Goal: Task Accomplishment & Management: Manage account settings

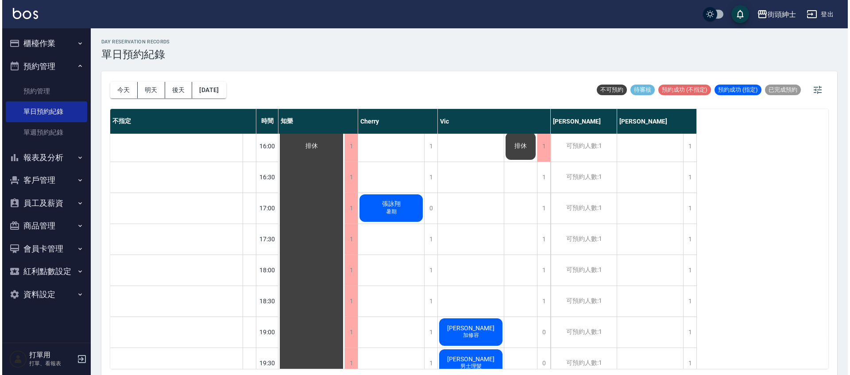
scroll to position [671, 0]
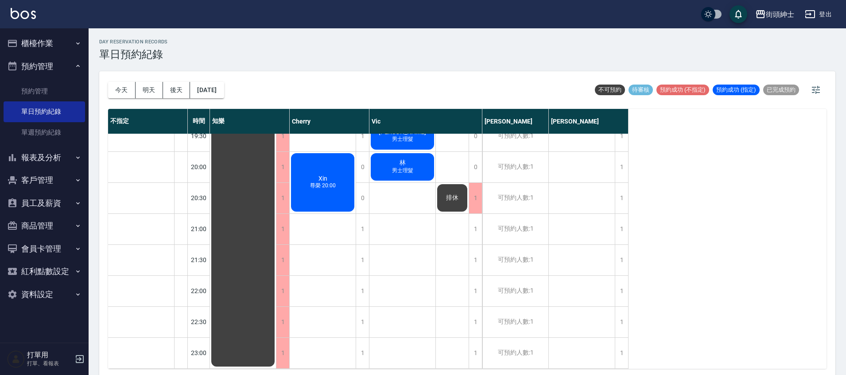
click at [152, 101] on div "今天 明天 後天 2025/08/25" at bounding box center [166, 90] width 116 height 38
drag, startPoint x: 152, startPoint y: 101, endPoint x: 150, endPoint y: 93, distance: 8.4
click at [152, 101] on div "今天 明天 後天 2025/08/25" at bounding box center [166, 90] width 116 height 38
click at [149, 93] on button "明天" at bounding box center [149, 90] width 27 height 16
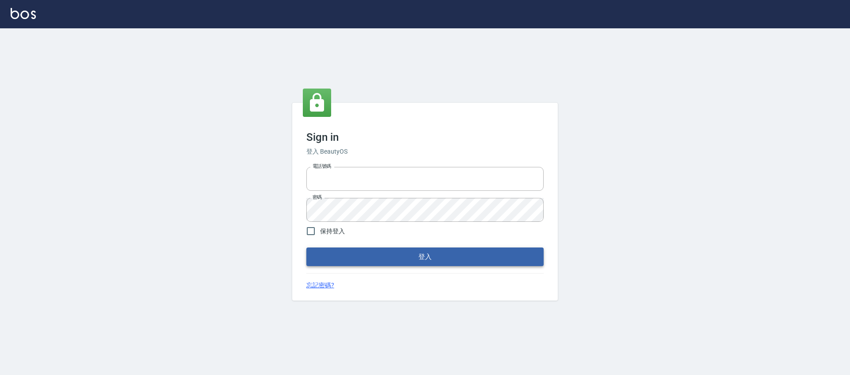
type input "0976742122"
click at [406, 256] on button "登入" at bounding box center [425, 257] width 237 height 19
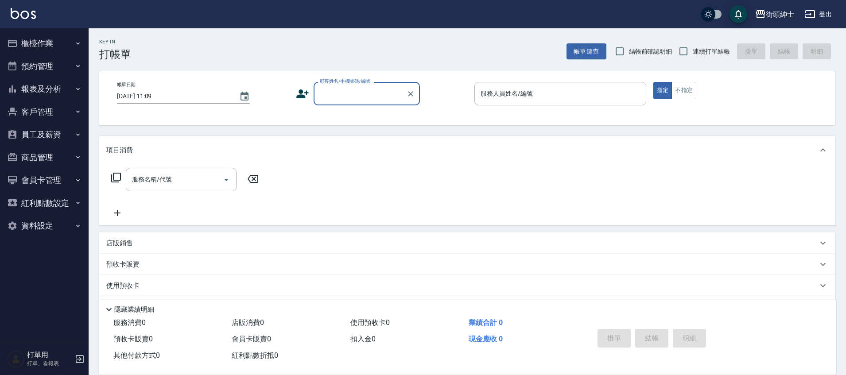
click at [60, 72] on button "預約管理" at bounding box center [44, 66] width 81 height 23
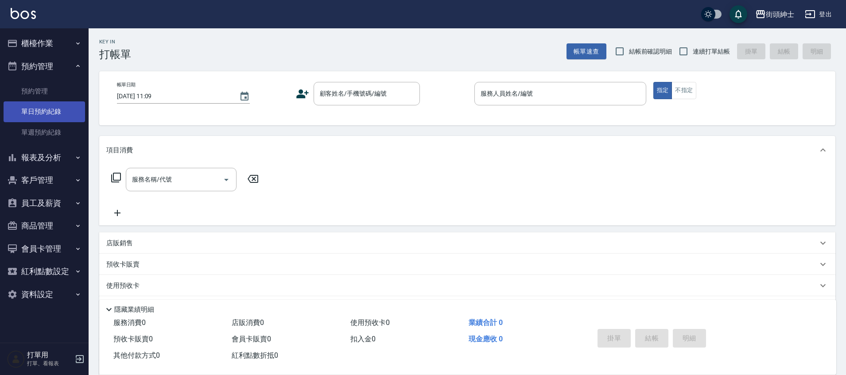
click at [64, 112] on link "單日預約紀錄" at bounding box center [44, 111] width 81 height 20
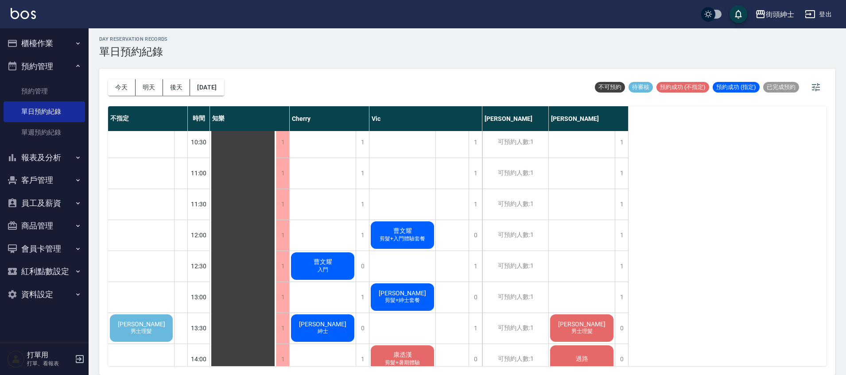
scroll to position [79, 0]
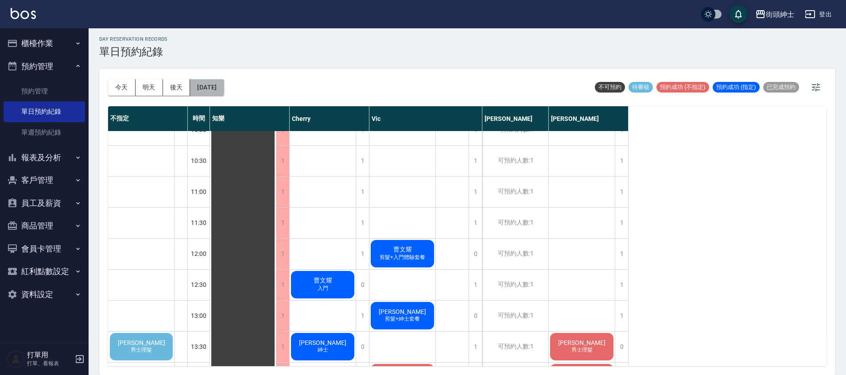
click at [219, 82] on button "[DATE]" at bounding box center [207, 87] width 34 height 16
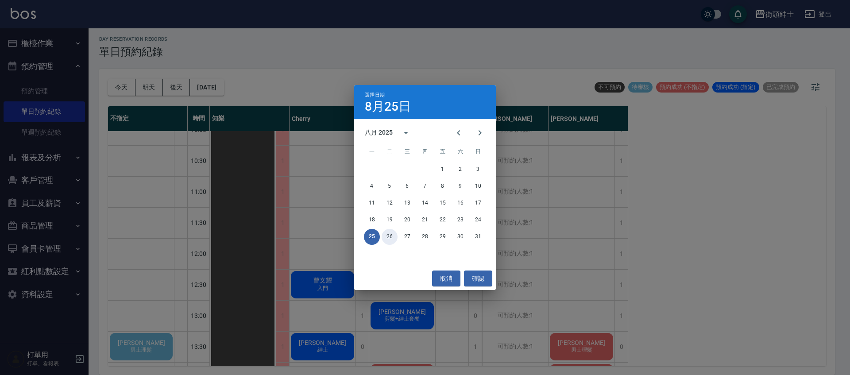
click at [392, 237] on button "26" at bounding box center [390, 237] width 16 height 16
click at [392, 237] on div at bounding box center [425, 187] width 850 height 375
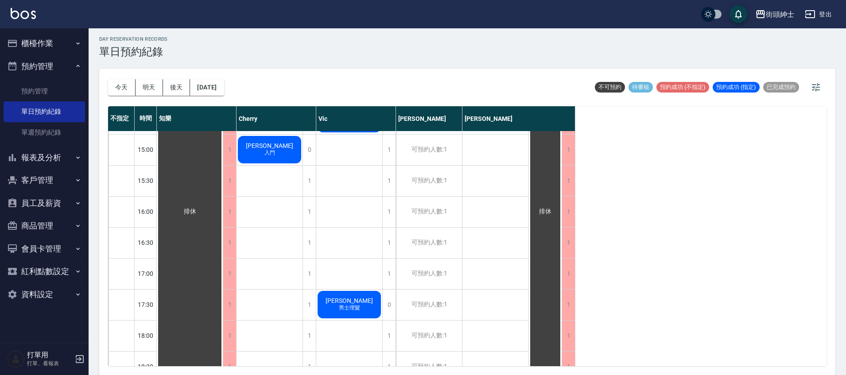
scroll to position [292, 0]
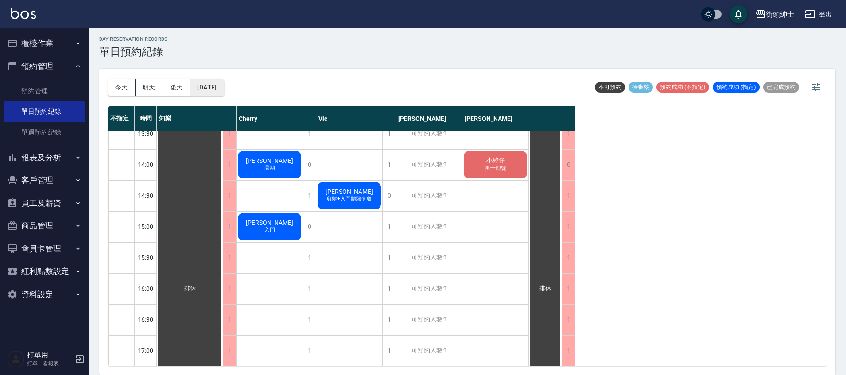
click at [222, 86] on button "[DATE]" at bounding box center [207, 87] width 34 height 16
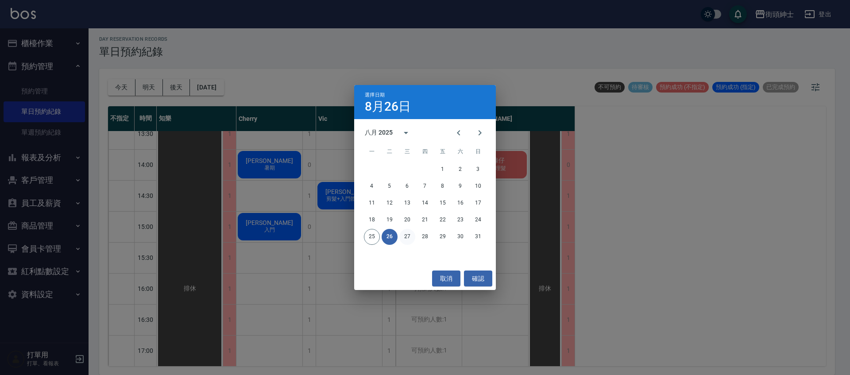
click at [404, 233] on button "27" at bounding box center [408, 237] width 16 height 16
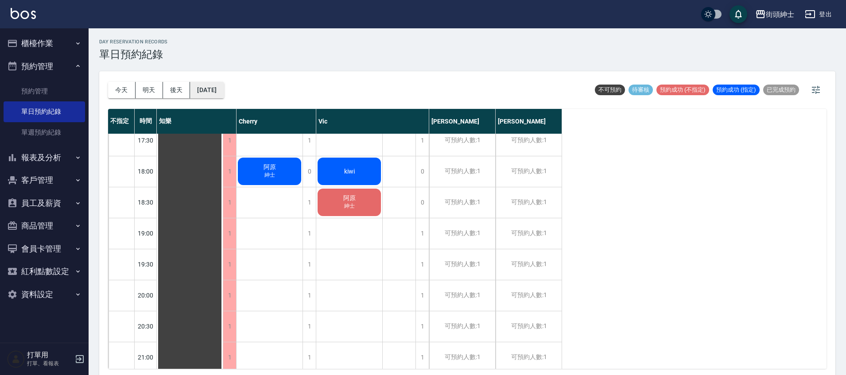
scroll to position [538, 0]
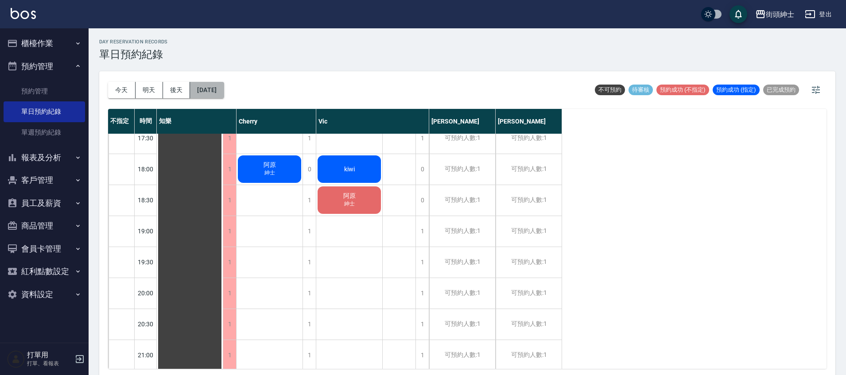
click at [217, 88] on button "[DATE]" at bounding box center [207, 90] width 34 height 16
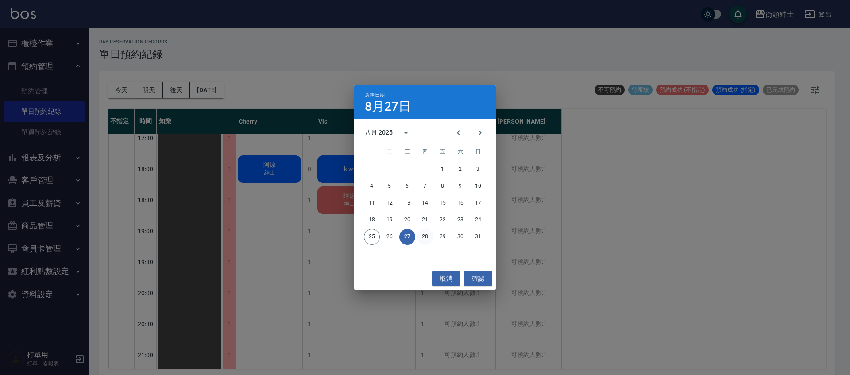
click at [430, 238] on button "28" at bounding box center [425, 237] width 16 height 16
click at [430, 238] on div at bounding box center [425, 187] width 850 height 375
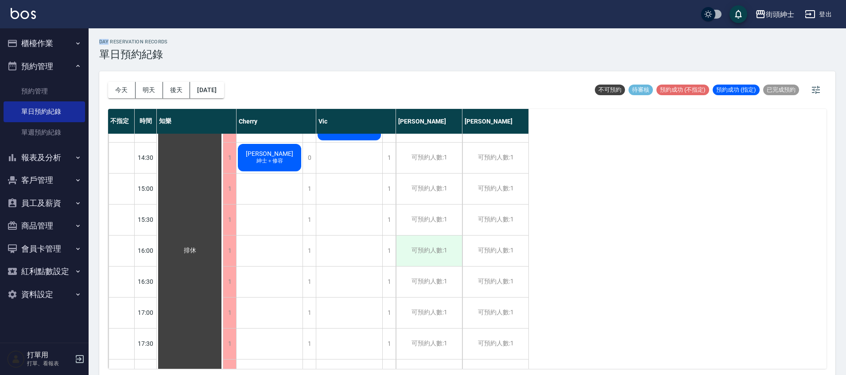
scroll to position [150, 0]
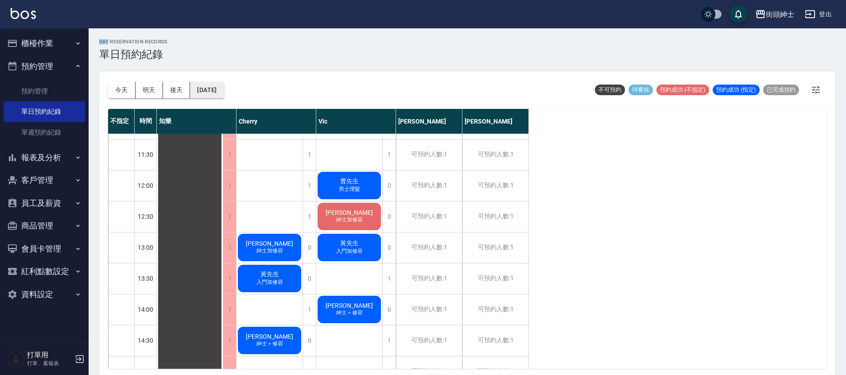
click at [224, 97] on button "[DATE]" at bounding box center [207, 90] width 34 height 16
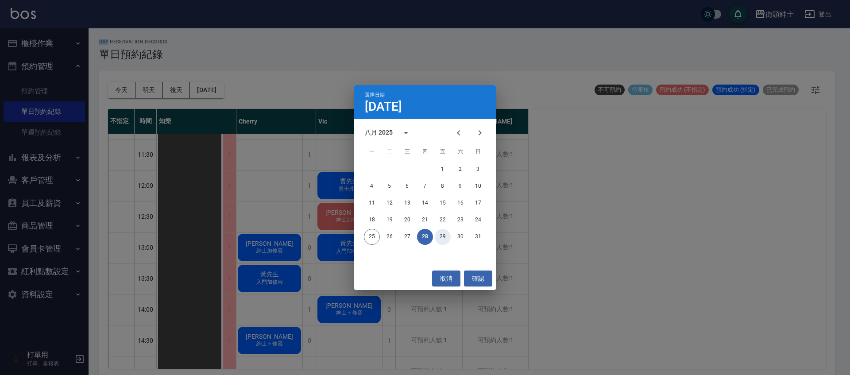
click at [443, 236] on button "29" at bounding box center [443, 237] width 16 height 16
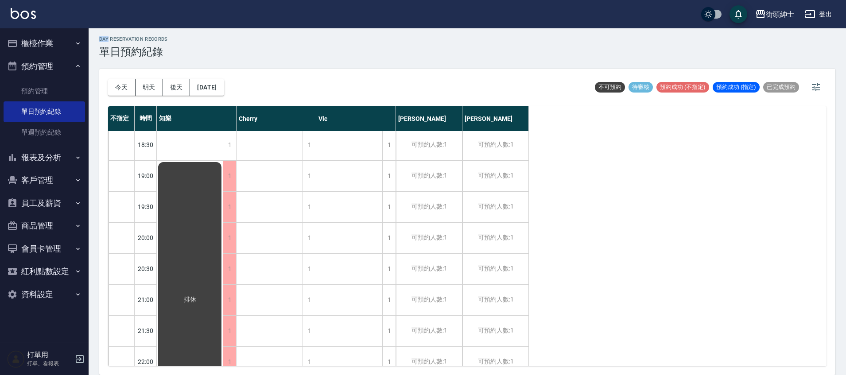
scroll to position [671, 0]
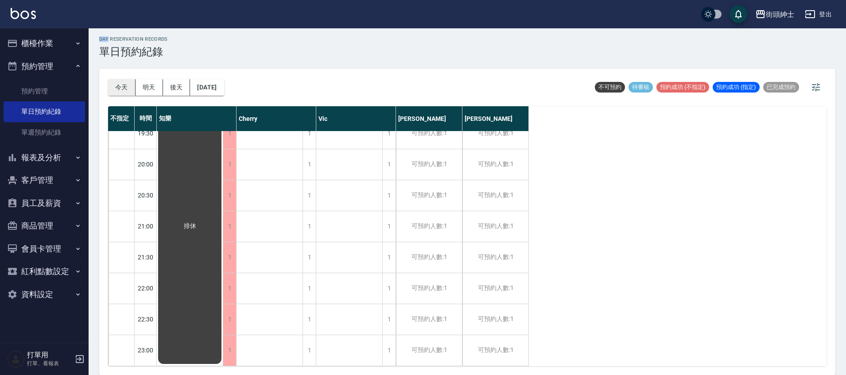
click at [126, 92] on button "今天" at bounding box center [121, 87] width 27 height 16
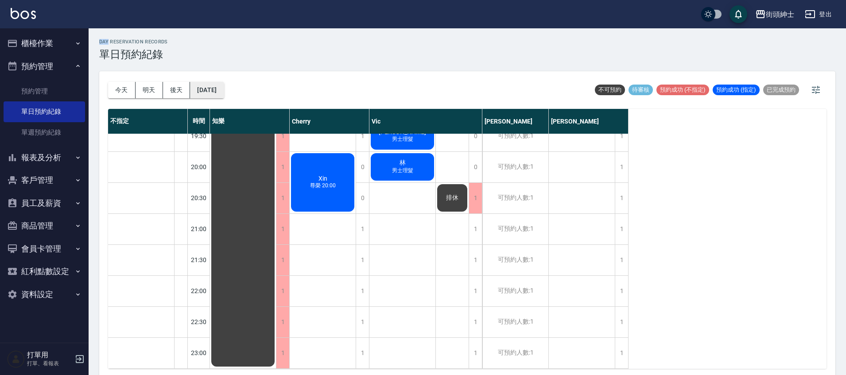
click at [224, 88] on button "[DATE]" at bounding box center [207, 90] width 34 height 16
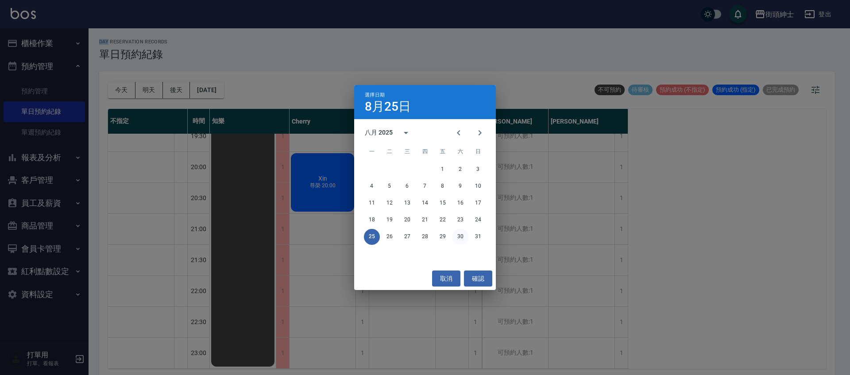
click at [457, 235] on button "30" at bounding box center [461, 237] width 16 height 16
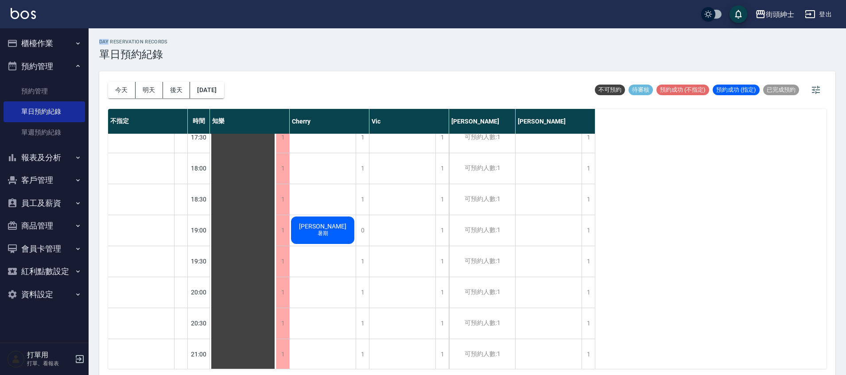
scroll to position [496, 0]
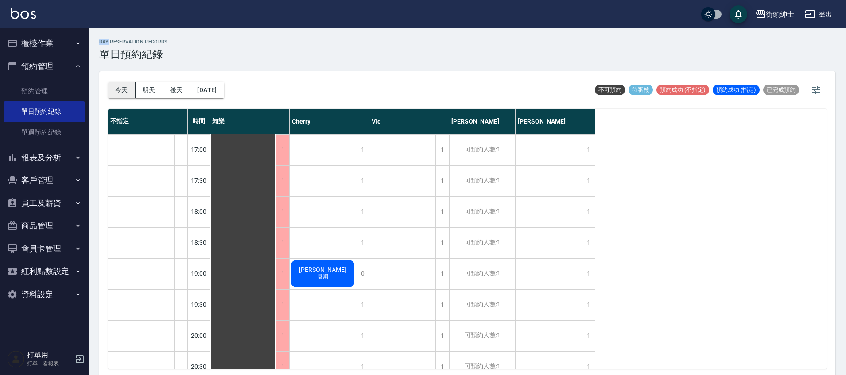
click at [120, 89] on button "今天" at bounding box center [121, 90] width 27 height 16
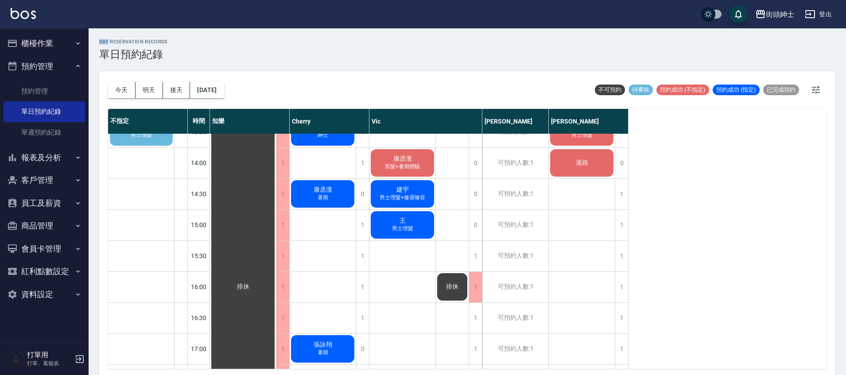
scroll to position [310, 0]
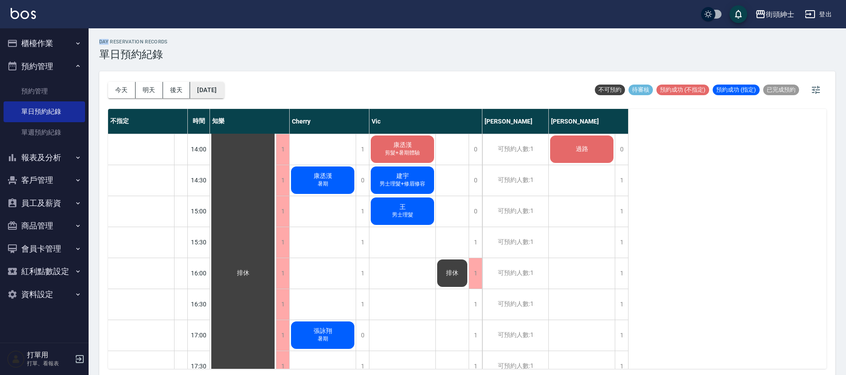
click at [224, 97] on button "[DATE]" at bounding box center [207, 90] width 34 height 16
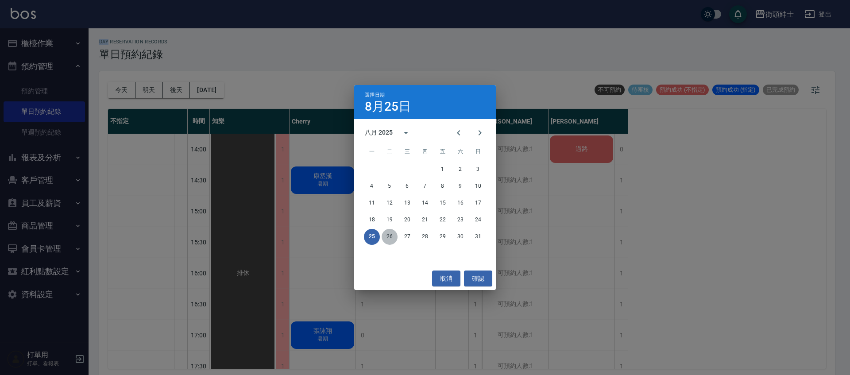
click at [396, 237] on button "26" at bounding box center [390, 237] width 16 height 16
click at [396, 237] on div at bounding box center [425, 187] width 850 height 375
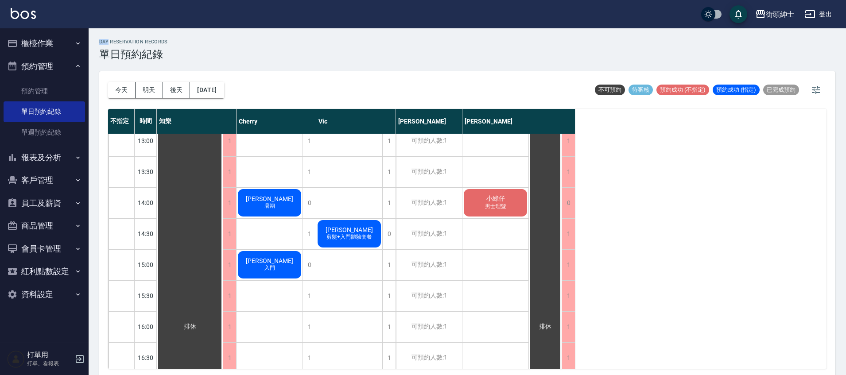
scroll to position [232, 0]
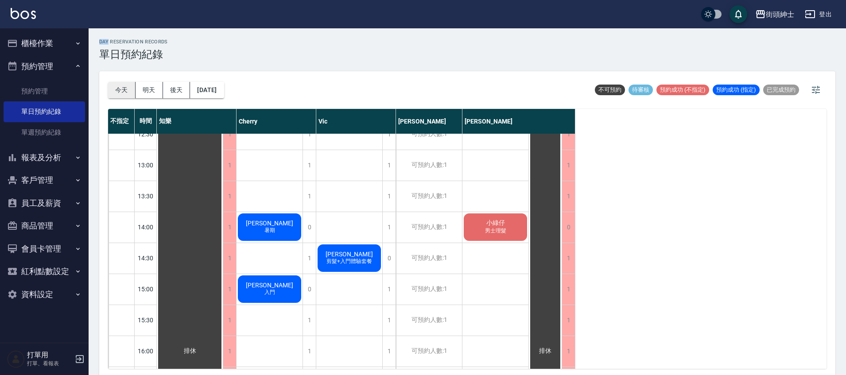
click at [124, 89] on button "今天" at bounding box center [121, 90] width 27 height 16
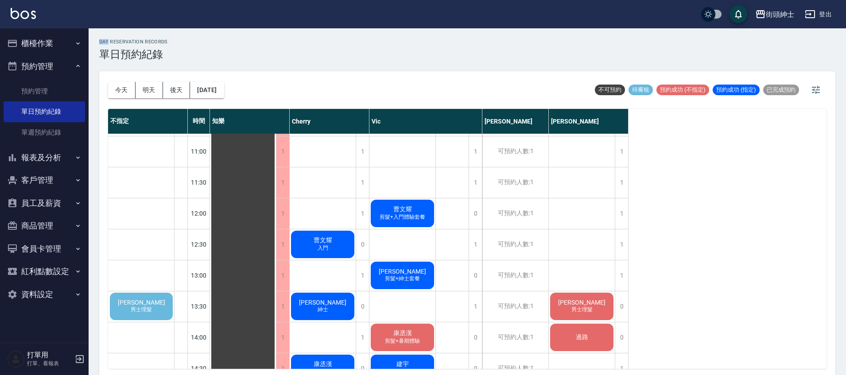
scroll to position [131, 0]
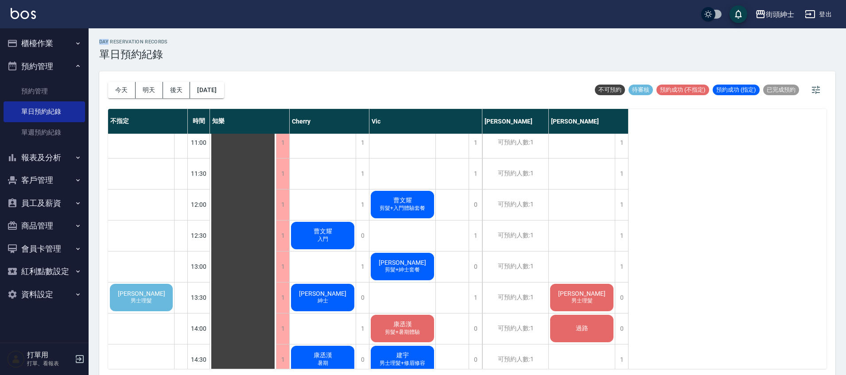
click at [325, 236] on span "剪髮+入門體驗套餐" at bounding box center [323, 236] width 4 height 0
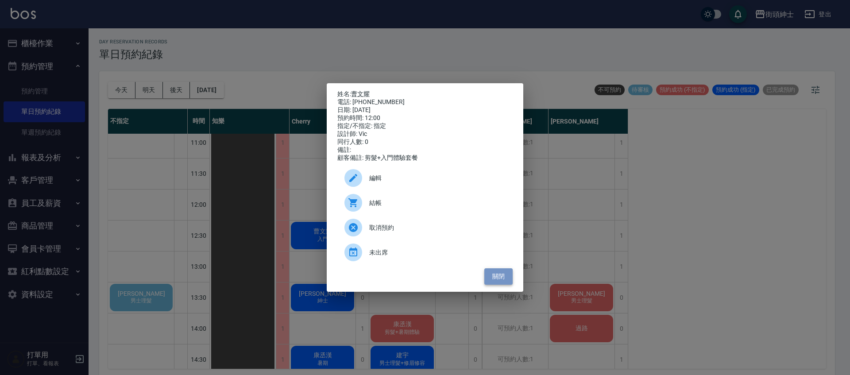
click at [510, 277] on button "關閉" at bounding box center [499, 276] width 28 height 16
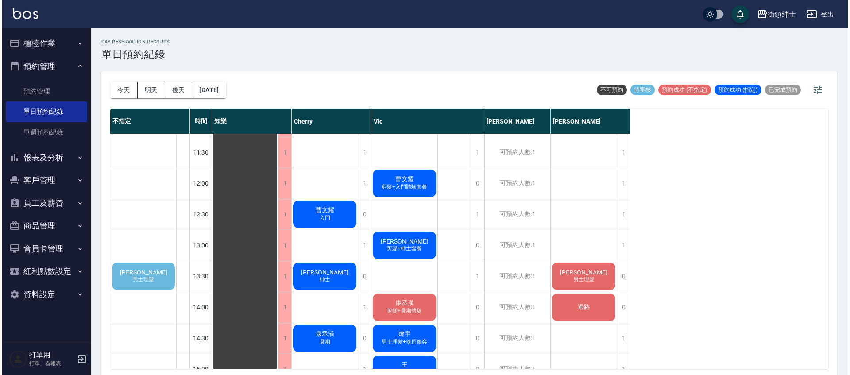
scroll to position [47, 0]
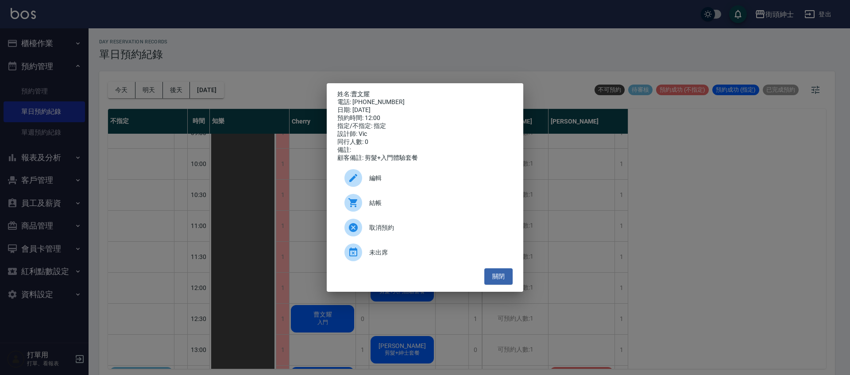
click at [389, 178] on span "編輯" at bounding box center [437, 178] width 136 height 9
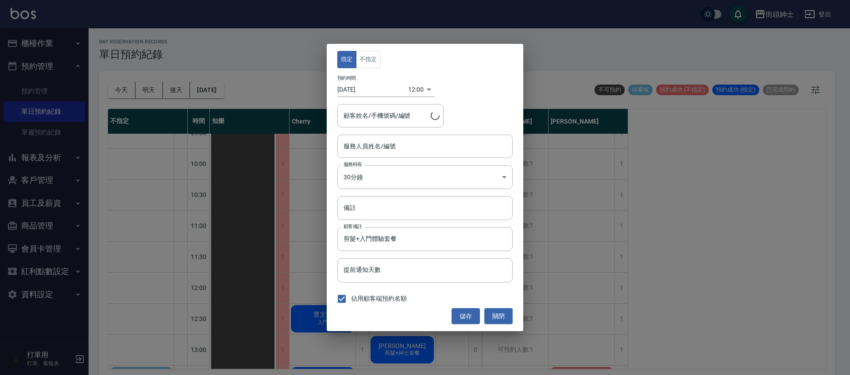
type input "Vic(無代號)"
type input "曹文耀/0968800398"
click at [411, 95] on body "街頭紳士 登出 櫃檯作業 打帳單 帳單列表 營業儀表板 現金收支登錄 材料自購登錄 每日結帳 排班表 現場電腦打卡 預約管理 預約管理 單日預約紀錄 單週預約…" at bounding box center [425, 189] width 850 height 378
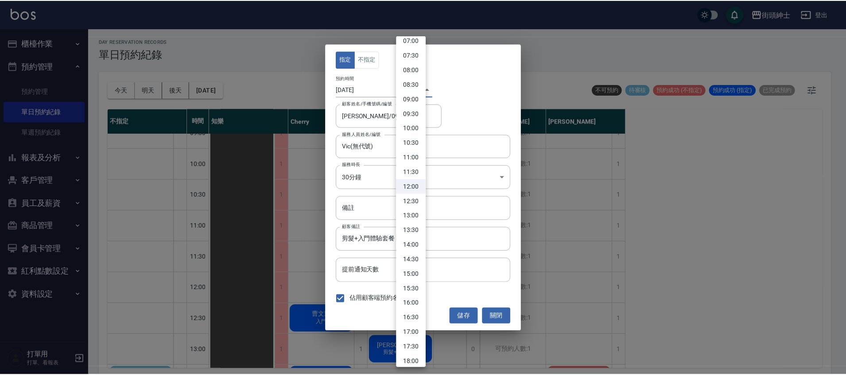
scroll to position [211, 0]
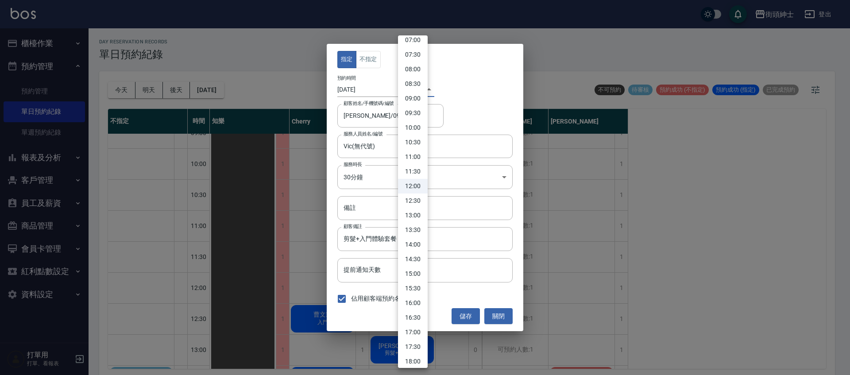
click at [416, 357] on li "18:00" at bounding box center [413, 361] width 30 height 15
type input "1756116000000"
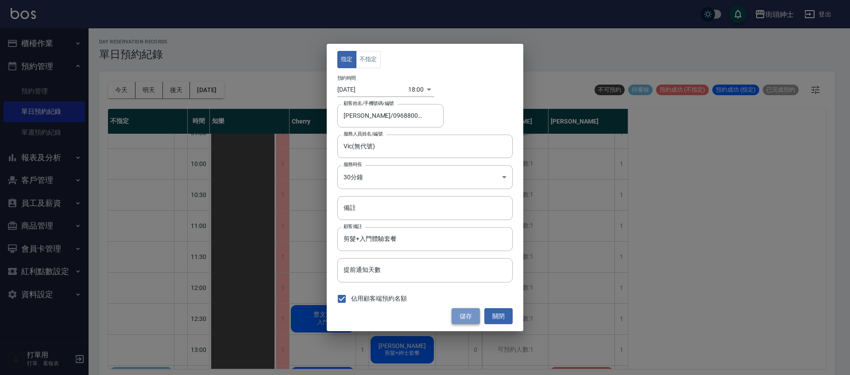
click at [466, 318] on button "儲存" at bounding box center [466, 316] width 28 height 16
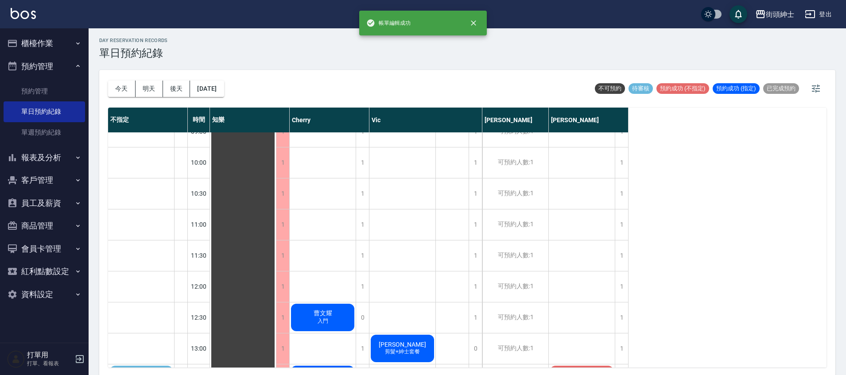
scroll to position [3, 0]
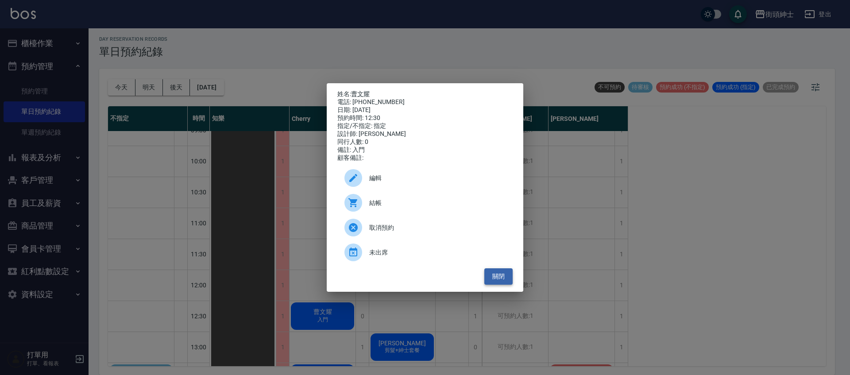
click at [500, 284] on button "關閉" at bounding box center [499, 276] width 28 height 16
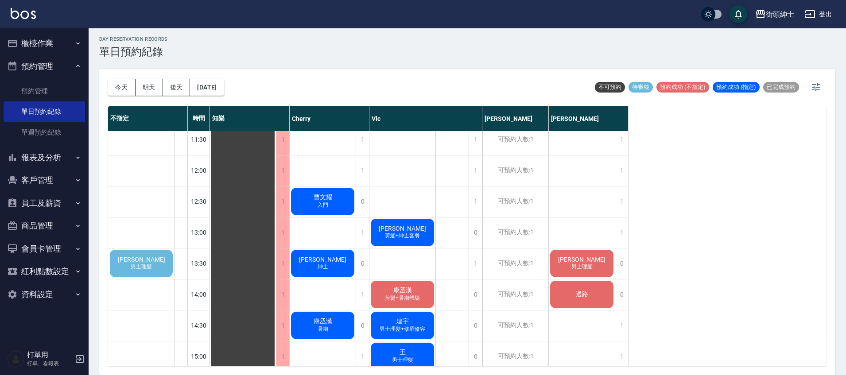
scroll to position [466, 0]
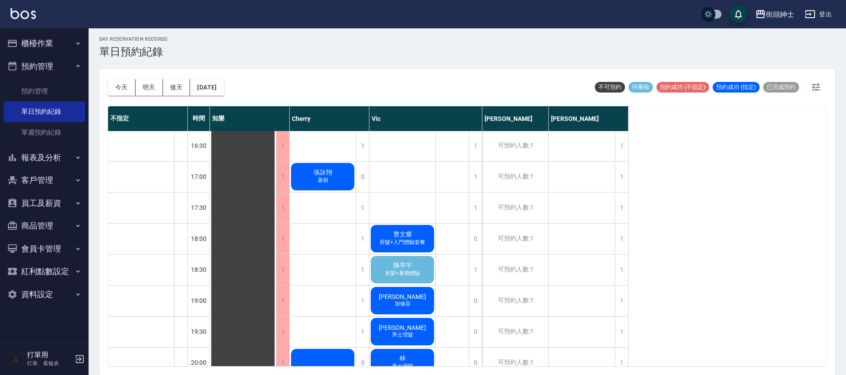
click at [251, 119] on span "陳亭宇" at bounding box center [243, 115] width 16 height 8
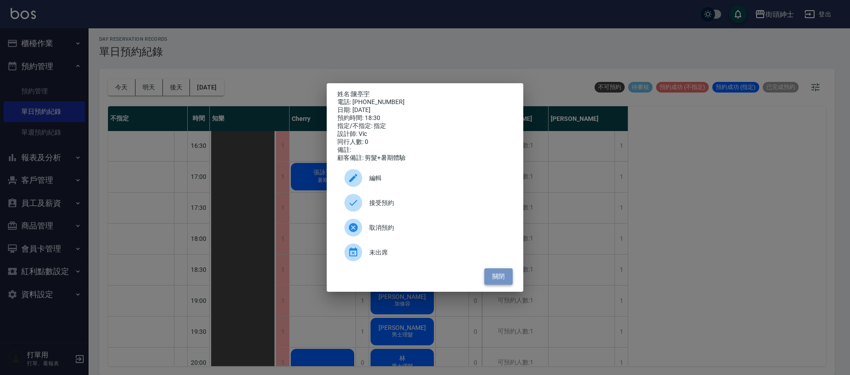
click at [504, 284] on button "關閉" at bounding box center [499, 276] width 28 height 16
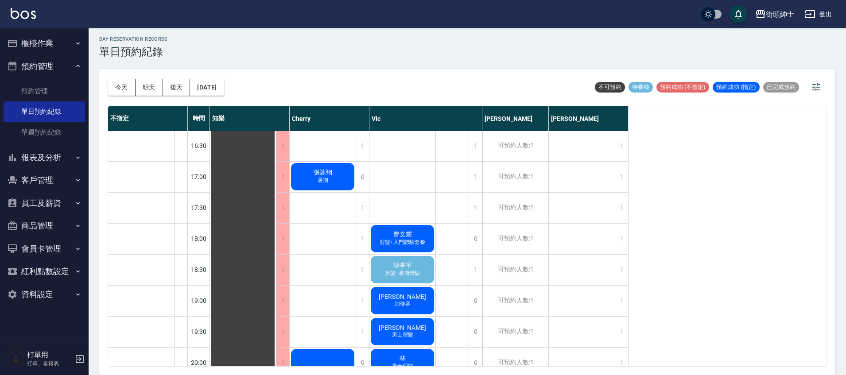
click at [276, 271] on div "陳亭宇 剪髮+暑期體驗" at bounding box center [243, 115] width 66 height 898
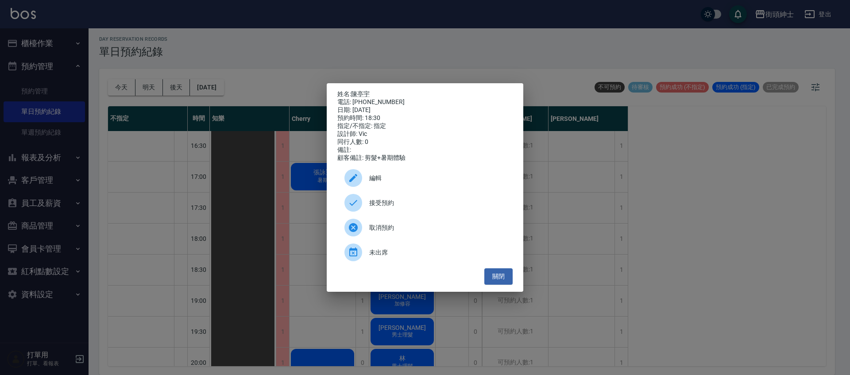
click at [368, 202] on div at bounding box center [357, 203] width 25 height 18
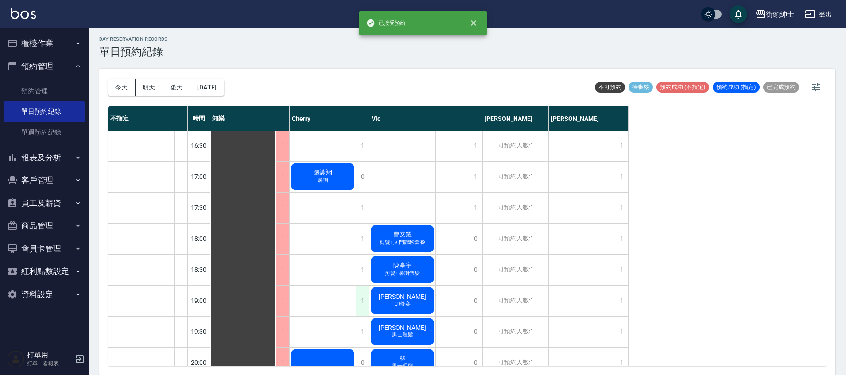
click at [362, 302] on div "1" at bounding box center [362, 301] width 13 height 31
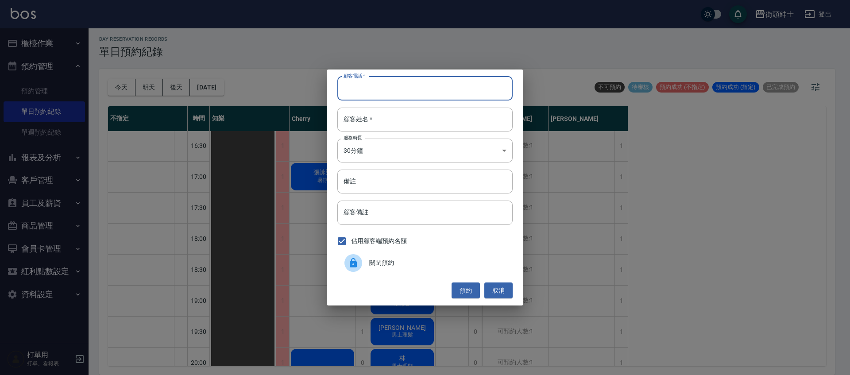
click at [378, 89] on input "顧客電話   *" at bounding box center [425, 89] width 175 height 24
drag, startPoint x: 502, startPoint y: 290, endPoint x: 435, endPoint y: 271, distance: 69.5
click at [502, 290] on button "取消" at bounding box center [499, 291] width 28 height 16
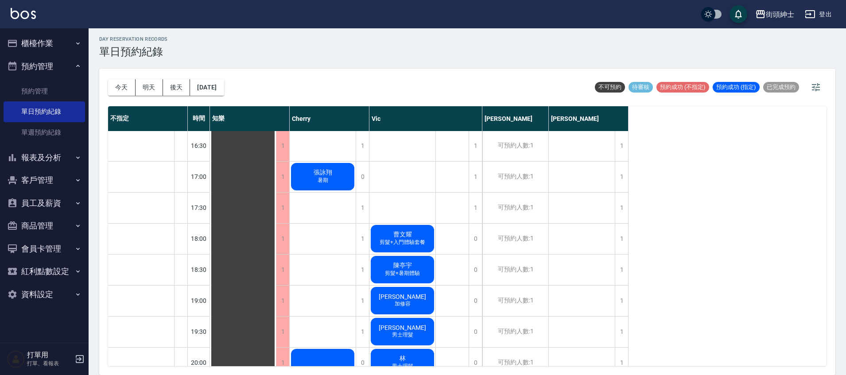
click at [276, 268] on div "陳亭宇 剪髮+暑期體驗" at bounding box center [243, 115] width 66 height 898
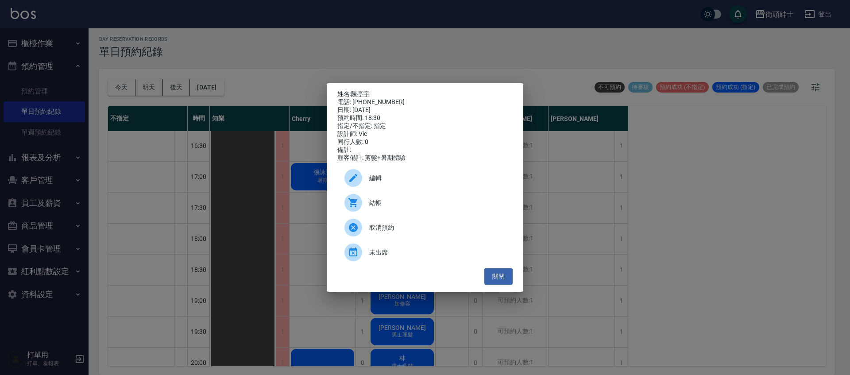
click at [404, 176] on div "編輯" at bounding box center [425, 178] width 175 height 25
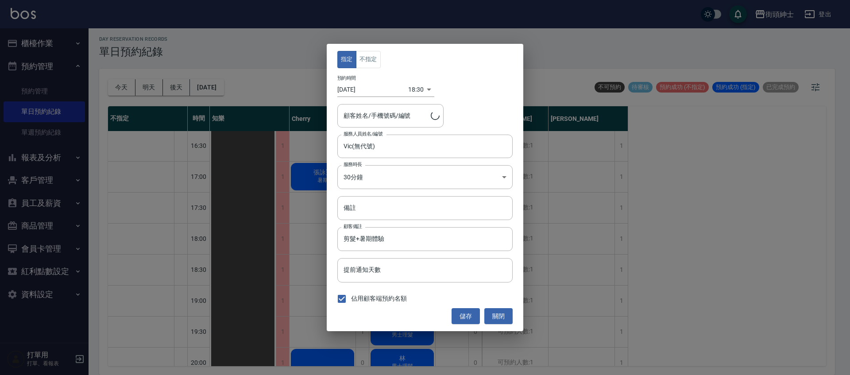
type input "陳亭宇/0955043569"
drag, startPoint x: 401, startPoint y: 113, endPoint x: 365, endPoint y: 117, distance: 36.5
click at [365, 117] on input "陳亭宇/0955043569" at bounding box center [383, 116] width 85 height 16
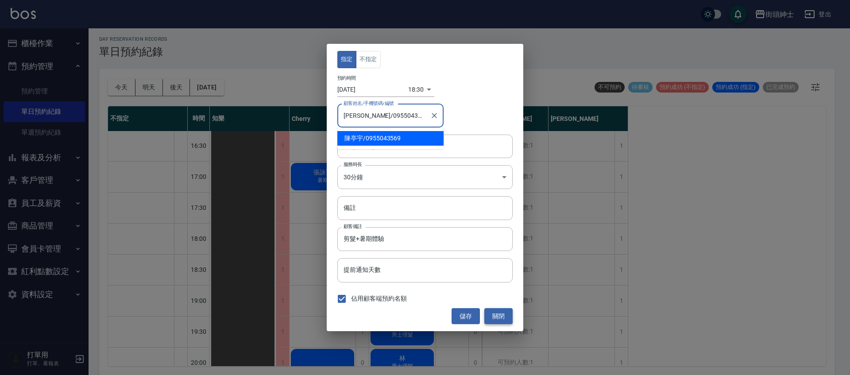
click at [496, 317] on button "關閉" at bounding box center [499, 316] width 28 height 16
click at [496, 316] on button "關閉" at bounding box center [499, 316] width 28 height 16
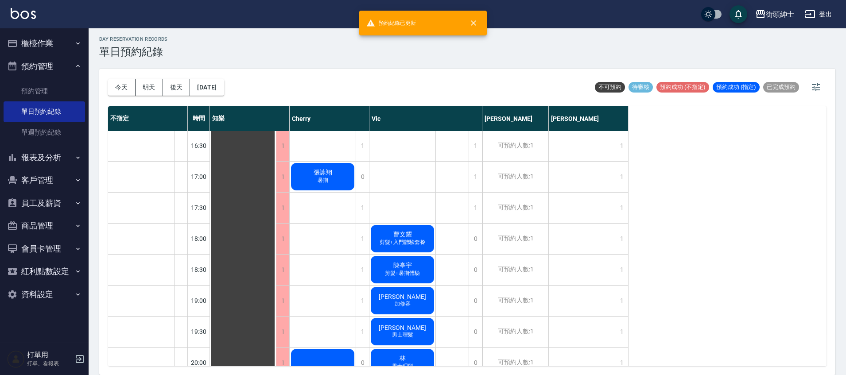
click at [345, 297] on div "曹文耀 入門 楊先生 紳士 康丞漢 暑期 張詠翔 暑期 Xin 尊榮 20:00" at bounding box center [323, 114] width 66 height 899
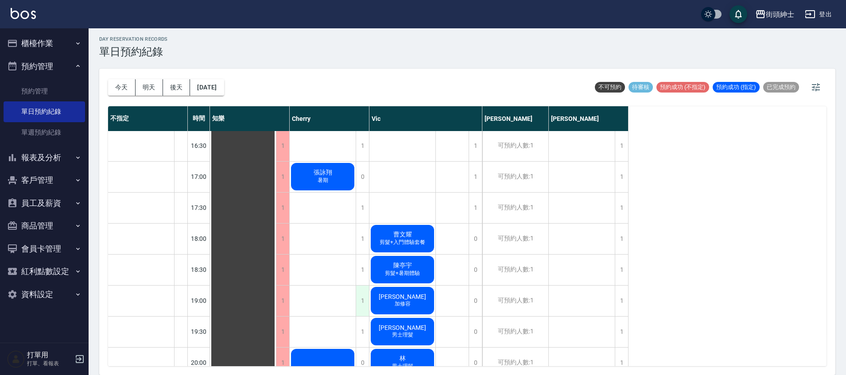
click at [361, 294] on div "1" at bounding box center [362, 301] width 13 height 31
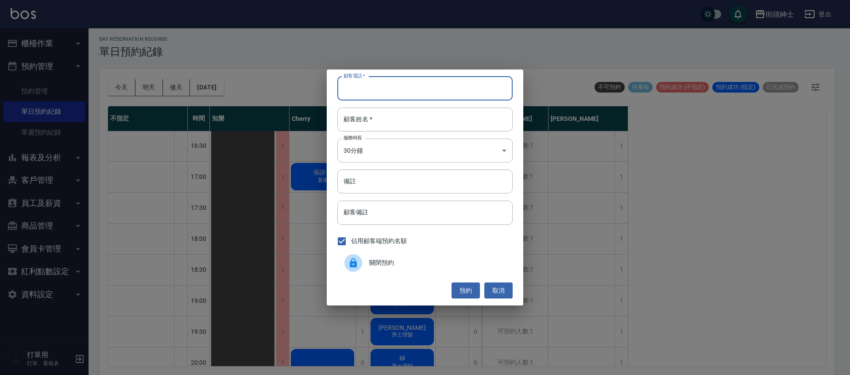
click at [378, 81] on input "顧客電話   *" at bounding box center [425, 89] width 175 height 24
paste input "0955043569"
type input "0955043569"
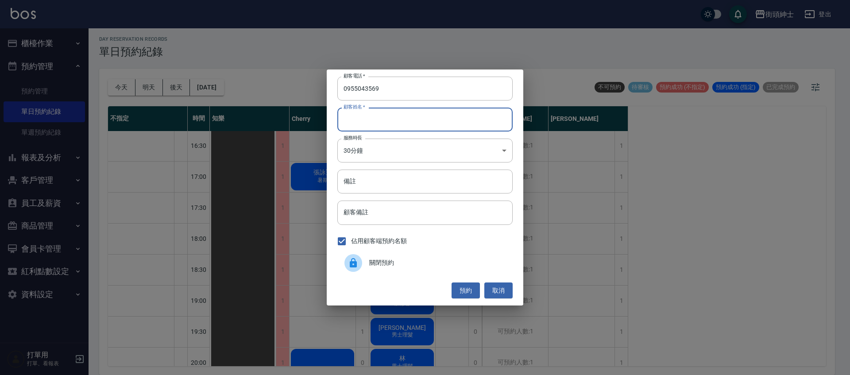
click at [395, 120] on input "顧客姓名   *" at bounding box center [425, 120] width 175 height 24
type input "0"
click at [389, 195] on div "顧客電話   * 0955043569 顧客電話   * 顧客姓名   * 0 顧客姓名   * 服務時長 30分鐘 1 服務時長 備註 備註 顧客備註 顧客…" at bounding box center [425, 188] width 197 height 236
click at [391, 188] on input "備註" at bounding box center [425, 182] width 175 height 24
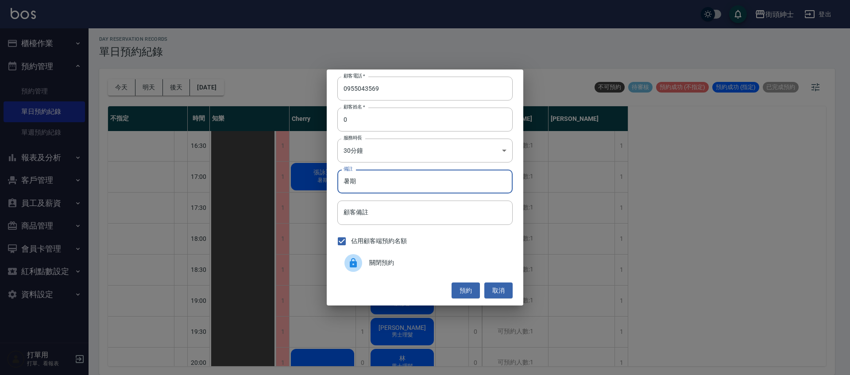
type input "暑期"
click at [466, 295] on button "預約" at bounding box center [466, 291] width 28 height 16
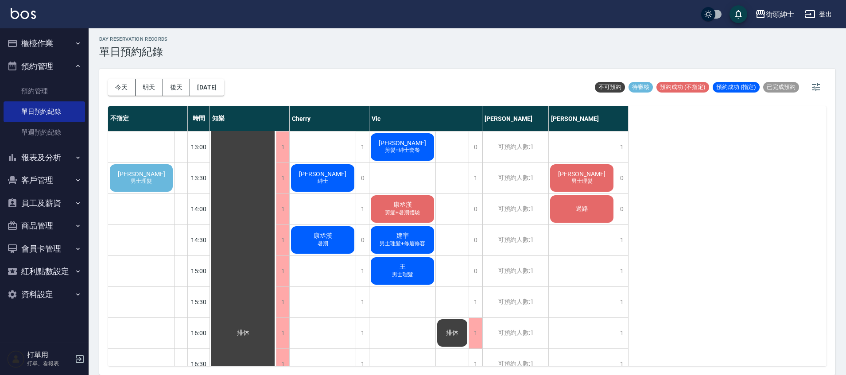
scroll to position [152, 0]
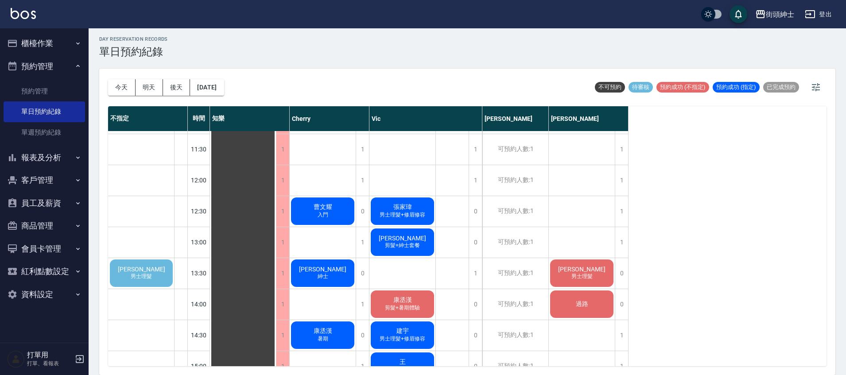
click at [321, 213] on span "入門" at bounding box center [323, 215] width 14 height 8
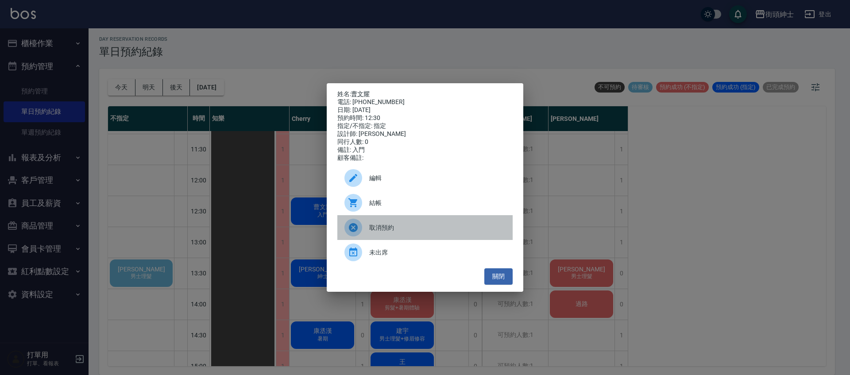
click at [430, 240] on div "取消預約" at bounding box center [425, 227] width 175 height 25
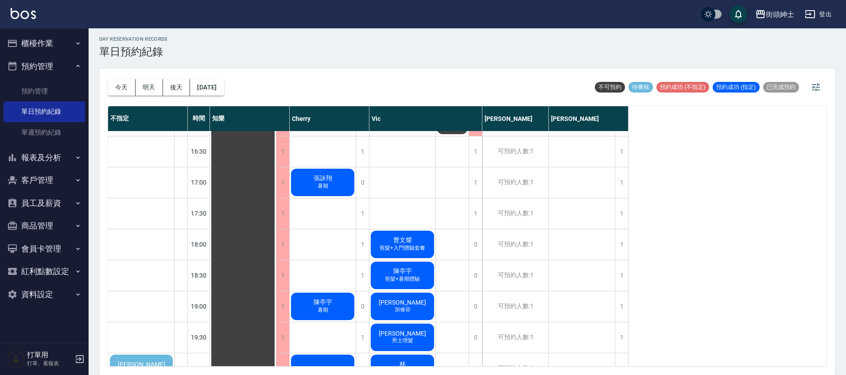
scroll to position [469, 0]
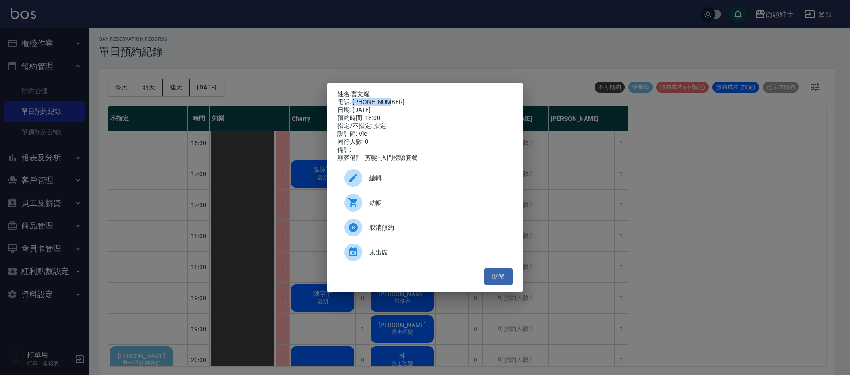
drag, startPoint x: 353, startPoint y: 101, endPoint x: 381, endPoint y: 99, distance: 28.0
click at [392, 101] on div "電話: 0968800398" at bounding box center [425, 102] width 175 height 8
copy div "0968800398"
click at [128, 261] on div "姓名: 曹文耀 電話: 0968800398 日期: 2025/08/25 預約時間: 18:00 指定/不指定: 指定 設計師: Vic 同行人數: 0 備…" at bounding box center [425, 187] width 850 height 375
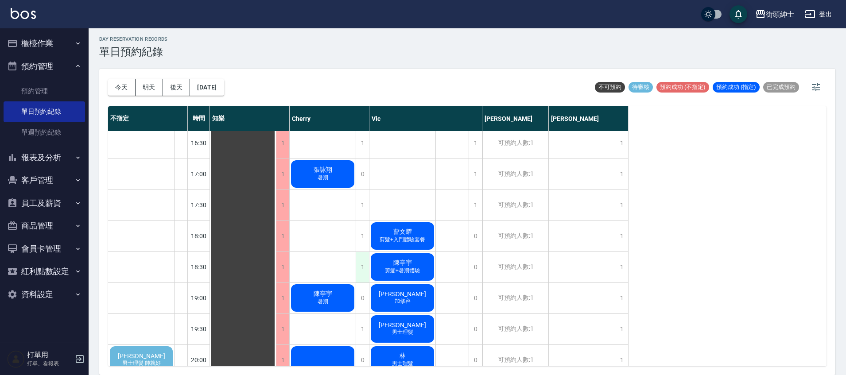
click at [367, 267] on div "1" at bounding box center [362, 267] width 13 height 31
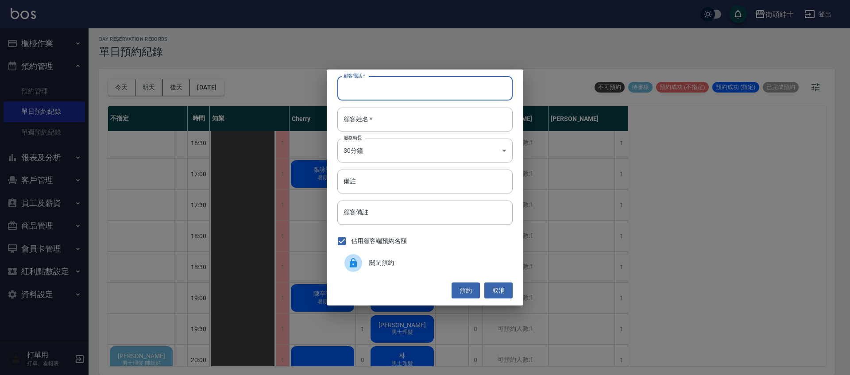
click at [424, 87] on input "顧客電話   *" at bounding box center [425, 89] width 175 height 24
paste input "0968800398"
type input "0968800398"
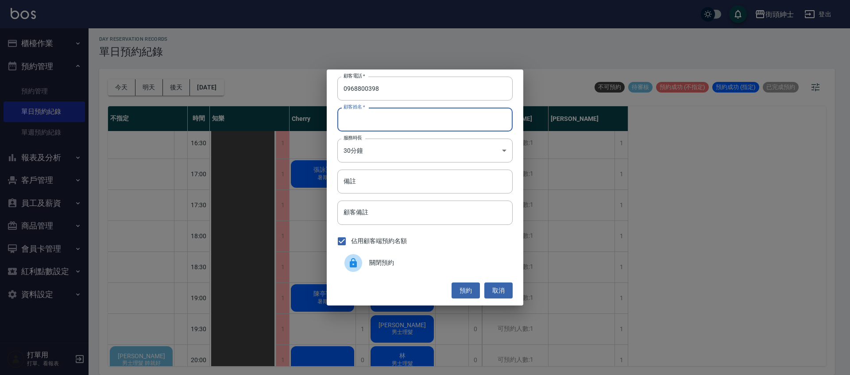
click at [394, 115] on input "顧客姓名   *" at bounding box center [425, 120] width 175 height 24
type input "０"
click at [370, 179] on input "備註" at bounding box center [425, 182] width 175 height 24
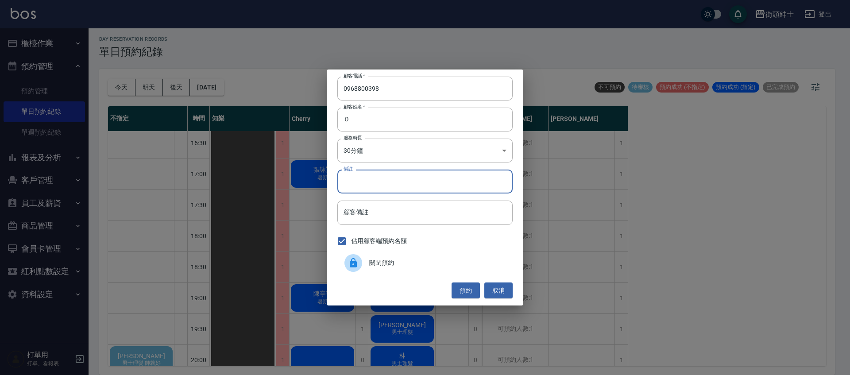
type input "b"
type input "入門"
click at [461, 286] on button "預約" at bounding box center [466, 291] width 28 height 16
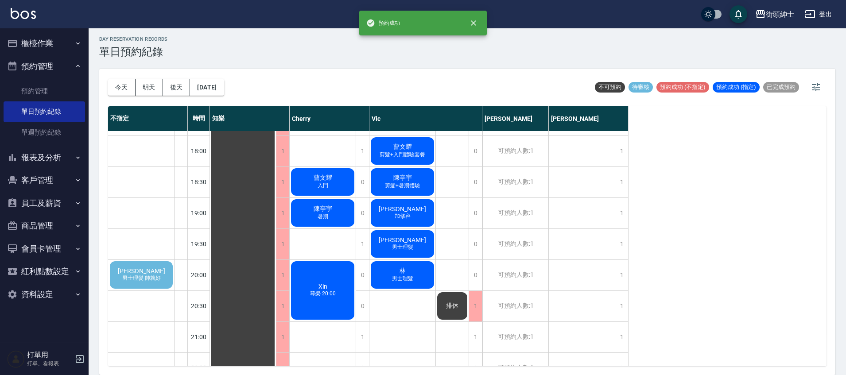
scroll to position [554, 0]
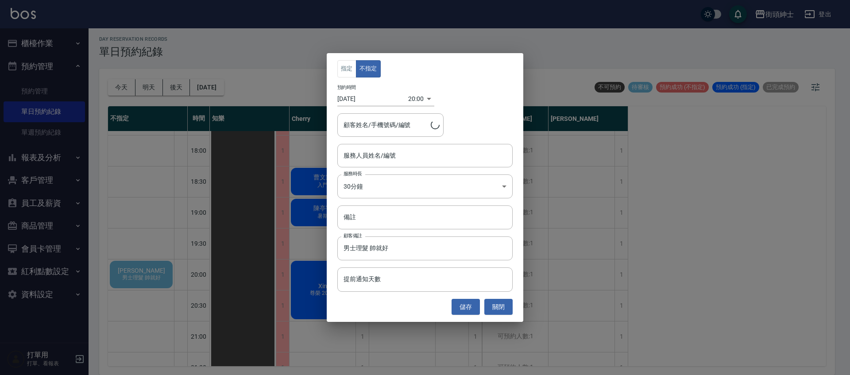
type input "Cheng/0970758216"
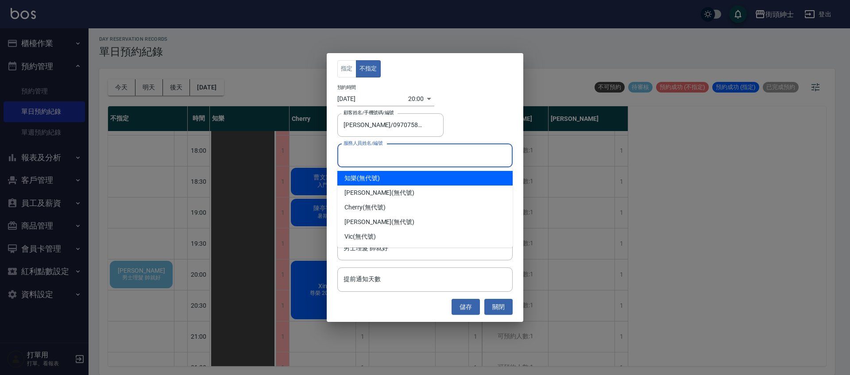
click at [419, 156] on input "服務人員姓名/編號" at bounding box center [424, 156] width 167 height 16
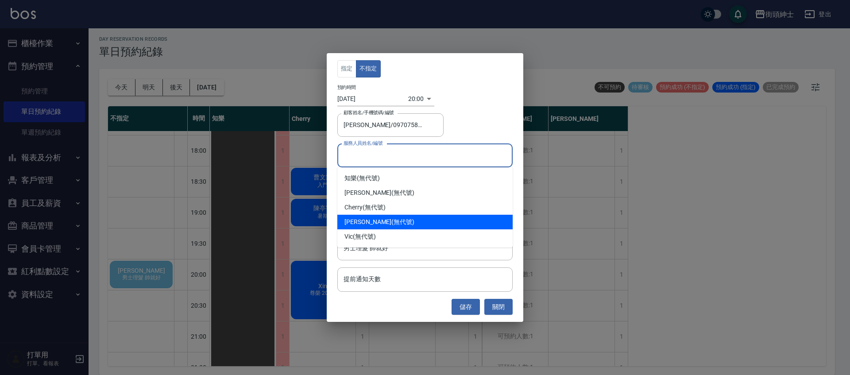
click at [371, 226] on div "eric (無代號)" at bounding box center [425, 222] width 175 height 15
type input "[PERSON_NAME](無代號)"
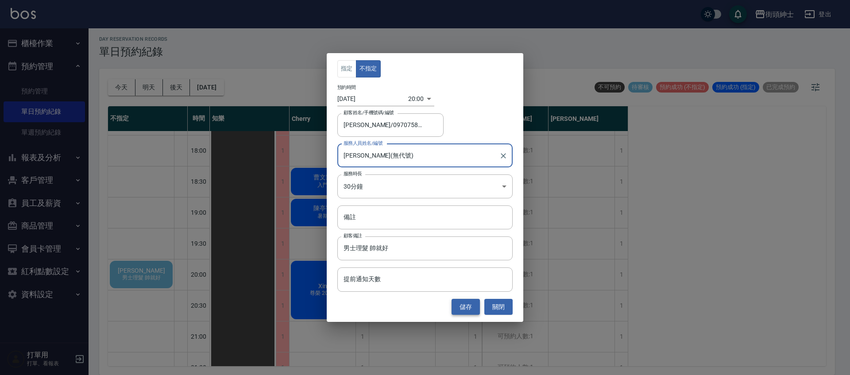
click at [464, 309] on button "儲存" at bounding box center [466, 307] width 28 height 16
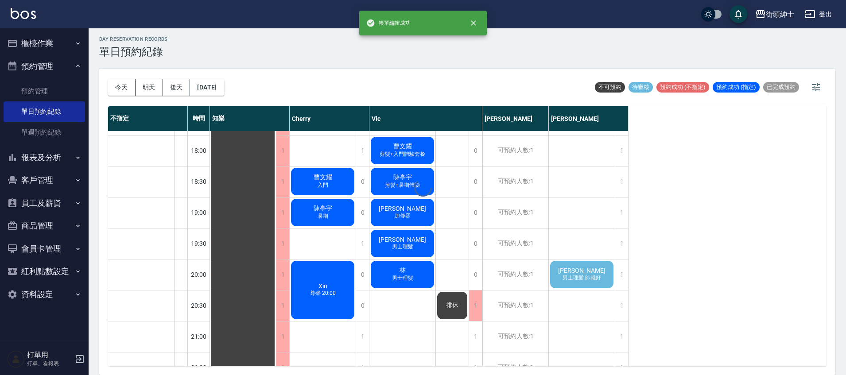
click at [596, 276] on div at bounding box center [423, 187] width 846 height 375
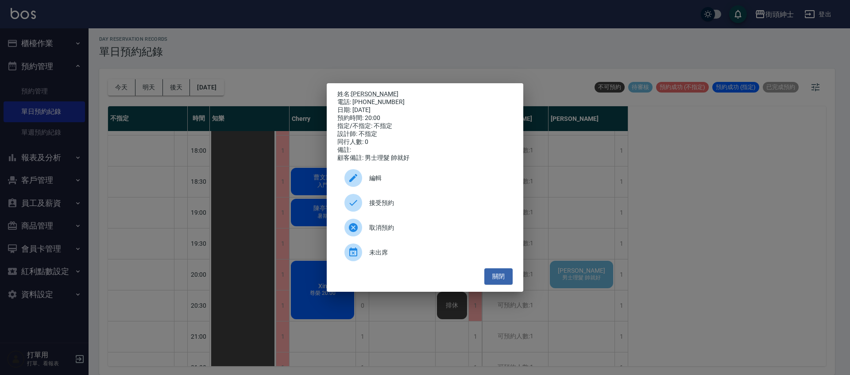
click at [389, 205] on span "接受預約" at bounding box center [437, 202] width 136 height 9
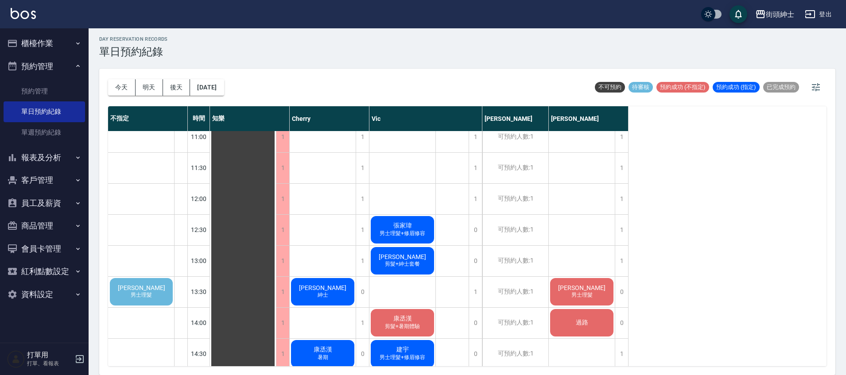
scroll to position [138, 0]
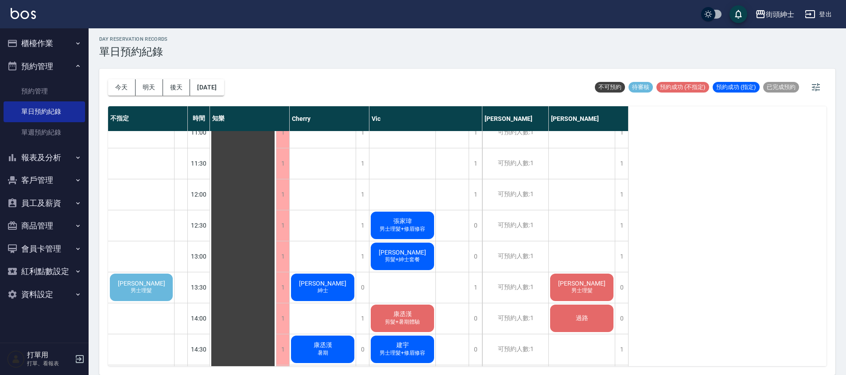
click at [138, 289] on span "男士理髮" at bounding box center [141, 291] width 25 height 8
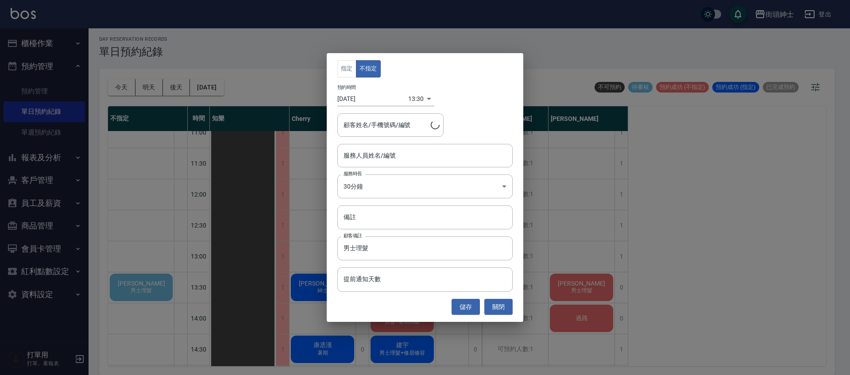
type input "林安九/0900001211"
click at [502, 313] on button "關閉" at bounding box center [499, 307] width 28 height 16
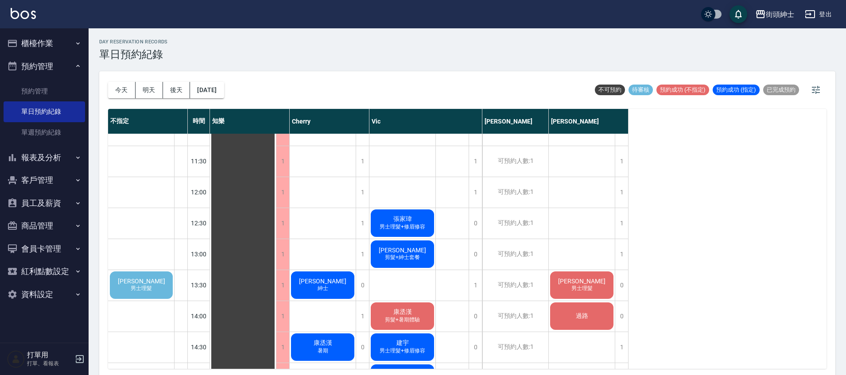
scroll to position [145, 0]
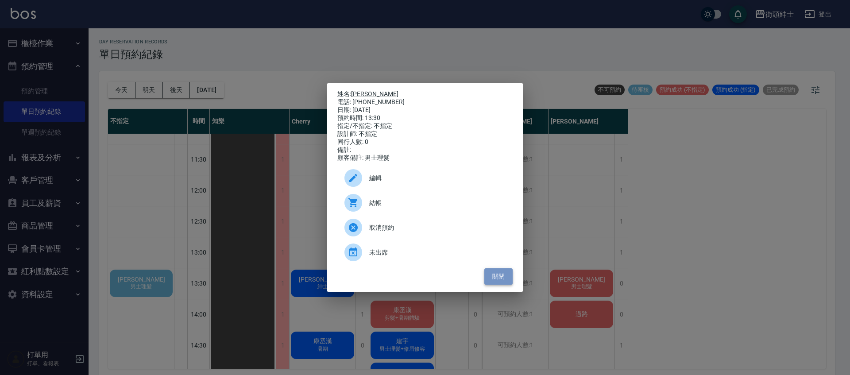
click at [493, 282] on button "關閉" at bounding box center [499, 276] width 28 height 16
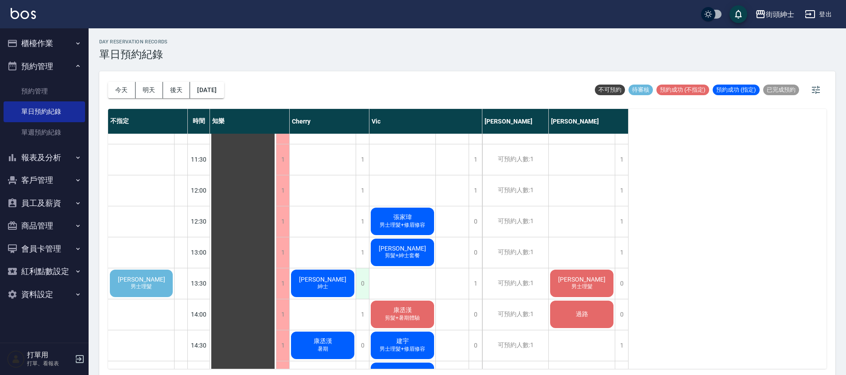
click at [363, 280] on div "0" at bounding box center [362, 283] width 13 height 31
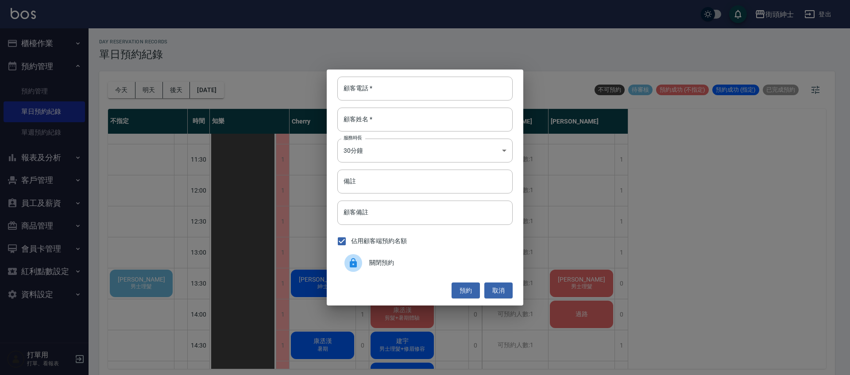
click at [400, 256] on div "關閉預約" at bounding box center [425, 263] width 175 height 25
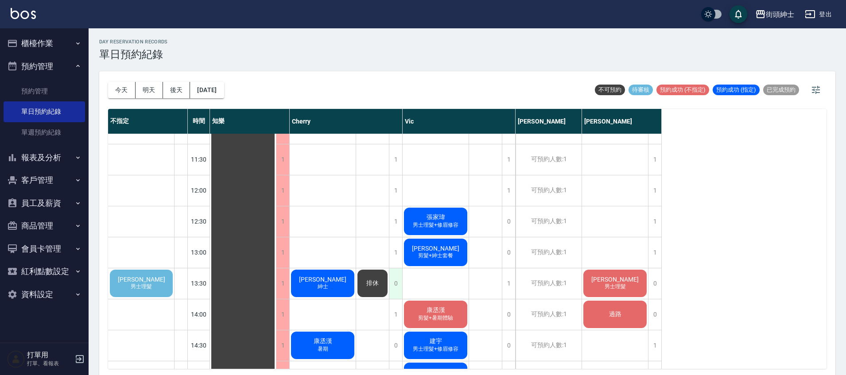
click at [390, 283] on div "0" at bounding box center [395, 283] width 13 height 31
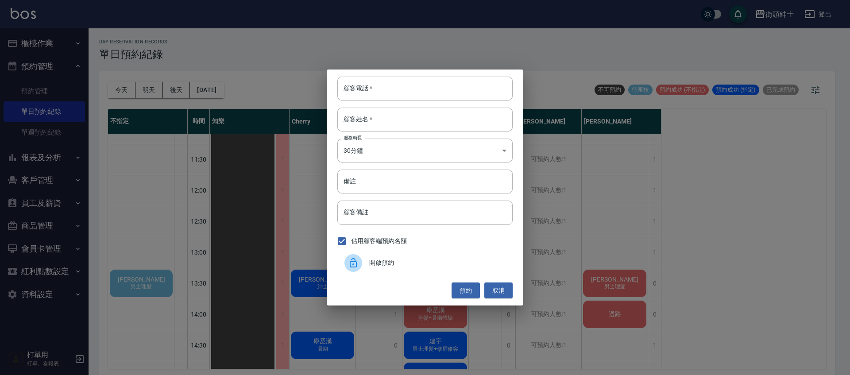
click at [394, 265] on span "開啟預約" at bounding box center [437, 262] width 136 height 9
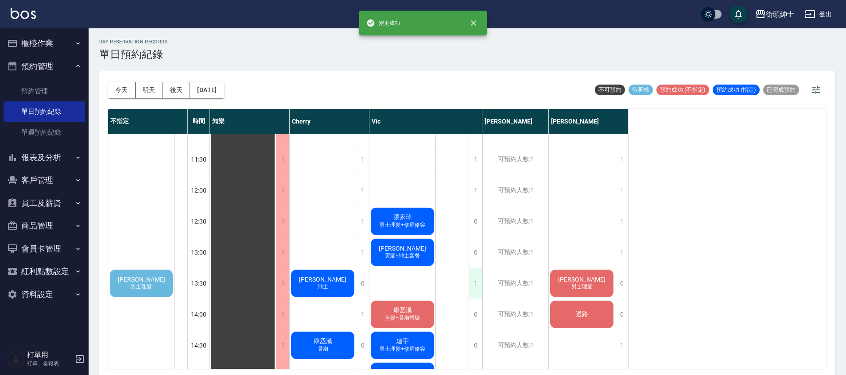
click at [481, 283] on div "1" at bounding box center [475, 283] width 13 height 31
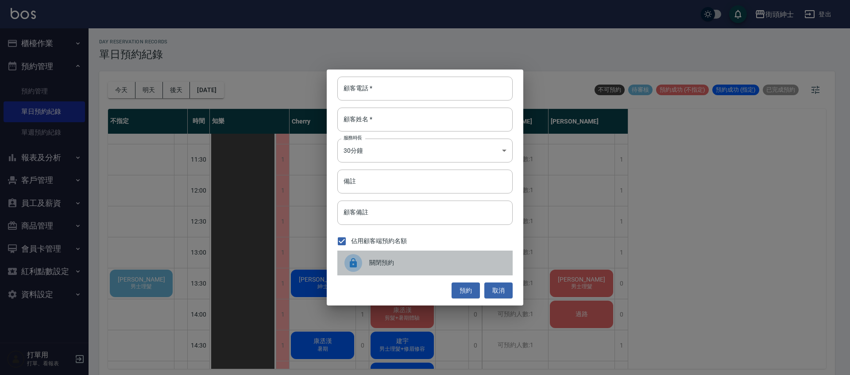
click at [396, 266] on span "關閉預約" at bounding box center [437, 262] width 136 height 9
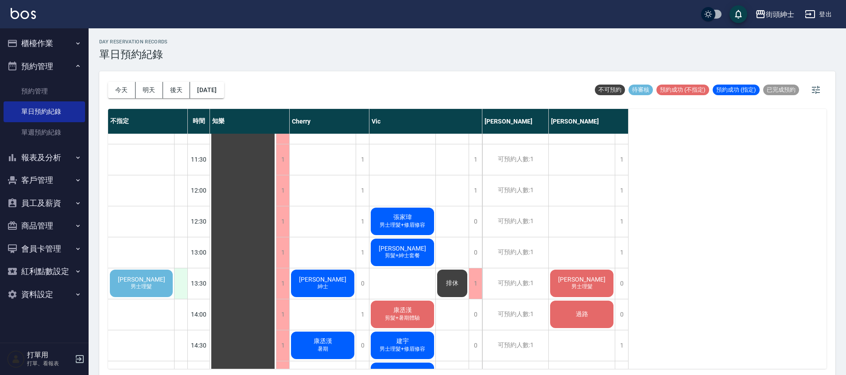
click at [178, 285] on div at bounding box center [180, 283] width 13 height 31
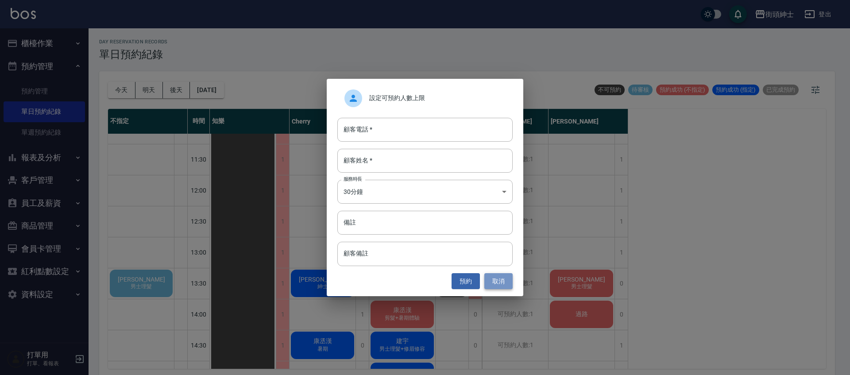
click at [498, 278] on button "取消" at bounding box center [499, 281] width 28 height 16
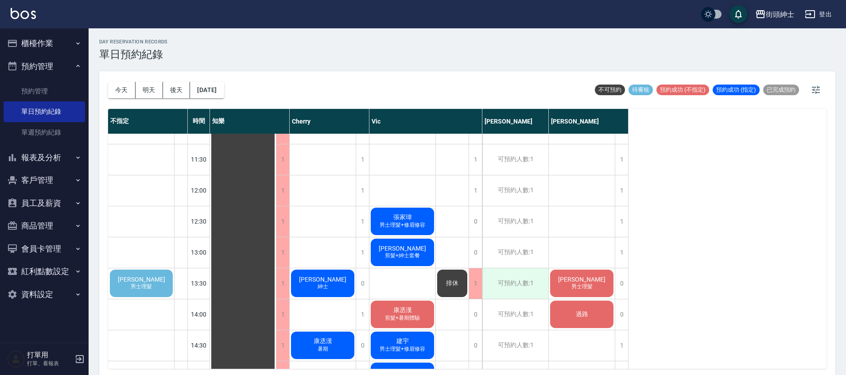
click at [525, 279] on div "可預約人數:1" at bounding box center [515, 283] width 66 height 31
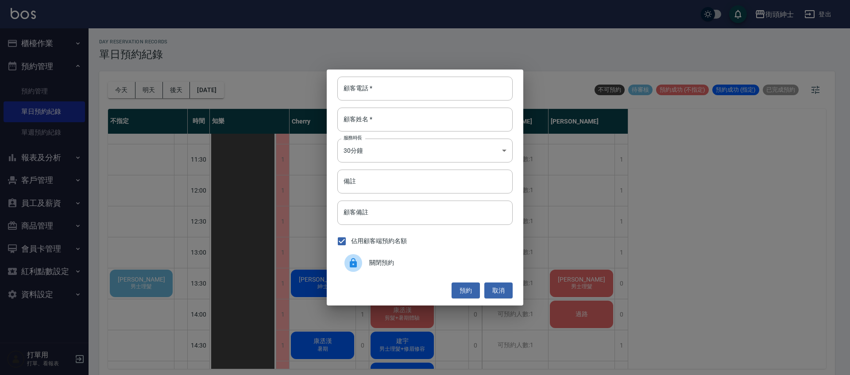
click at [426, 252] on div "關閉預約" at bounding box center [425, 263] width 175 height 25
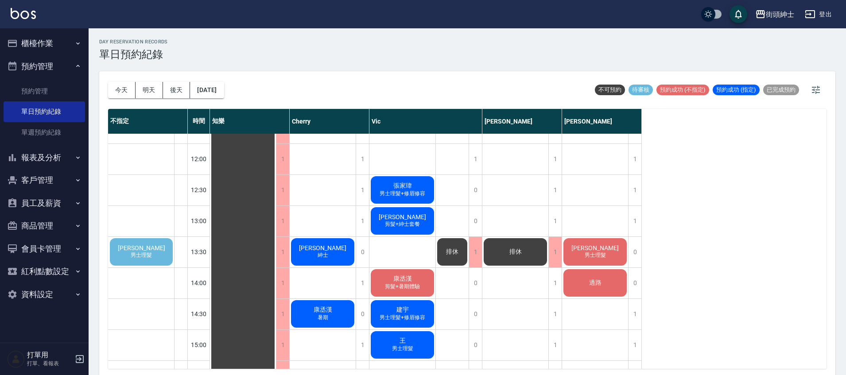
scroll to position [168, 0]
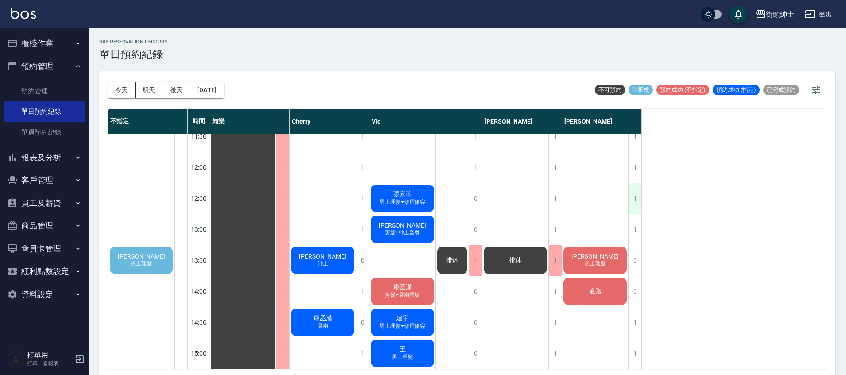
click at [636, 203] on div "1" at bounding box center [634, 198] width 13 height 31
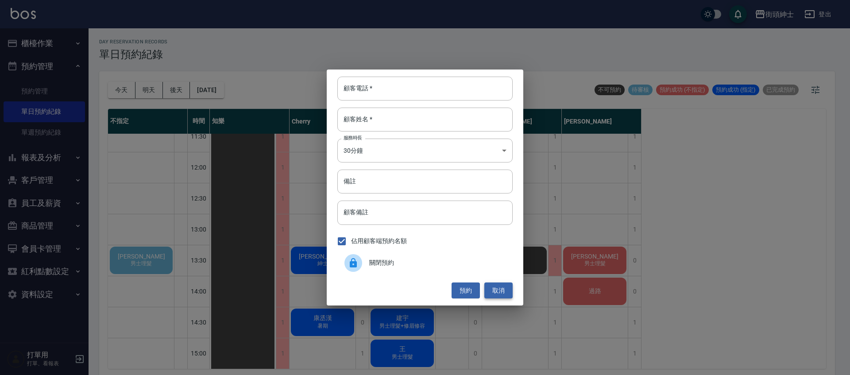
click at [493, 287] on button "取消" at bounding box center [499, 291] width 28 height 16
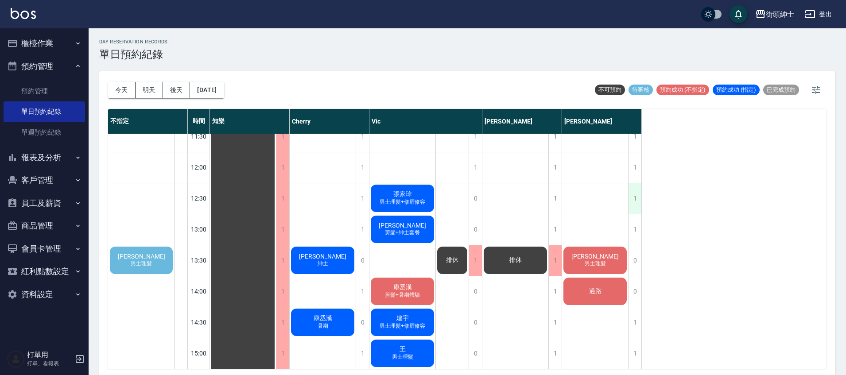
click at [639, 194] on div "1" at bounding box center [634, 198] width 13 height 31
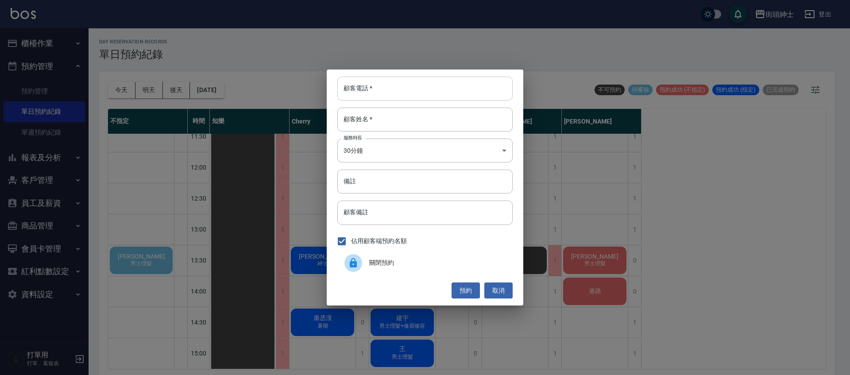
click at [392, 99] on input "顧客電話   *" at bounding box center [425, 89] width 175 height 24
click at [369, 91] on input "098109133" at bounding box center [425, 89] width 175 height 24
click at [369, 89] on input "098109133" at bounding box center [425, 89] width 175 height 24
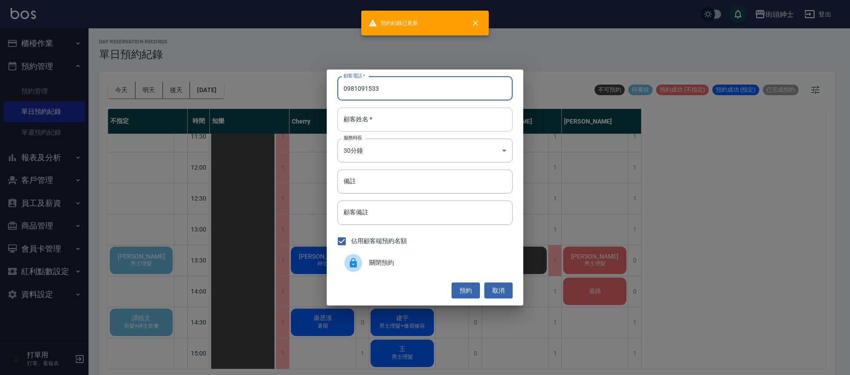
type input "0981091533"
click at [438, 117] on input "顧客姓名   *" at bounding box center [425, 120] width 175 height 24
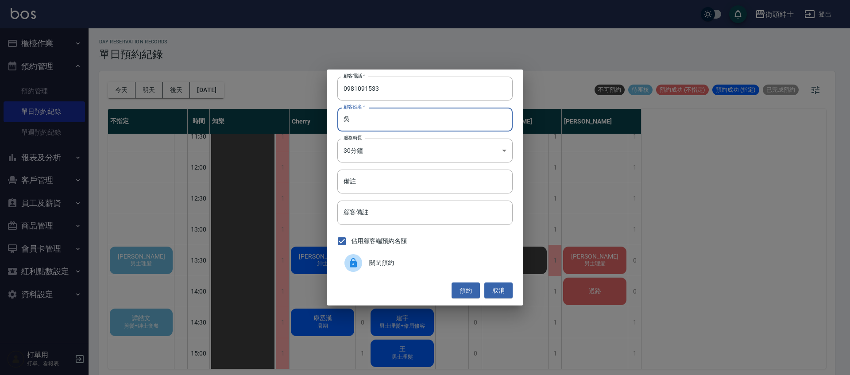
type input "吳"
click at [475, 288] on button "預約" at bounding box center [466, 291] width 28 height 16
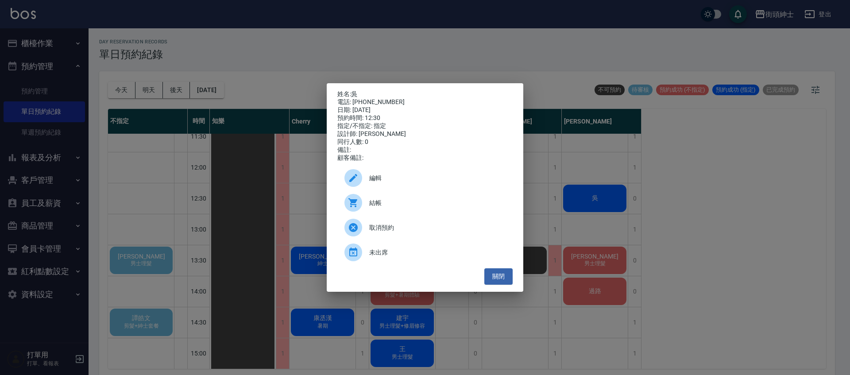
drag, startPoint x: 423, startPoint y: 177, endPoint x: 409, endPoint y: 161, distance: 21.0
click at [423, 177] on div "編輯" at bounding box center [425, 178] width 175 height 25
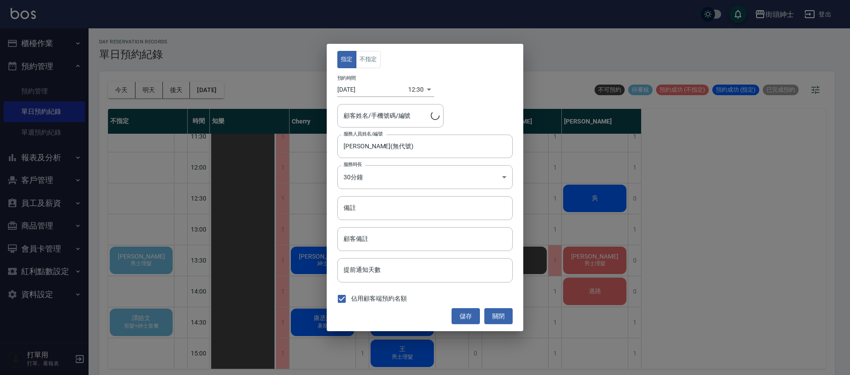
type input "吳/0981091533"
drag, startPoint x: 360, startPoint y: 62, endPoint x: 375, endPoint y: 81, distance: 24.0
click at [361, 61] on button "不指定" at bounding box center [368, 59] width 25 height 17
click at [470, 321] on button "儲存" at bounding box center [466, 316] width 28 height 16
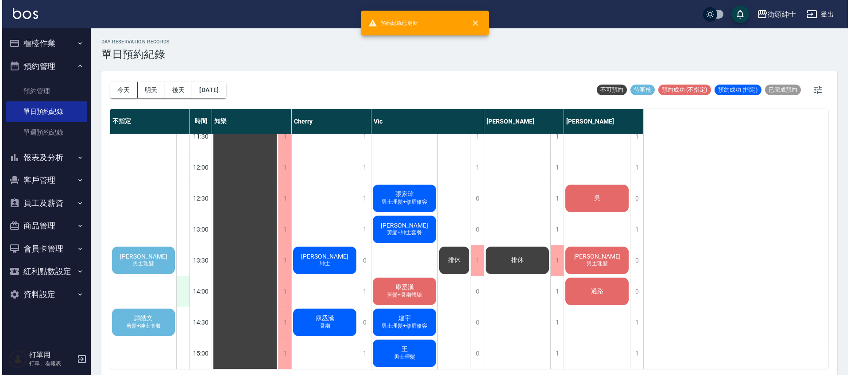
scroll to position [180, 0]
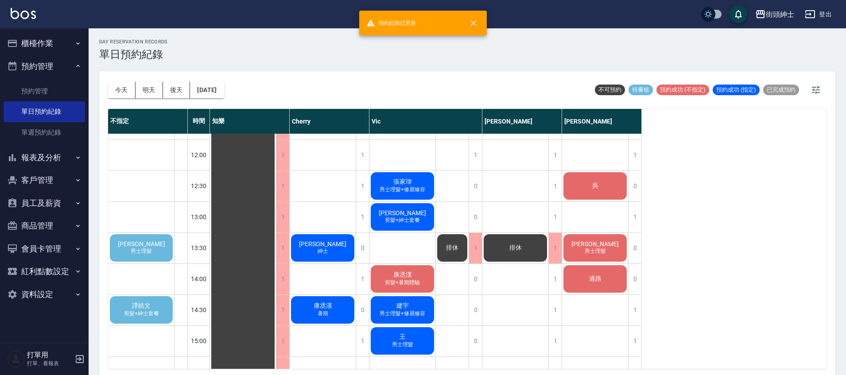
click at [151, 255] on span "剪髮+紳士套餐" at bounding box center [141, 252] width 25 height 8
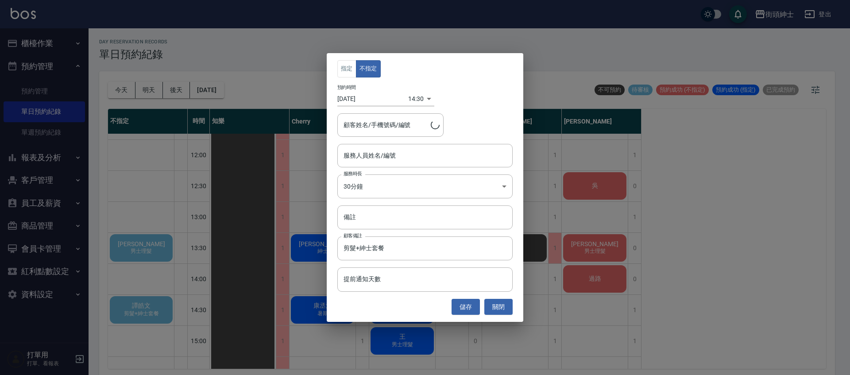
type input "譚皓文/0972867891"
click at [411, 99] on body "街頭紳士 登出 櫃檯作業 打帳單 帳單列表 營業儀表板 現金收支登錄 材料自購登錄 每日結帳 排班表 現場電腦打卡 預約管理 預約管理 單日預約紀錄 單週預約…" at bounding box center [425, 189] width 850 height 378
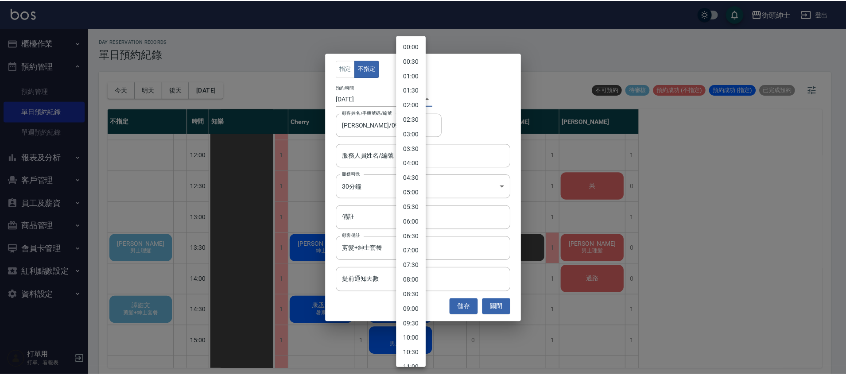
scroll to position [268, 0]
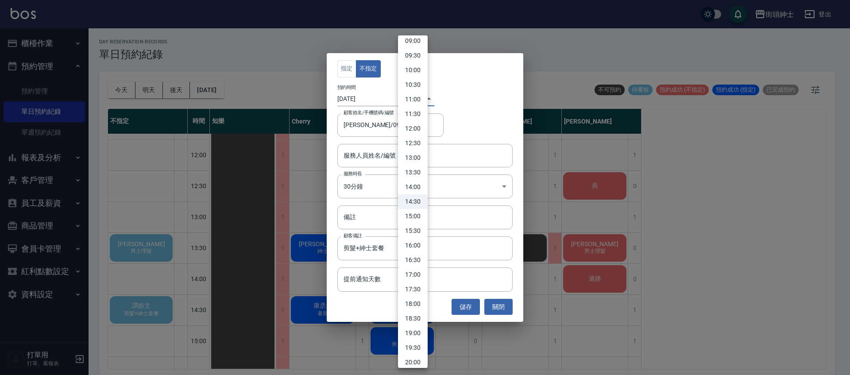
click at [372, 100] on div at bounding box center [425, 187] width 850 height 375
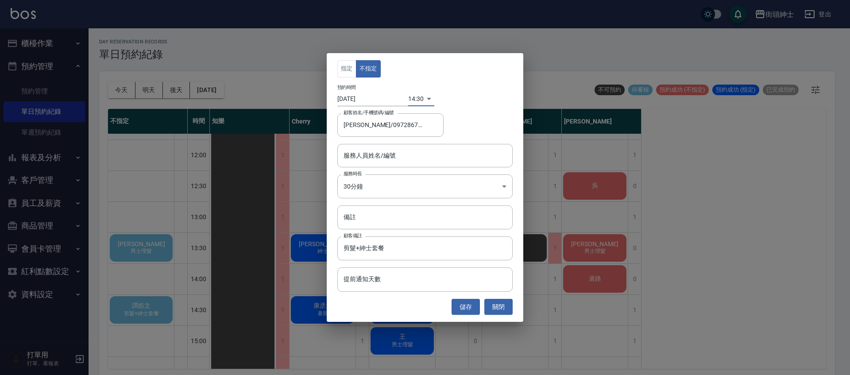
click at [373, 142] on div "指定 不指定 預約時間 2025/08/25 14:30 1756103400000 顧客姓名/手機號碼/編號 譚皓文/0972867891 顧客姓名/手機號…" at bounding box center [425, 187] width 197 height 269
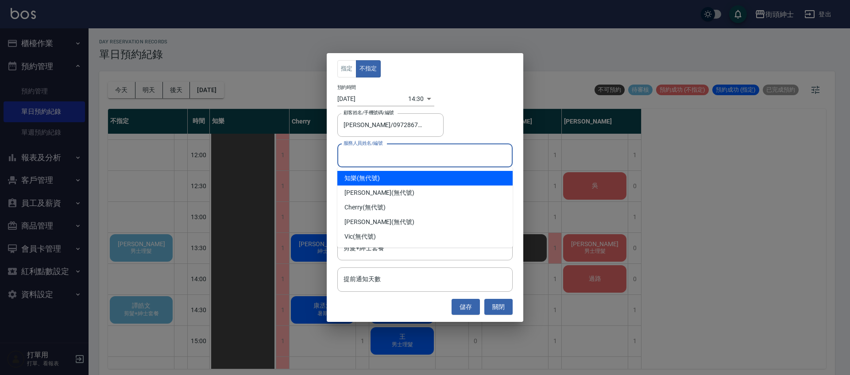
click at [380, 152] on div "服務人員姓名/編號 服務人員姓名/編號" at bounding box center [425, 155] width 175 height 23
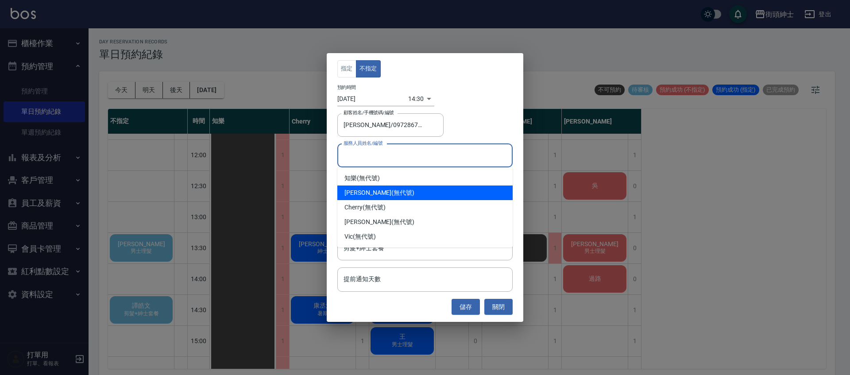
click at [376, 196] on div "戴比 (無代號)" at bounding box center [425, 193] width 175 height 15
type input "戴比(無代號)"
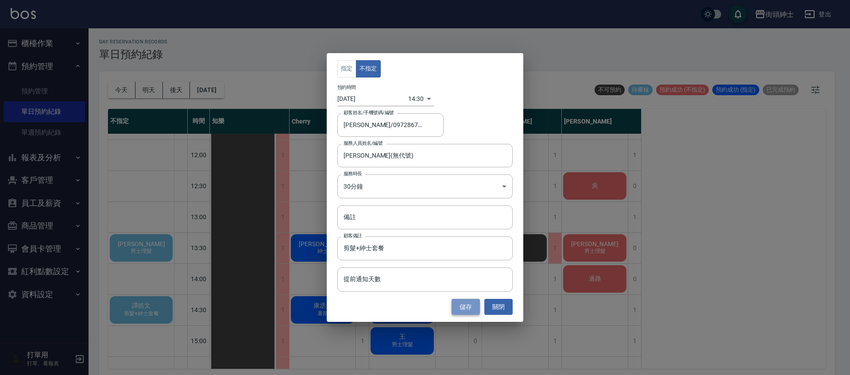
click at [468, 308] on button "儲存" at bounding box center [466, 307] width 28 height 16
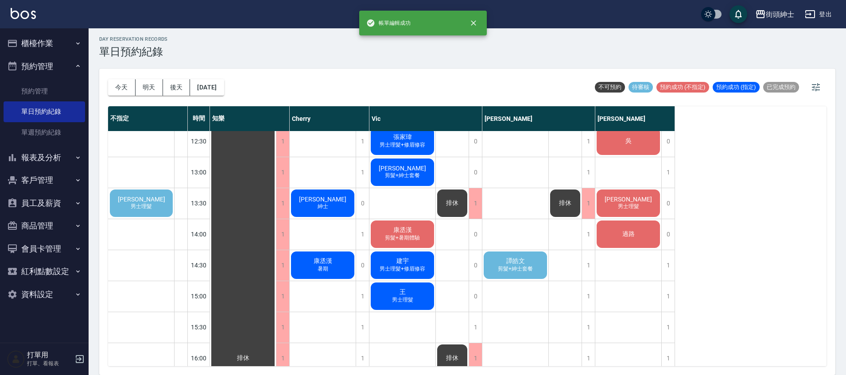
scroll to position [223, 0]
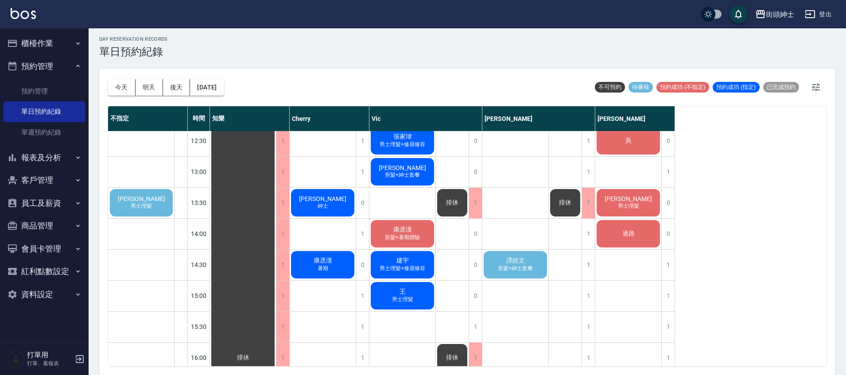
click at [325, 202] on span "剪髮+紳士套餐" at bounding box center [323, 202] width 4 height 0
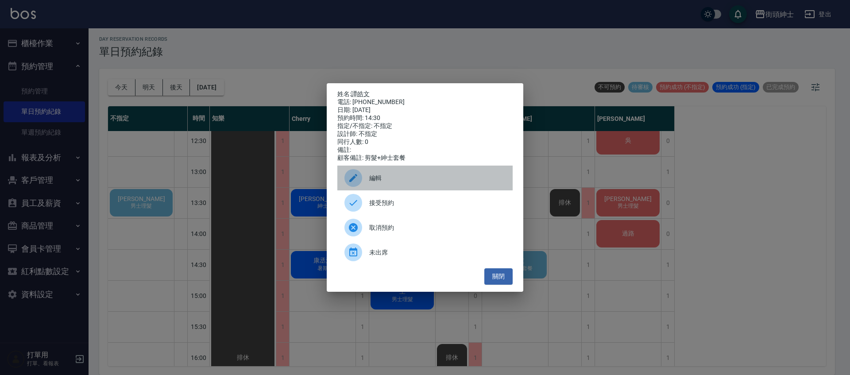
click at [406, 189] on div "編輯" at bounding box center [425, 178] width 175 height 25
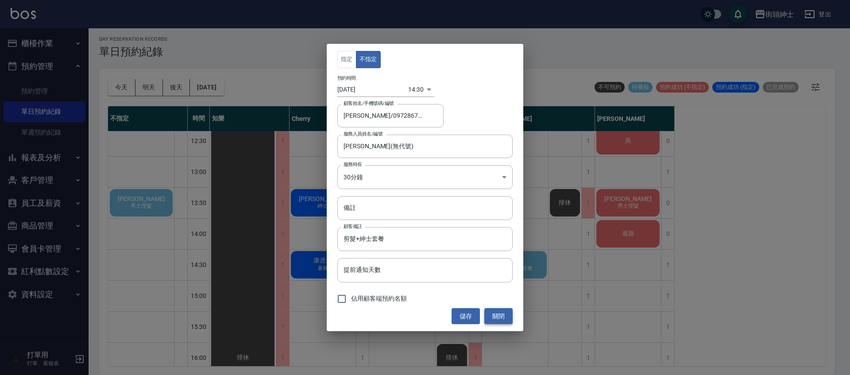
click at [512, 320] on button "關閉" at bounding box center [499, 316] width 28 height 16
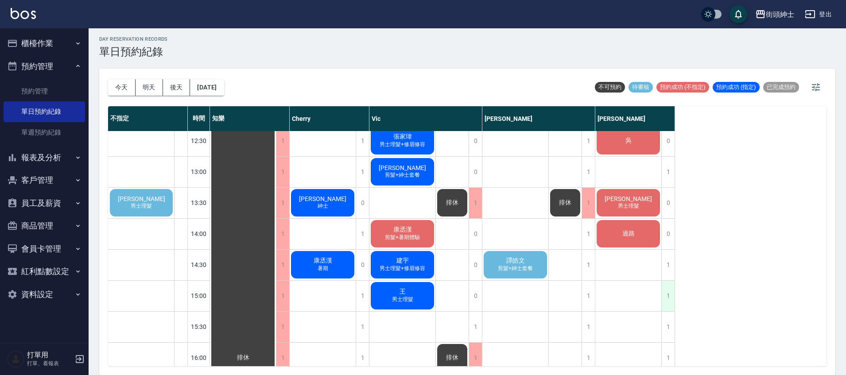
click at [662, 288] on div "1" at bounding box center [667, 296] width 13 height 31
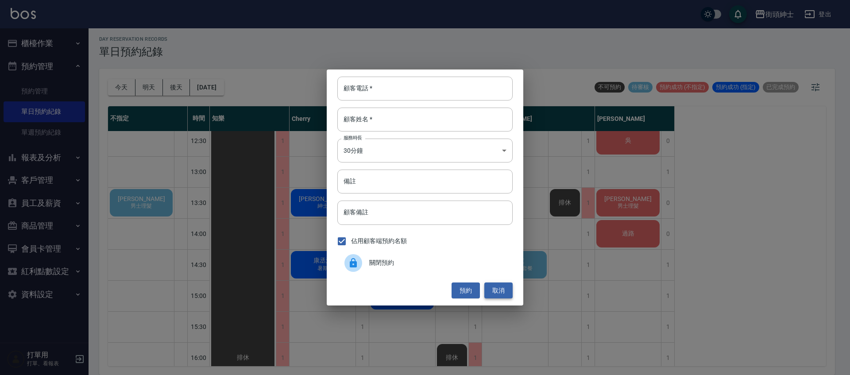
click at [508, 288] on button "取消" at bounding box center [499, 291] width 28 height 16
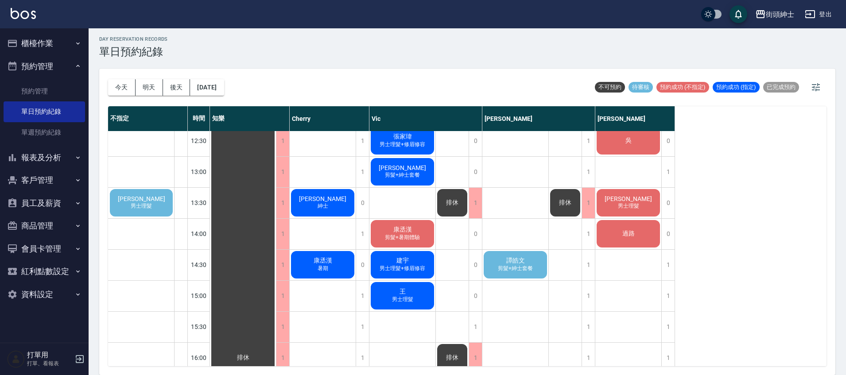
click at [325, 202] on span "剪髮+紳士套餐" at bounding box center [323, 202] width 4 height 0
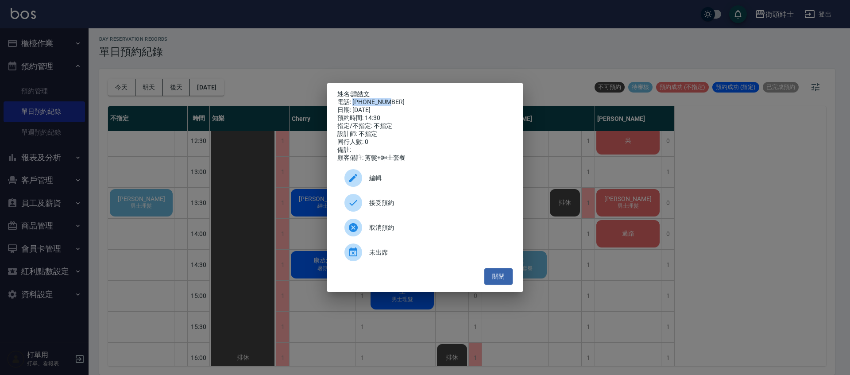
drag, startPoint x: 390, startPoint y: 96, endPoint x: 353, endPoint y: 101, distance: 37.1
click at [353, 101] on div "電話: 0972867891" at bounding box center [425, 102] width 175 height 8
copy div "0972867891"
click at [509, 279] on button "關閉" at bounding box center [499, 276] width 28 height 16
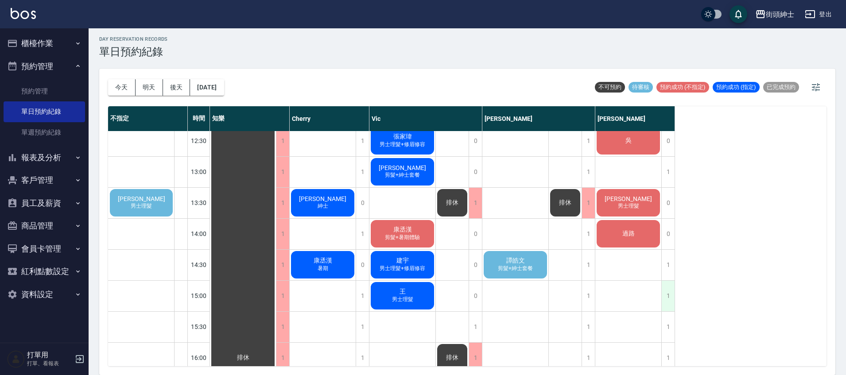
click at [674, 300] on div "1" at bounding box center [667, 296] width 13 height 31
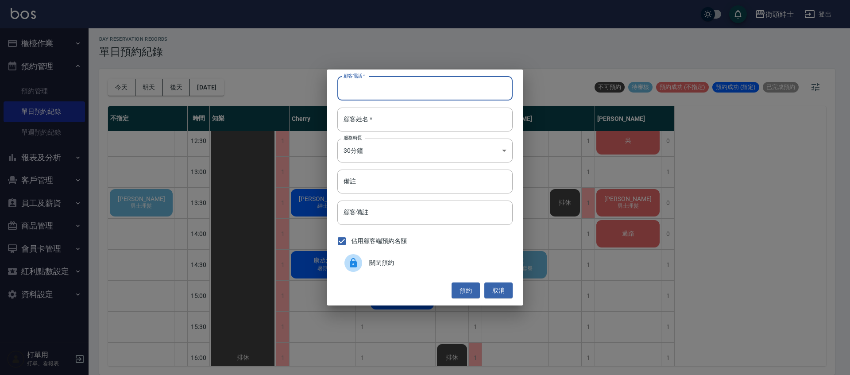
click at [412, 91] on input "顧客電話   *" at bounding box center [425, 89] width 175 height 24
paste input "0972867891"
type input "0972867891"
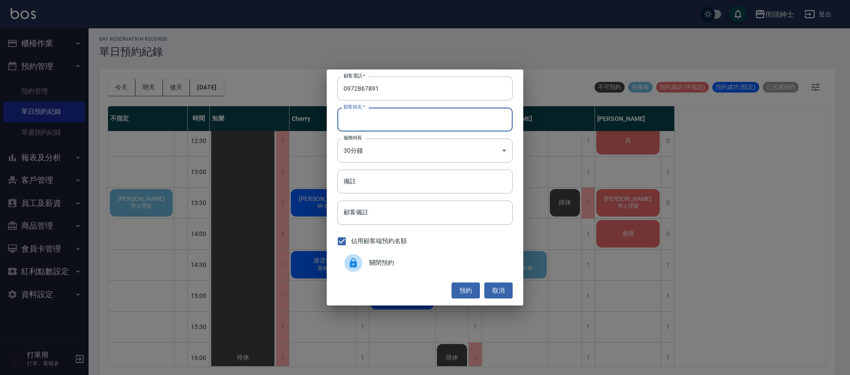
click at [365, 120] on input "顧客姓名   *" at bounding box center [425, 120] width 175 height 24
type input "０"
click at [470, 292] on button "預約" at bounding box center [466, 291] width 28 height 16
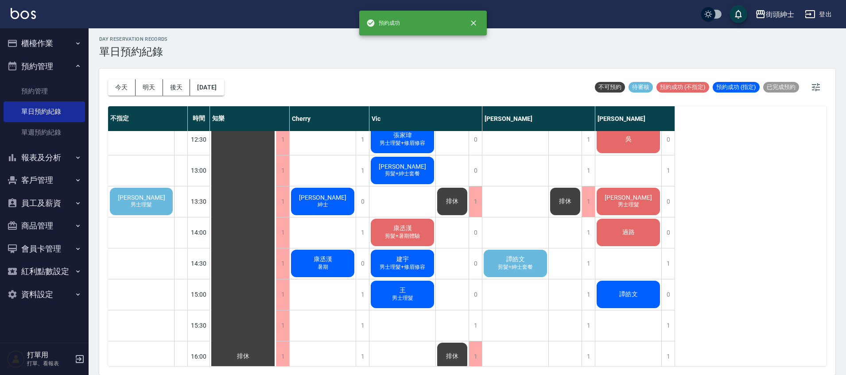
scroll to position [225, 0]
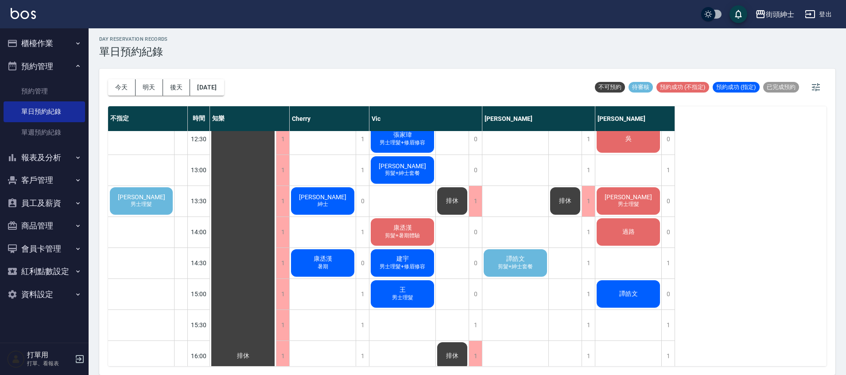
click at [251, 352] on span "譚皓文" at bounding box center [243, 356] width 16 height 8
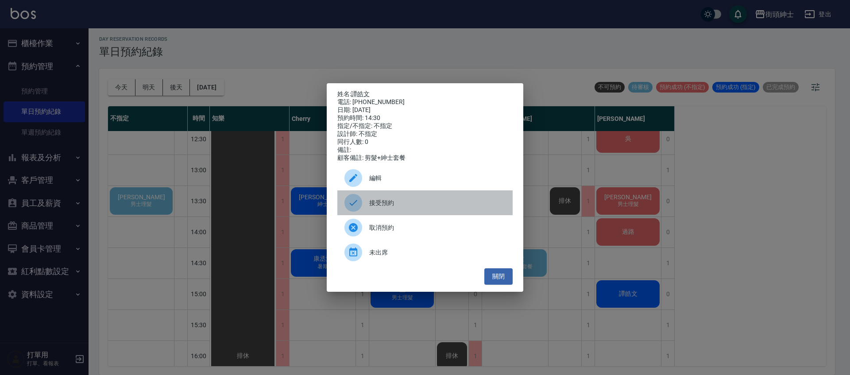
click at [415, 215] on div "接受預約" at bounding box center [425, 202] width 175 height 25
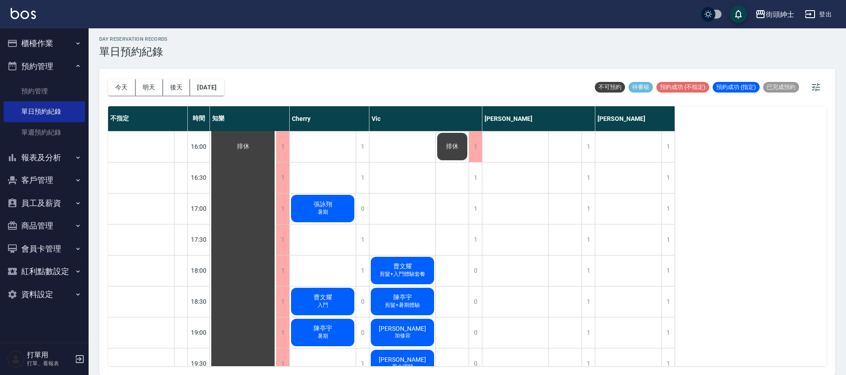
scroll to position [109, 0]
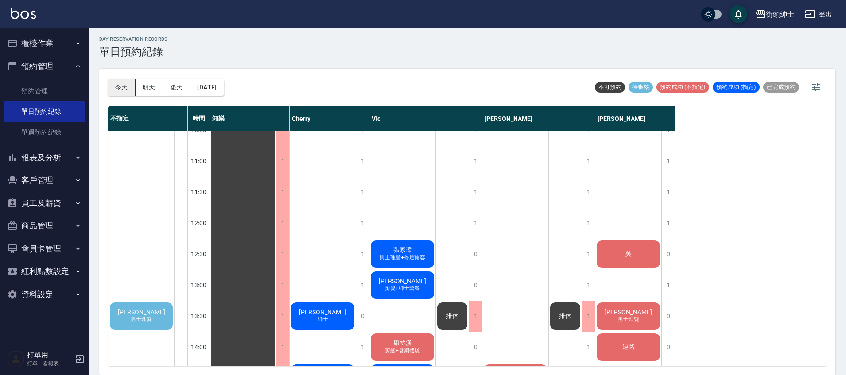
click at [117, 92] on button "今天" at bounding box center [121, 87] width 27 height 16
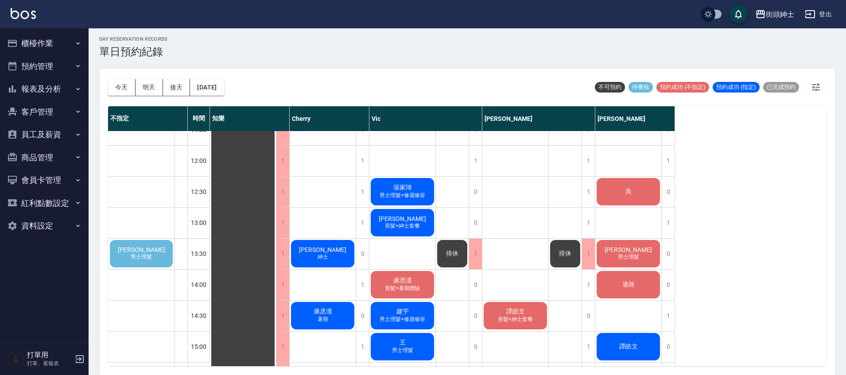
scroll to position [273, 0]
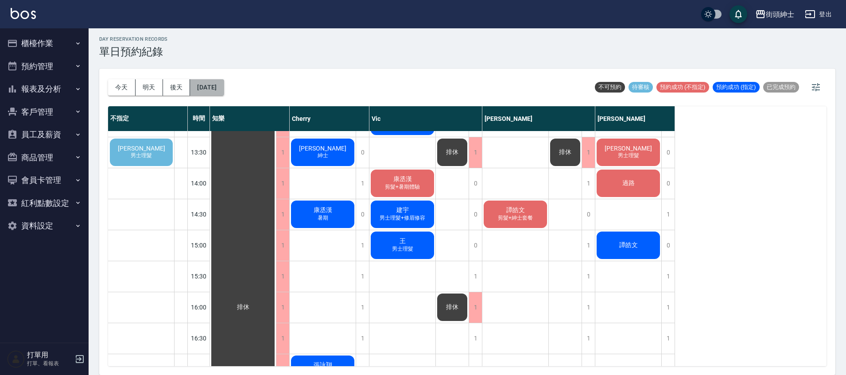
click at [224, 89] on button "[DATE]" at bounding box center [207, 87] width 34 height 16
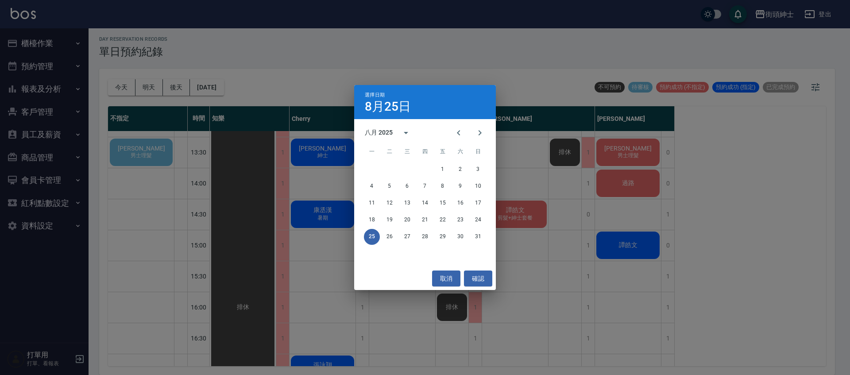
click at [458, 35] on div "選擇日期 8月25日 八月 2025 一 二 三 四 五 六 日 1 2 3 4 5 6 7 8 9 10 11 12 13 14 15 16 17 18 1…" at bounding box center [425, 187] width 850 height 375
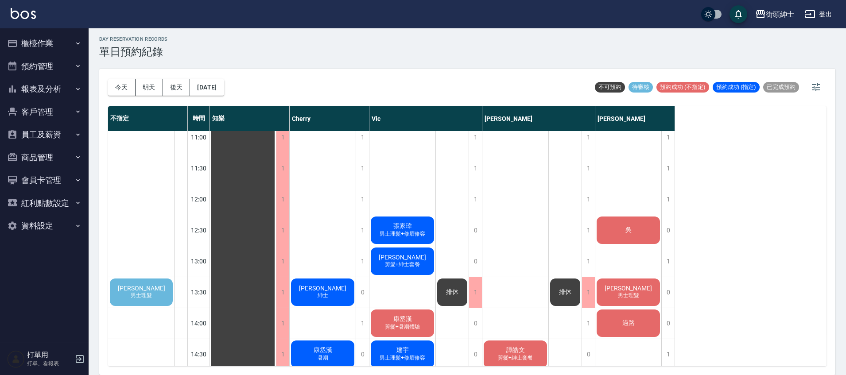
scroll to position [132, 0]
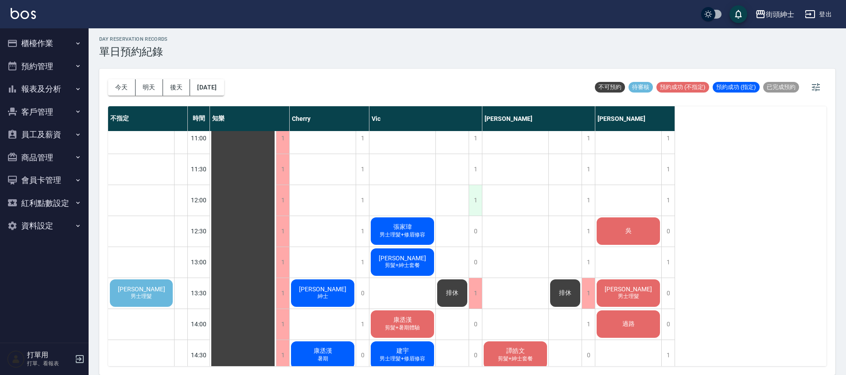
click at [480, 200] on div "1" at bounding box center [475, 200] width 13 height 31
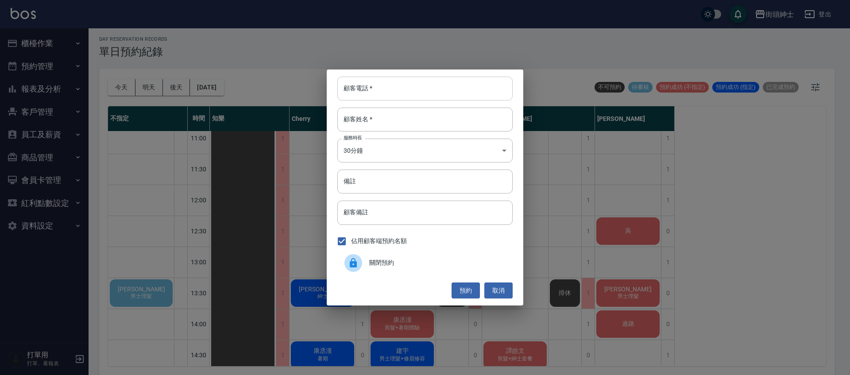
click at [428, 89] on input "顧客電話   *" at bounding box center [425, 89] width 175 height 24
click at [500, 289] on button "取消" at bounding box center [499, 291] width 28 height 16
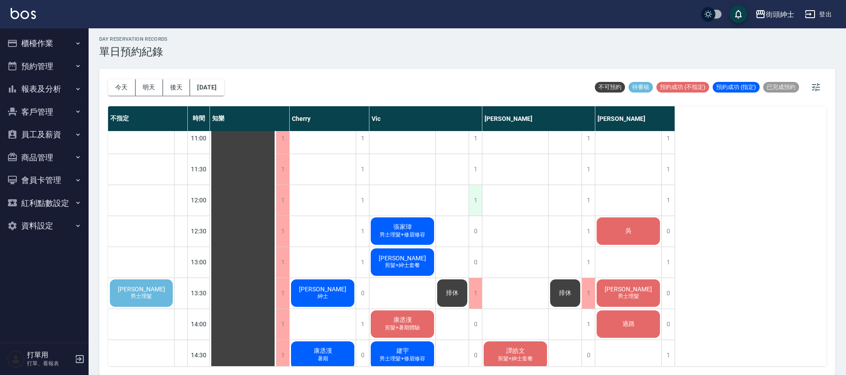
click at [474, 207] on div "1" at bounding box center [475, 200] width 13 height 31
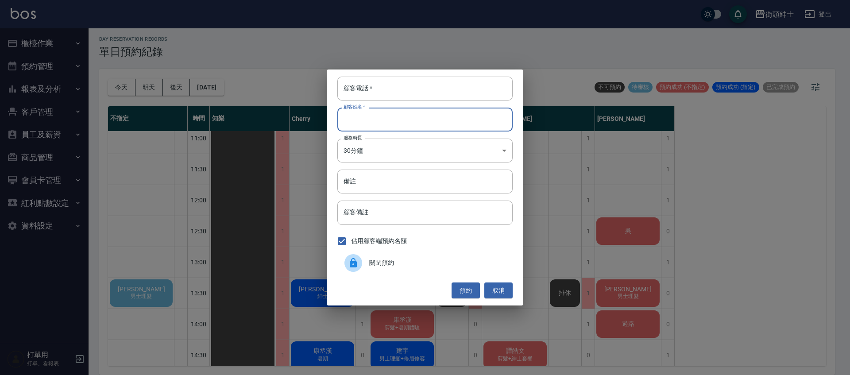
click at [436, 111] on input "顧客姓名   *" at bounding box center [425, 120] width 175 height 24
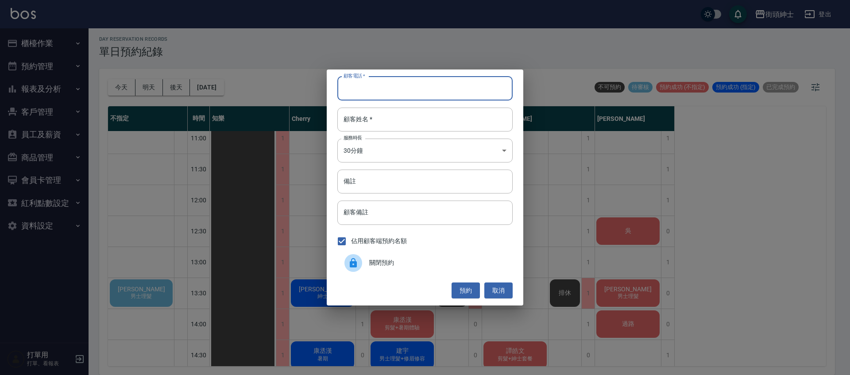
click at [440, 93] on input "顧客電話   *" at bounding box center [425, 89] width 175 height 24
type input "０"
type input "0123"
click at [467, 293] on button "預約" at bounding box center [466, 291] width 28 height 16
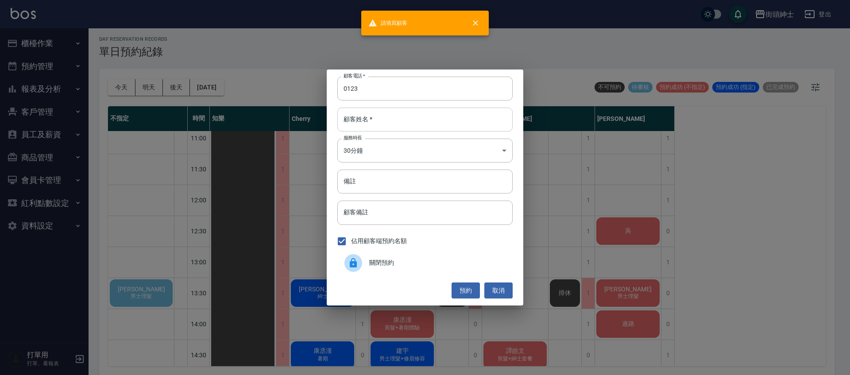
click at [415, 121] on input "顧客姓名   *" at bounding box center [425, 120] width 175 height 24
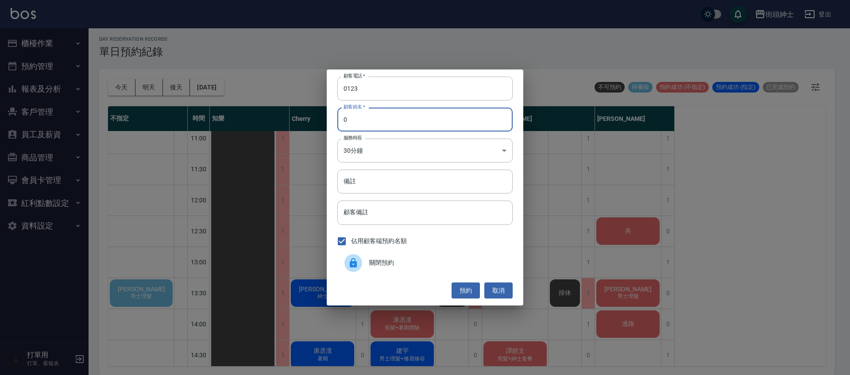
type input "0"
click at [468, 286] on button "預約" at bounding box center [466, 291] width 28 height 16
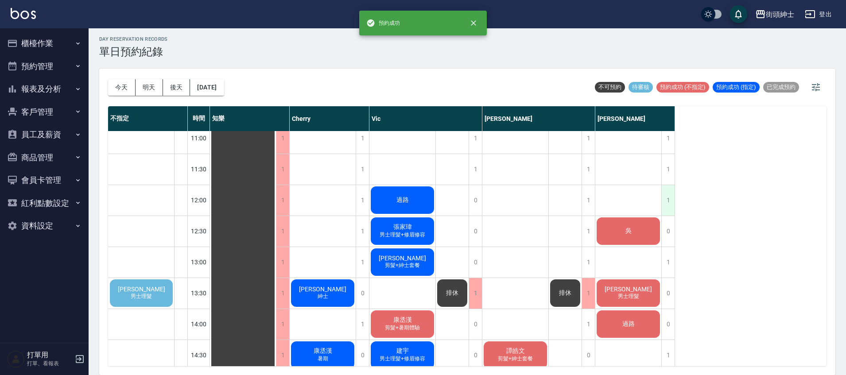
click at [669, 193] on div "1" at bounding box center [667, 200] width 13 height 31
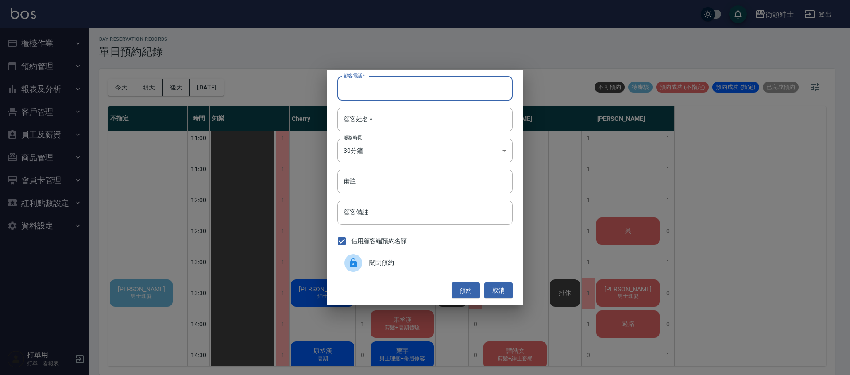
click at [414, 82] on input "顧客電話   *" at bounding box center [425, 89] width 175 height 24
type input "0123"
click at [434, 120] on input "顧客姓名   *" at bounding box center [425, 120] width 175 height 24
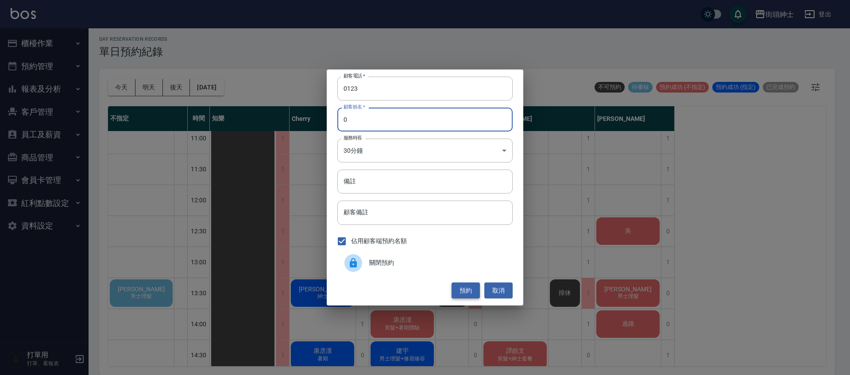
type input "0"
click at [472, 295] on button "預約" at bounding box center [466, 291] width 28 height 16
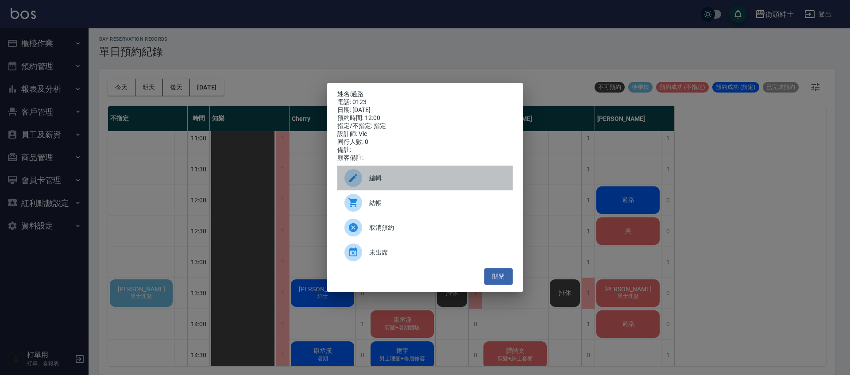
click at [386, 183] on span "編輯" at bounding box center [437, 178] width 136 height 9
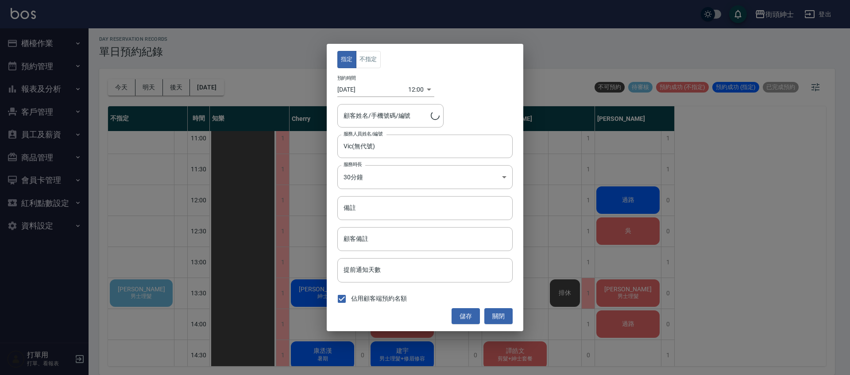
type input "過路/0123"
click at [375, 59] on button "不指定" at bounding box center [368, 59] width 25 height 17
click at [472, 312] on button "儲存" at bounding box center [466, 316] width 28 height 16
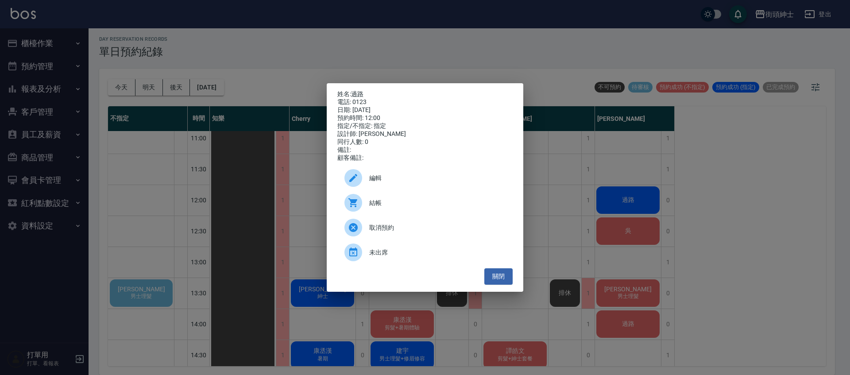
click at [431, 181] on span "編輯" at bounding box center [437, 178] width 136 height 9
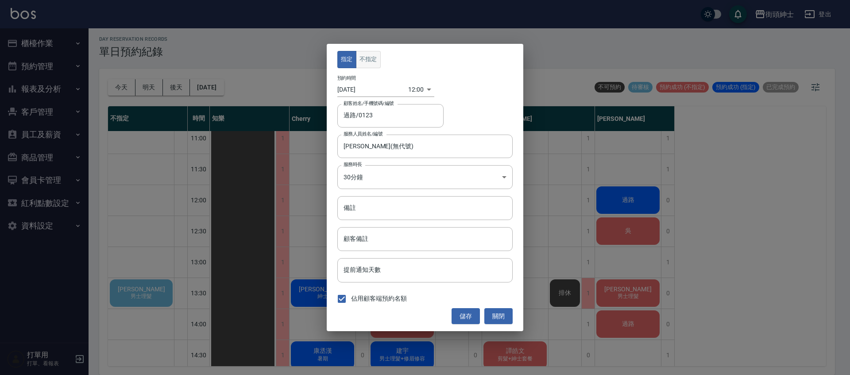
click at [376, 62] on button "不指定" at bounding box center [368, 59] width 25 height 17
click at [469, 313] on button "儲存" at bounding box center [466, 316] width 28 height 16
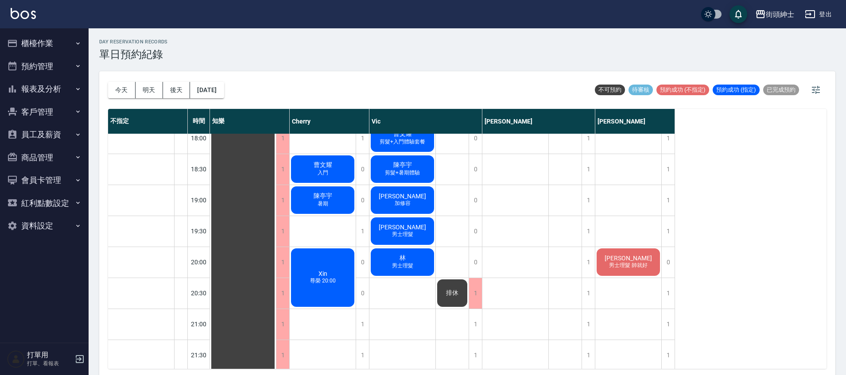
scroll to position [567, 0]
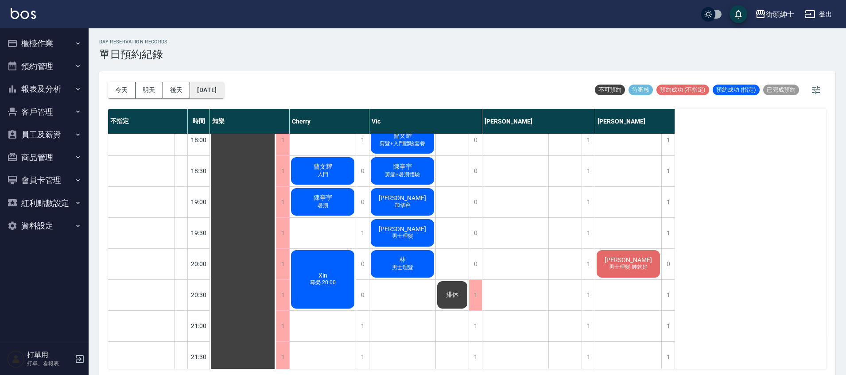
click at [215, 84] on button "[DATE]" at bounding box center [207, 90] width 34 height 16
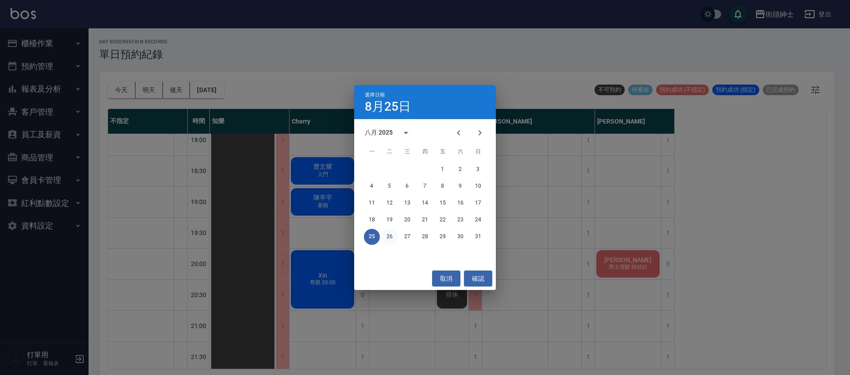
click at [391, 234] on button "26" at bounding box center [390, 237] width 16 height 16
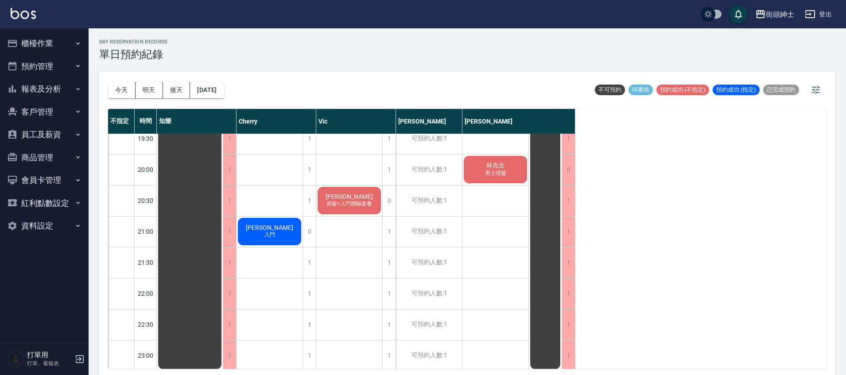
scroll to position [658, 0]
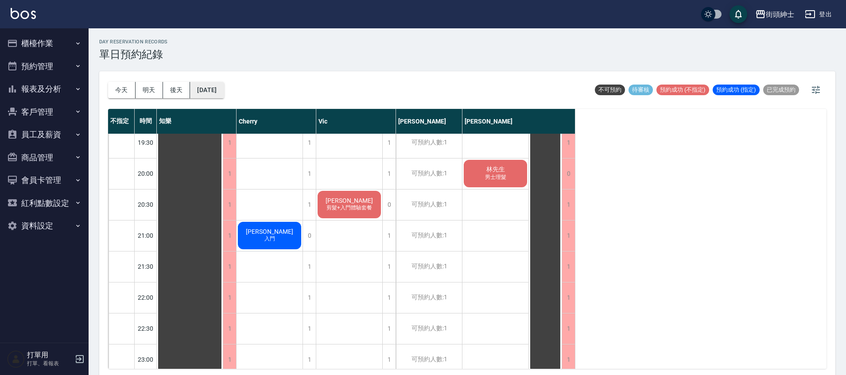
click at [213, 86] on button "[DATE]" at bounding box center [207, 90] width 34 height 16
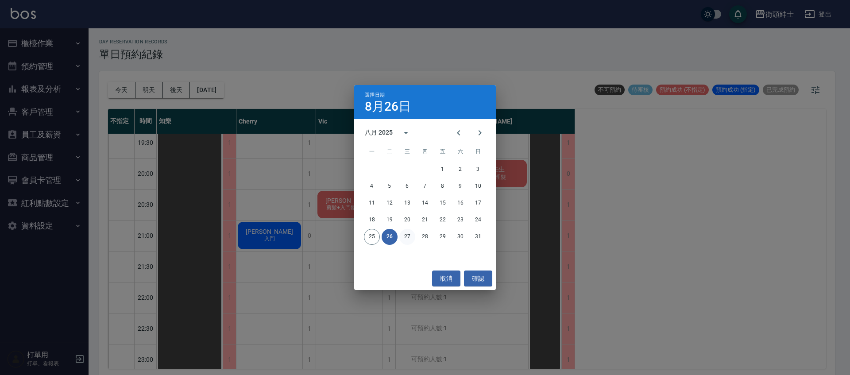
click at [411, 239] on button "27" at bounding box center [408, 237] width 16 height 16
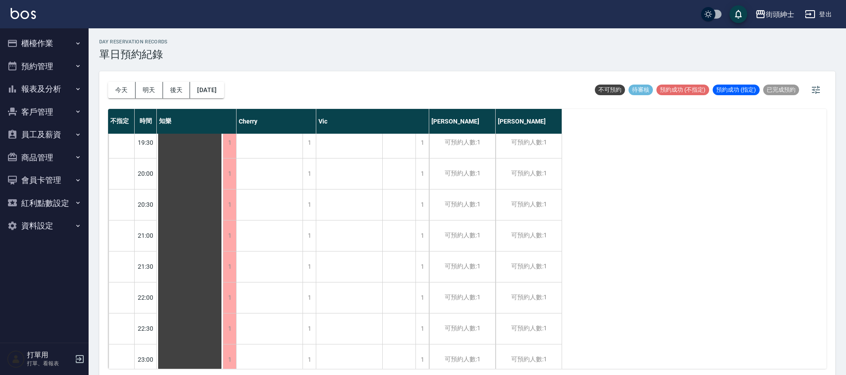
click at [224, 100] on div "今天 明天 後天 2025/08/27" at bounding box center [166, 90] width 116 height 38
click at [224, 93] on button "[DATE]" at bounding box center [207, 90] width 34 height 16
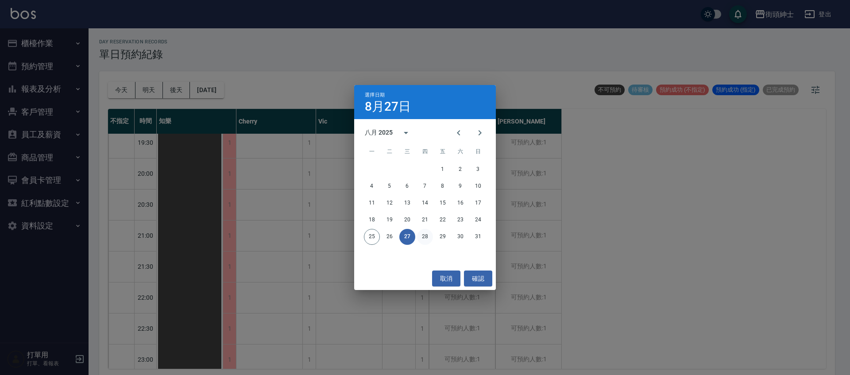
click at [425, 241] on button "28" at bounding box center [425, 237] width 16 height 16
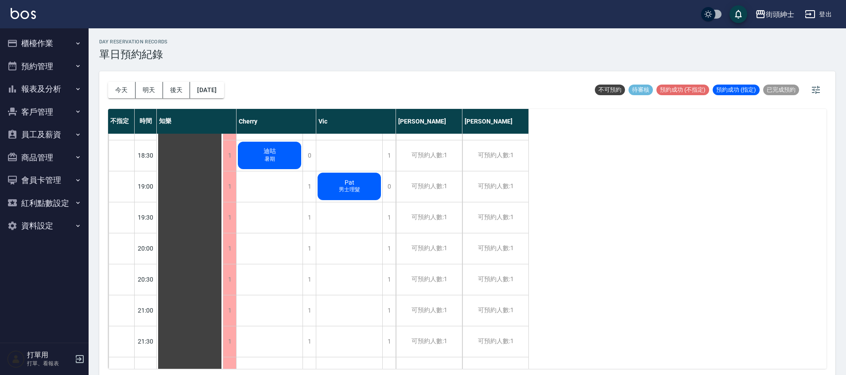
scroll to position [496, 0]
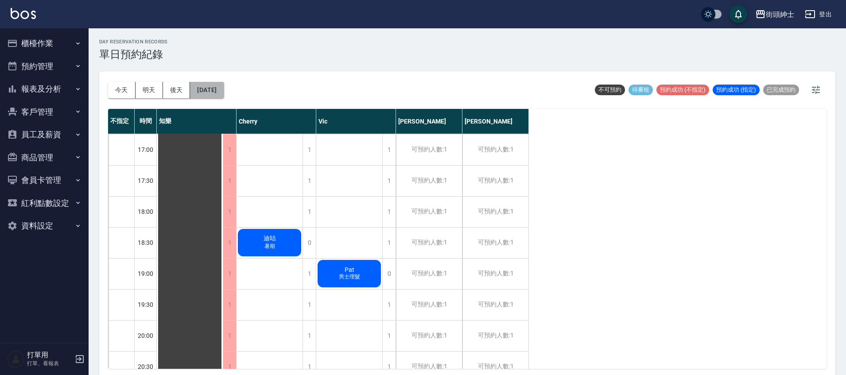
click at [224, 93] on button "[DATE]" at bounding box center [207, 90] width 34 height 16
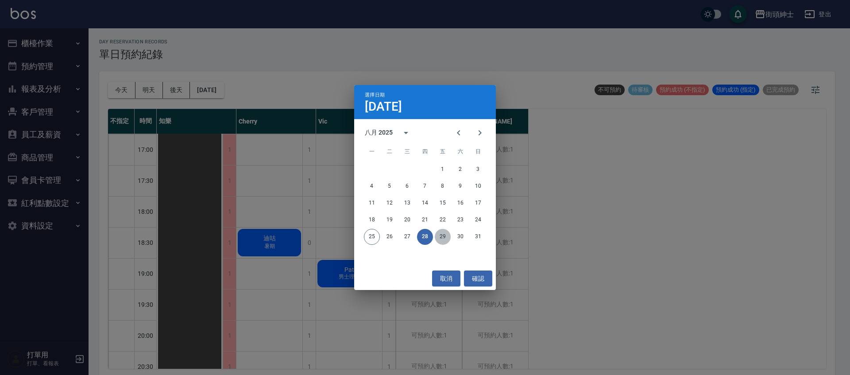
click at [447, 233] on button "29" at bounding box center [443, 237] width 16 height 16
click at [447, 233] on div at bounding box center [425, 187] width 850 height 375
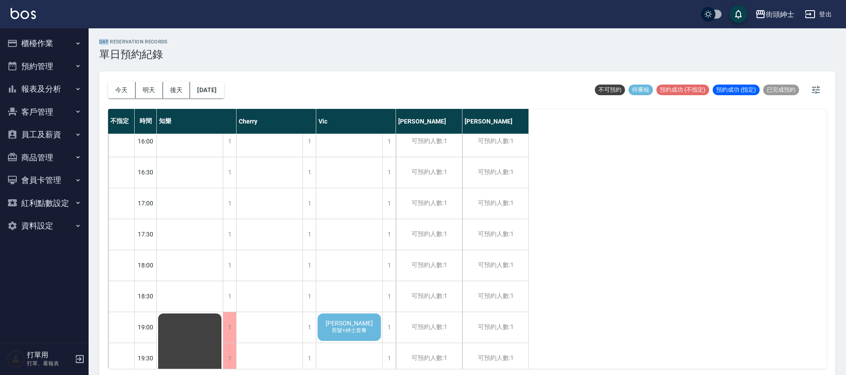
scroll to position [479, 0]
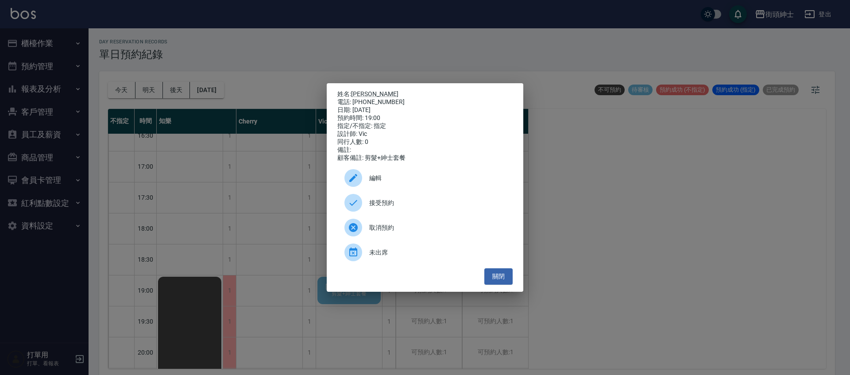
click at [374, 206] on span "接受預約" at bounding box center [437, 202] width 136 height 9
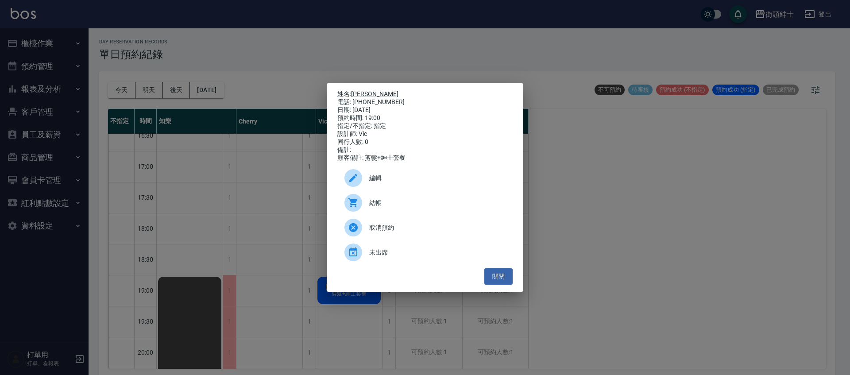
click at [410, 182] on span "編輯" at bounding box center [437, 178] width 136 height 9
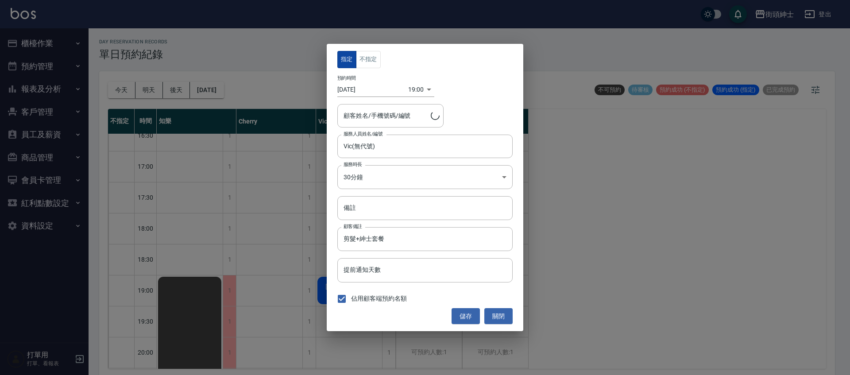
type input "Eddie/0911494013"
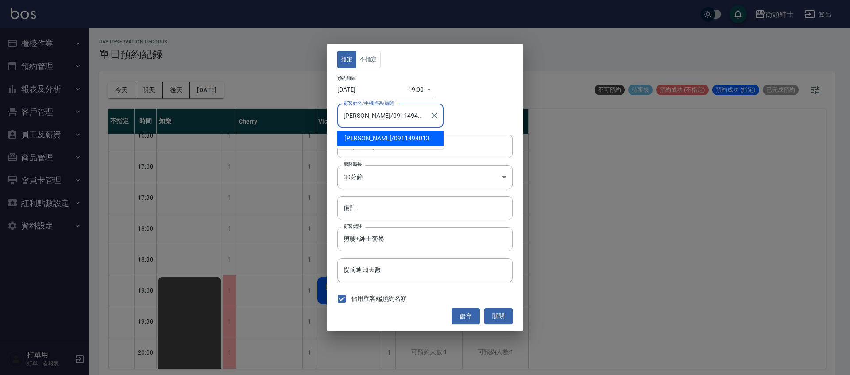
drag, startPoint x: 397, startPoint y: 118, endPoint x: 361, endPoint y: 116, distance: 36.8
click at [361, 116] on input "Eddie/0911494013" at bounding box center [383, 116] width 85 height 16
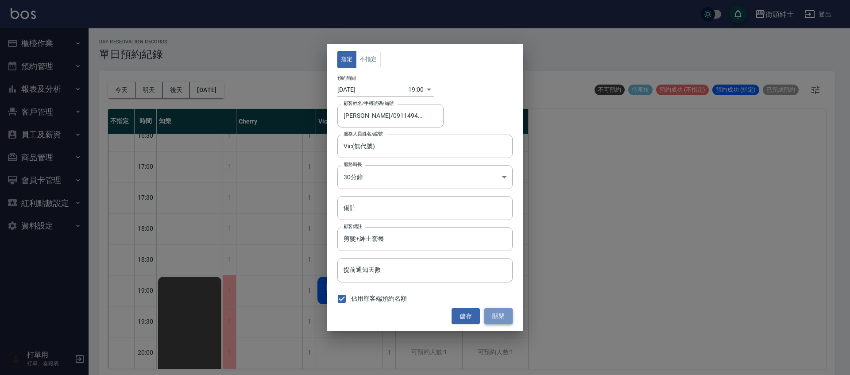
click at [498, 318] on button "關閉" at bounding box center [499, 316] width 28 height 16
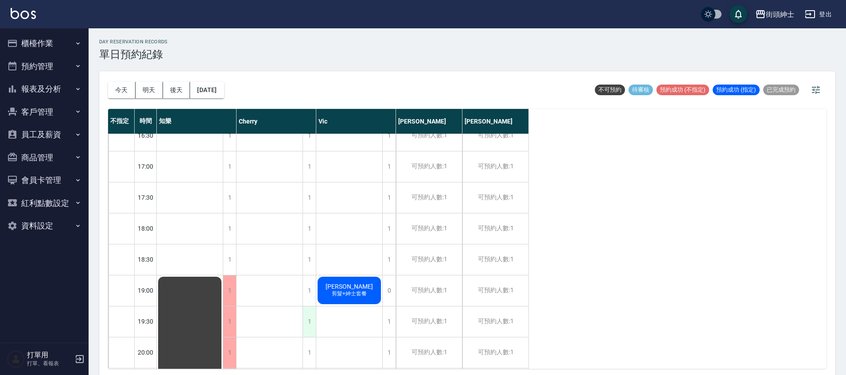
click at [311, 315] on div "1" at bounding box center [309, 322] width 13 height 31
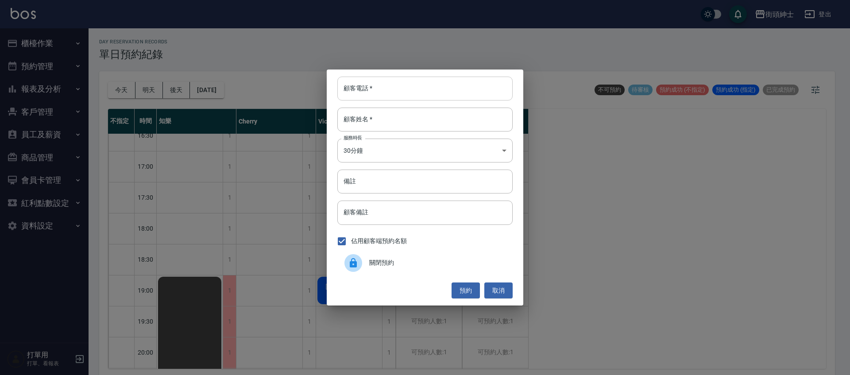
click at [385, 91] on input "顧客電話   *" at bounding box center [425, 89] width 175 height 24
paste input "0911494013"
type input "0911494013"
click at [365, 119] on input "顧客姓名   *" at bounding box center [425, 120] width 175 height 24
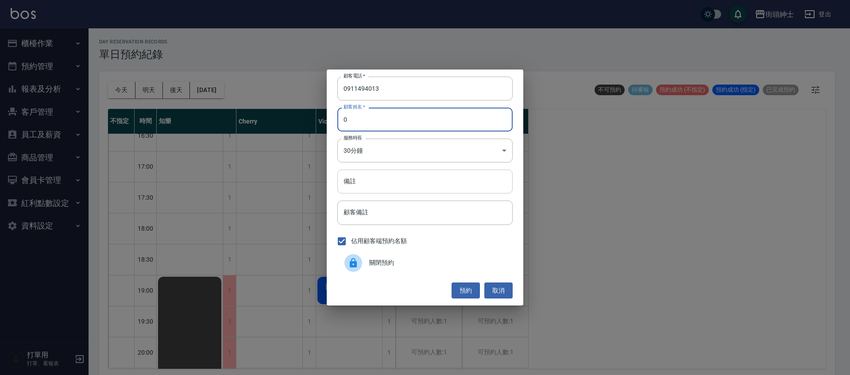
type input "0"
click at [431, 185] on input "備註" at bounding box center [425, 182] width 175 height 24
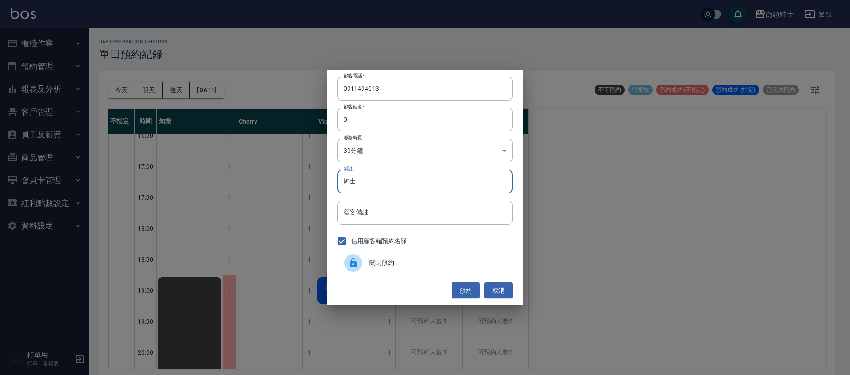
type input "紳士"
click at [454, 294] on button "預約" at bounding box center [466, 291] width 28 height 16
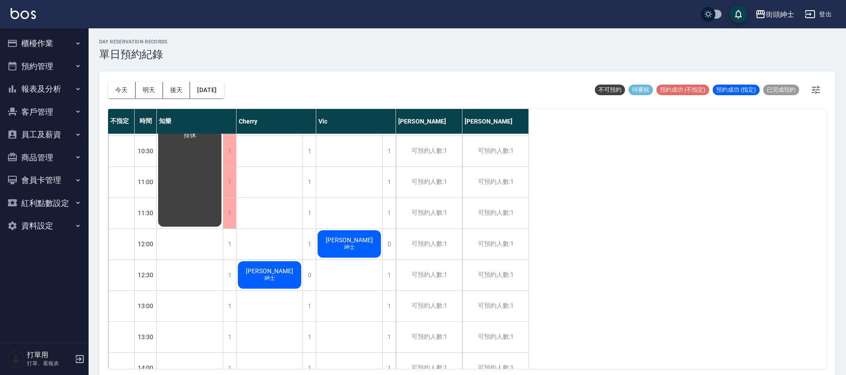
scroll to position [43, 0]
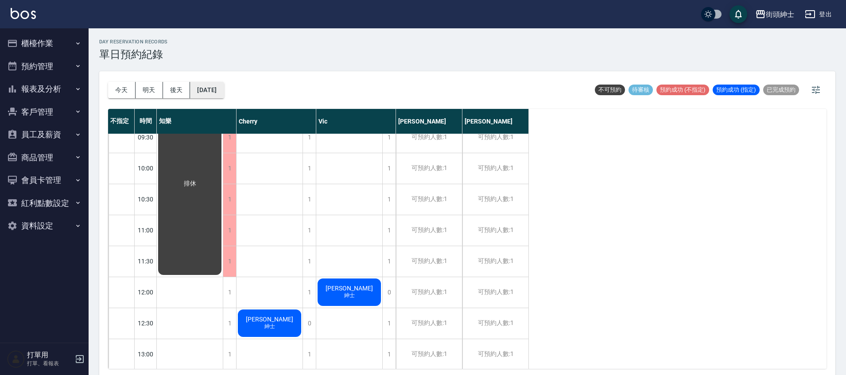
click at [222, 92] on button "[DATE]" at bounding box center [207, 90] width 34 height 16
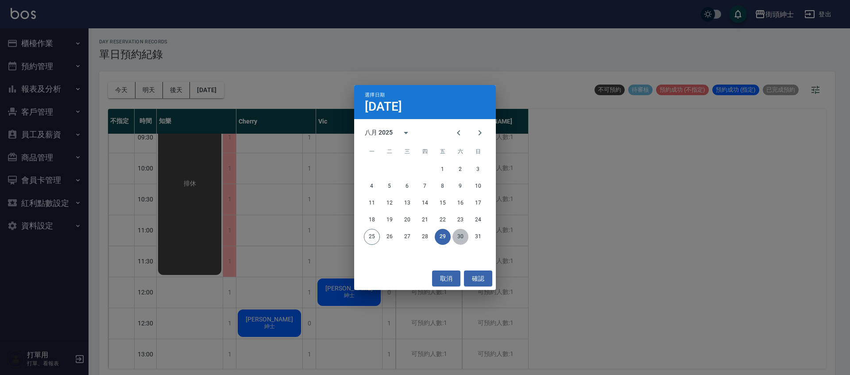
click at [463, 239] on button "30" at bounding box center [461, 237] width 16 height 16
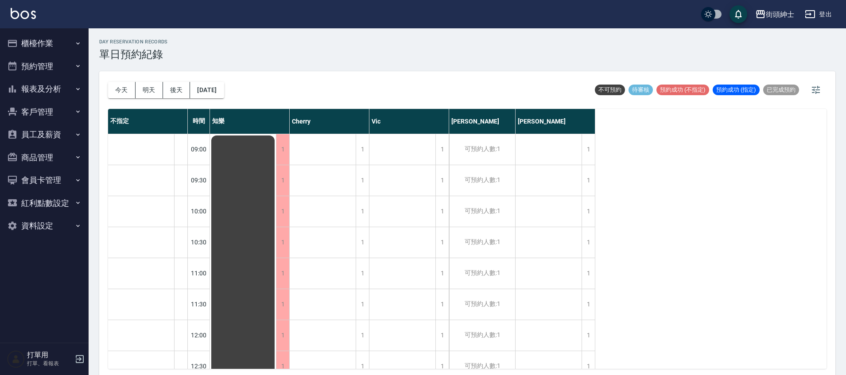
drag, startPoint x: 209, startPoint y: 179, endPoint x: 213, endPoint y: 152, distance: 27.8
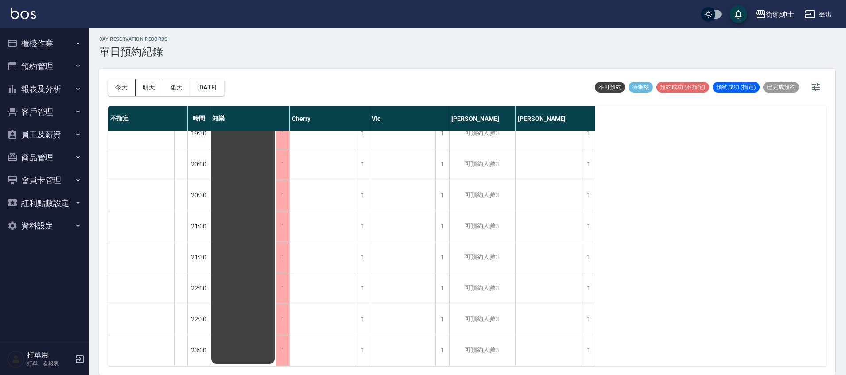
scroll to position [671, 0]
click at [224, 88] on button "[DATE]" at bounding box center [207, 87] width 34 height 16
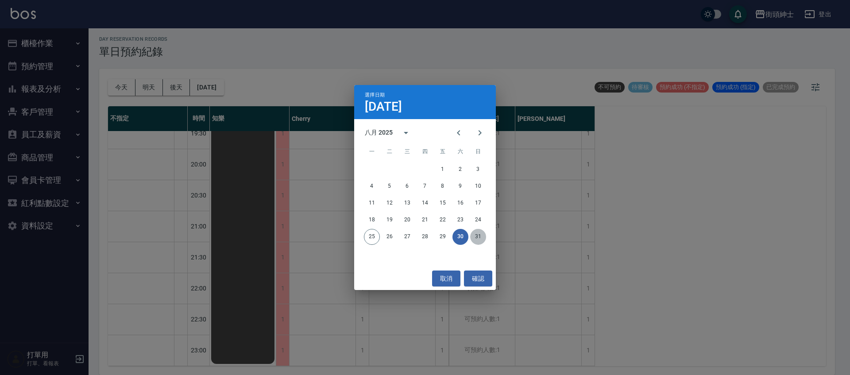
click at [475, 235] on button "31" at bounding box center [478, 237] width 16 height 16
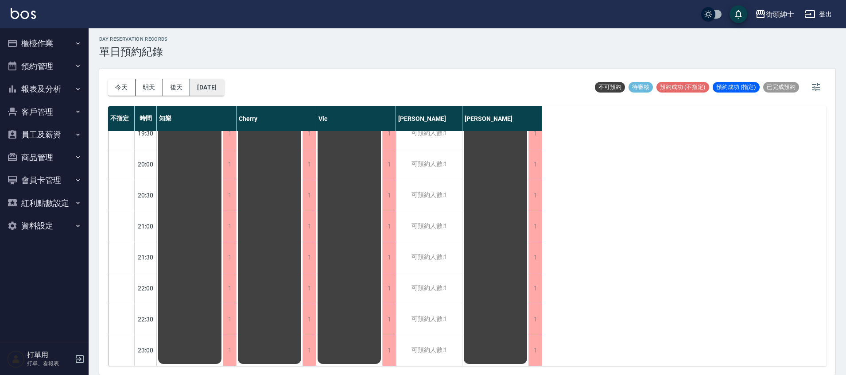
click at [214, 85] on button "2025/08/31" at bounding box center [207, 87] width 34 height 16
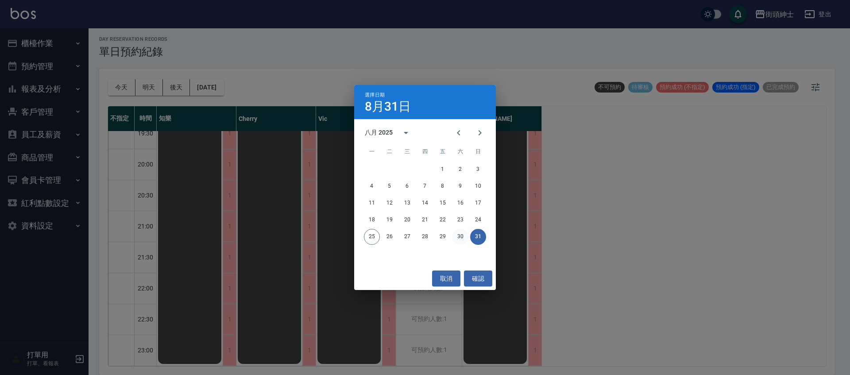
click at [460, 238] on button "30" at bounding box center [461, 237] width 16 height 16
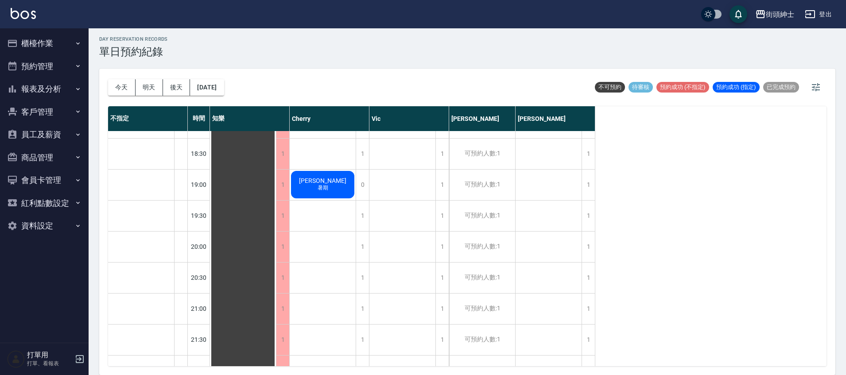
scroll to position [385, 0]
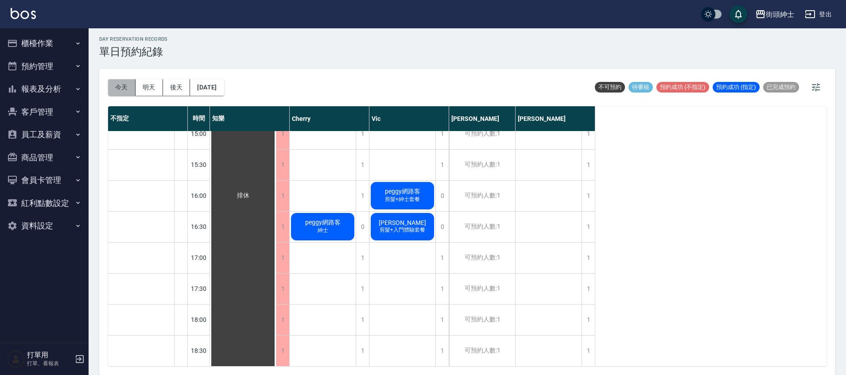
click at [125, 83] on button "今天" at bounding box center [121, 87] width 27 height 16
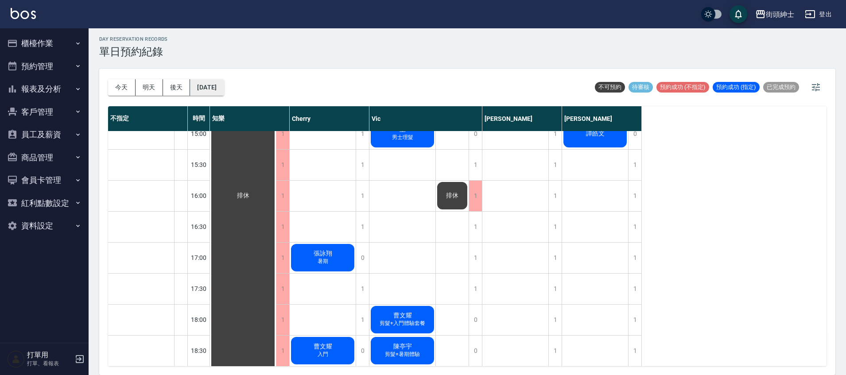
click at [203, 89] on button "[DATE]" at bounding box center [207, 87] width 34 height 16
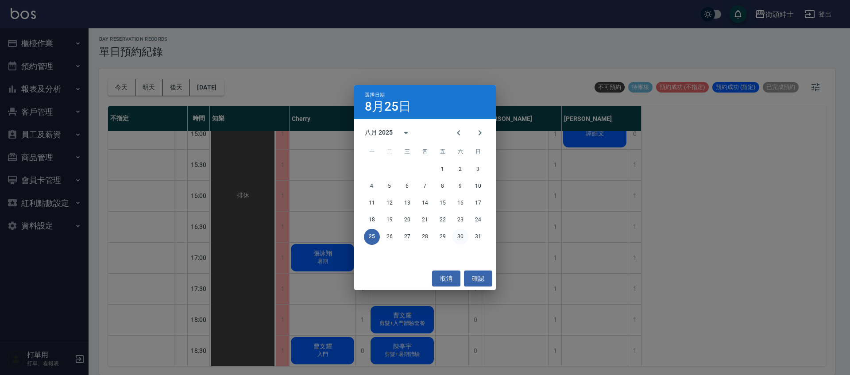
click at [460, 240] on button "30" at bounding box center [461, 237] width 16 height 16
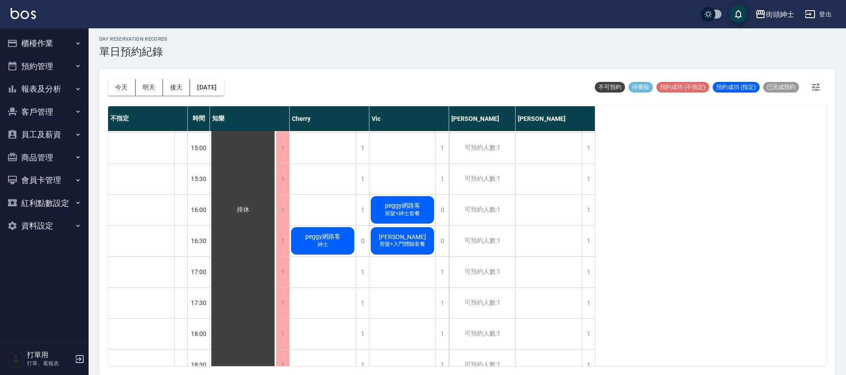
scroll to position [383, 0]
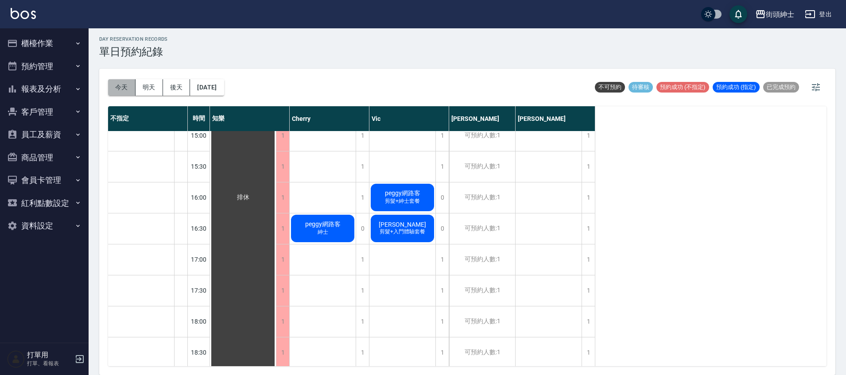
click at [129, 91] on button "今天" at bounding box center [121, 87] width 27 height 16
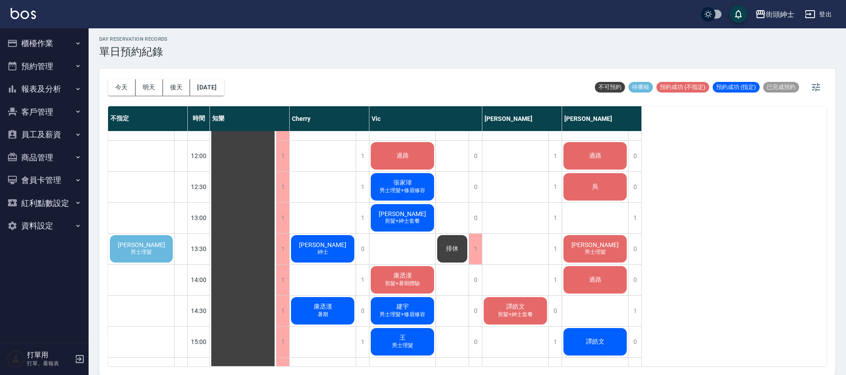
scroll to position [167, 0]
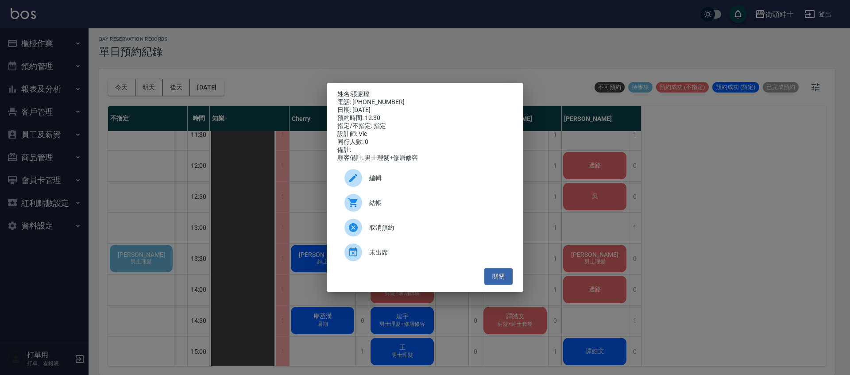
click at [410, 51] on div "姓名: 張家瑋 電話: 0973138107 日期: 2025/08/25 預約時間: 12:30 指定/不指定: 指定 設計師: Vic 同行人數: 0 備…" at bounding box center [425, 187] width 850 height 375
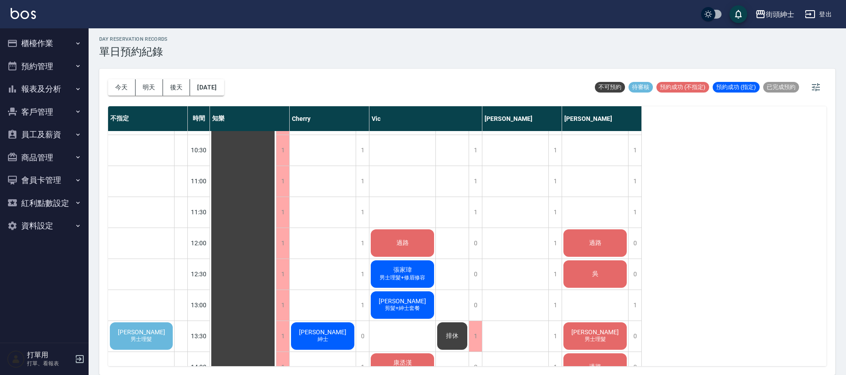
scroll to position [91, 0]
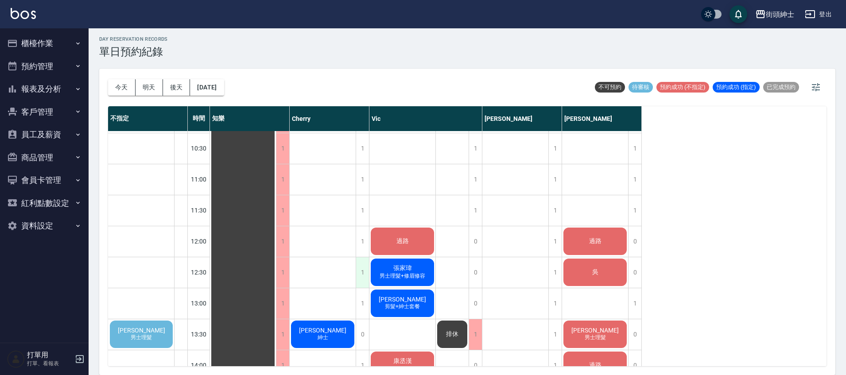
click at [364, 263] on div "1" at bounding box center [362, 272] width 13 height 31
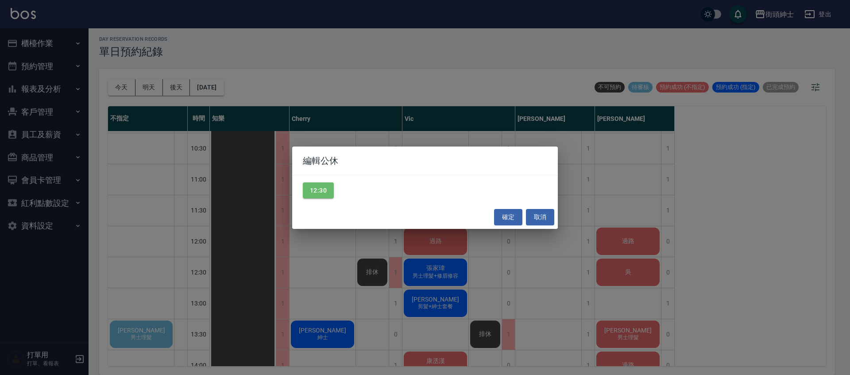
click at [513, 231] on div "編輯公休 12:30 確定 取消" at bounding box center [425, 187] width 850 height 375
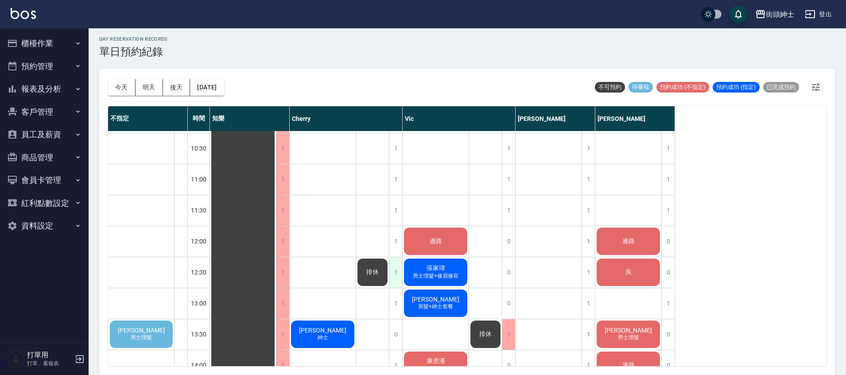
click at [396, 276] on div "1" at bounding box center [395, 272] width 13 height 31
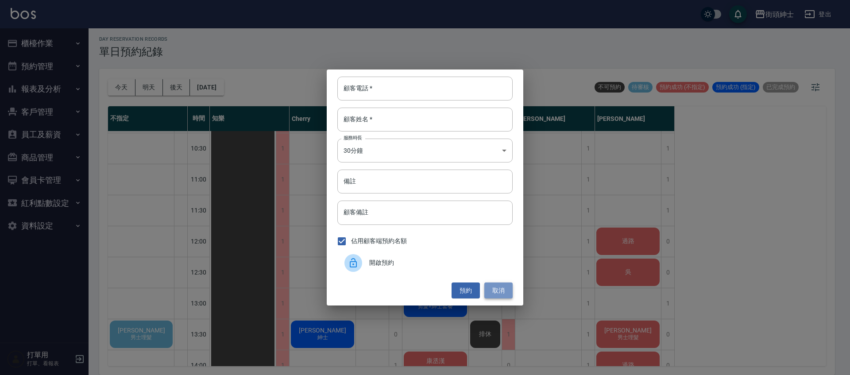
click at [497, 286] on button "取消" at bounding box center [499, 291] width 28 height 16
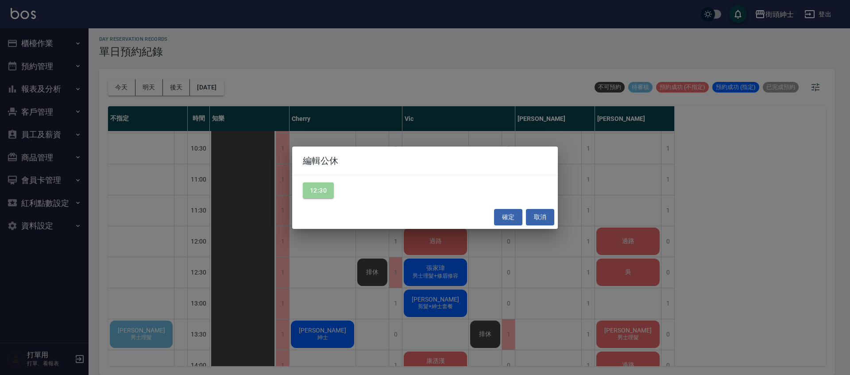
drag, startPoint x: 308, startPoint y: 188, endPoint x: 327, endPoint y: 202, distance: 23.2
click at [308, 188] on button "12:30" at bounding box center [318, 190] width 31 height 16
click at [508, 219] on button "確定" at bounding box center [508, 217] width 28 height 16
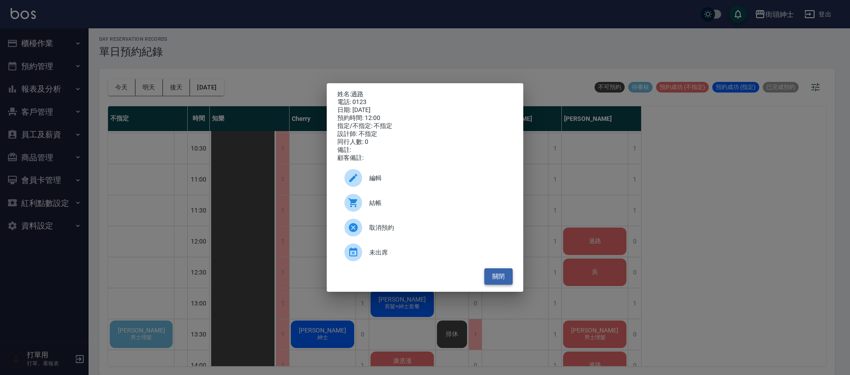
click at [498, 280] on button "關閉" at bounding box center [499, 276] width 28 height 16
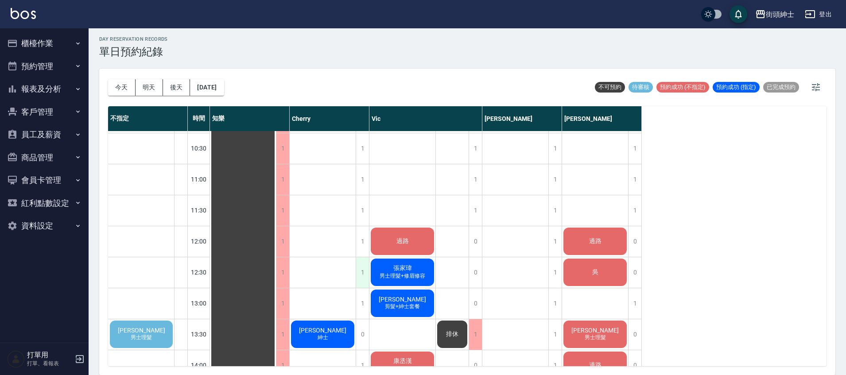
click at [366, 272] on div "1" at bounding box center [362, 272] width 13 height 31
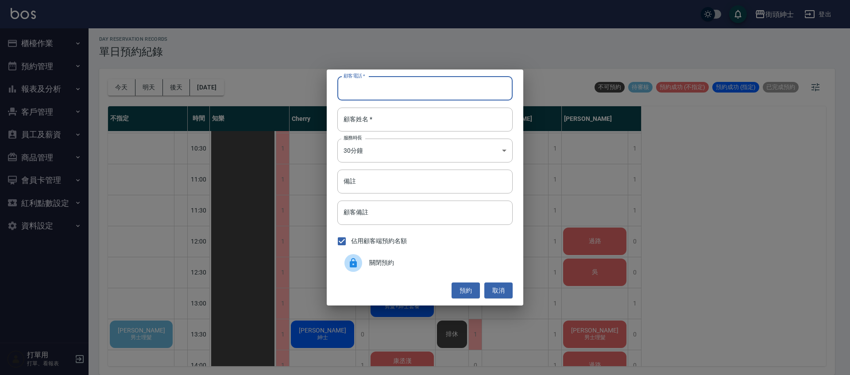
click at [352, 95] on input "顧客電話   *" at bounding box center [425, 89] width 175 height 24
type input "０"
type input "0123"
click at [418, 128] on input "顧客姓名   *" at bounding box center [425, 120] width 175 height 24
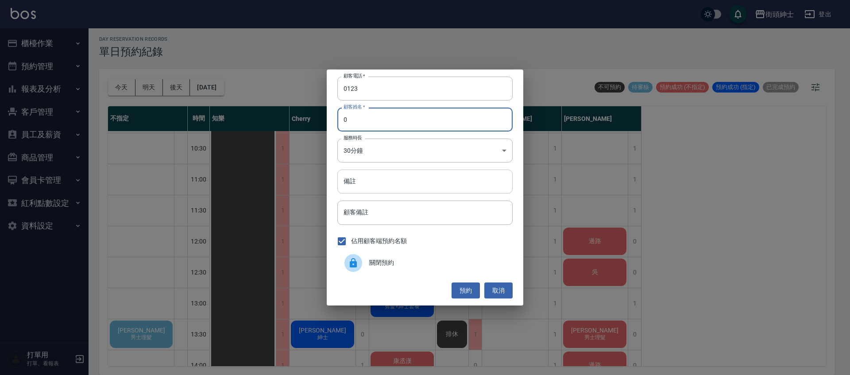
type input "0"
click at [377, 189] on input "備註" at bounding box center [425, 182] width 175 height 24
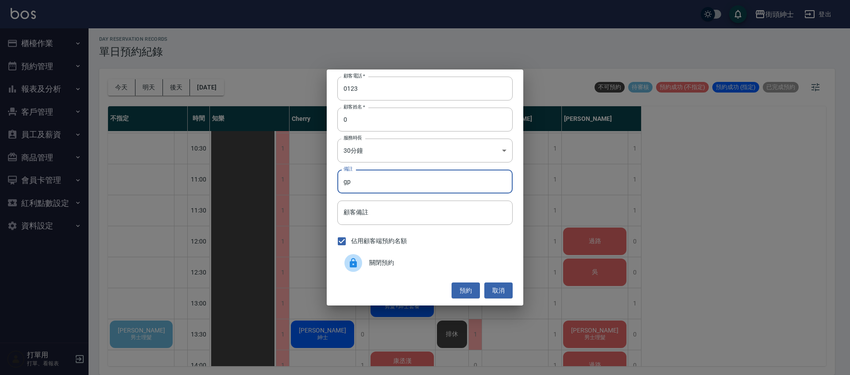
type input "g"
type input "紳士"
click at [472, 289] on button "預約" at bounding box center [466, 291] width 28 height 16
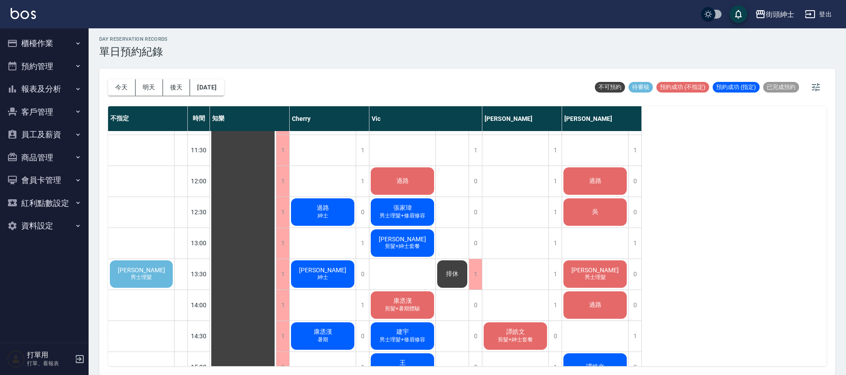
scroll to position [150, 0]
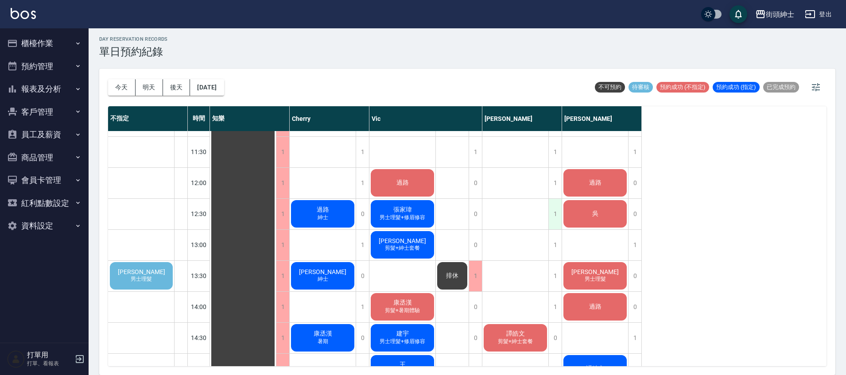
click at [556, 211] on div "1" at bounding box center [554, 214] width 13 height 31
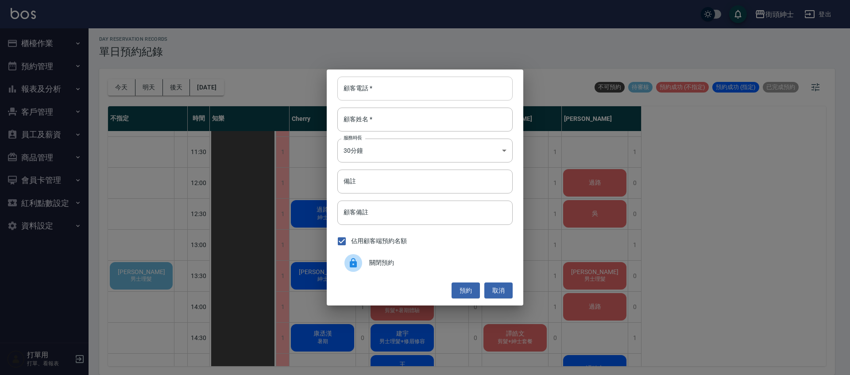
click at [392, 92] on input "顧客電話   *" at bounding box center [425, 89] width 175 height 24
type input "0123"
click at [368, 117] on input "顧客姓名   *" at bounding box center [425, 120] width 175 height 24
type input "0"
click at [364, 184] on input "備註" at bounding box center [425, 182] width 175 height 24
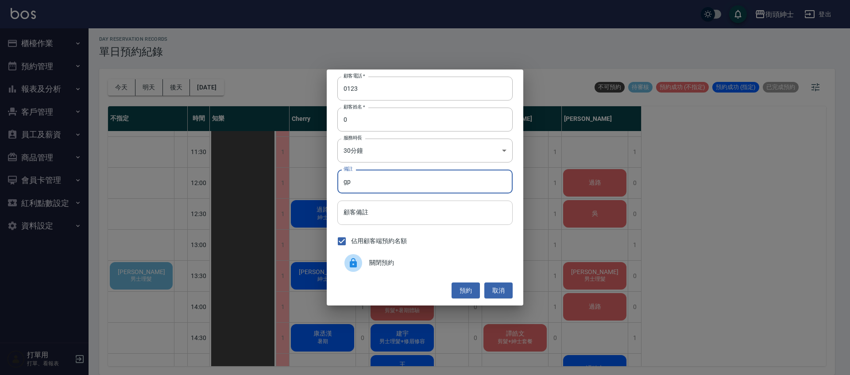
type input "g"
type input "紳士"
click at [476, 295] on button "預約" at bounding box center [466, 291] width 28 height 16
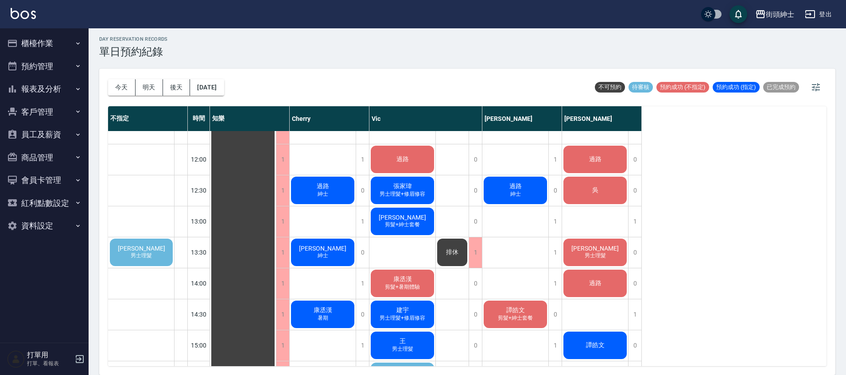
scroll to position [174, 0]
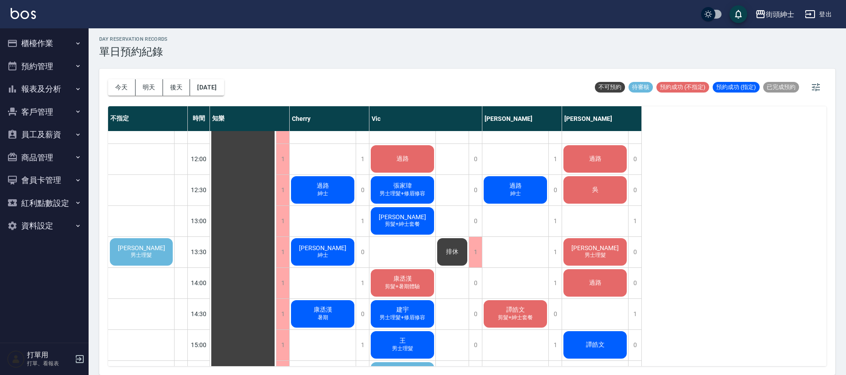
click at [121, 248] on div "林安九 男士理髮" at bounding box center [142, 252] width 66 height 30
click at [156, 250] on div "林安九 男士理髮" at bounding box center [142, 252] width 66 height 30
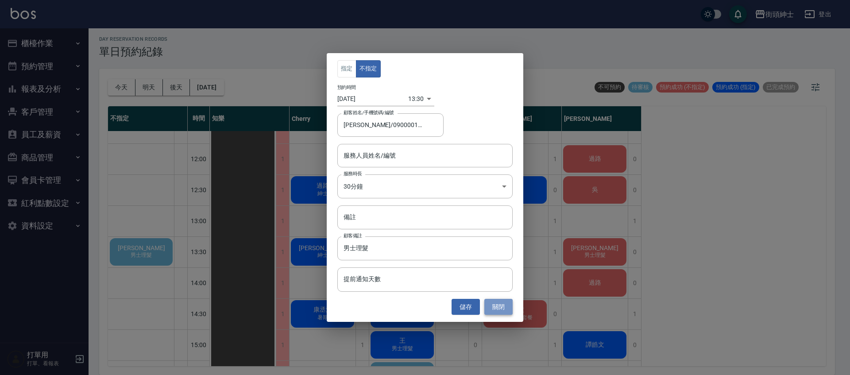
click at [498, 303] on button "關閉" at bounding box center [499, 307] width 28 height 16
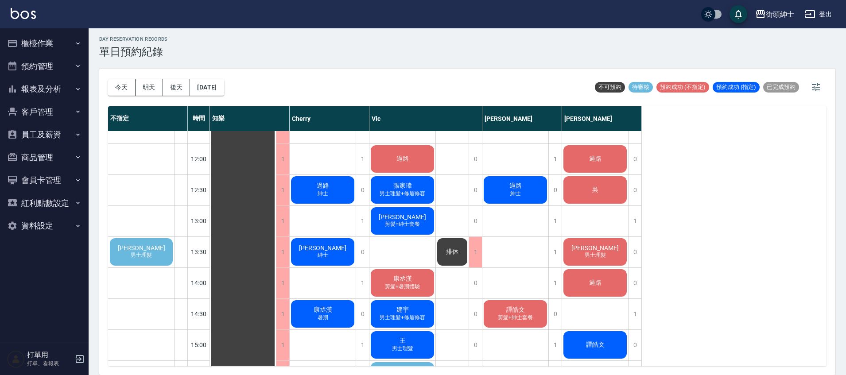
click at [130, 250] on span "[PERSON_NAME]" at bounding box center [141, 247] width 51 height 7
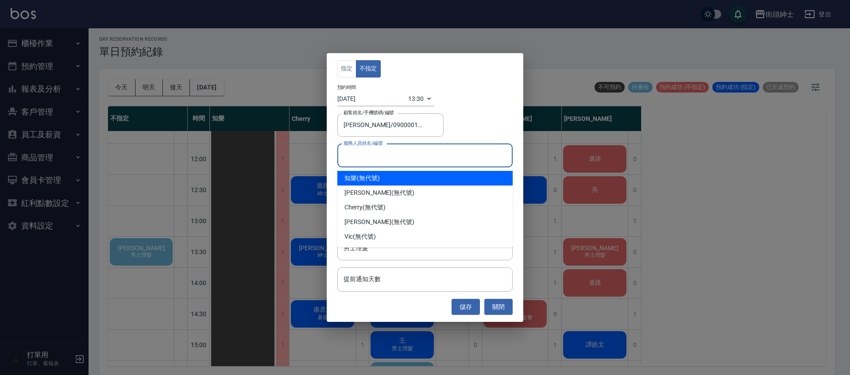
click at [405, 162] on input "服務人員姓名/編號" at bounding box center [424, 156] width 167 height 16
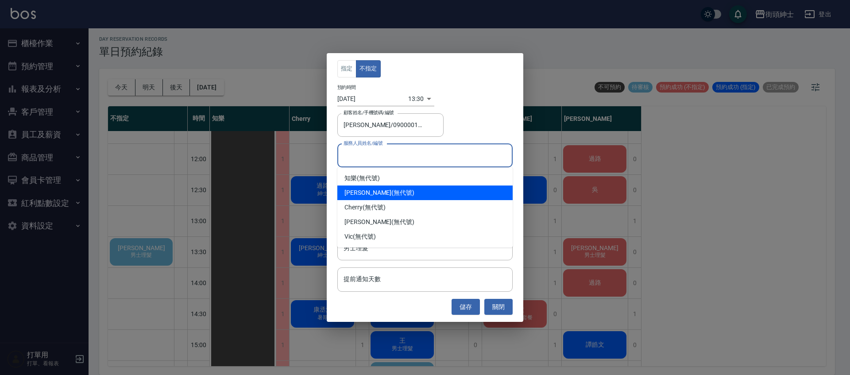
click at [403, 189] on div "戴比 (無代號)" at bounding box center [425, 193] width 175 height 15
type input "戴比(無代號)"
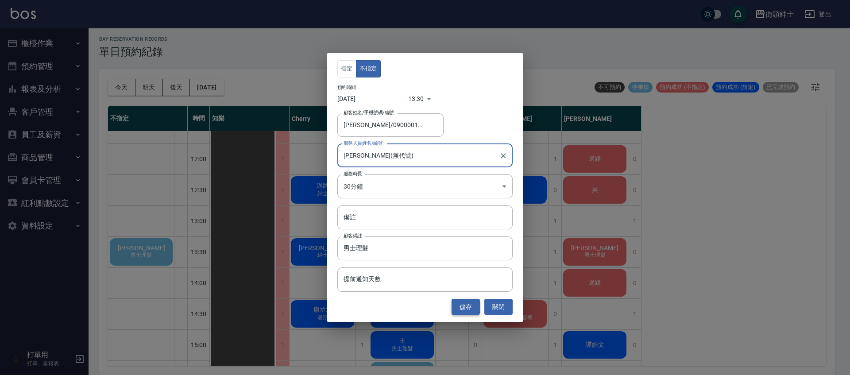
click at [475, 310] on button "儲存" at bounding box center [466, 307] width 28 height 16
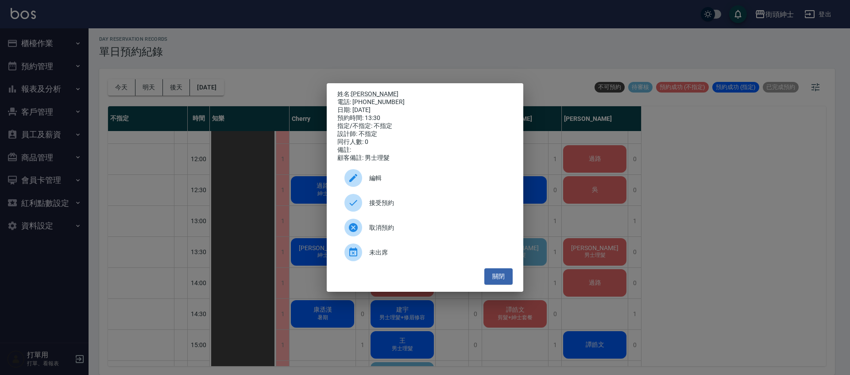
click at [414, 233] on span "取消預約" at bounding box center [437, 227] width 136 height 9
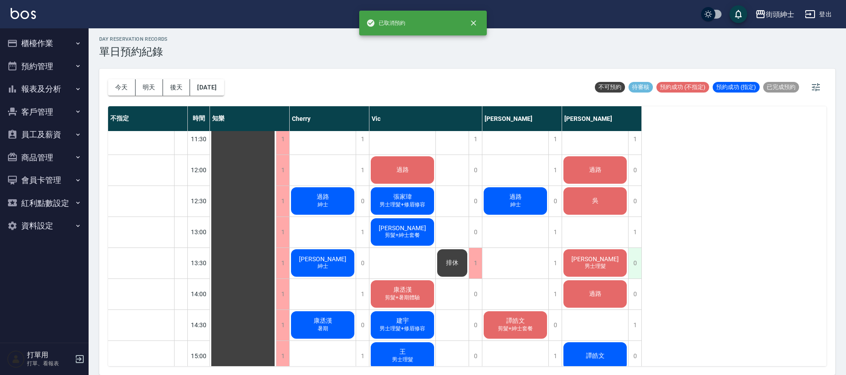
scroll to position [157, 0]
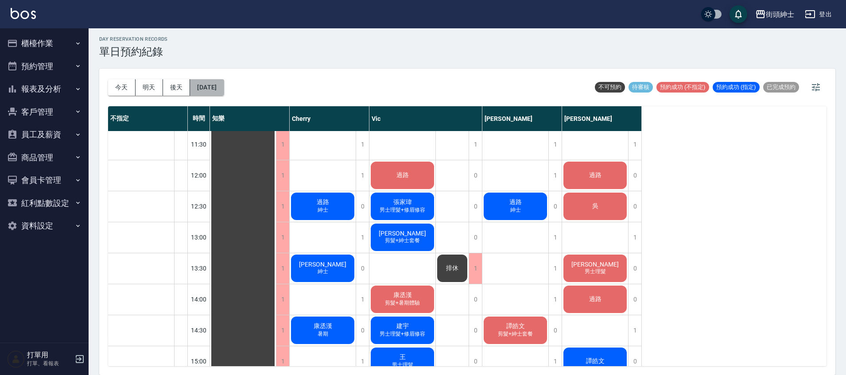
click at [201, 90] on button "[DATE]" at bounding box center [207, 87] width 34 height 16
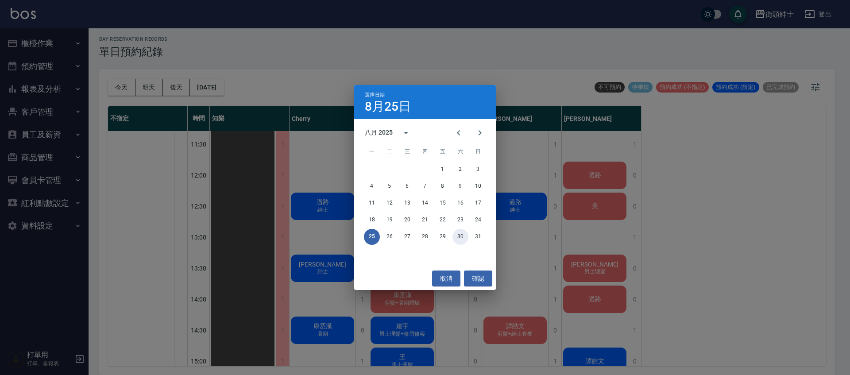
click at [455, 244] on div "25 26 27 28 29 30 31" at bounding box center [425, 237] width 142 height 16
click at [463, 219] on button "23" at bounding box center [461, 220] width 16 height 16
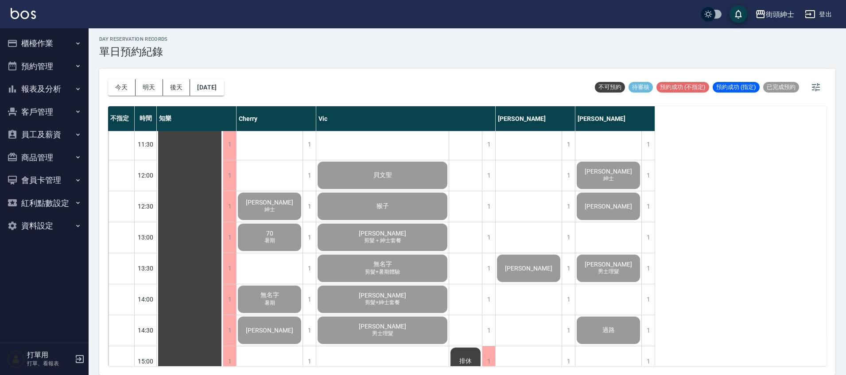
click at [224, 98] on div "今天 明天 後天 2025/08/23" at bounding box center [166, 88] width 116 height 38
click at [224, 97] on div "今天 明天 後天 2025/08/23" at bounding box center [166, 88] width 116 height 38
click at [224, 90] on button "2025/08/23" at bounding box center [207, 87] width 34 height 16
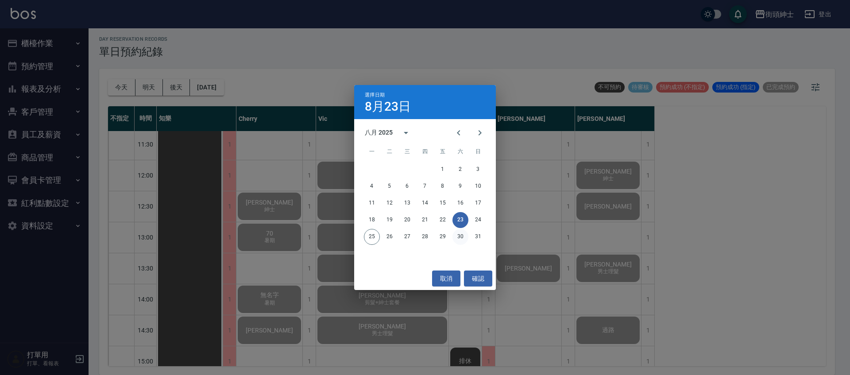
click at [462, 236] on button "30" at bounding box center [461, 237] width 16 height 16
click at [462, 236] on div at bounding box center [425, 187] width 850 height 375
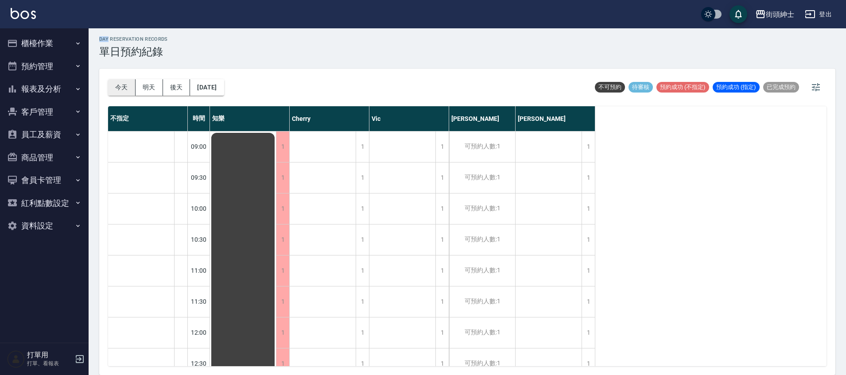
click at [113, 82] on button "今天" at bounding box center [121, 87] width 27 height 16
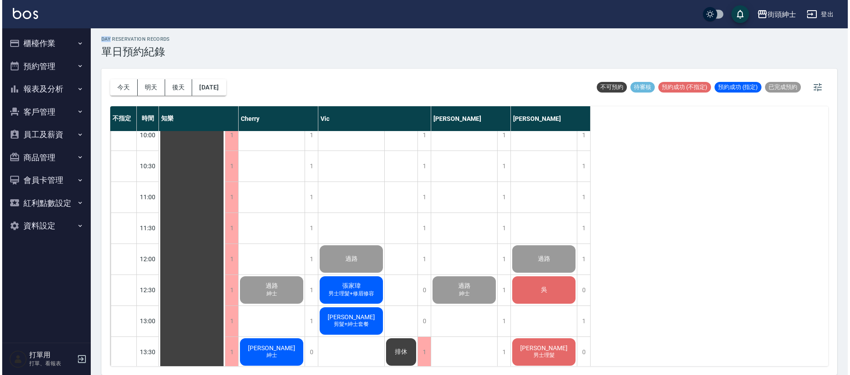
scroll to position [73, 0]
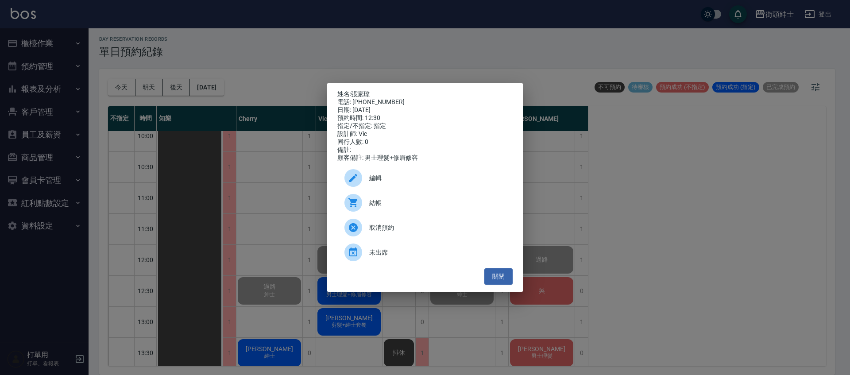
click at [377, 208] on span "結帳" at bounding box center [437, 202] width 136 height 9
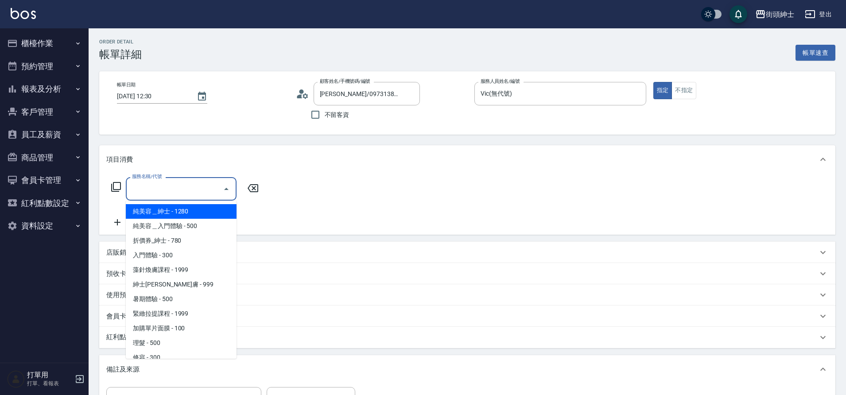
click at [168, 345] on span "理髮 - 500" at bounding box center [181, 343] width 111 height 15
type input "理髮(A02)"
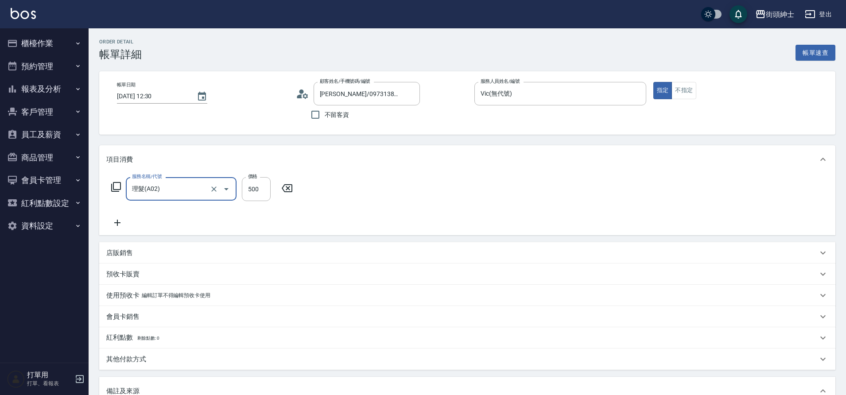
click at [110, 221] on icon at bounding box center [117, 222] width 22 height 11
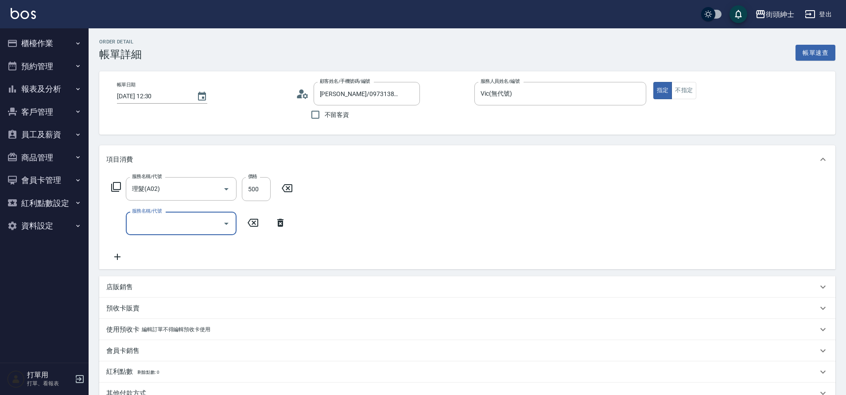
click at [148, 231] on input "服務名稱/代號" at bounding box center [174, 224] width 89 height 16
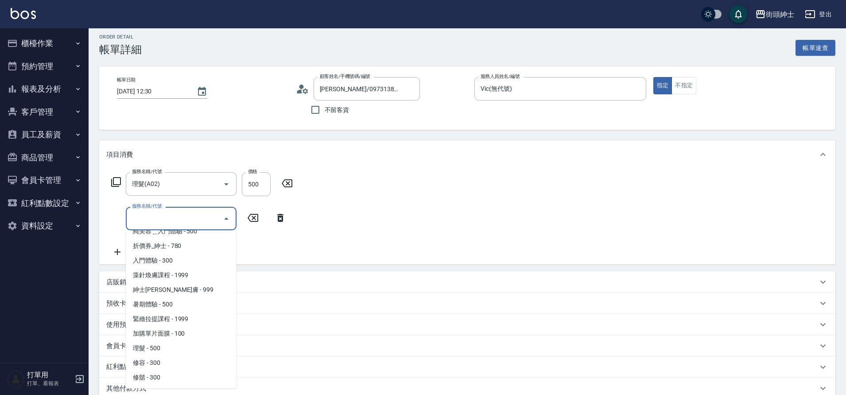
scroll to position [12, 0]
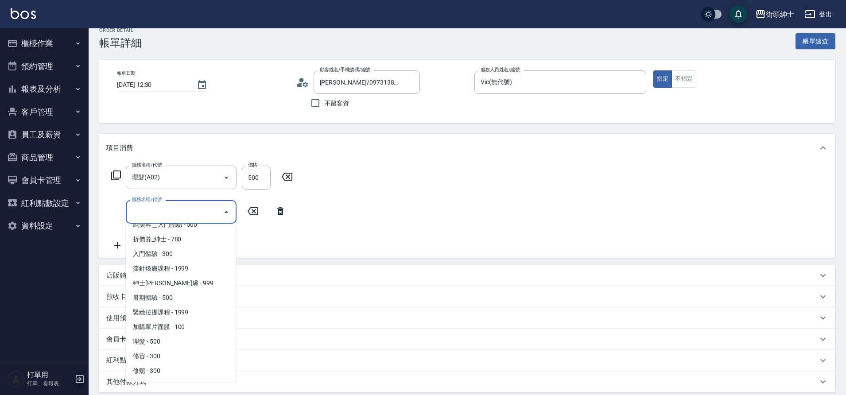
click at [150, 357] on span "修容 - 300" at bounding box center [181, 356] width 111 height 15
type input "修容(A03)"
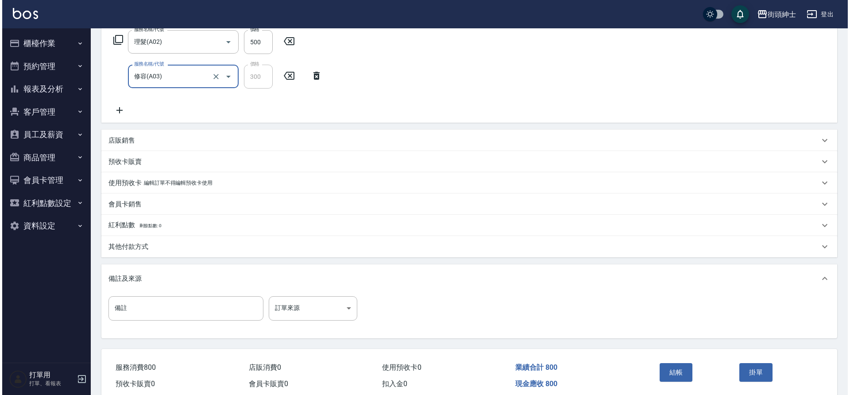
scroll to position [148, 0]
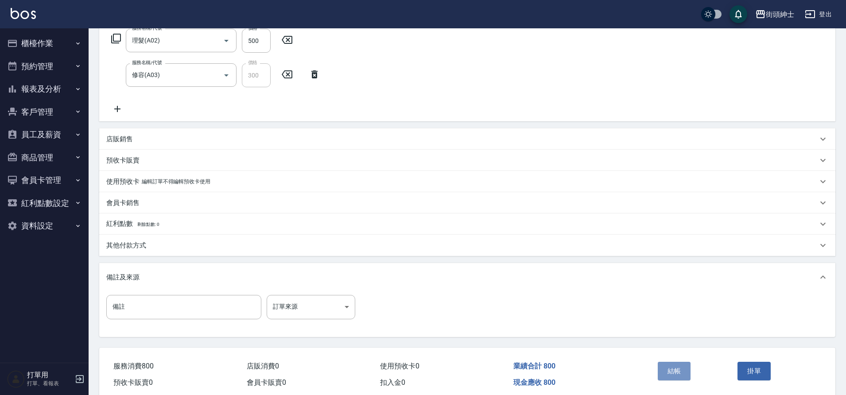
click at [674, 372] on button "結帳" at bounding box center [674, 371] width 33 height 19
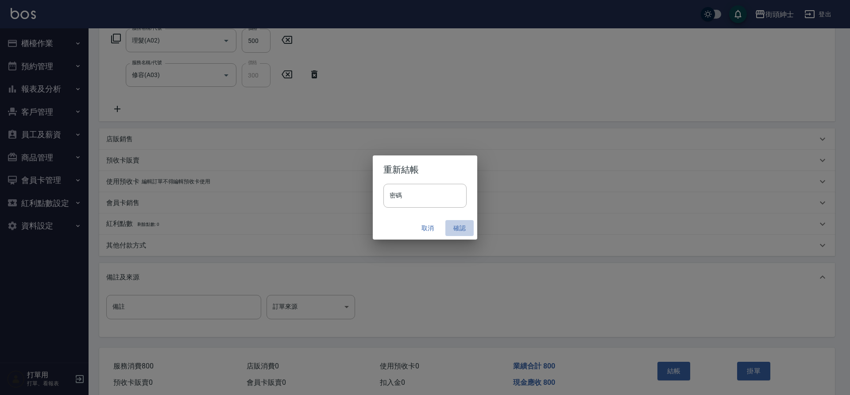
click at [451, 232] on button "確認" at bounding box center [460, 228] width 28 height 16
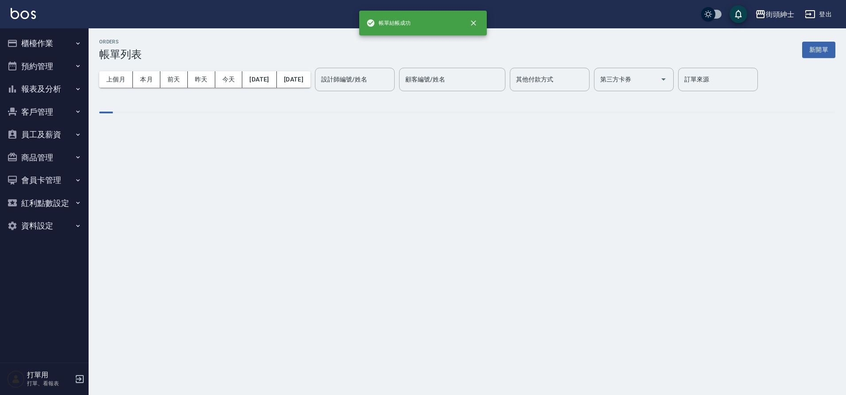
click at [45, 61] on button "預約管理" at bounding box center [44, 66] width 81 height 23
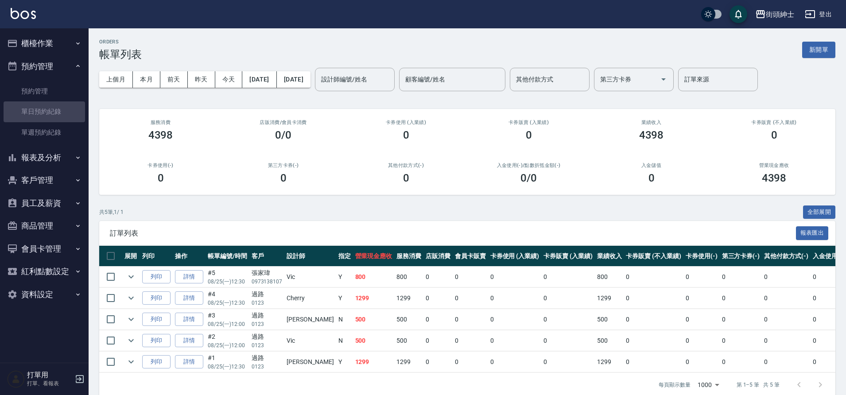
click at [48, 108] on link "單日預約紀錄" at bounding box center [44, 111] width 81 height 20
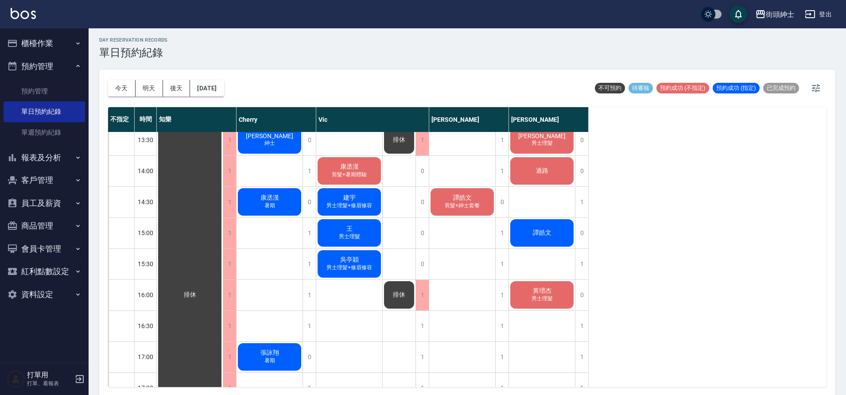
scroll to position [263, 0]
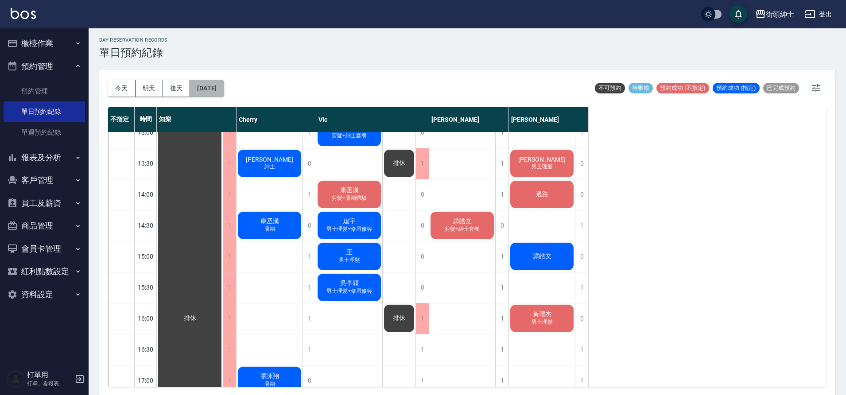
drag, startPoint x: 0, startPoint y: 0, endPoint x: 212, endPoint y: 92, distance: 230.7
click at [212, 92] on button "[DATE]" at bounding box center [207, 88] width 34 height 16
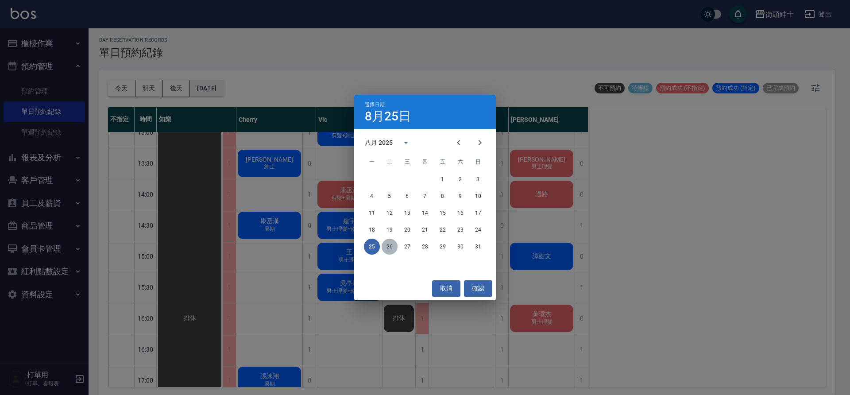
click at [391, 246] on button "26" at bounding box center [390, 247] width 16 height 16
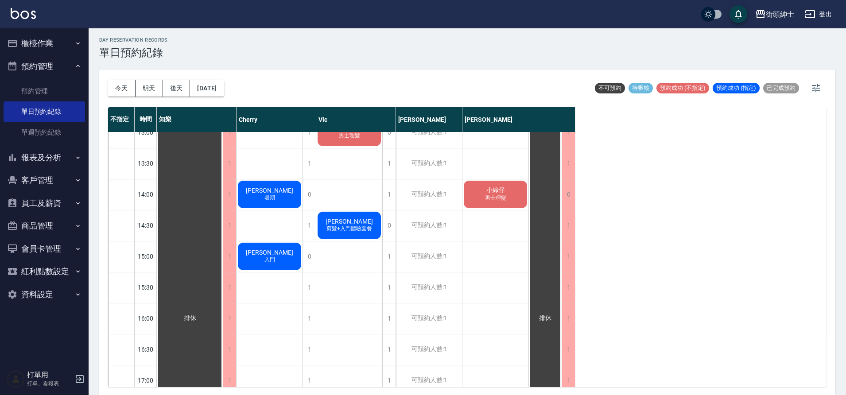
click at [224, 101] on div "今天 明天 後天 2025/08/26" at bounding box center [166, 89] width 116 height 38
click at [221, 97] on div "今天 明天 後天 2025/08/26" at bounding box center [166, 89] width 116 height 38
click at [213, 92] on button "[DATE]" at bounding box center [207, 88] width 34 height 16
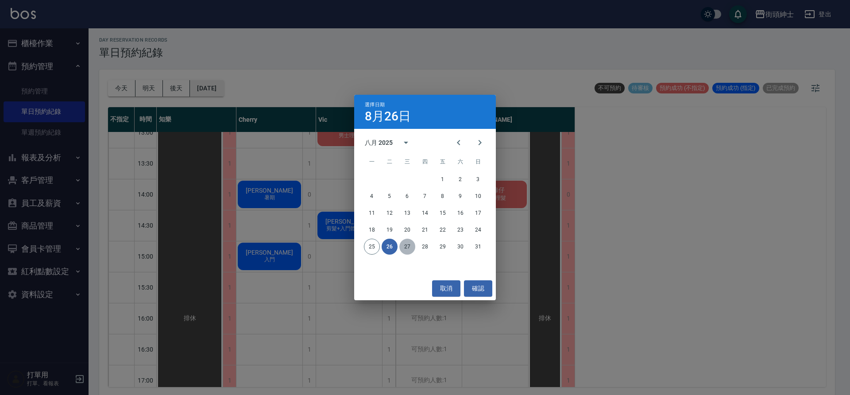
click at [403, 249] on button "27" at bounding box center [408, 247] width 16 height 16
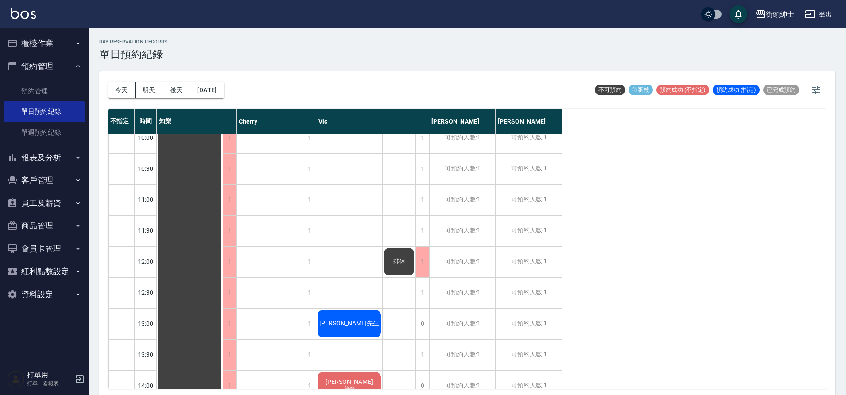
scroll to position [28, 0]
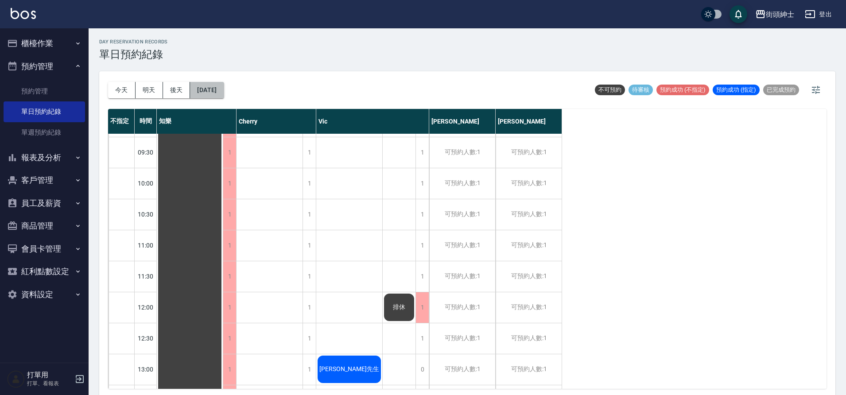
click at [205, 87] on button "[DATE]" at bounding box center [207, 90] width 34 height 16
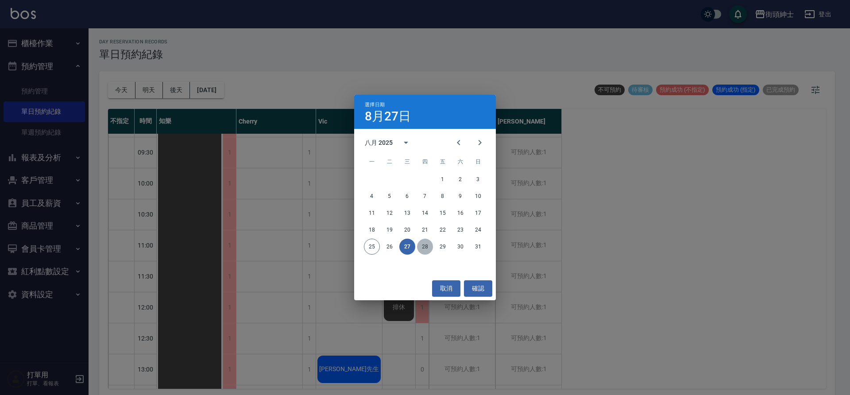
click at [424, 244] on button "28" at bounding box center [425, 247] width 16 height 16
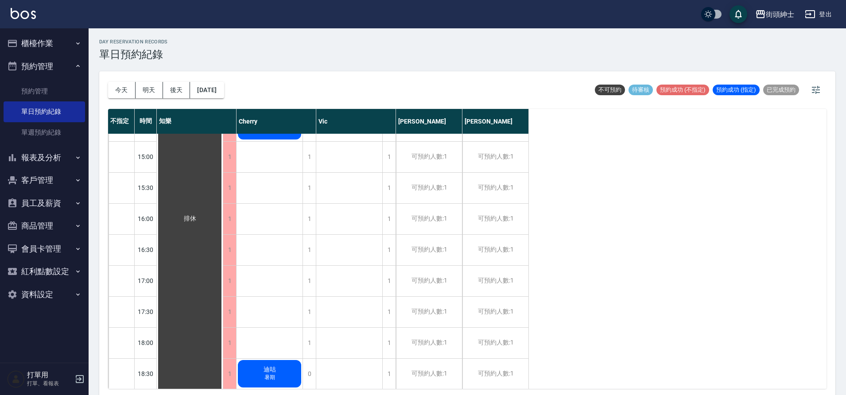
scroll to position [369, 0]
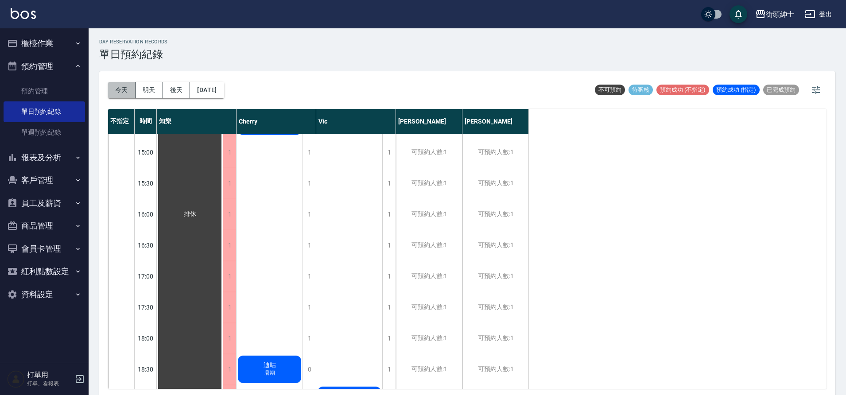
click at [120, 95] on button "今天" at bounding box center [121, 90] width 27 height 16
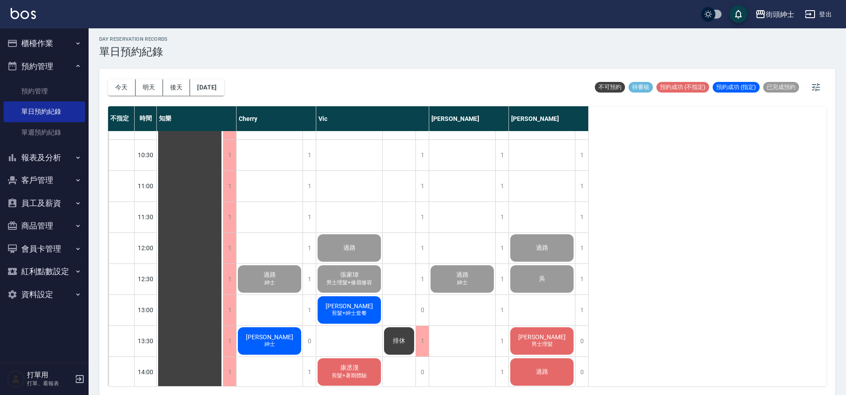
scroll to position [90, 0]
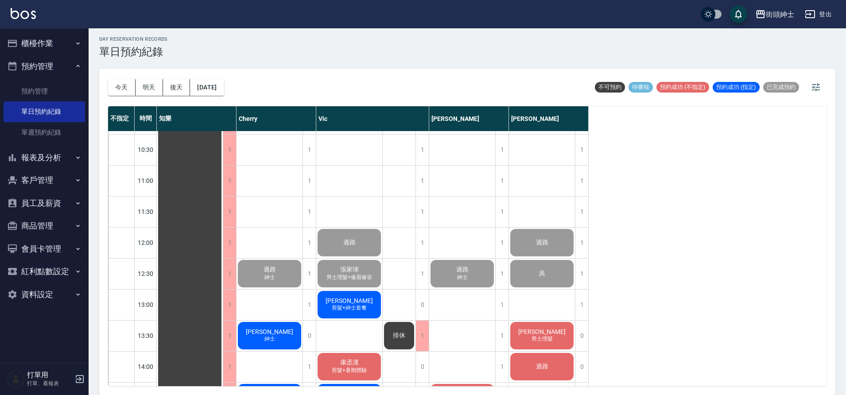
click at [210, 86] on button "[DATE]" at bounding box center [207, 87] width 34 height 16
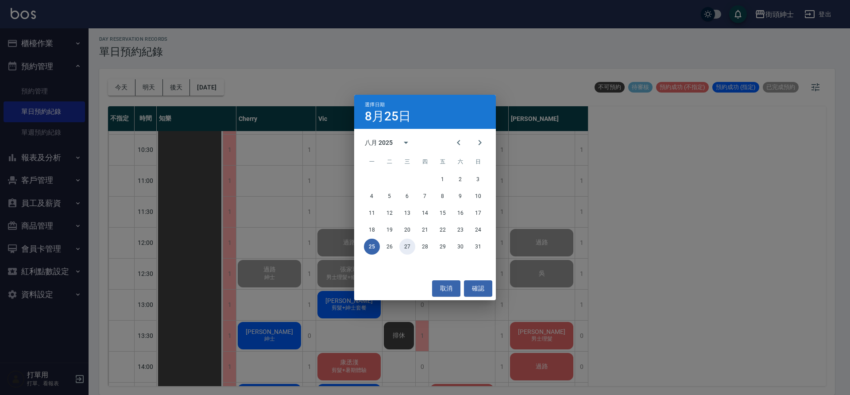
click at [409, 249] on button "27" at bounding box center [408, 247] width 16 height 16
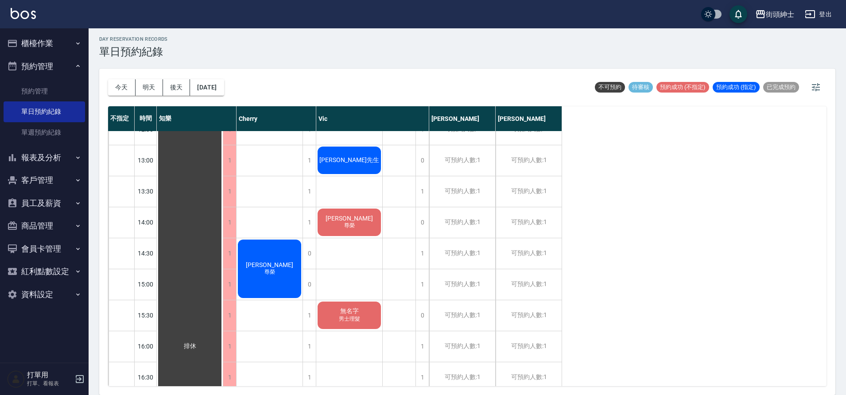
scroll to position [240, 0]
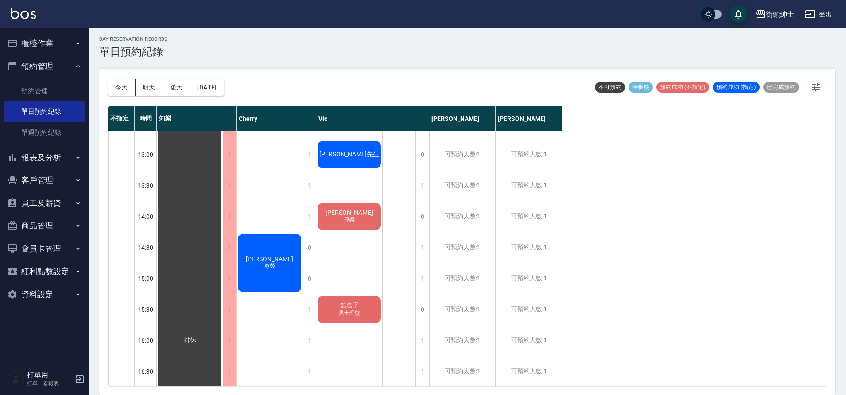
drag, startPoint x: 213, startPoint y: 92, endPoint x: 361, endPoint y: 308, distance: 261.6
click at [223, 308] on div "無名字 男士理髮" at bounding box center [190, 340] width 66 height 898
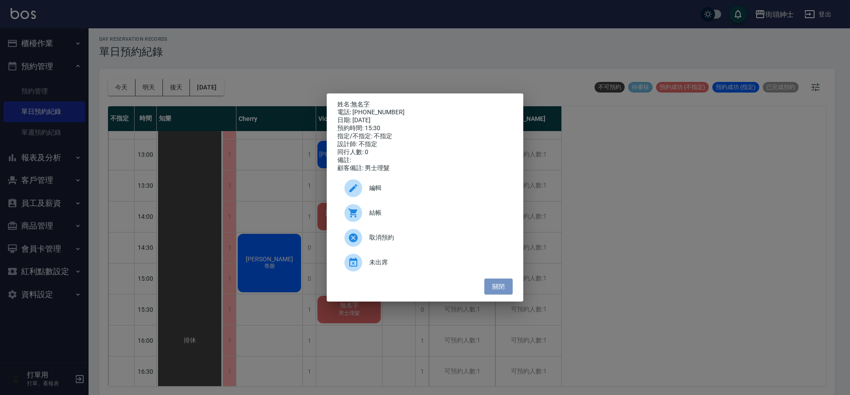
click at [501, 293] on button "關閉" at bounding box center [499, 287] width 28 height 16
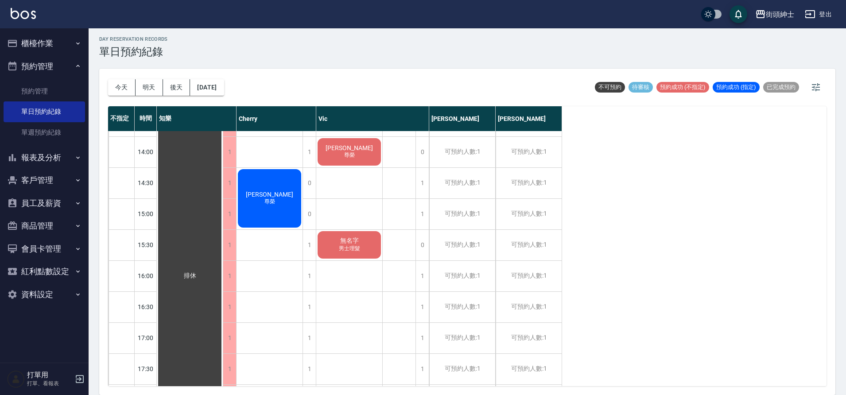
scroll to position [307, 0]
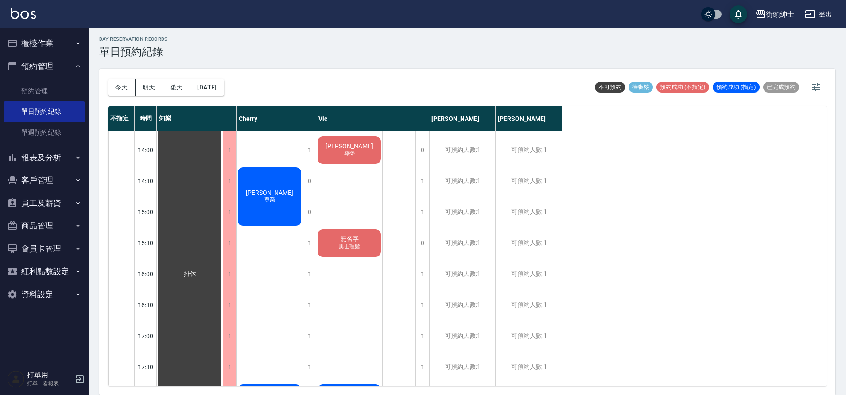
click at [224, 85] on button "[DATE]" at bounding box center [207, 87] width 34 height 16
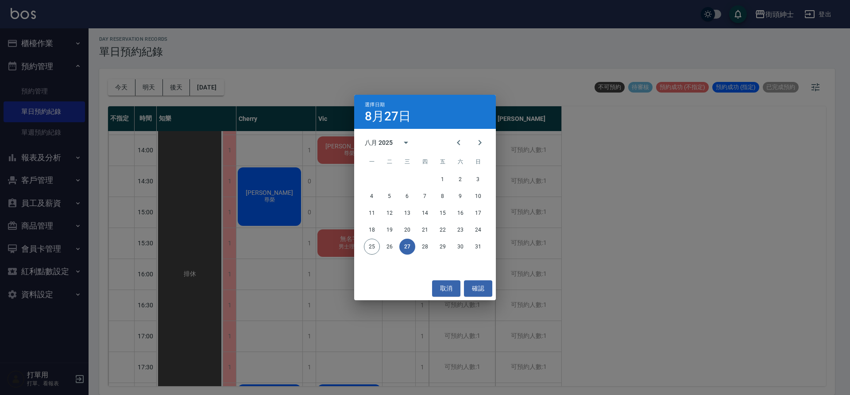
click at [281, 203] on div "選擇日期 8月27日 八月 2025 一 二 三 四 五 六 日 1 2 3 4 5 6 7 8 9 10 11 12 13 14 15 16 17 18 1…" at bounding box center [425, 197] width 850 height 395
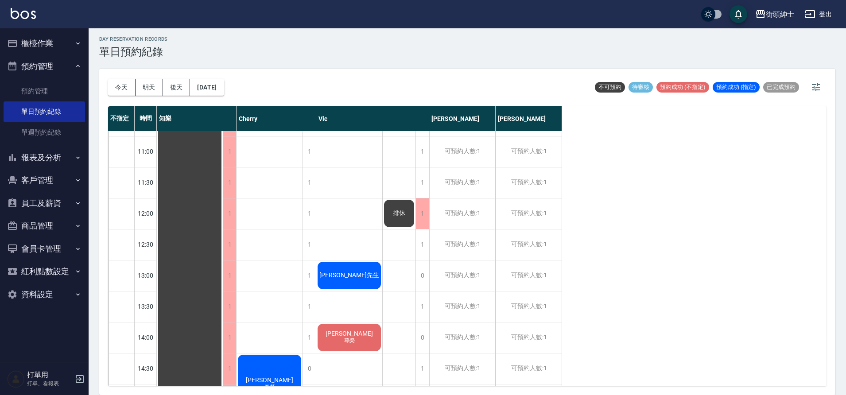
scroll to position [119, 0]
drag, startPoint x: 361, startPoint y: 308, endPoint x: 422, endPoint y: 216, distance: 110.6
click at [422, 216] on div "1" at bounding box center [421, 214] width 13 height 31
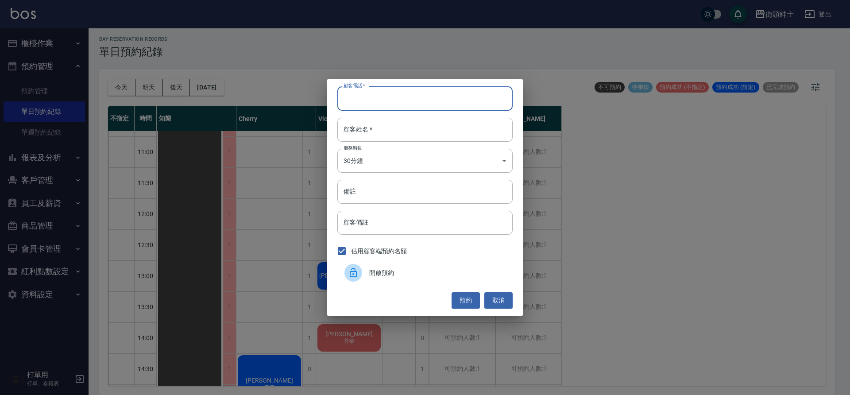
click at [426, 104] on input "顧客電話   *" at bounding box center [425, 98] width 175 height 24
type input "[PERSON_NAME]"
drag, startPoint x: 422, startPoint y: 216, endPoint x: 325, endPoint y: 92, distance: 157.1
click at [325, 92] on div "顧客電話   * 陳品旭 顧客電話   * 顧客姓名   * 顧客姓名   * 服務時長 30分鐘 1 服務時長 備註 備註 顧客備註 顧客備註 佔用顧客端預…" at bounding box center [425, 197] width 850 height 395
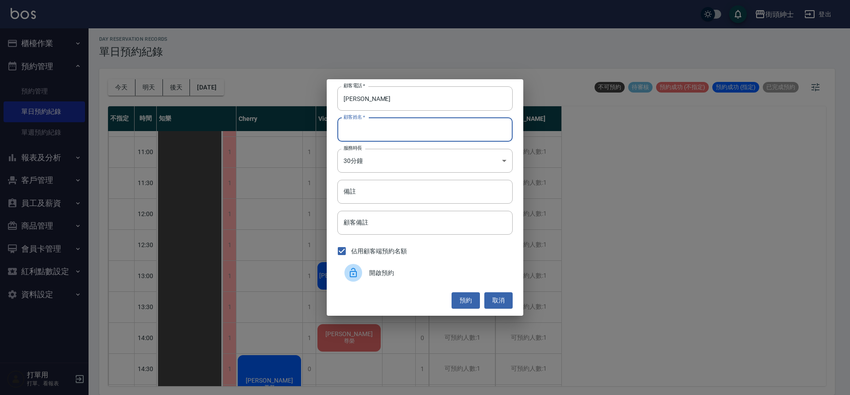
click at [360, 126] on input "顧客姓名   *" at bounding box center [425, 130] width 175 height 24
paste input "[PERSON_NAME]"
type input "[PERSON_NAME]"
drag, startPoint x: 325, startPoint y: 92, endPoint x: 468, endPoint y: 299, distance: 251.9
click at [468, 299] on button "預約" at bounding box center [466, 300] width 28 height 16
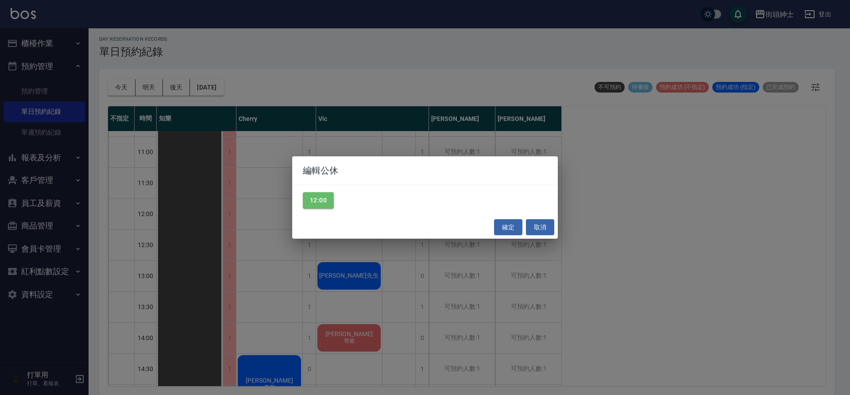
click at [324, 201] on button "12:00" at bounding box center [318, 200] width 31 height 16
drag, startPoint x: 468, startPoint y: 299, endPoint x: 503, endPoint y: 228, distance: 79.6
click at [503, 228] on button "確定" at bounding box center [508, 227] width 28 height 16
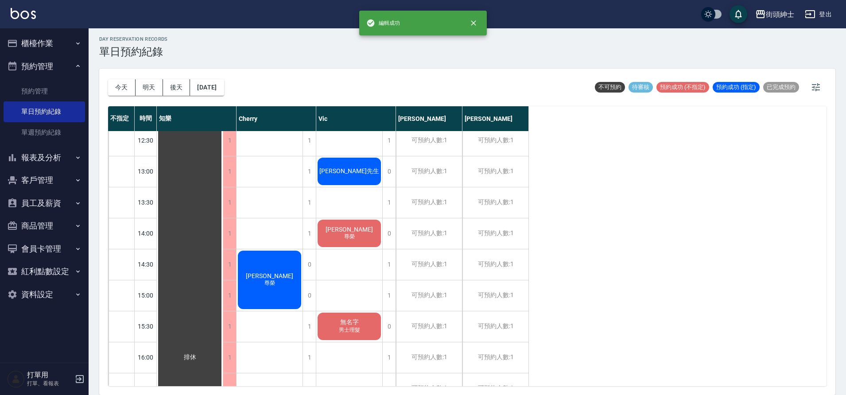
scroll to position [232, 0]
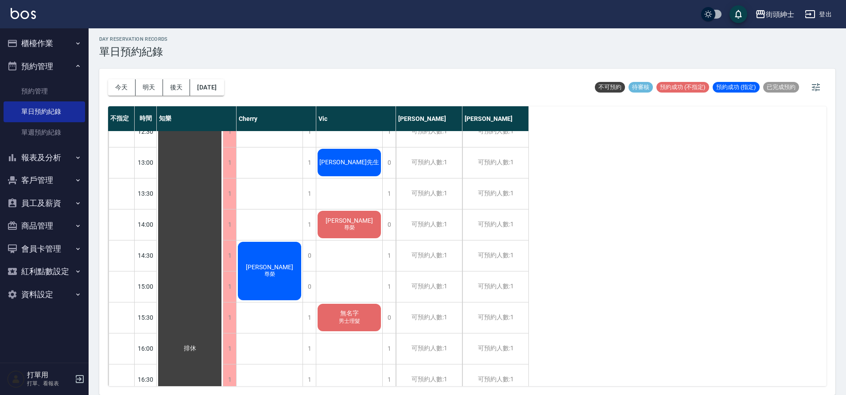
click at [50, 42] on button "櫃檯作業" at bounding box center [44, 43] width 81 height 23
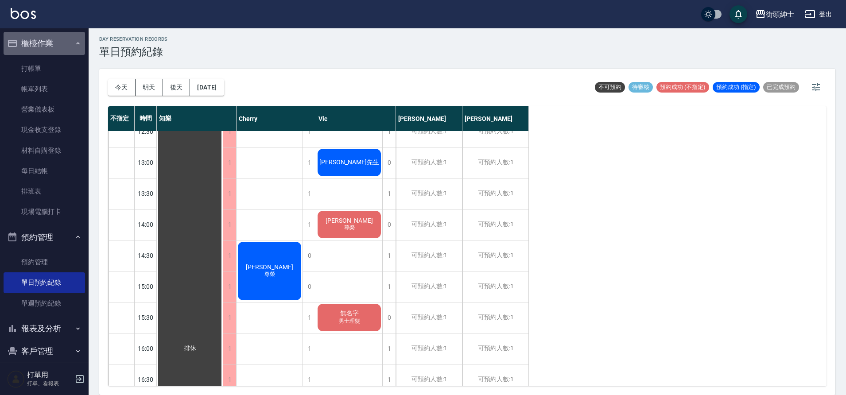
click at [53, 47] on button "櫃檯作業" at bounding box center [44, 43] width 81 height 23
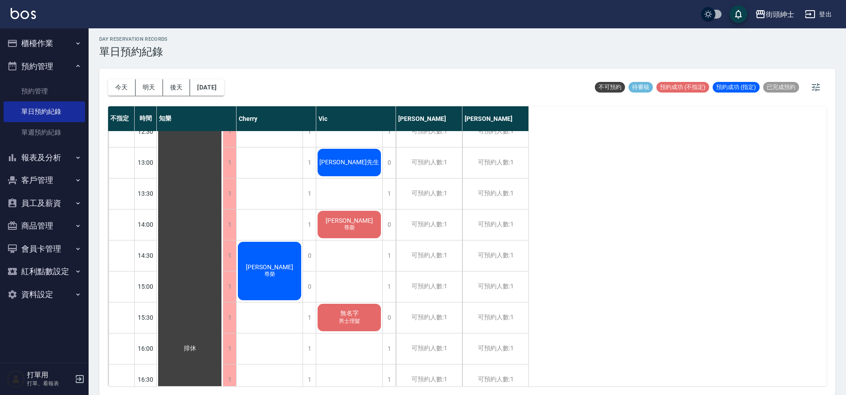
click at [50, 47] on button "櫃檯作業" at bounding box center [44, 43] width 81 height 23
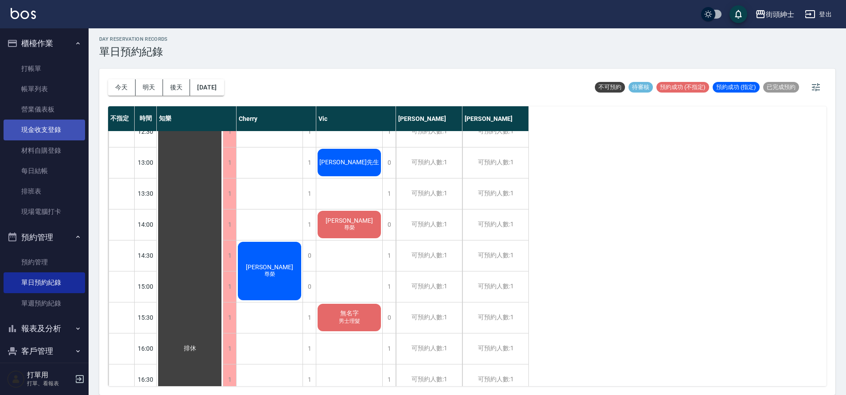
click at [58, 132] on link "現金收支登錄" at bounding box center [44, 130] width 81 height 20
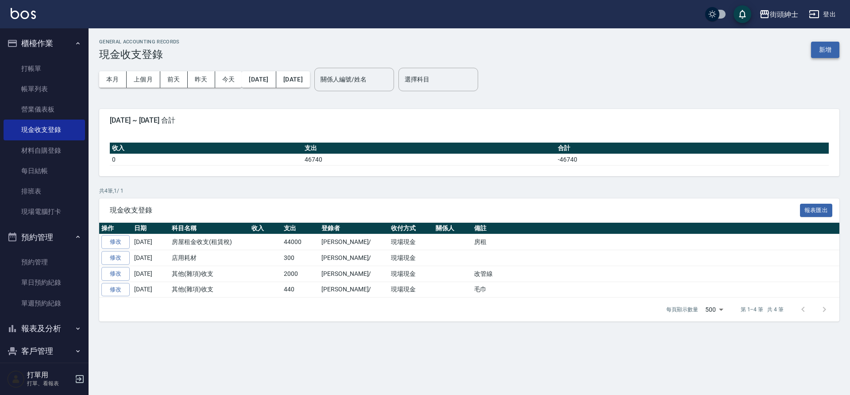
click at [832, 51] on button "新增" at bounding box center [825, 50] width 28 height 16
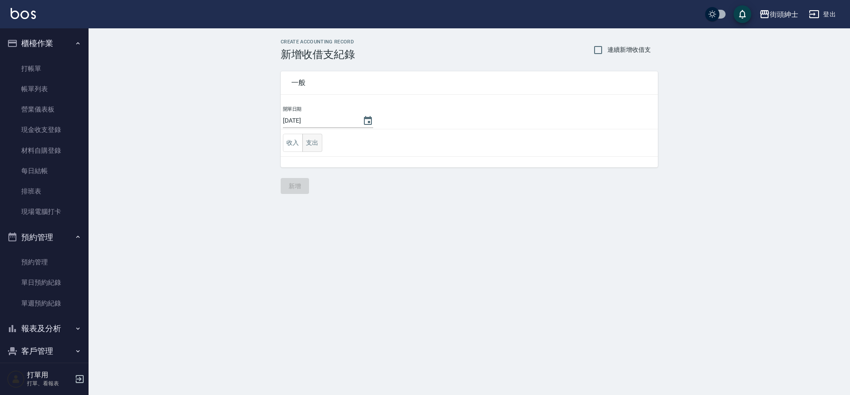
click at [314, 145] on button "支出" at bounding box center [313, 143] width 20 height 18
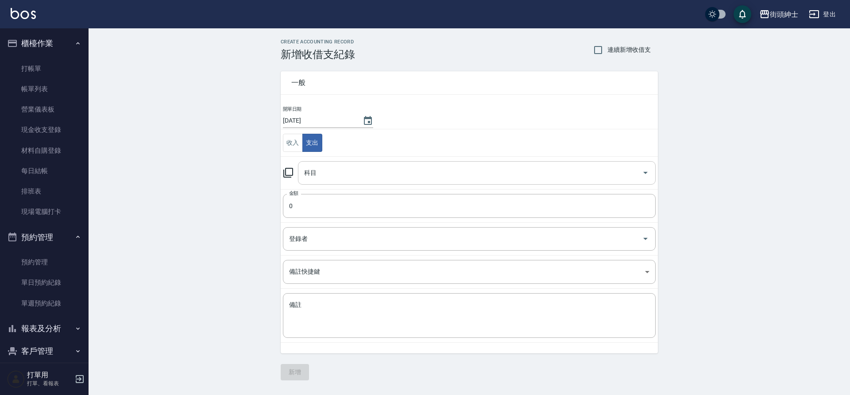
click at [344, 178] on input "科目" at bounding box center [470, 173] width 337 height 16
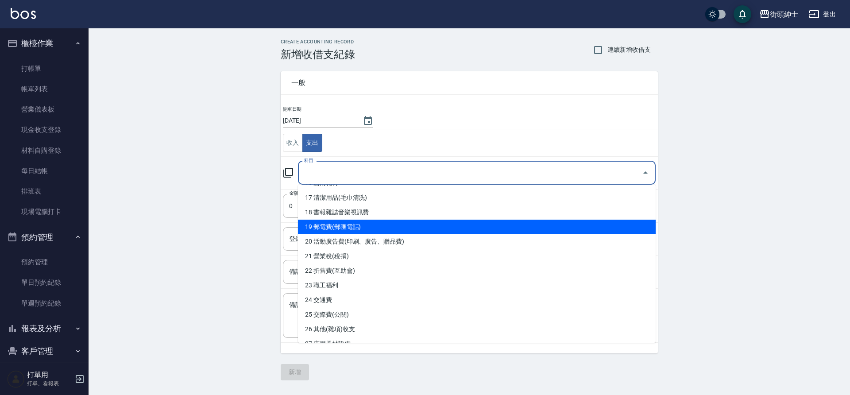
scroll to position [241, 0]
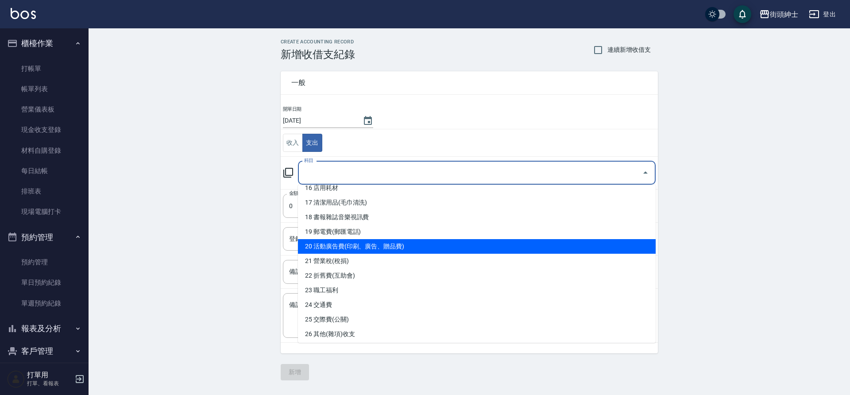
click at [353, 247] on li "20 活動廣告費(印刷、廣告、贈品費)" at bounding box center [477, 246] width 358 height 15
type input "20 活動廣告費(印刷、廣告、贈品費)"
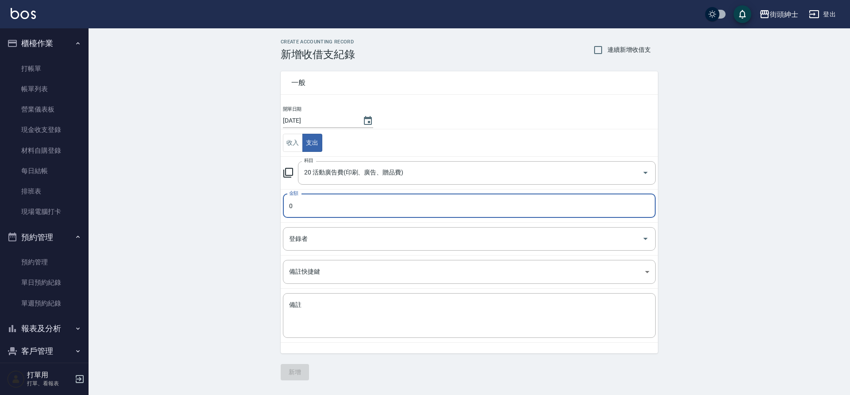
click at [319, 202] on input "0" at bounding box center [469, 206] width 373 height 24
click at [312, 205] on input "0" at bounding box center [469, 206] width 373 height 24
click at [307, 206] on input "0" at bounding box center [469, 206] width 373 height 24
click at [430, 167] on input "20 活動廣告費(印刷、廣告、贈品費)" at bounding box center [464, 173] width 325 height 16
click at [290, 202] on input "0" at bounding box center [469, 206] width 373 height 24
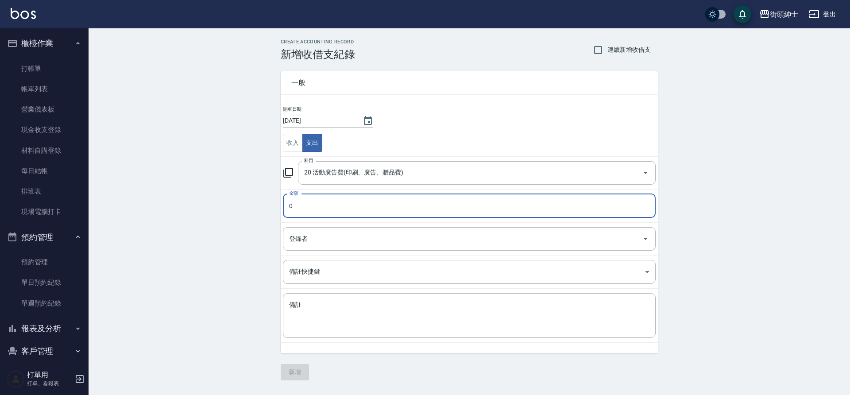
click at [313, 213] on input "0" at bounding box center [469, 206] width 373 height 24
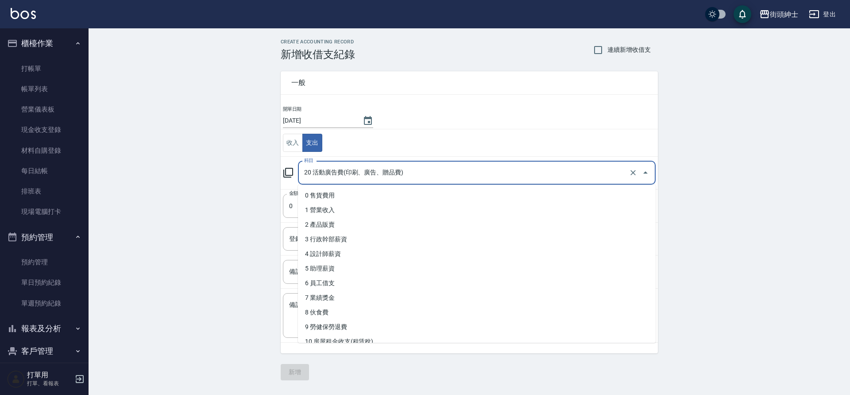
click at [368, 174] on input "20 活動廣告費(印刷、廣告、贈品費)" at bounding box center [464, 173] width 325 height 16
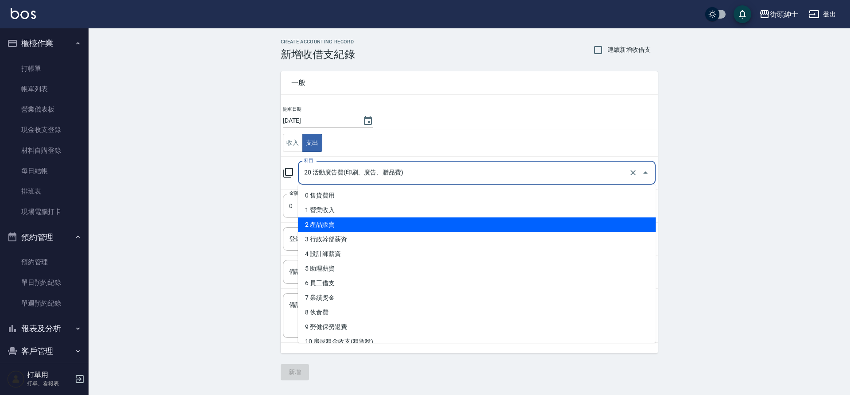
click at [290, 207] on input "0" at bounding box center [469, 206] width 373 height 24
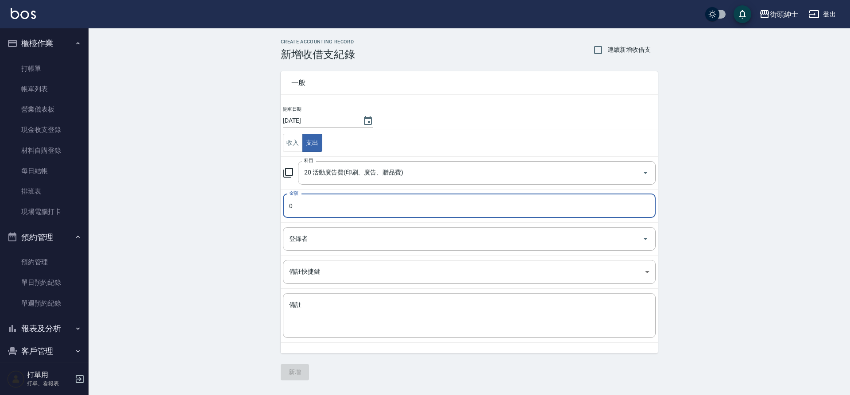
click at [298, 208] on input "0" at bounding box center [469, 206] width 373 height 24
type input "06000"
click at [315, 240] on input "登錄者" at bounding box center [463, 239] width 352 height 16
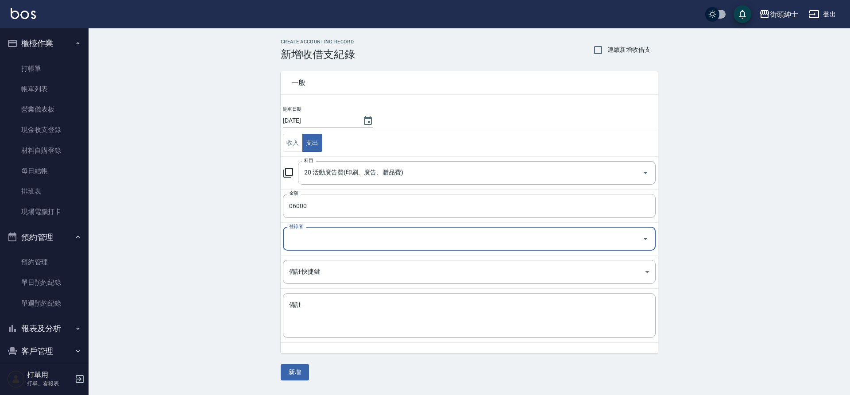
click at [316, 244] on input "登錄者" at bounding box center [463, 239] width 352 height 16
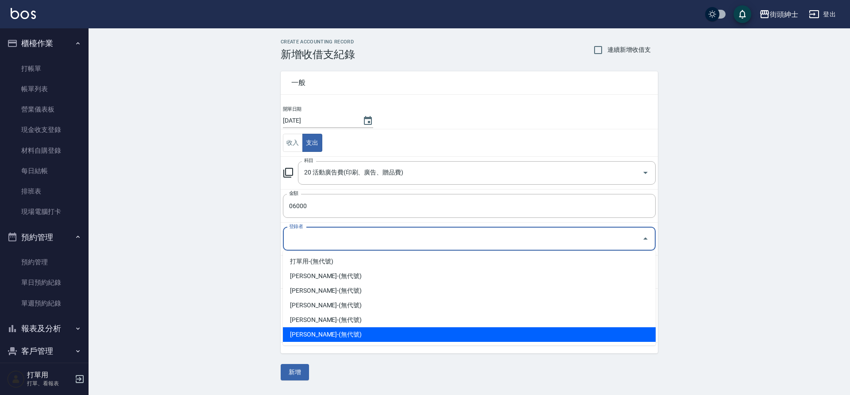
drag, startPoint x: 310, startPoint y: 338, endPoint x: 326, endPoint y: 307, distance: 33.9
click at [310, 337] on li "蔡朝欽-(無代號)" at bounding box center [469, 334] width 373 height 15
type input "蔡朝欽-(無代號)"
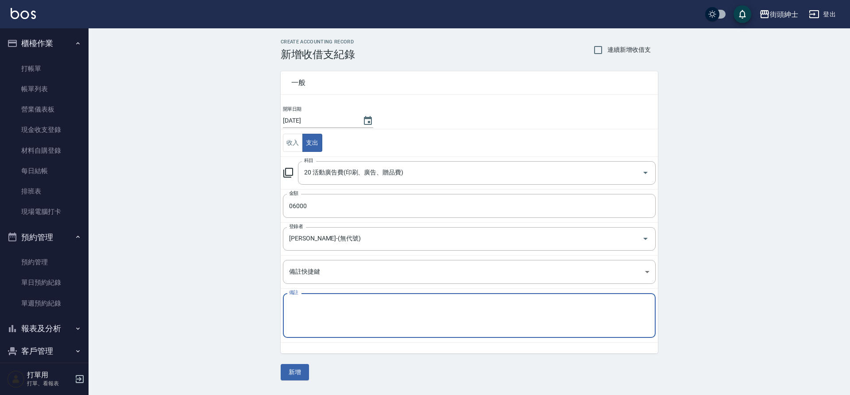
click at [338, 306] on textarea "備註" at bounding box center [469, 316] width 361 height 30
type textarea "google"
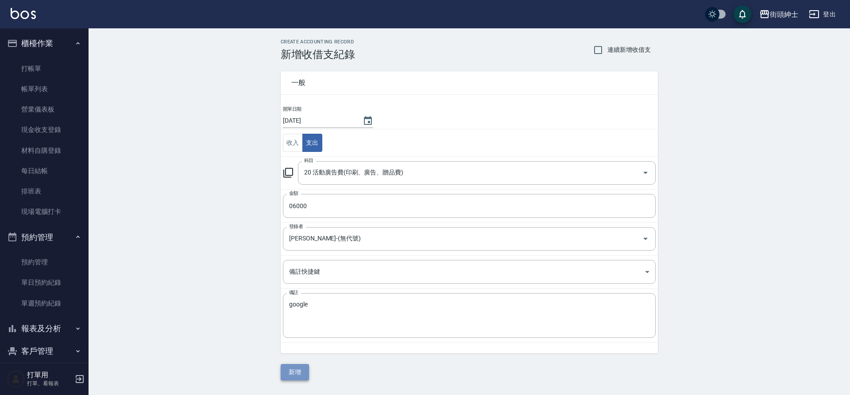
click at [305, 371] on button "新增" at bounding box center [295, 372] width 28 height 16
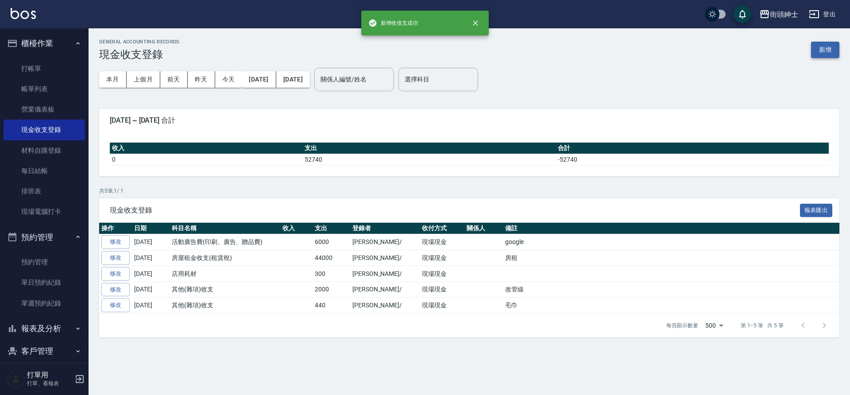
click at [831, 51] on button "新增" at bounding box center [825, 50] width 28 height 16
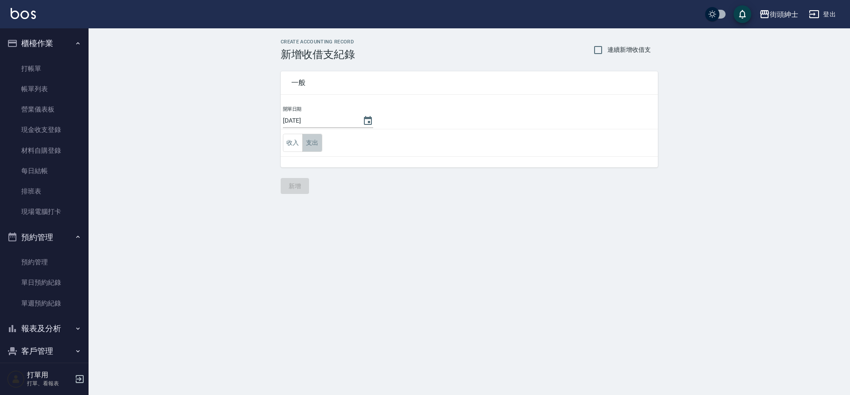
click at [309, 141] on button "支出" at bounding box center [313, 143] width 20 height 18
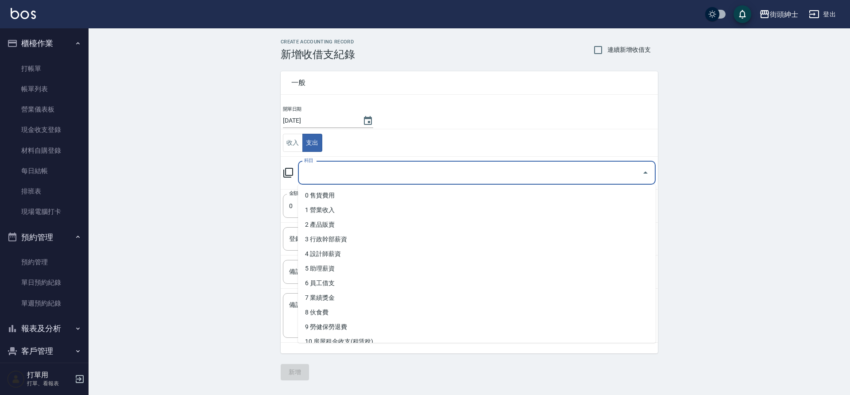
click at [311, 171] on input "科目" at bounding box center [470, 173] width 337 height 16
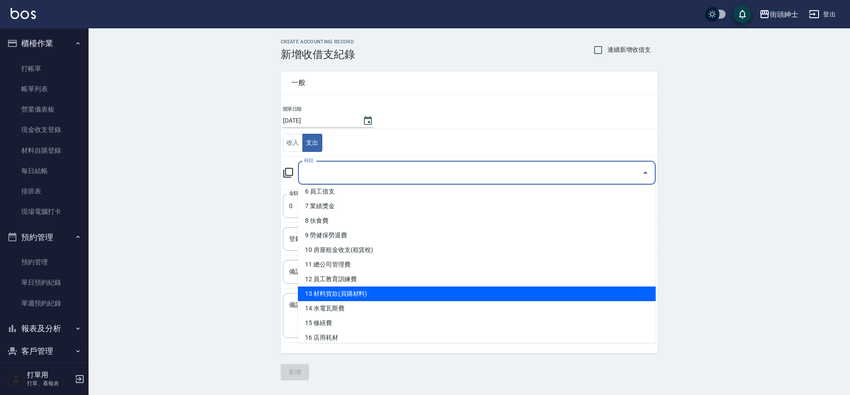
scroll to position [92, 0]
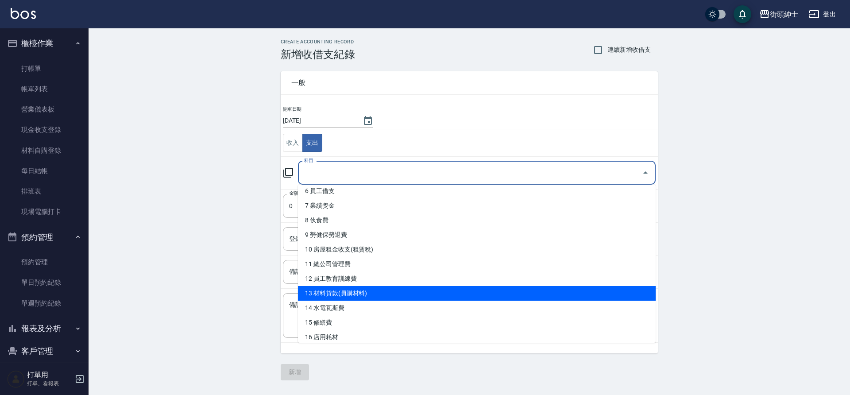
click at [365, 293] on li "13 材料貨款(員購材料)" at bounding box center [477, 293] width 358 height 15
type input "13 材料貨款(員購材料)"
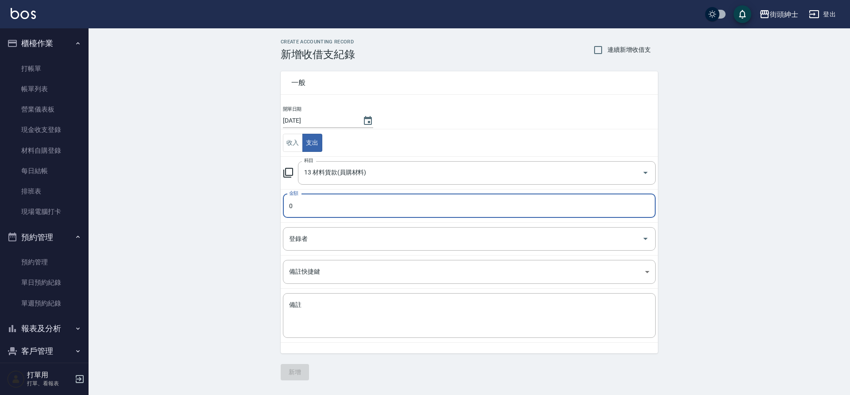
click at [348, 215] on input "0" at bounding box center [469, 206] width 373 height 24
type input "05780"
click at [390, 240] on input "登錄者" at bounding box center [463, 239] width 352 height 16
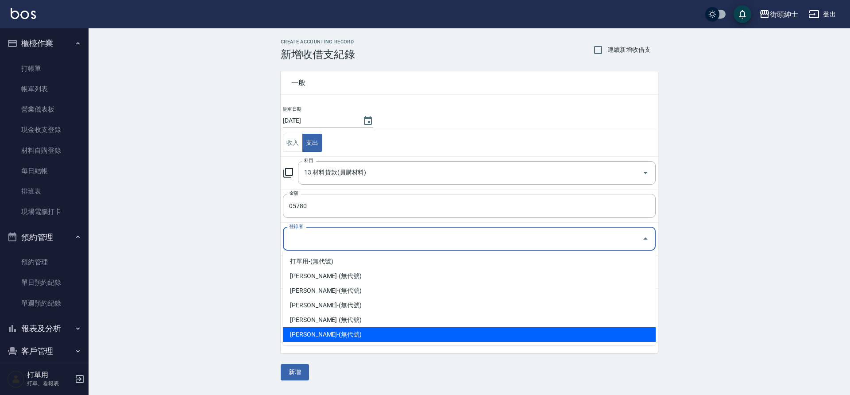
click at [315, 334] on li "蔡朝欽-(無代號)" at bounding box center [469, 334] width 373 height 15
type input "蔡朝欽-(無代號)"
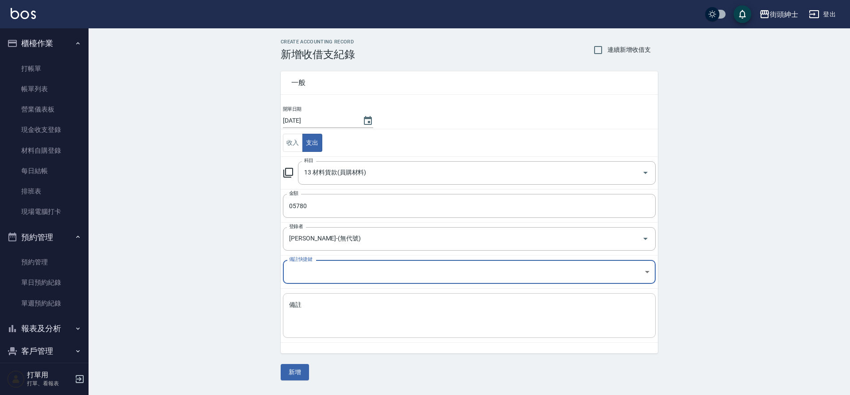
click at [348, 318] on textarea "備註" at bounding box center [469, 316] width 361 height 30
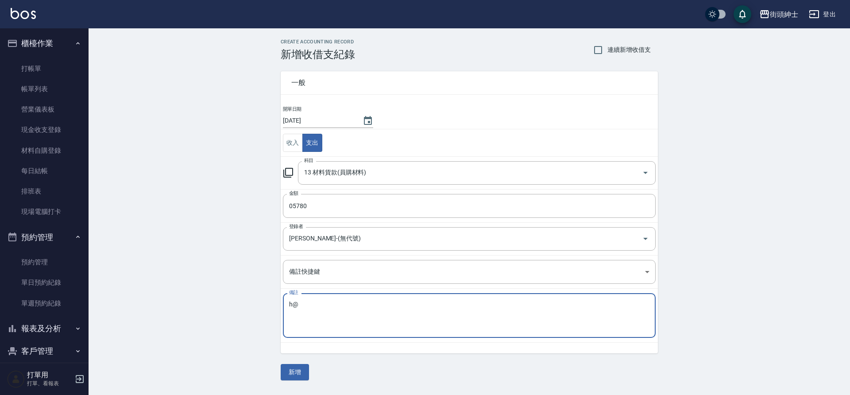
type textarea "h"
type textarea "第一男士"
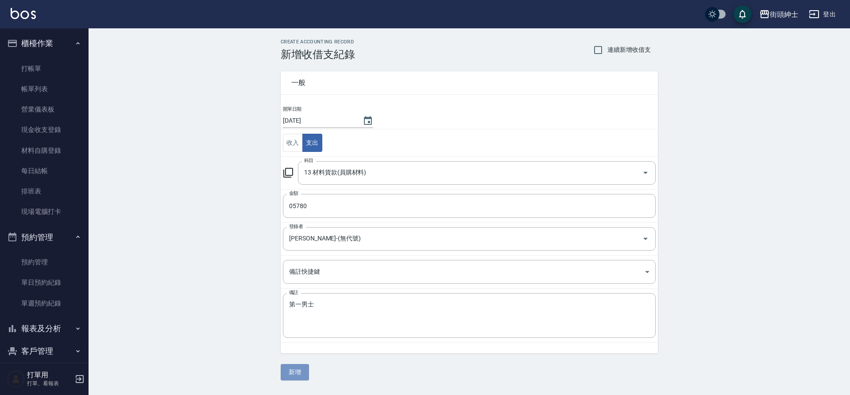
click at [294, 367] on button "新增" at bounding box center [295, 372] width 28 height 16
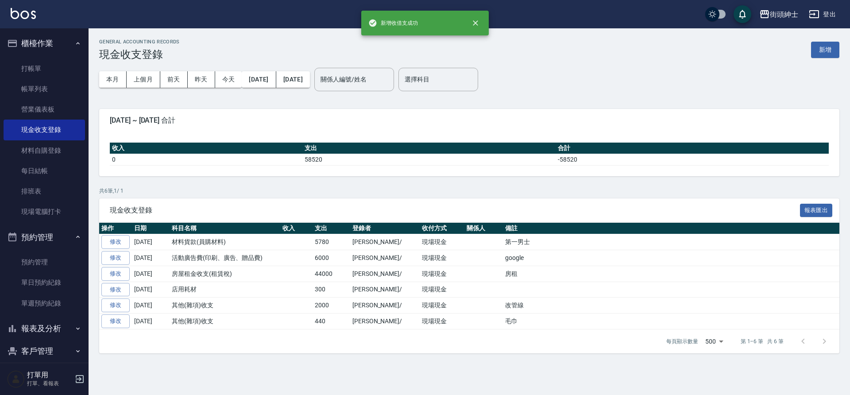
drag, startPoint x: 50, startPoint y: 31, endPoint x: 53, endPoint y: 39, distance: 8.0
click at [52, 33] on ul "櫃檯作業 打帳單 帳單列表 營業儀表板 現金收支登錄 材料自購登錄 每日結帳 排班表 現場電腦打卡 預約管理 預約管理 單日預約紀錄 單週預約紀錄 報表及分析…" at bounding box center [44, 254] width 81 height 452
click at [55, 40] on button "櫃檯作業" at bounding box center [44, 43] width 81 height 23
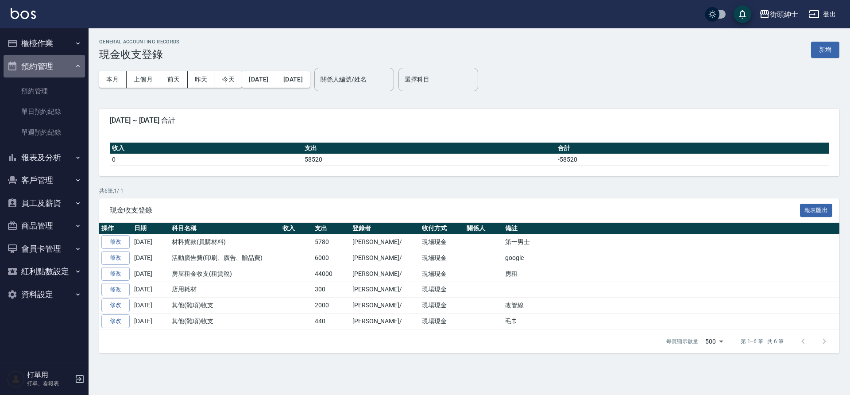
click at [58, 72] on button "預約管理" at bounding box center [44, 66] width 81 height 23
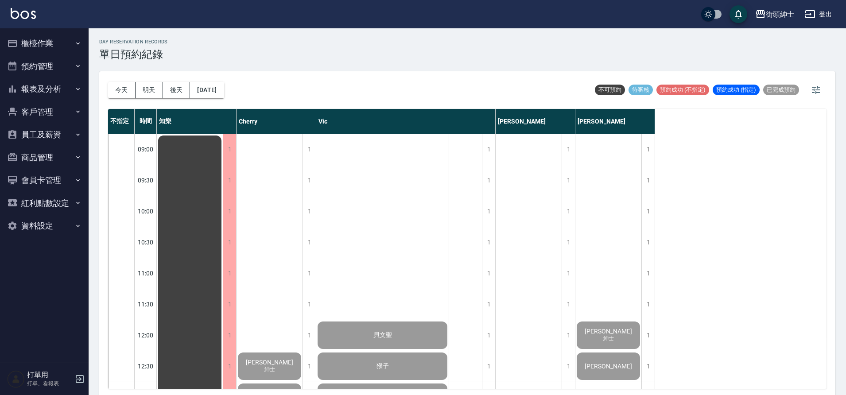
click at [69, 69] on button "預約管理" at bounding box center [44, 66] width 81 height 23
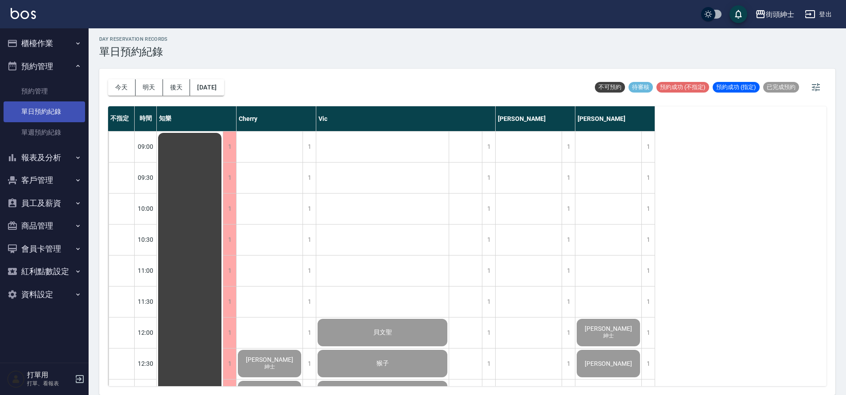
click at [64, 111] on link "單日預約紀錄" at bounding box center [44, 111] width 81 height 20
drag, startPoint x: 119, startPoint y: 90, endPoint x: 189, endPoint y: 106, distance: 71.8
click at [119, 90] on button "今天" at bounding box center [121, 87] width 27 height 16
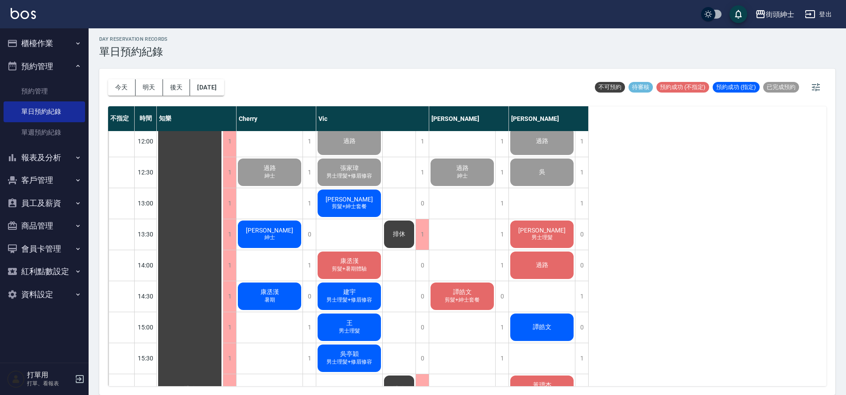
scroll to position [227, 0]
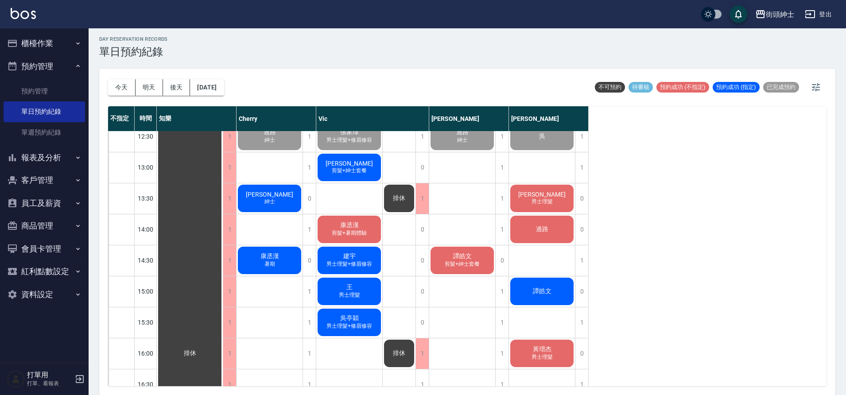
click at [272, 136] on span "剪髮+紳士套餐" at bounding box center [270, 136] width 4 height 0
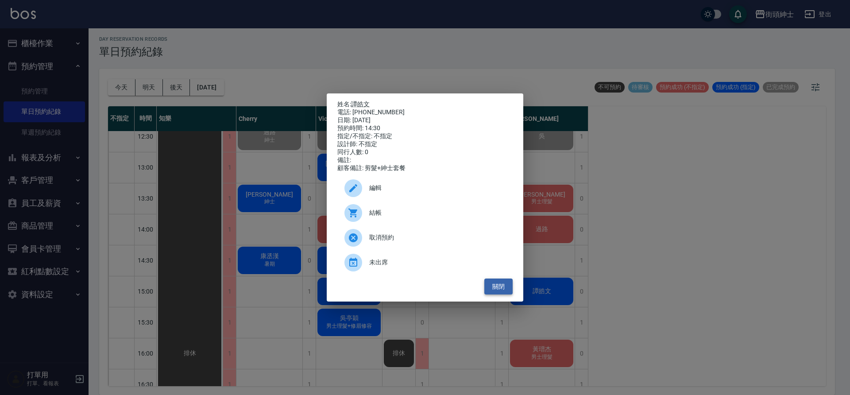
click at [501, 289] on button "關閉" at bounding box center [499, 287] width 28 height 16
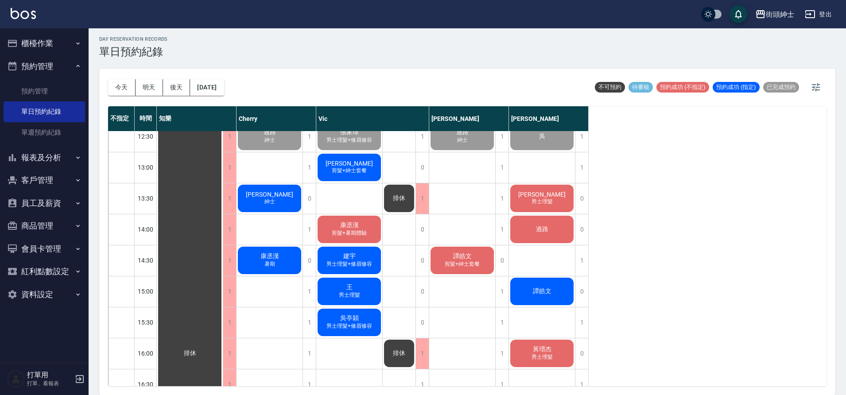
click at [223, 256] on div "[PERSON_NAME] 剪髮+紳士套餐" at bounding box center [190, 353] width 66 height 898
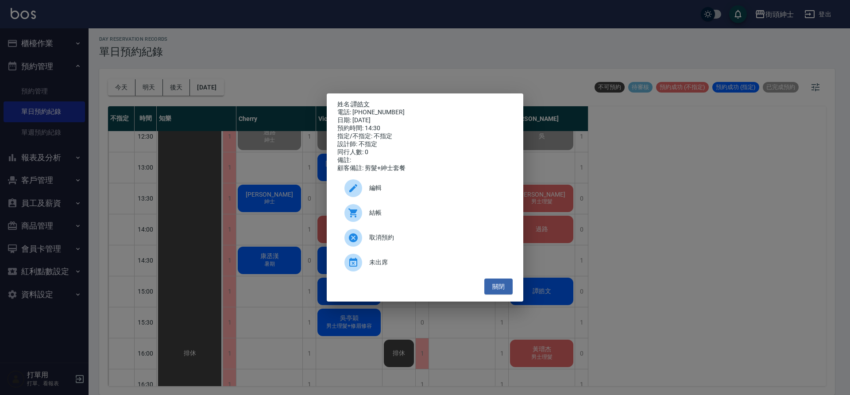
click at [377, 193] on span "編輯" at bounding box center [437, 187] width 136 height 9
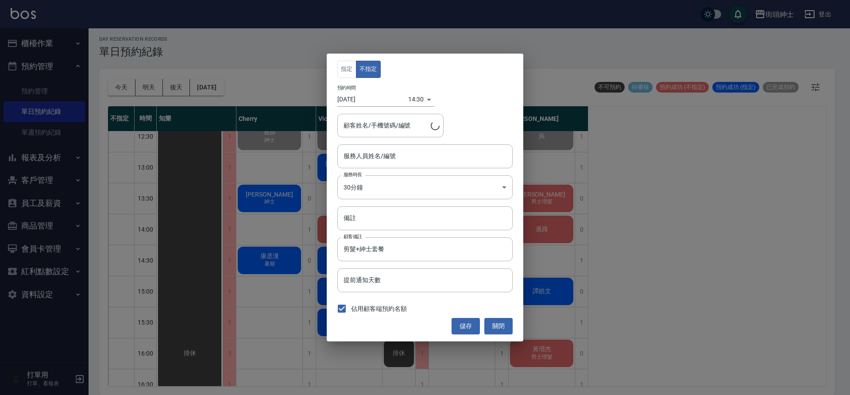
type input "[PERSON_NAME]/0972867891"
type input "[PERSON_NAME](無代號)"
click at [507, 326] on button "關閉" at bounding box center [499, 326] width 28 height 16
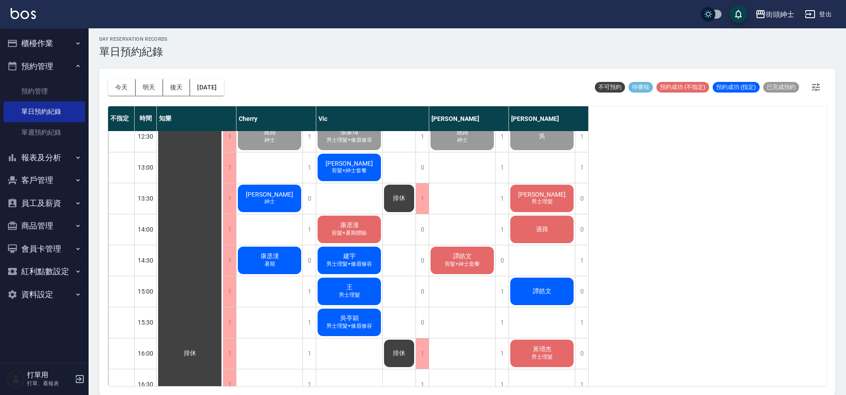
click at [198, 349] on span "過路" at bounding box center [190, 353] width 16 height 8
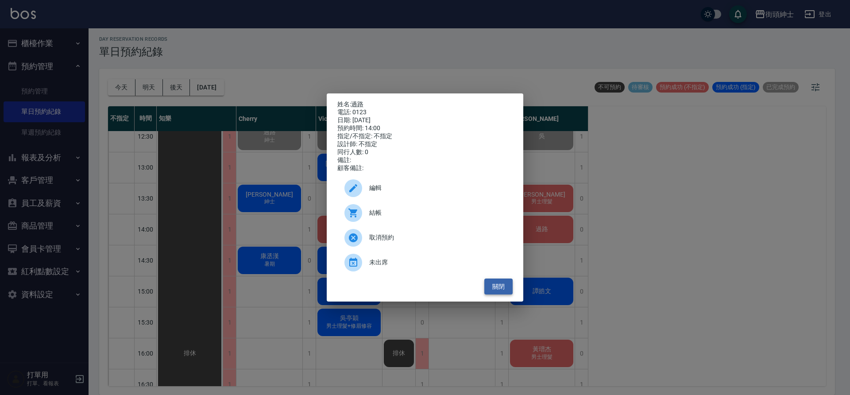
click at [497, 293] on button "關閉" at bounding box center [499, 287] width 28 height 16
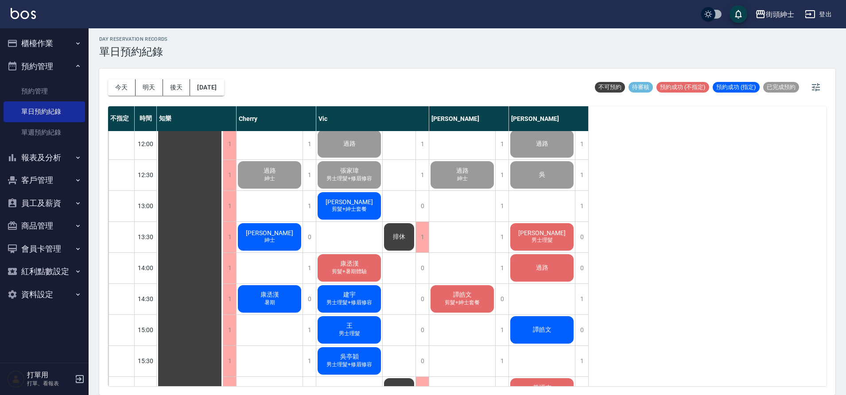
scroll to position [190, 0]
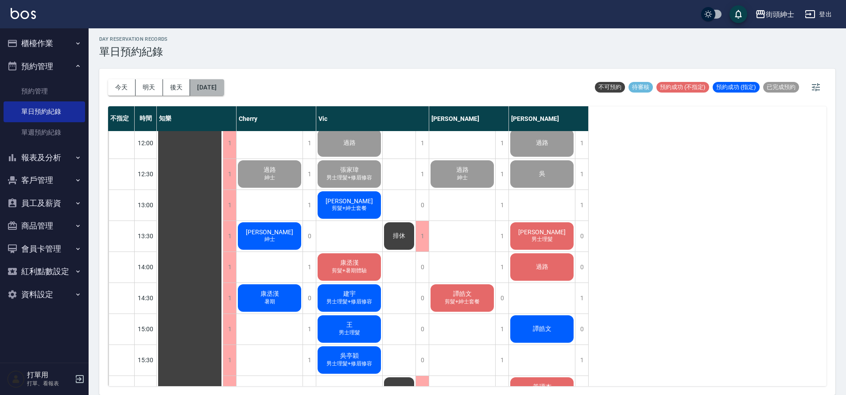
click at [224, 93] on button "[DATE]" at bounding box center [207, 87] width 34 height 16
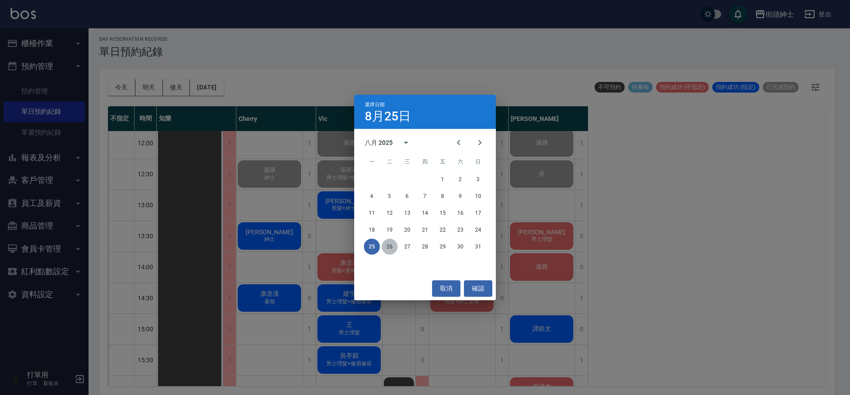
click at [389, 242] on button "26" at bounding box center [390, 247] width 16 height 16
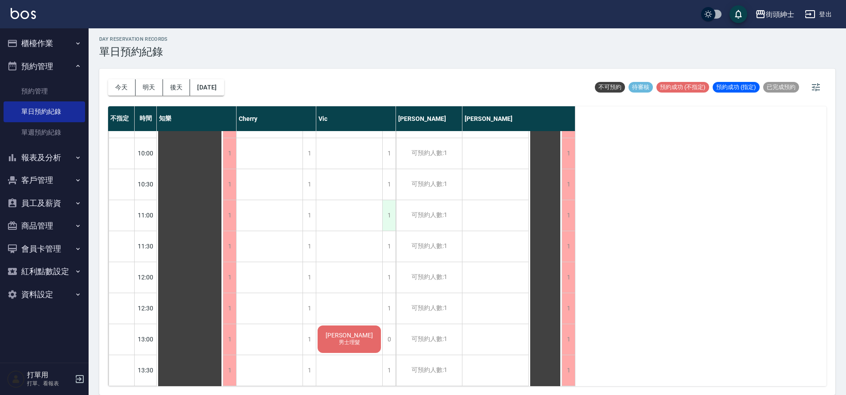
scroll to position [33, 0]
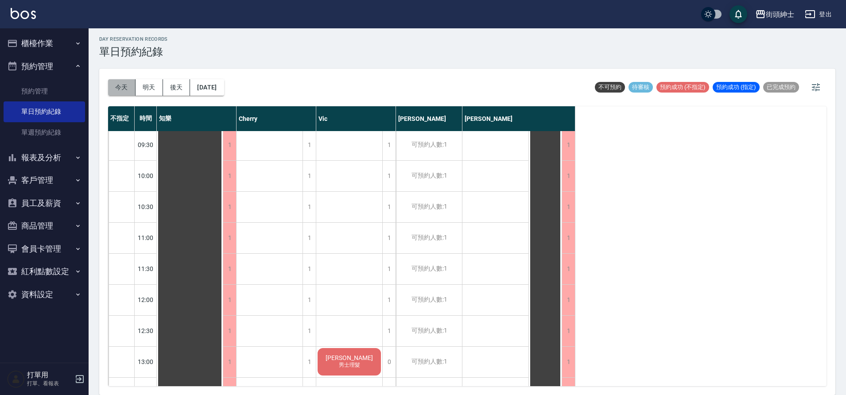
click at [113, 88] on button "今天" at bounding box center [121, 87] width 27 height 16
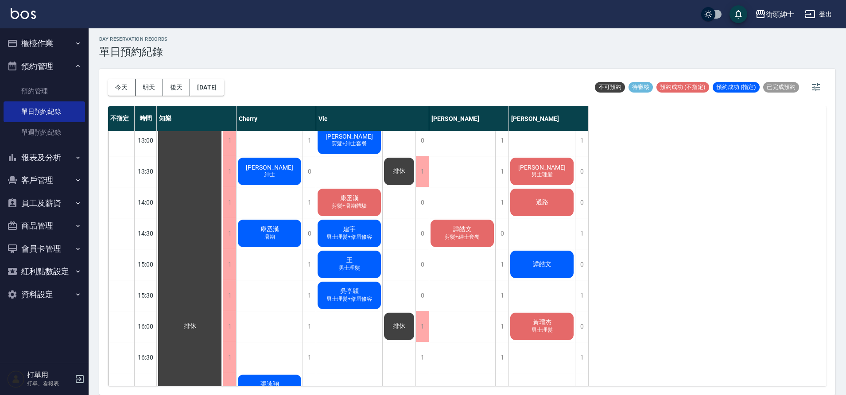
scroll to position [256, 0]
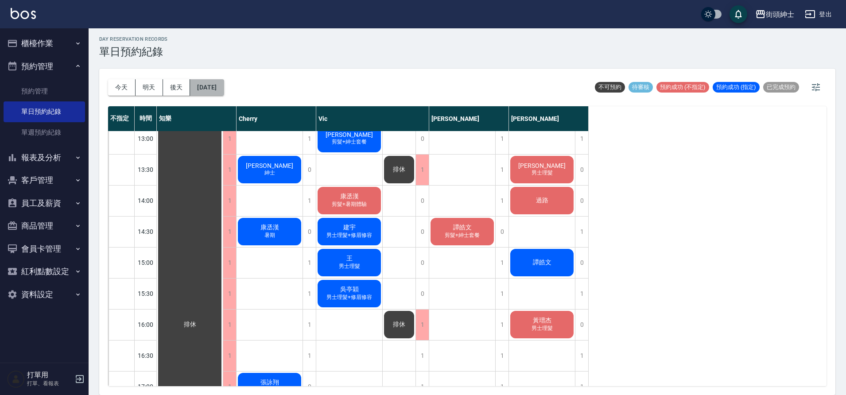
click at [211, 80] on button "[DATE]" at bounding box center [207, 87] width 34 height 16
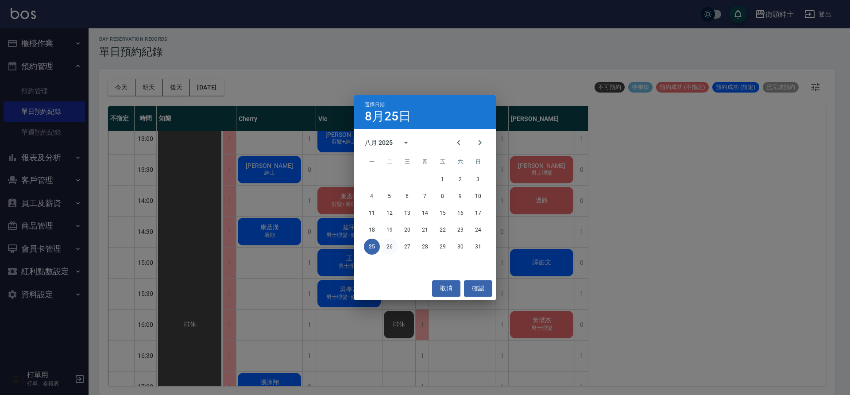
click at [390, 239] on button "26" at bounding box center [390, 247] width 16 height 16
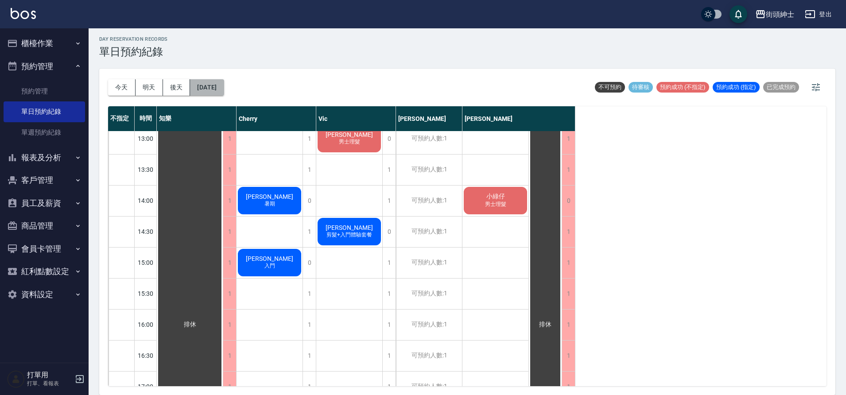
click at [223, 93] on button "[DATE]" at bounding box center [207, 87] width 34 height 16
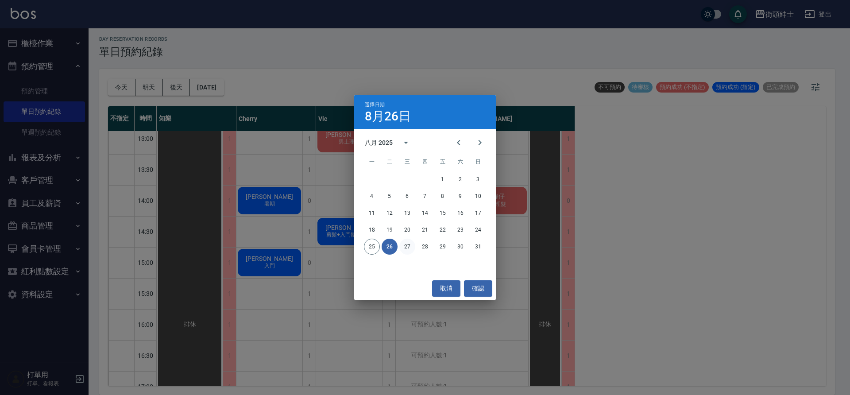
click at [412, 251] on button "27" at bounding box center [408, 247] width 16 height 16
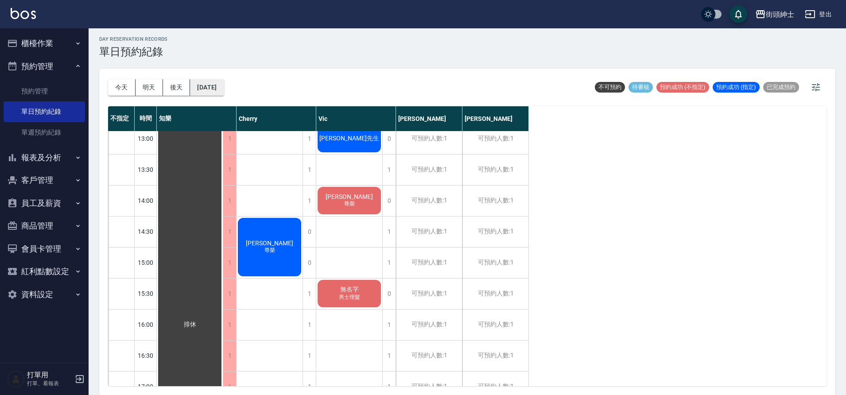
click at [224, 92] on button "[DATE]" at bounding box center [207, 87] width 34 height 16
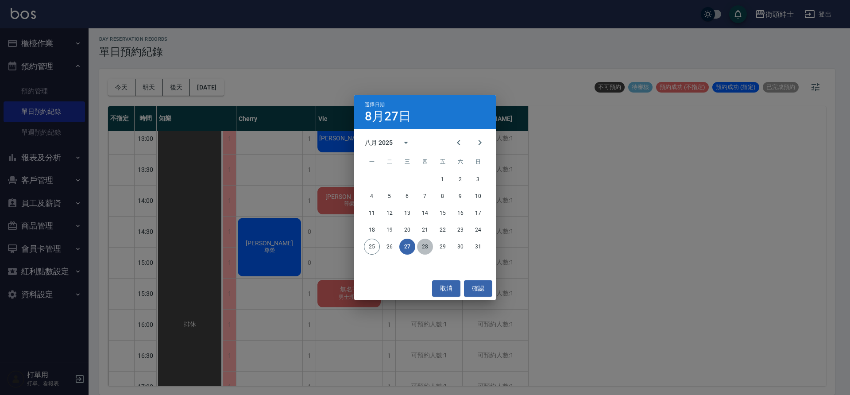
click at [430, 249] on button "28" at bounding box center [425, 247] width 16 height 16
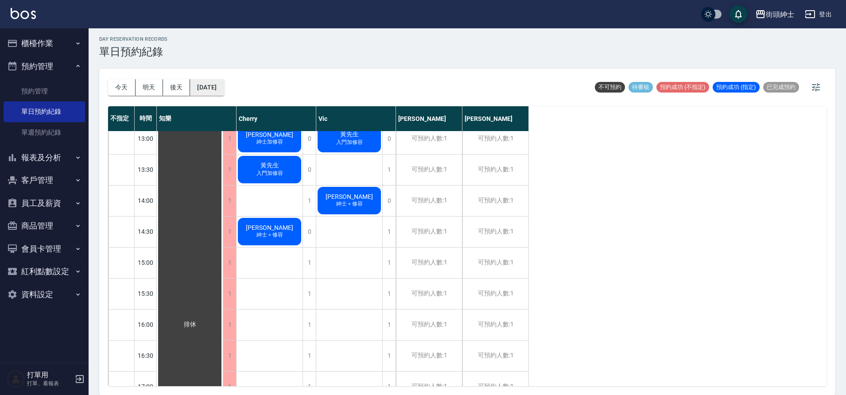
click at [224, 89] on button "[DATE]" at bounding box center [207, 87] width 34 height 16
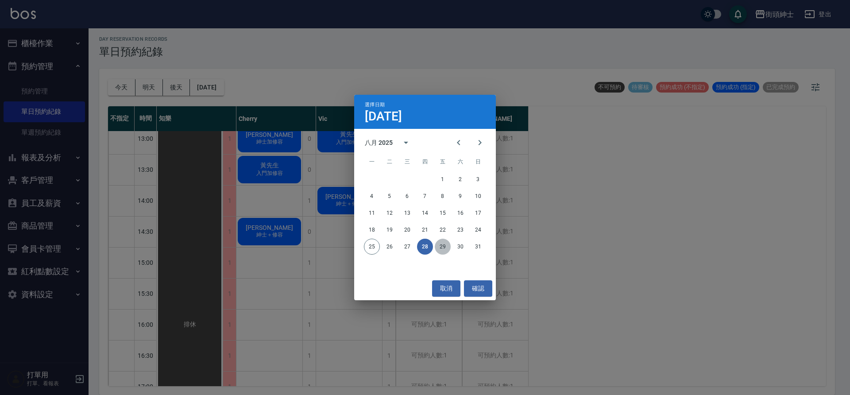
click at [443, 250] on button "29" at bounding box center [443, 247] width 16 height 16
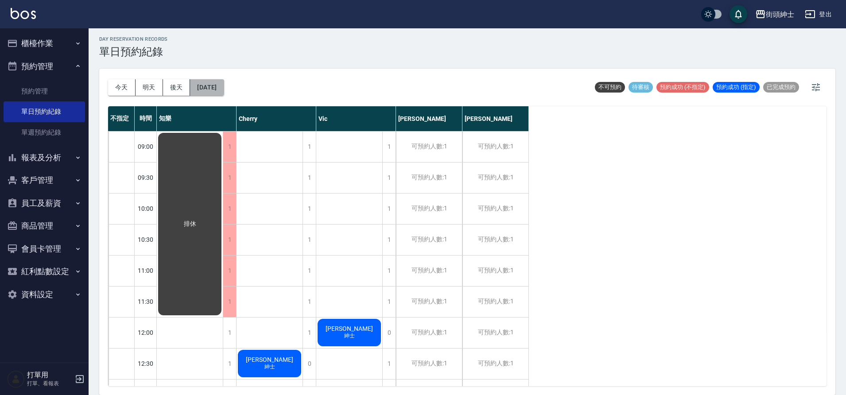
click at [208, 91] on button "[DATE]" at bounding box center [207, 87] width 34 height 16
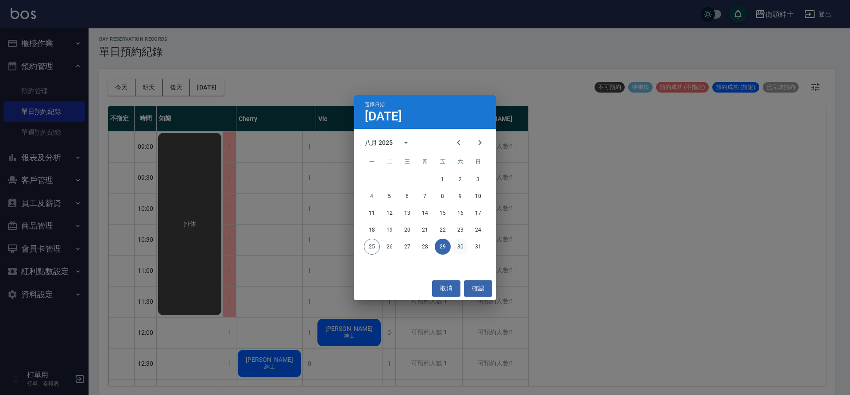
click at [460, 251] on button "30" at bounding box center [461, 247] width 16 height 16
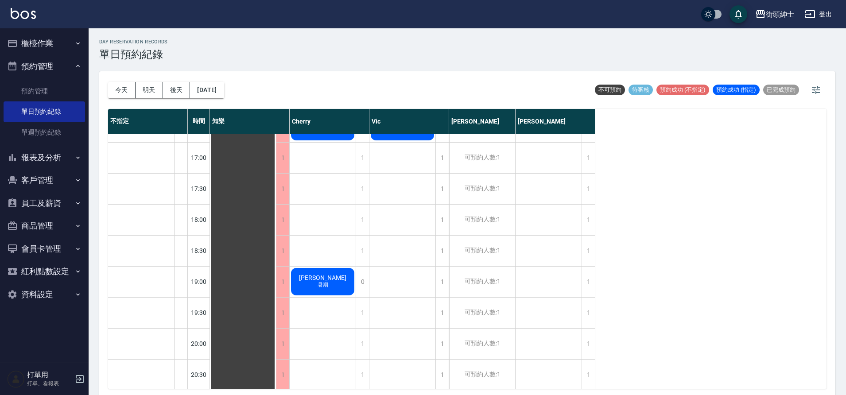
scroll to position [495, 0]
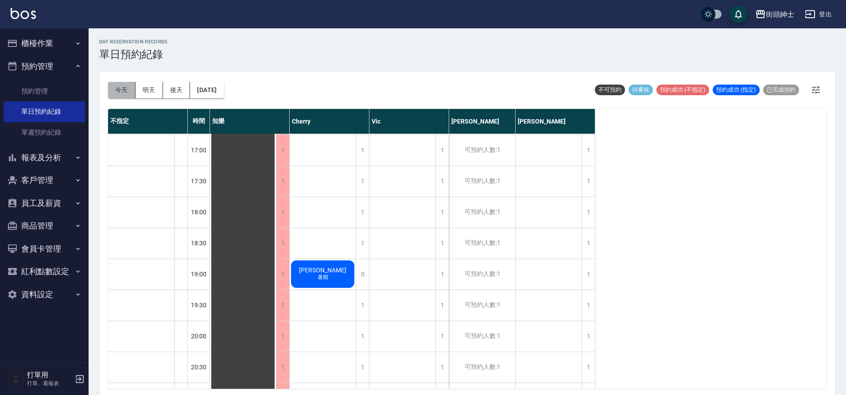
click at [128, 89] on button "今天" at bounding box center [121, 90] width 27 height 16
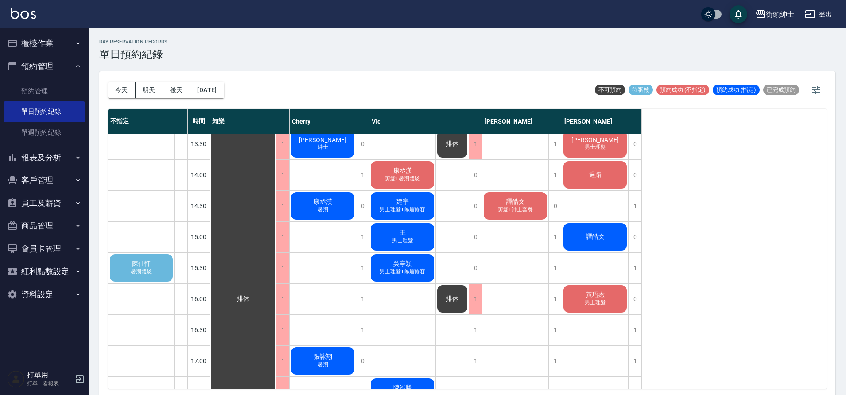
scroll to position [285, 0]
click at [143, 258] on div "[PERSON_NAME] 暑期體驗" at bounding box center [142, 267] width 66 height 30
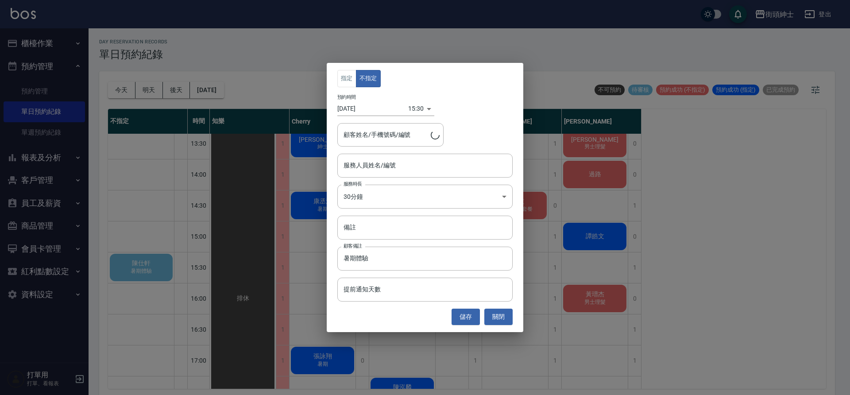
type input "[PERSON_NAME]/0900422613"
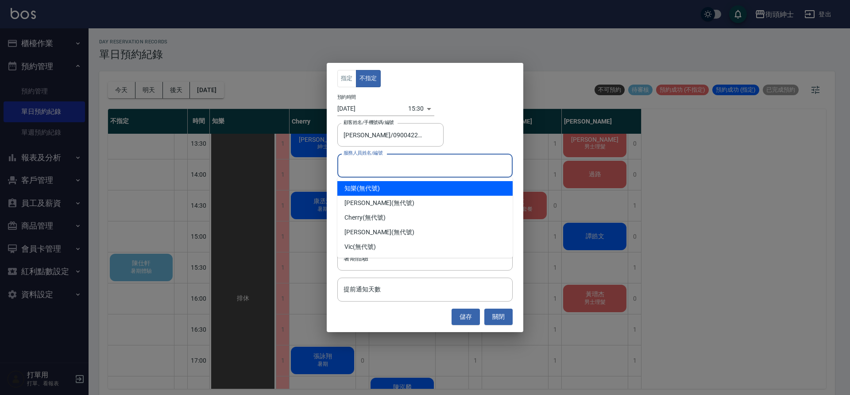
click at [396, 170] on input "服務人員姓名/編號" at bounding box center [424, 166] width 167 height 16
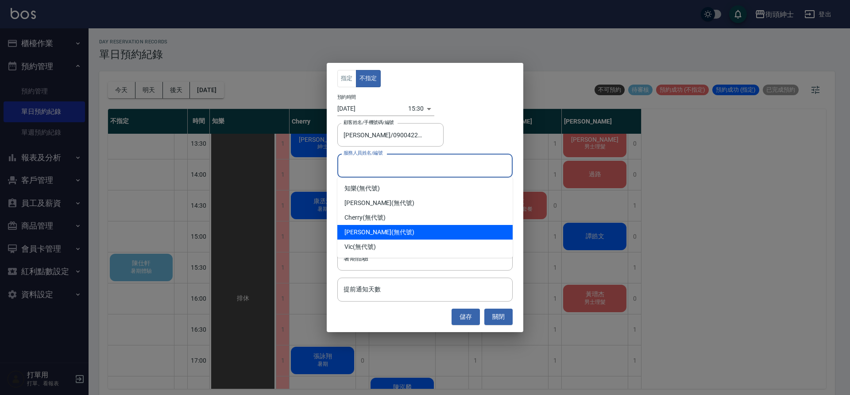
click at [401, 233] on div "[PERSON_NAME] (無代號)" at bounding box center [425, 232] width 175 height 15
type input "[PERSON_NAME](無代號)"
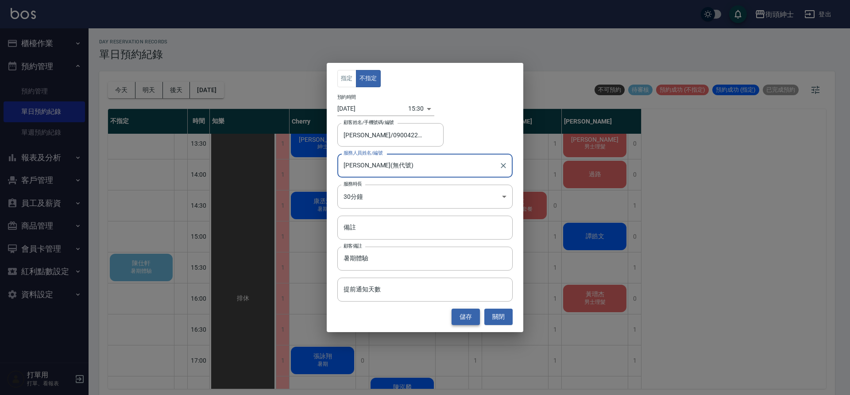
click at [471, 322] on button "儲存" at bounding box center [466, 317] width 28 height 16
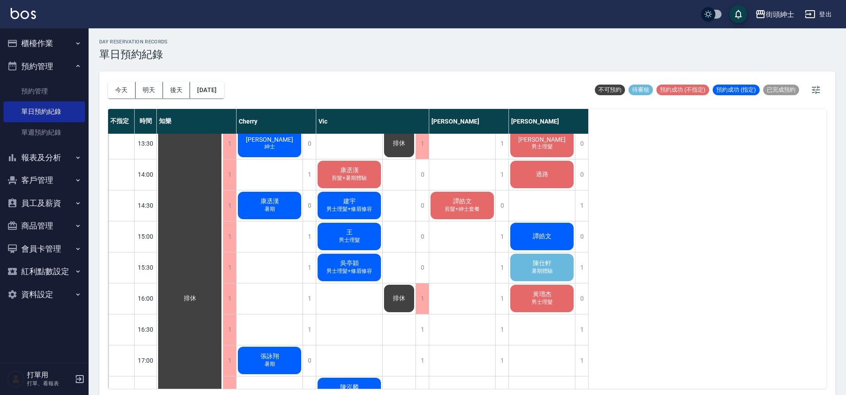
click at [223, 267] on div "[PERSON_NAME] 暑期體驗" at bounding box center [190, 298] width 66 height 898
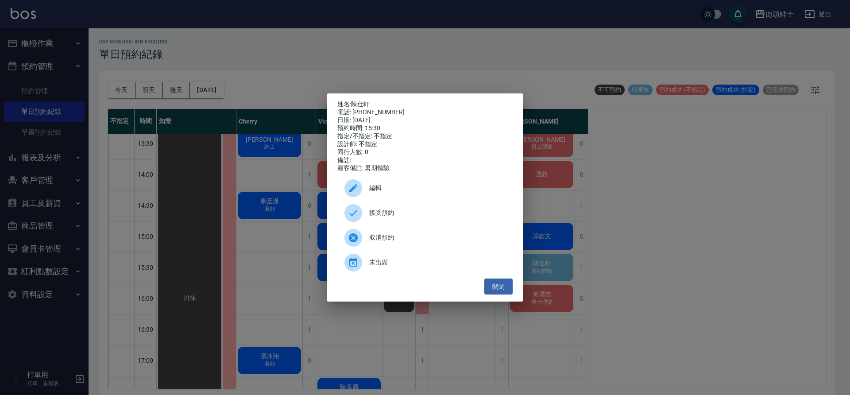
click at [388, 217] on span "接受預約" at bounding box center [437, 212] width 136 height 9
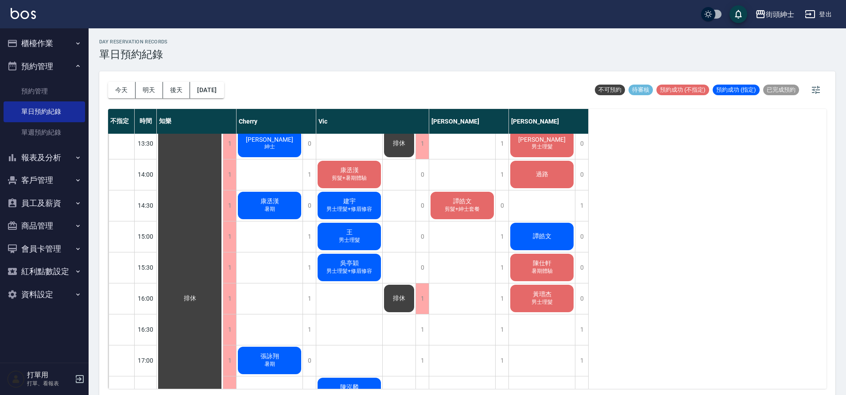
click at [223, 270] on div "[PERSON_NAME] 暑期體驗" at bounding box center [190, 298] width 66 height 898
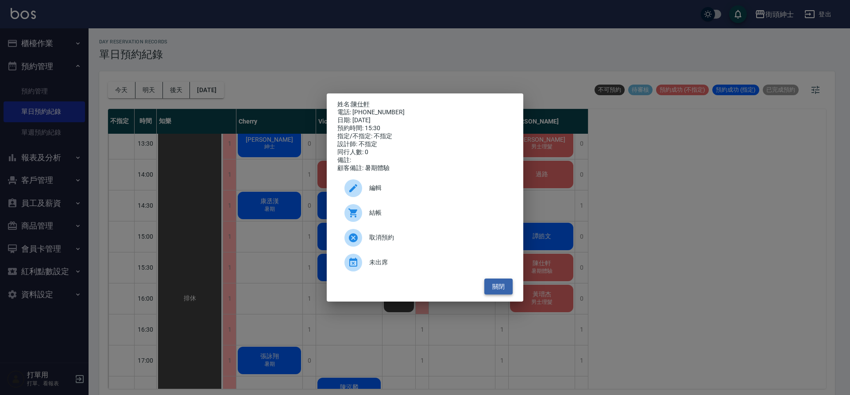
click at [504, 294] on button "關閉" at bounding box center [499, 287] width 28 height 16
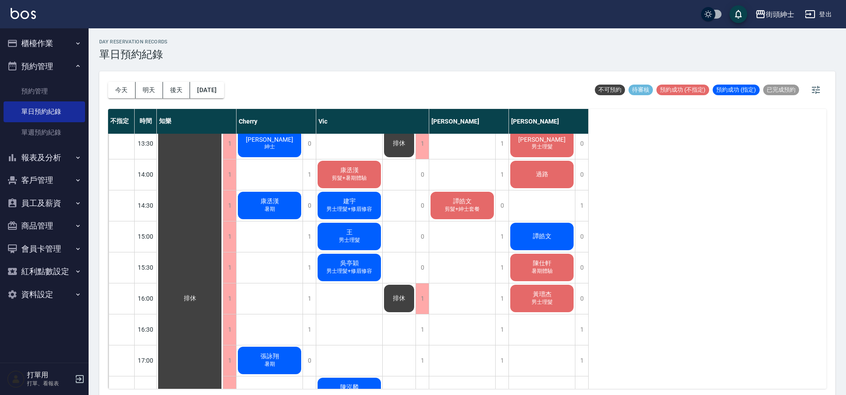
click at [223, 273] on div "[PERSON_NAME] 暑期體驗" at bounding box center [190, 298] width 66 height 898
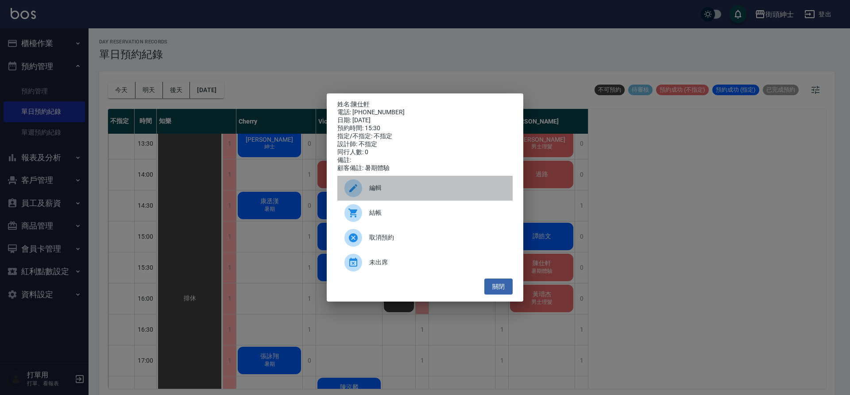
click at [376, 193] on span "編輯" at bounding box center [437, 187] width 136 height 9
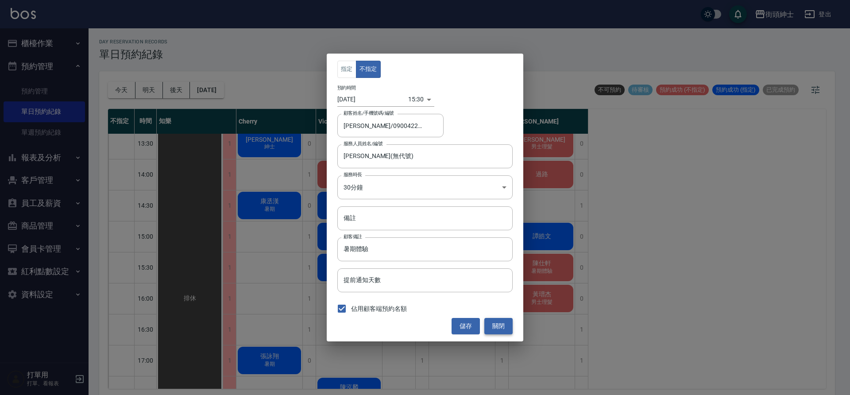
click at [504, 328] on button "關閉" at bounding box center [499, 326] width 28 height 16
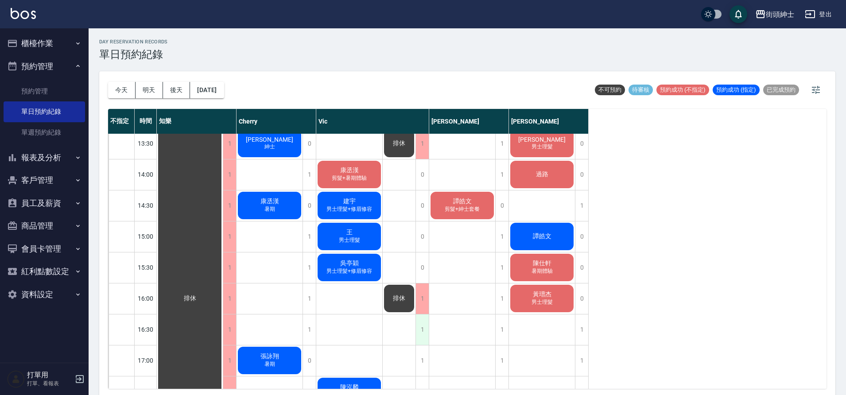
click at [427, 335] on div "1" at bounding box center [421, 329] width 13 height 31
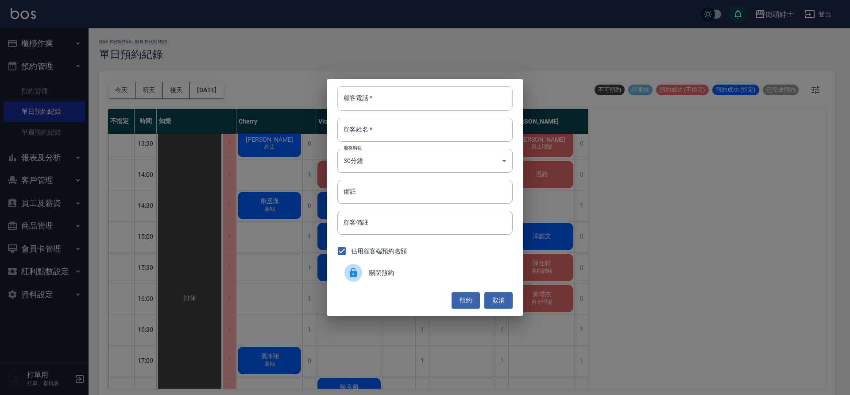
click at [403, 99] on input "顧客電話   *" at bounding box center [425, 98] width 175 height 24
type input "0989556718"
click at [405, 122] on input "顧客姓名   *" at bounding box center [425, 130] width 175 height 24
type input "x"
type input "廖"
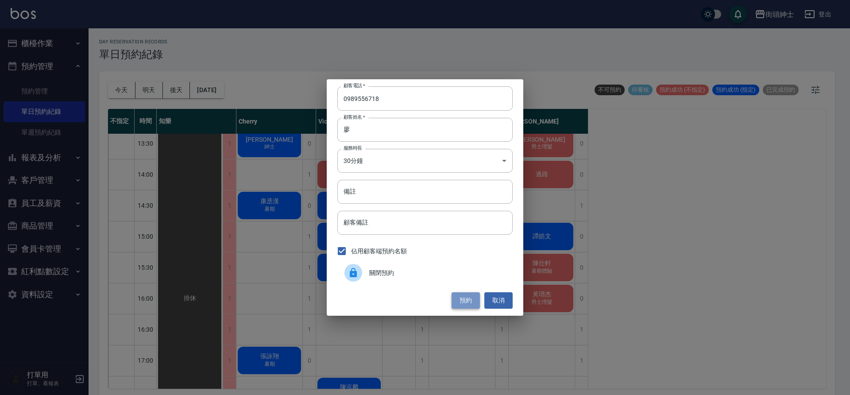
click at [472, 302] on button "預約" at bounding box center [466, 300] width 28 height 16
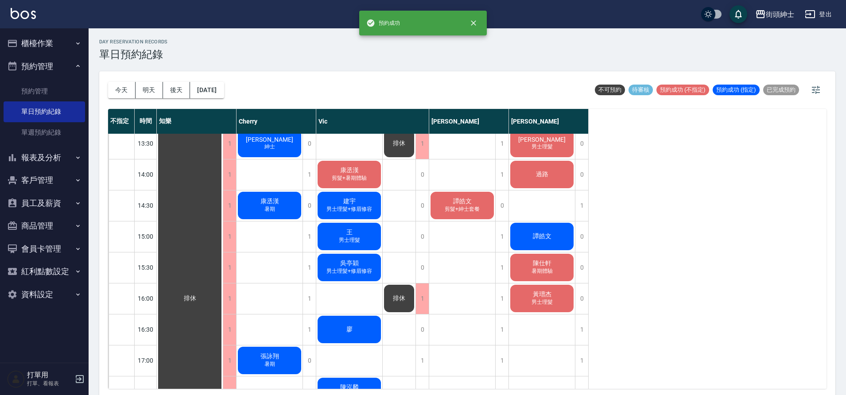
click at [223, 326] on div "廖" at bounding box center [190, 298] width 66 height 898
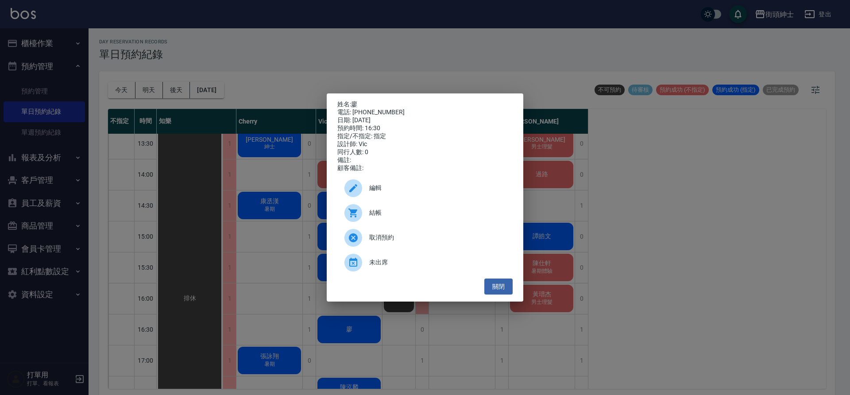
click at [402, 190] on span "編輯" at bounding box center [437, 187] width 136 height 9
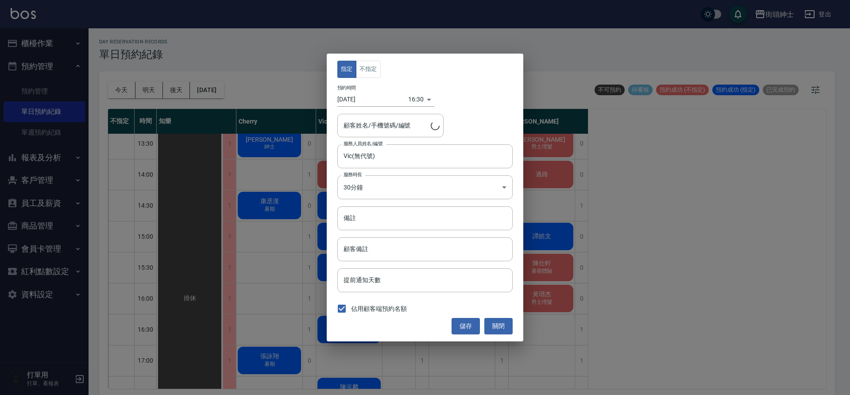
type input "[PERSON_NAME]/0989556718"
click at [375, 75] on button "不指定" at bounding box center [368, 69] width 25 height 17
click at [461, 326] on button "儲存" at bounding box center [466, 326] width 28 height 16
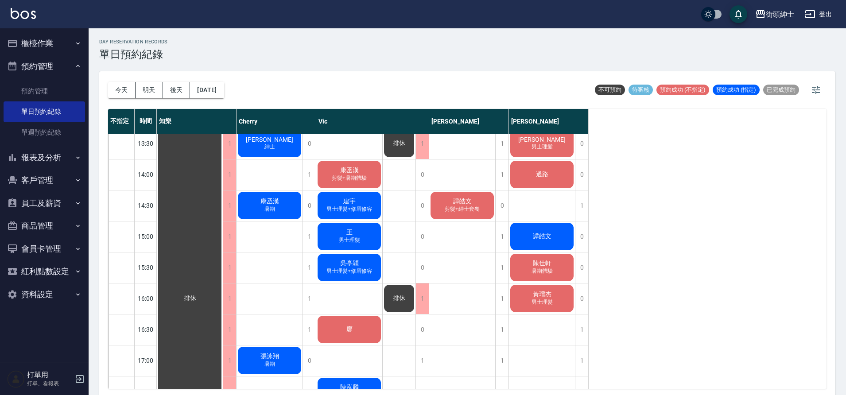
click at [223, 324] on div "廖" at bounding box center [190, 298] width 66 height 898
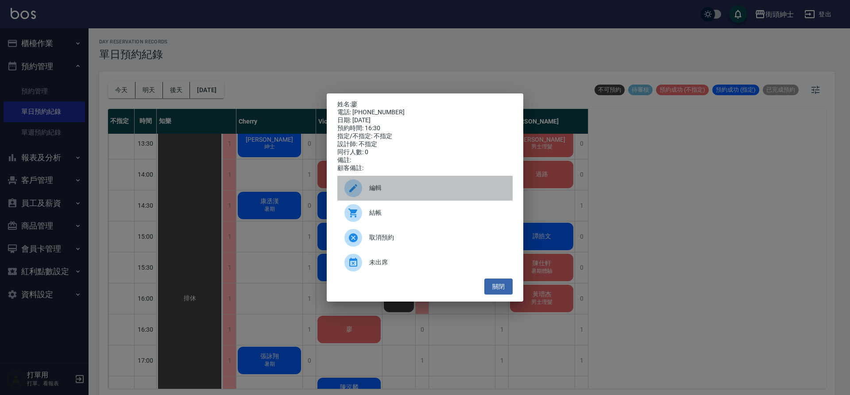
click at [415, 199] on div "編輯" at bounding box center [425, 188] width 175 height 25
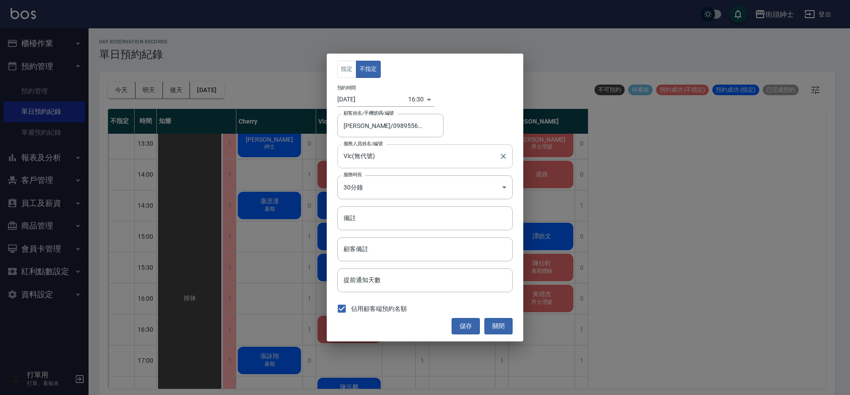
click at [414, 160] on input "Vic(無代號)" at bounding box center [418, 156] width 154 height 16
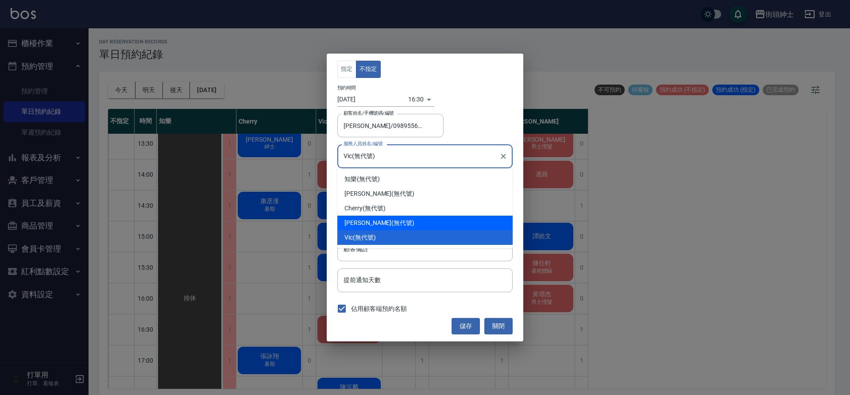
click at [390, 223] on div "[PERSON_NAME] (無代號)" at bounding box center [425, 223] width 175 height 15
type input "[PERSON_NAME](無代號)"
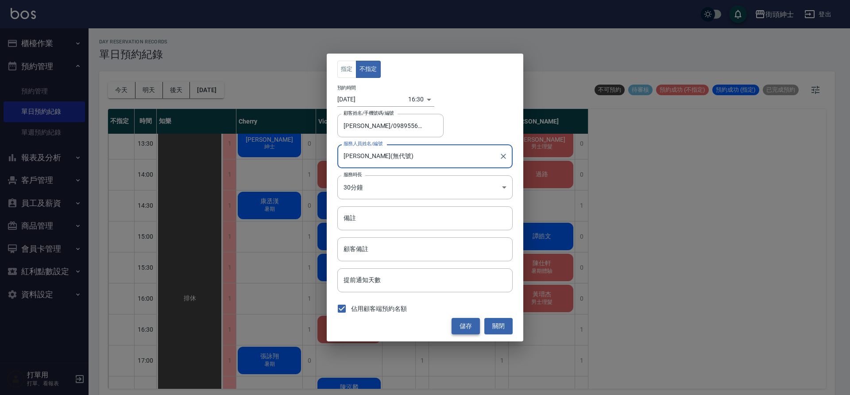
click at [470, 330] on button "儲存" at bounding box center [466, 326] width 28 height 16
click at [470, 330] on div "儲存 關閉" at bounding box center [425, 326] width 175 height 16
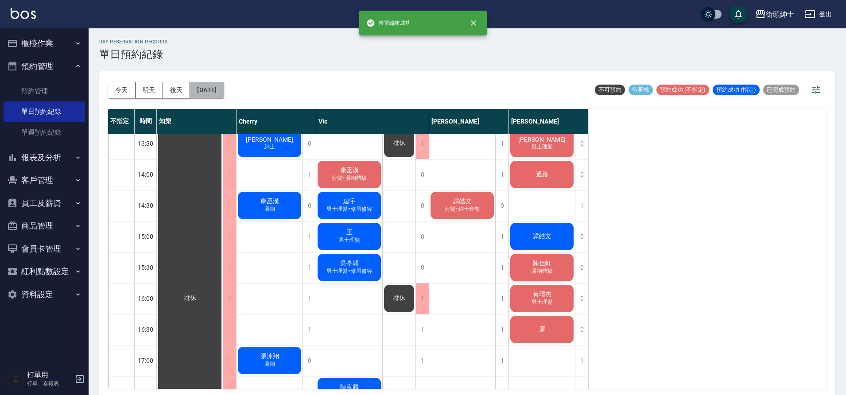
click at [224, 91] on button "[DATE]" at bounding box center [207, 90] width 34 height 16
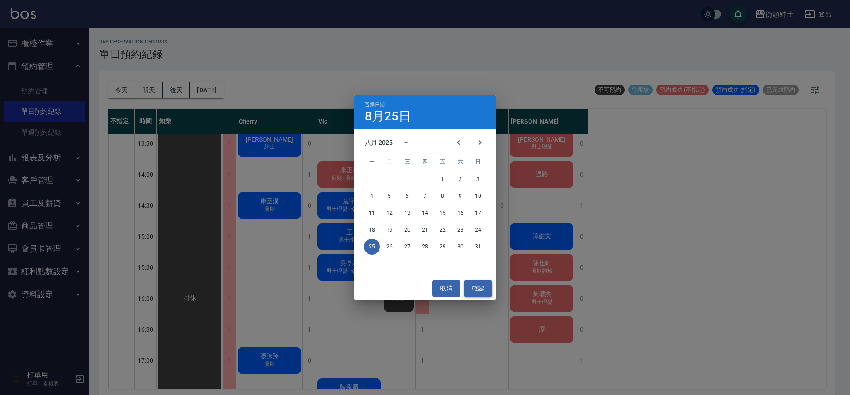
click at [485, 285] on button "確認" at bounding box center [478, 288] width 28 height 16
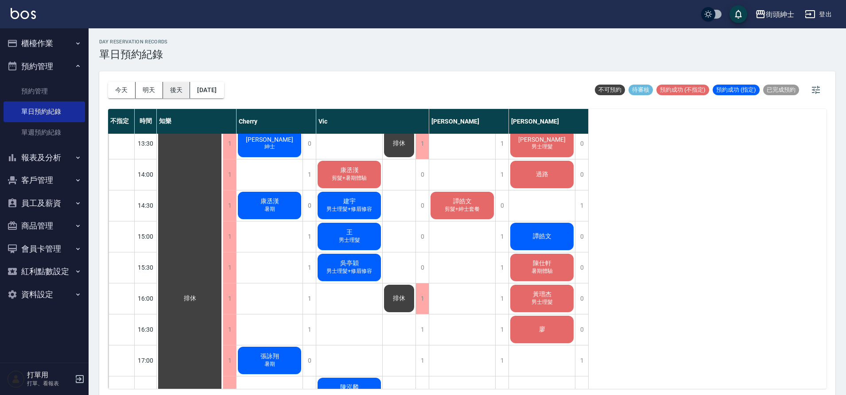
click at [176, 94] on button "後天" at bounding box center [176, 90] width 27 height 16
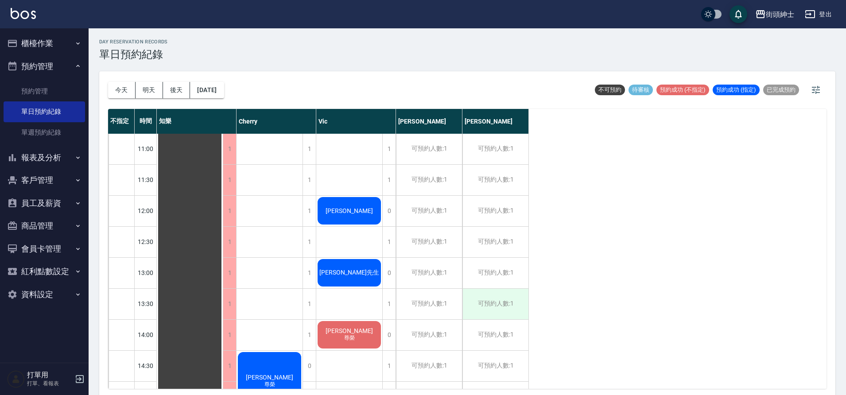
scroll to position [126, 0]
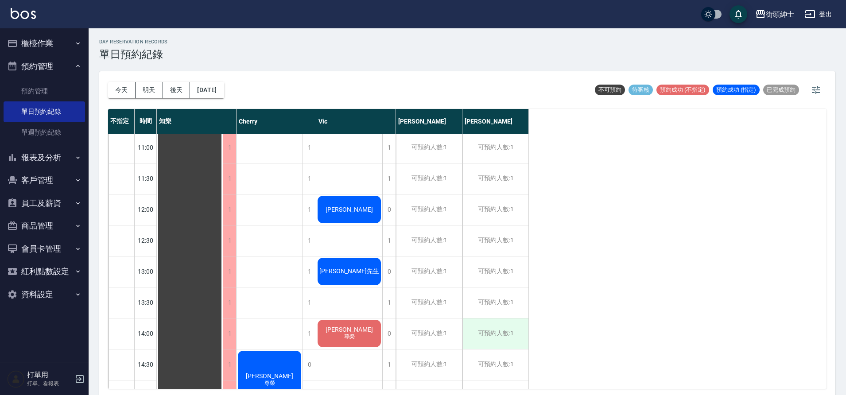
click at [511, 328] on div "可預約人數:1" at bounding box center [495, 333] width 66 height 31
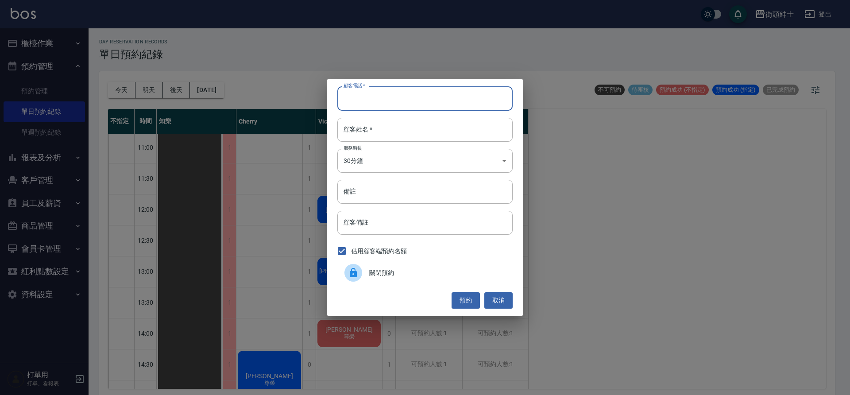
click at [453, 106] on input "顧客電話   *" at bounding box center [425, 98] width 175 height 24
type input "０"
type input "0915273888"
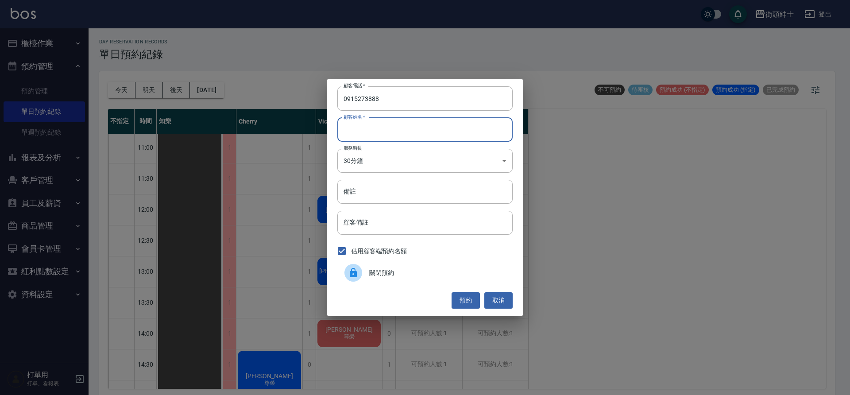
click at [434, 120] on input "顧客姓名   *" at bounding box center [425, 130] width 175 height 24
type input "連"
click at [471, 295] on button "預約" at bounding box center [466, 300] width 28 height 16
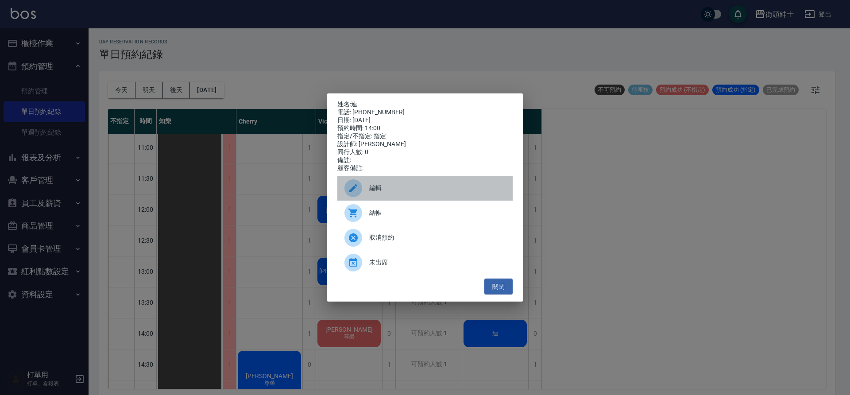
click at [400, 186] on div "編輯" at bounding box center [425, 188] width 175 height 25
click at [400, 186] on body "街頭紳士 登出 櫃檯作業 打帳單 帳單列表 營業儀表板 現金收支登錄 材料自購登錄 每日結帳 排班表 現場電腦打卡 預約管理 預約管理 單日預約紀錄 單週預約…" at bounding box center [425, 199] width 850 height 398
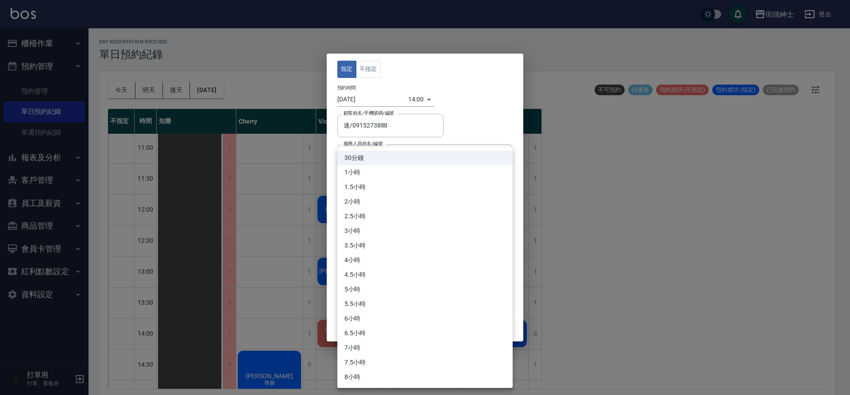
click at [378, 62] on div at bounding box center [425, 197] width 850 height 395
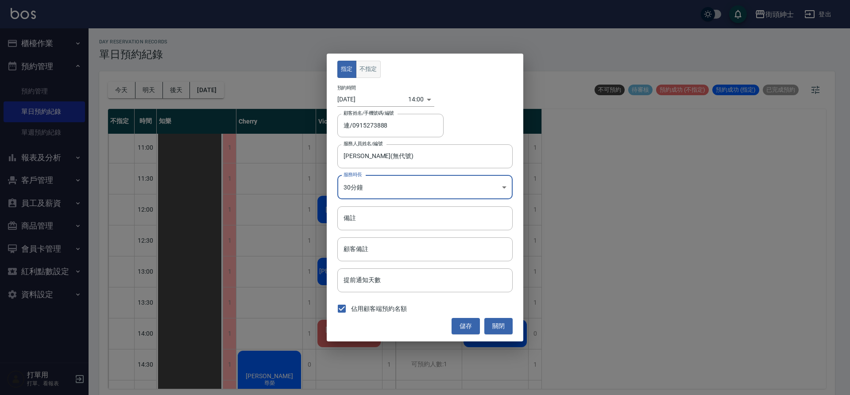
click at [373, 69] on button "不指定" at bounding box center [368, 69] width 25 height 17
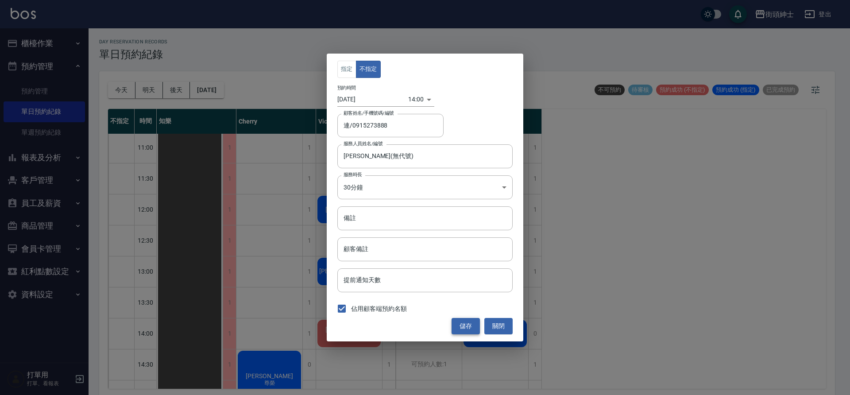
click at [468, 323] on button "儲存" at bounding box center [466, 326] width 28 height 16
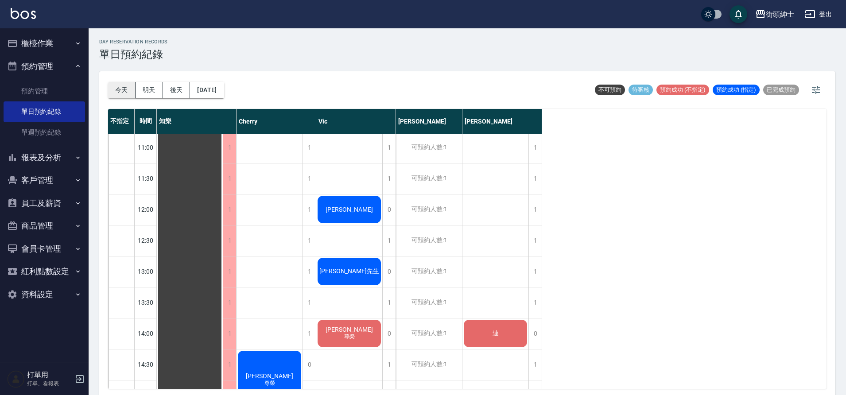
click at [120, 86] on button "今天" at bounding box center [121, 90] width 27 height 16
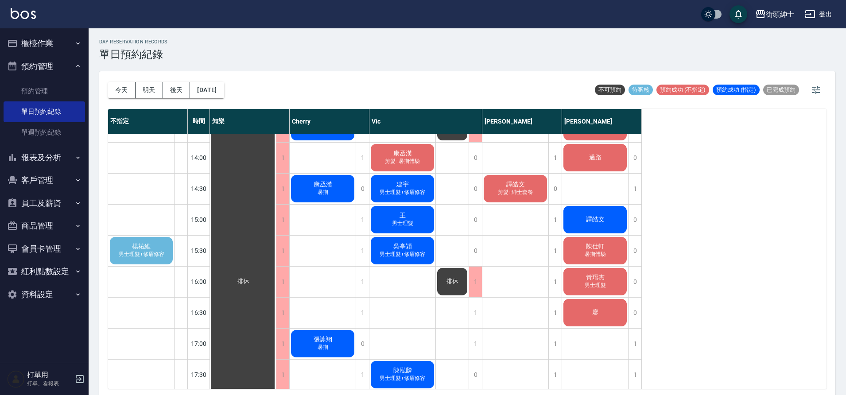
scroll to position [263, 0]
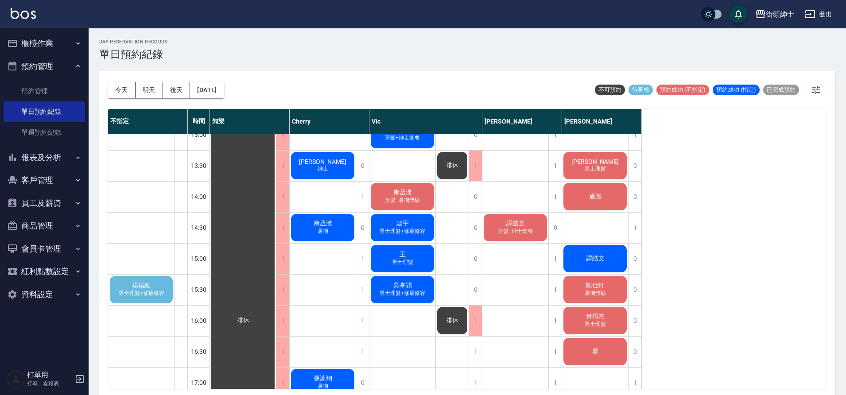
click at [276, 262] on div "王 男士理髮" at bounding box center [243, 321] width 66 height 898
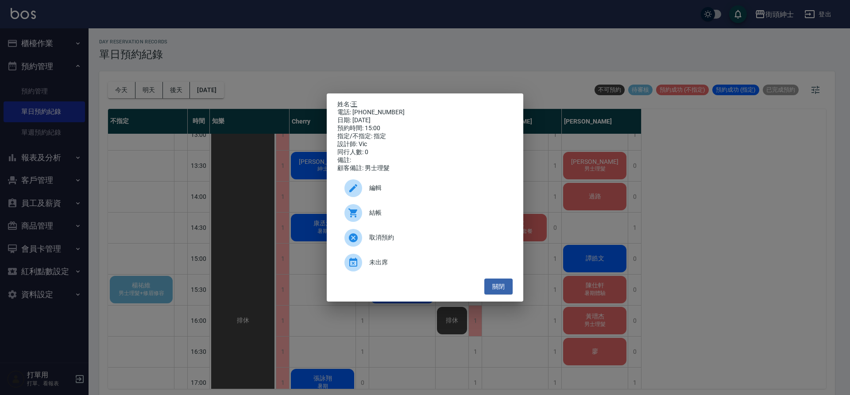
drag, startPoint x: 347, startPoint y: 100, endPoint x: 354, endPoint y: 101, distance: 6.7
click at [347, 101] on p "姓名: 王" at bounding box center [425, 105] width 175 height 8
click at [354, 101] on link "王" at bounding box center [354, 104] width 6 height 7
click at [508, 287] on button "關閉" at bounding box center [499, 287] width 28 height 16
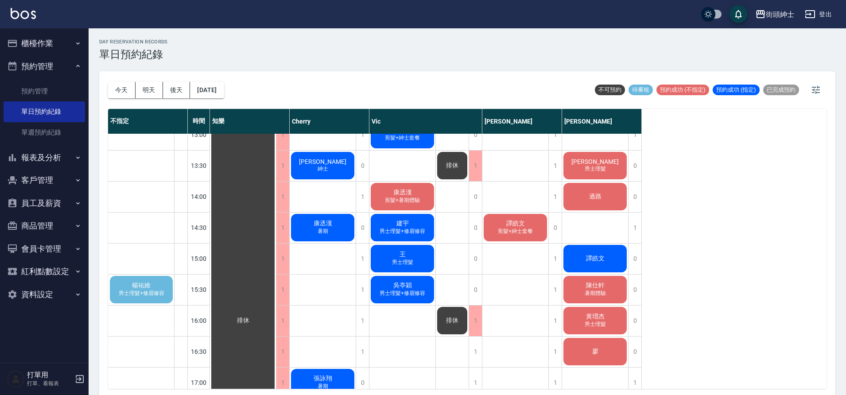
click at [325, 104] on span "暑期體驗" at bounding box center [323, 104] width 4 height 0
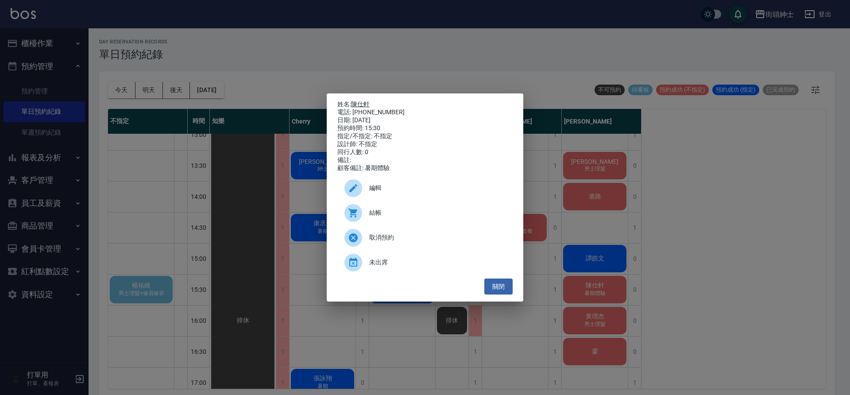
click at [366, 102] on link "陳仕軒" at bounding box center [360, 104] width 19 height 7
drag, startPoint x: 504, startPoint y: 293, endPoint x: 489, endPoint y: 294, distance: 15.6
click at [504, 293] on button "關閉" at bounding box center [499, 287] width 28 height 16
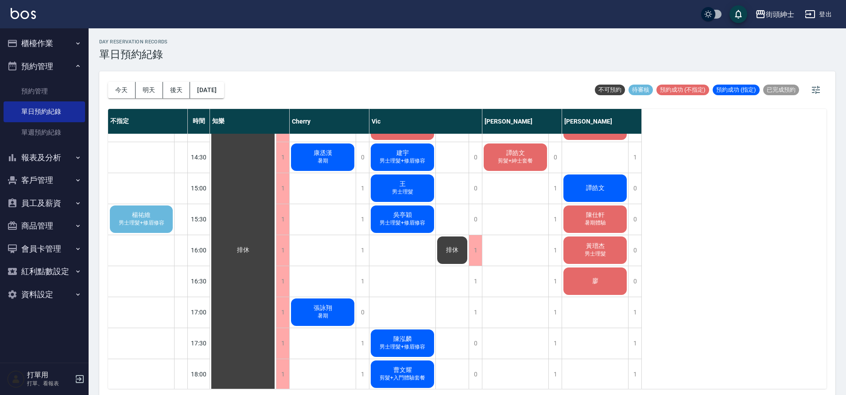
scroll to position [336, 0]
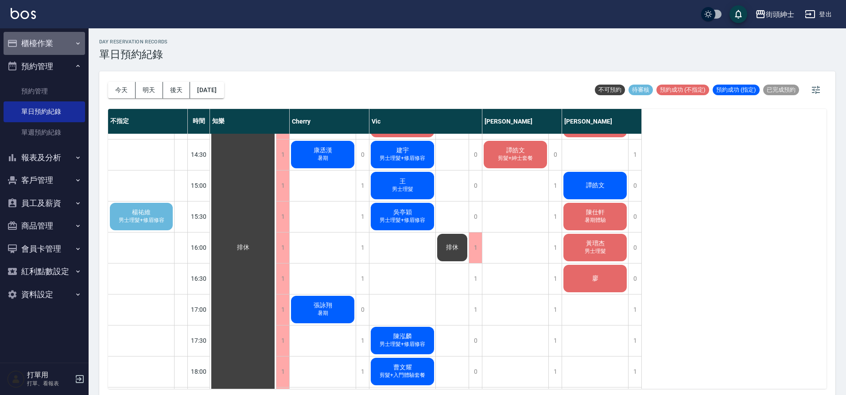
click at [58, 43] on button "櫃檯作業" at bounding box center [44, 43] width 81 height 23
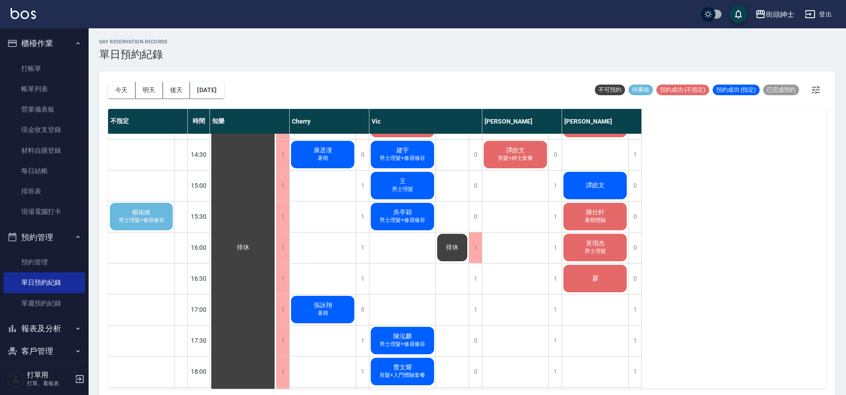
click at [58, 46] on button "櫃檯作業" at bounding box center [44, 43] width 81 height 23
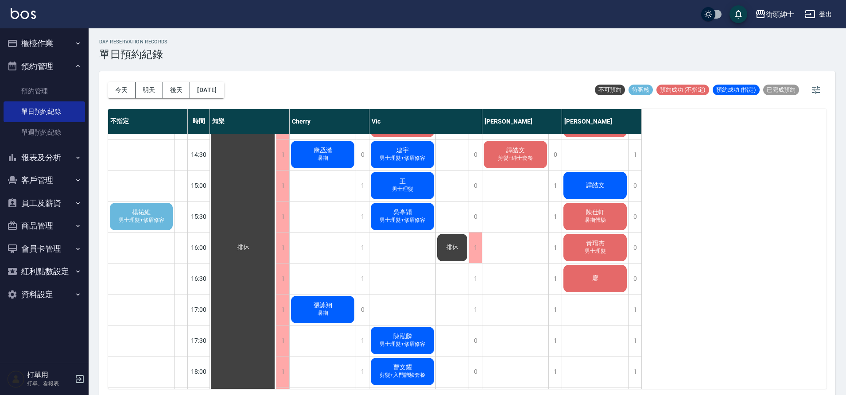
click at [251, 244] on span "陳仕軒" at bounding box center [243, 248] width 16 height 8
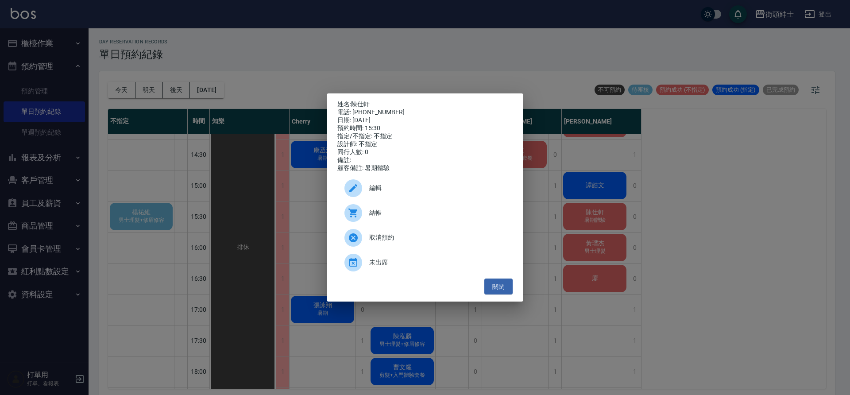
click at [409, 192] on span "編輯" at bounding box center [437, 187] width 136 height 9
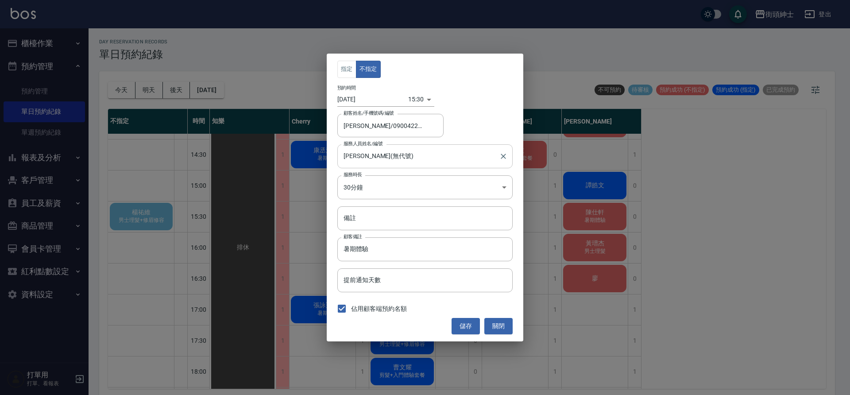
click at [377, 158] on input "eric(無代號)" at bounding box center [418, 156] width 154 height 16
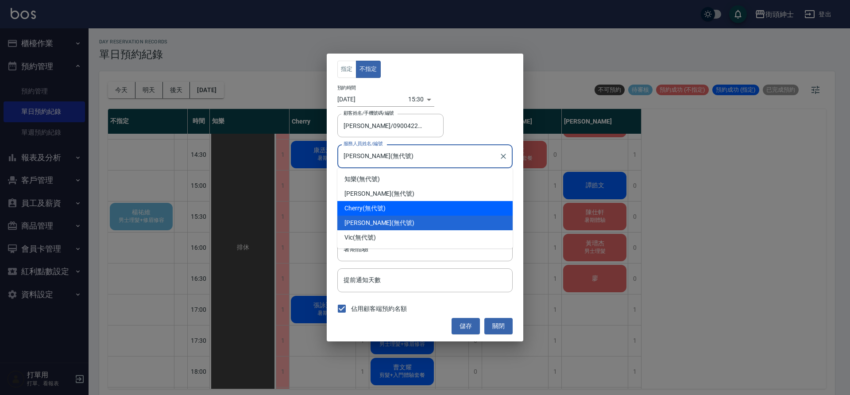
click at [384, 210] on div "Cherry (無代號)" at bounding box center [425, 208] width 175 height 15
type input "Cherry(無代號)"
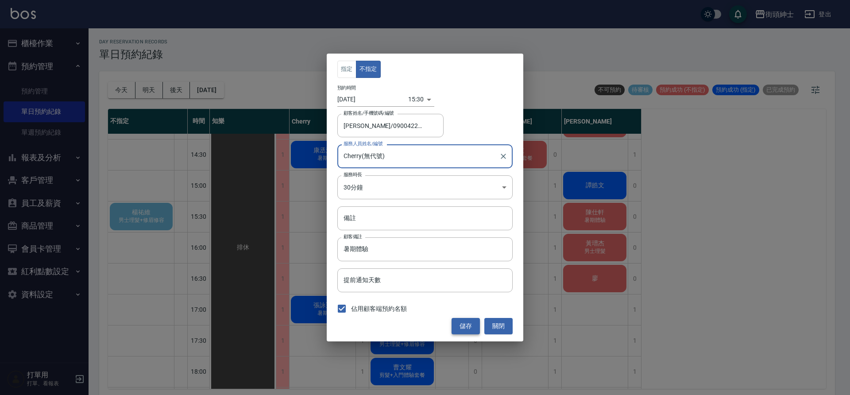
click at [467, 323] on button "儲存" at bounding box center [466, 326] width 28 height 16
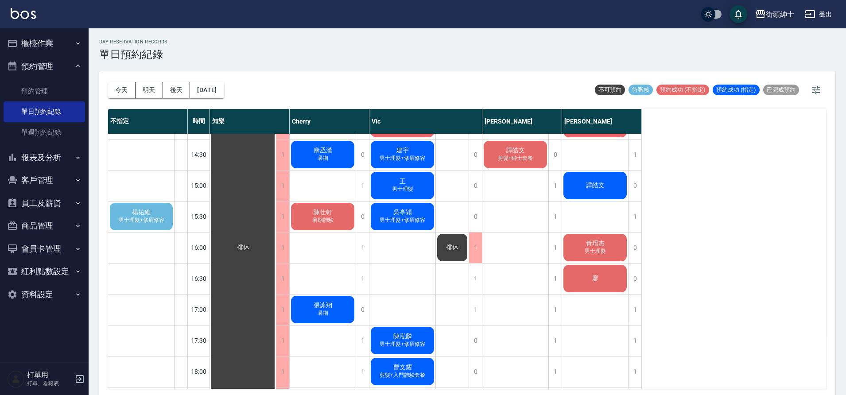
click at [161, 217] on span "男士理髮+修眉修容" at bounding box center [141, 221] width 49 height 8
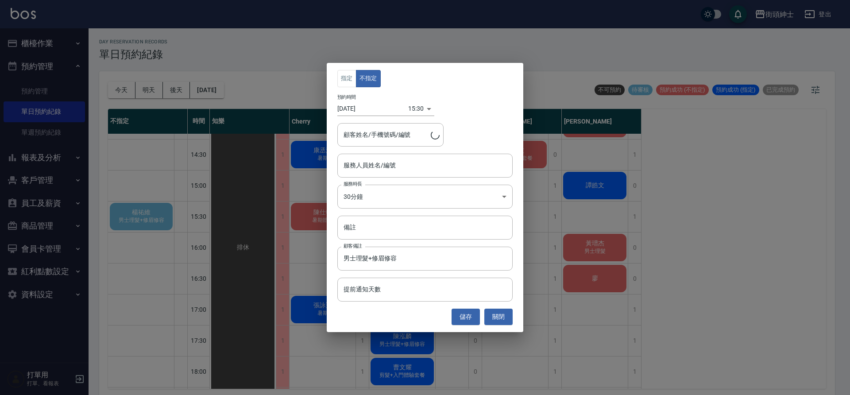
type input "楊祐維/0978182808"
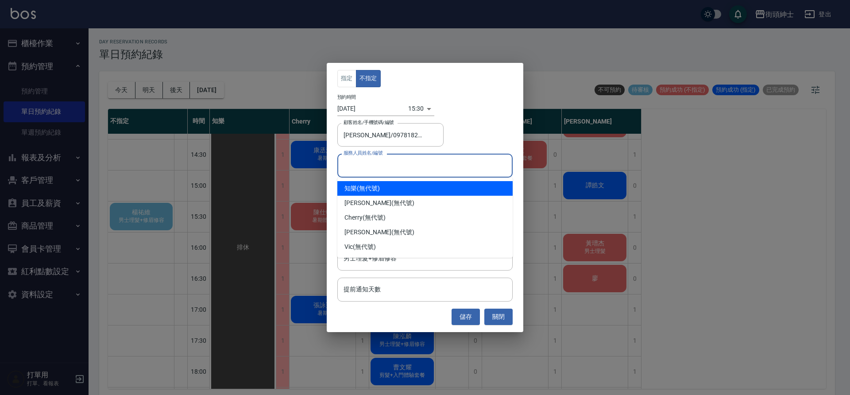
click at [387, 162] on input "服務人員姓名/編號" at bounding box center [424, 166] width 167 height 16
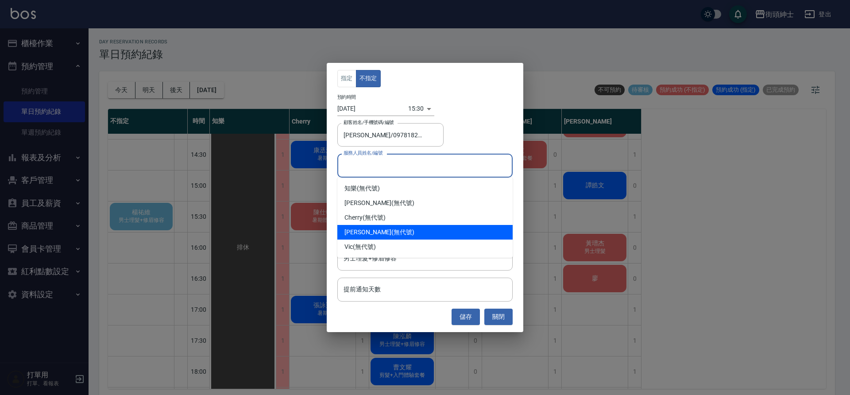
click at [368, 229] on div "eric (無代號)" at bounding box center [425, 232] width 175 height 15
type input "eric(無代號)"
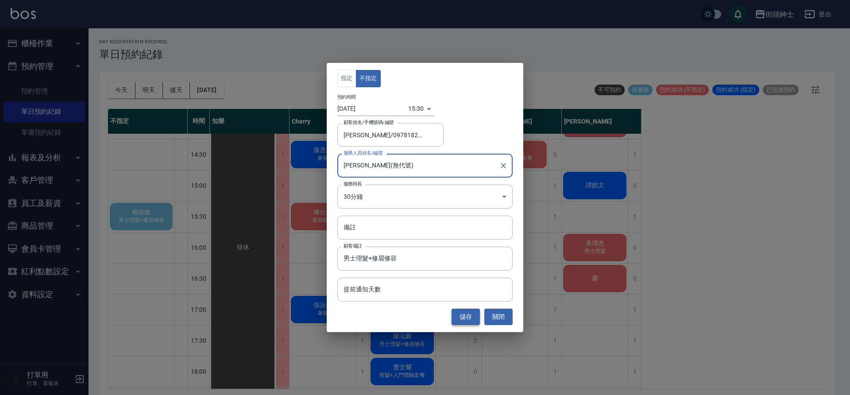
click at [467, 314] on button "儲存" at bounding box center [466, 317] width 28 height 16
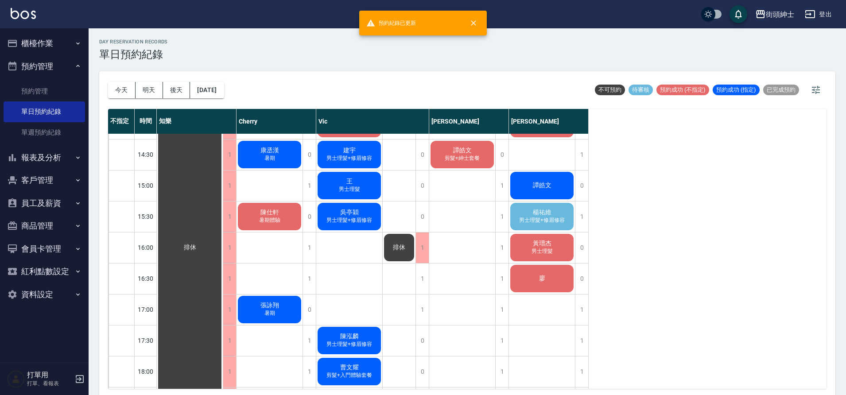
click at [198, 244] on span "楊祐維" at bounding box center [190, 248] width 16 height 8
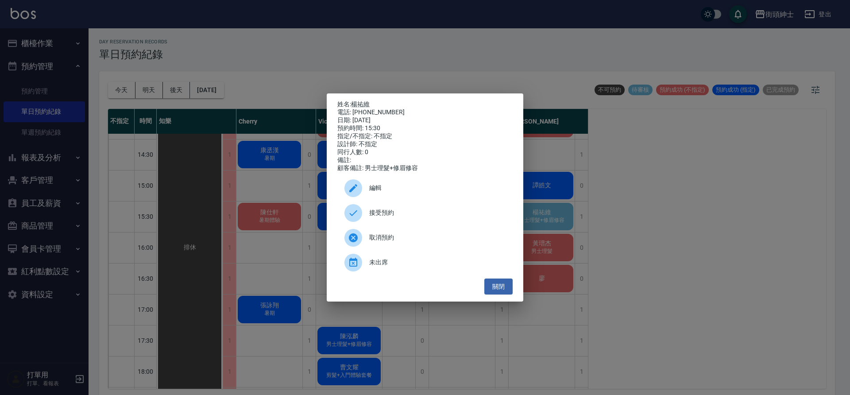
click at [414, 214] on span "接受預約" at bounding box center [437, 212] width 136 height 9
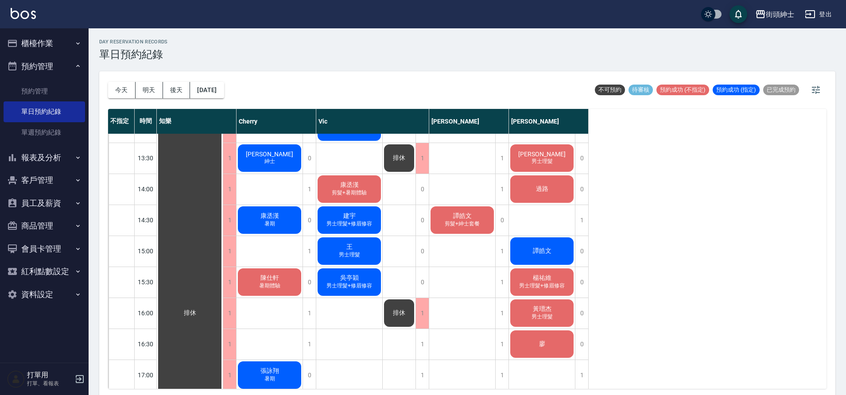
scroll to position [263, 0]
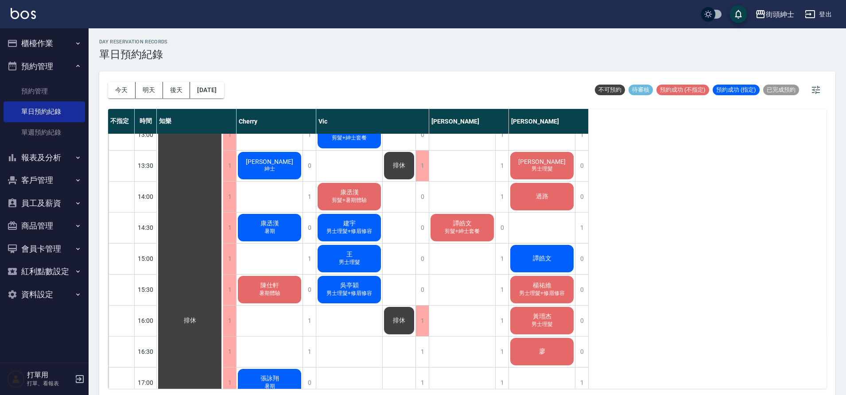
click at [223, 259] on div "王 男士理髮" at bounding box center [190, 321] width 66 height 898
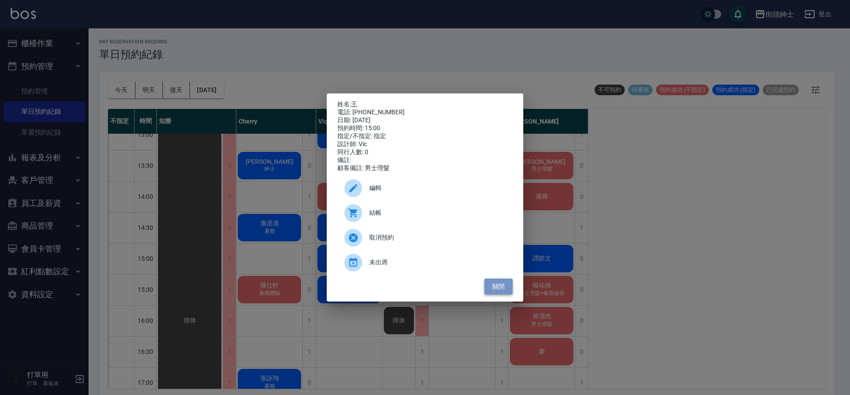
drag, startPoint x: 507, startPoint y: 290, endPoint x: 498, endPoint y: 290, distance: 8.9
click at [507, 290] on button "關閉" at bounding box center [499, 287] width 28 height 16
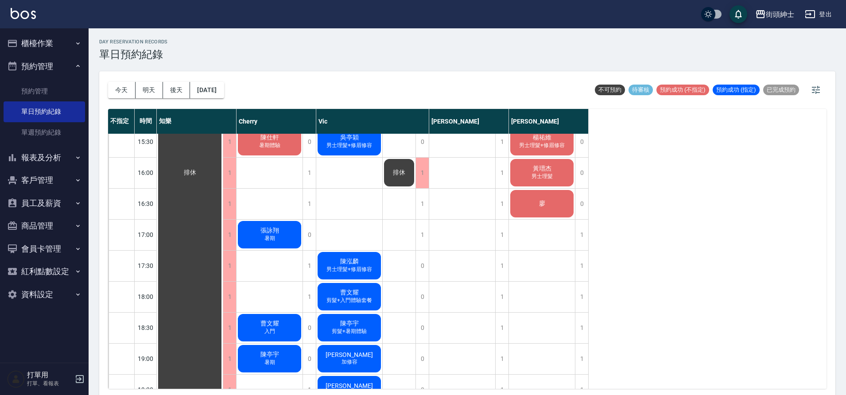
scroll to position [333, 0]
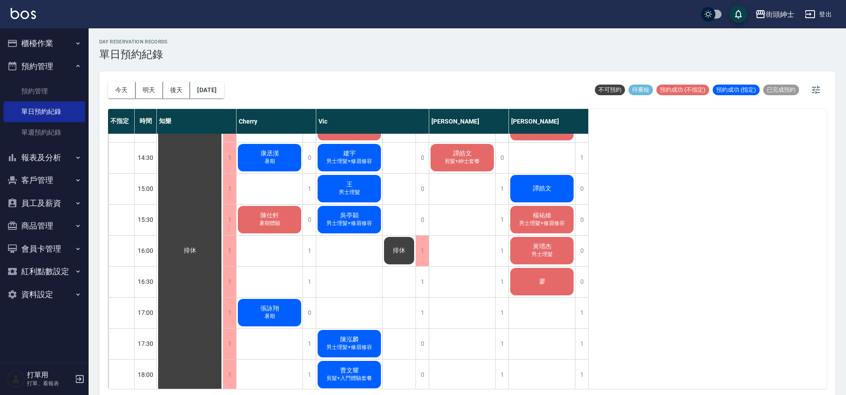
click at [272, 34] on span "男士理髮" at bounding box center [270, 34] width 4 height 0
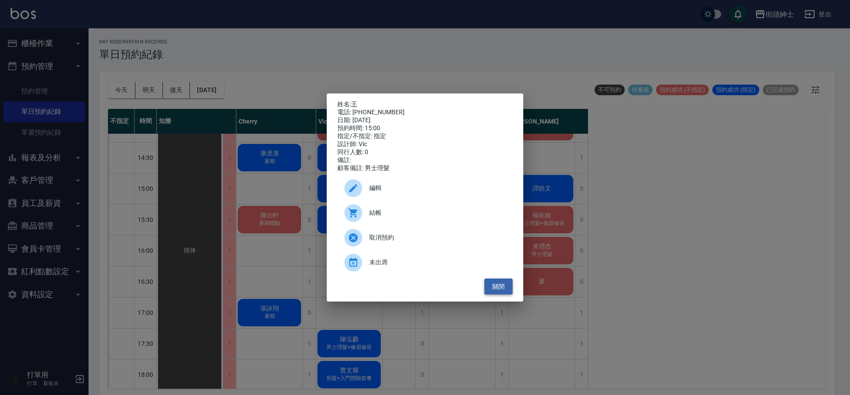
click at [500, 292] on button "關閉" at bounding box center [499, 287] width 28 height 16
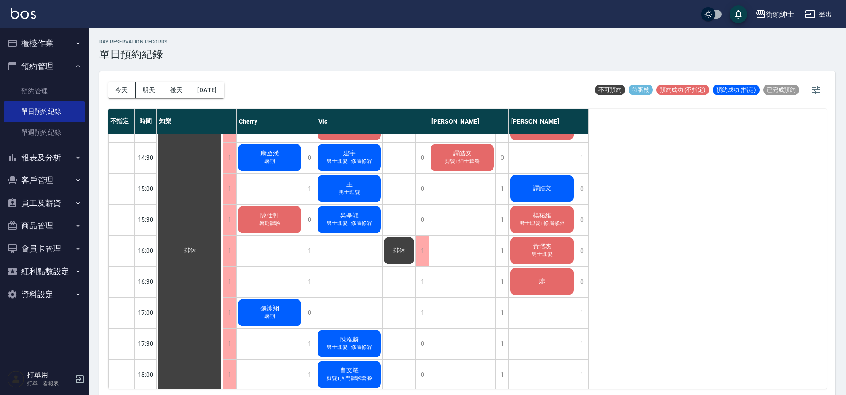
click at [272, 34] on span "男士理髮" at bounding box center [270, 34] width 4 height 0
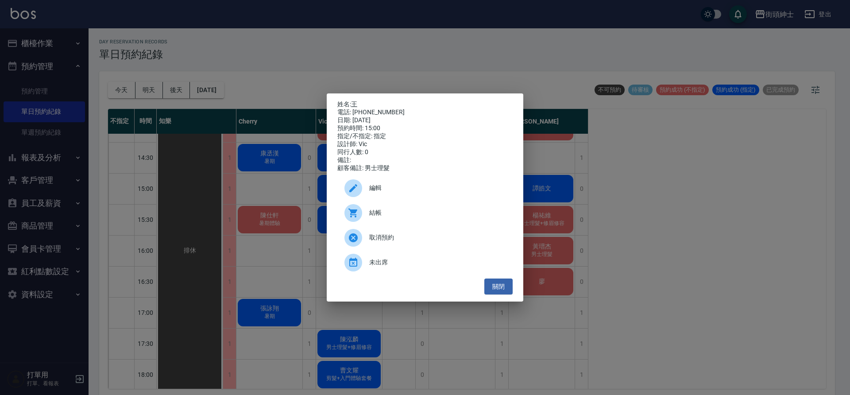
drag, startPoint x: 352, startPoint y: 109, endPoint x: 413, endPoint y: 109, distance: 61.1
click at [413, 109] on div "電話: 0937234623" at bounding box center [425, 113] width 175 height 8
drag, startPoint x: 354, startPoint y: 110, endPoint x: 395, endPoint y: 110, distance: 41.2
click at [395, 110] on div "電話: 0937234623" at bounding box center [425, 113] width 175 height 8
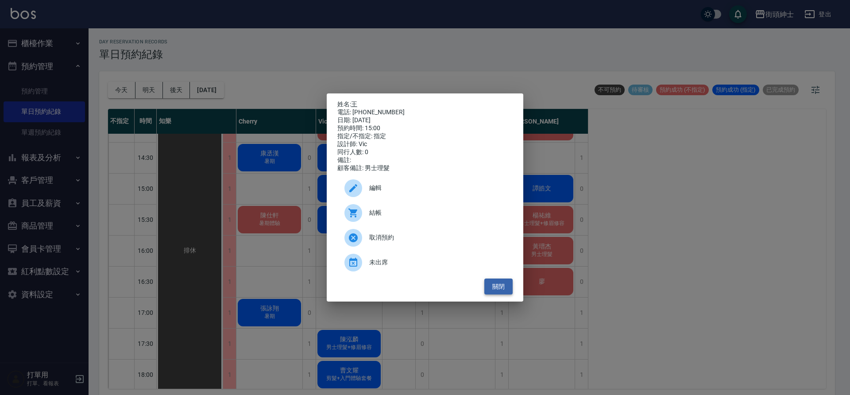
click at [499, 293] on button "關閉" at bounding box center [499, 287] width 28 height 16
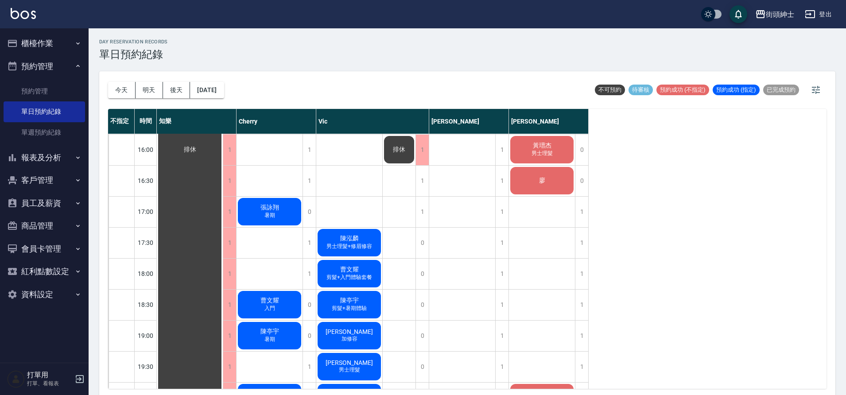
scroll to position [322, 0]
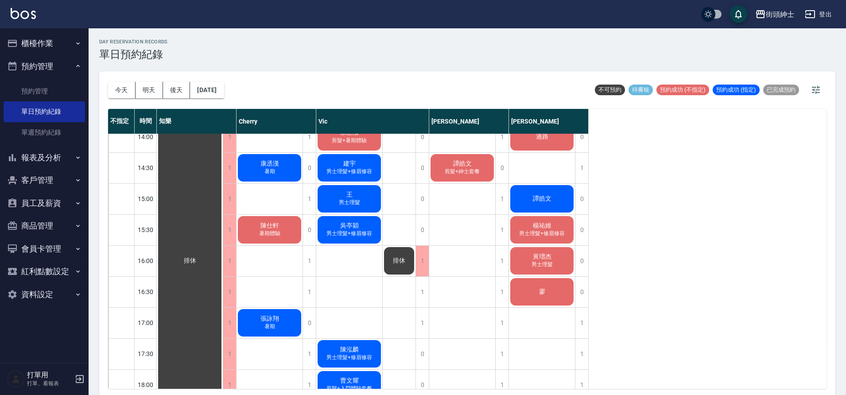
click at [272, 44] on span "暑期體驗" at bounding box center [270, 44] width 4 height 0
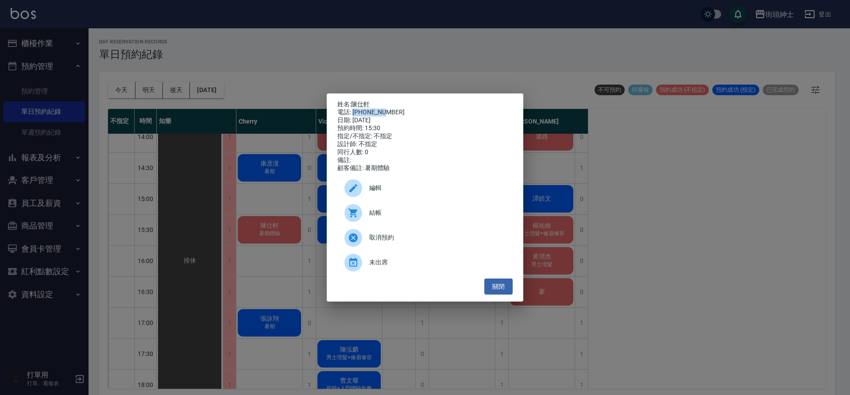
drag, startPoint x: 353, startPoint y: 109, endPoint x: 383, endPoint y: 106, distance: 30.3
click at [383, 109] on div "電話: [PHONE_NUMBER]" at bounding box center [425, 113] width 175 height 8
click at [384, 109] on div "電話: 0900422613" at bounding box center [425, 113] width 175 height 8
drag, startPoint x: 501, startPoint y: 295, endPoint x: 513, endPoint y: 258, distance: 38.2
click at [501, 294] on button "關閉" at bounding box center [499, 287] width 28 height 16
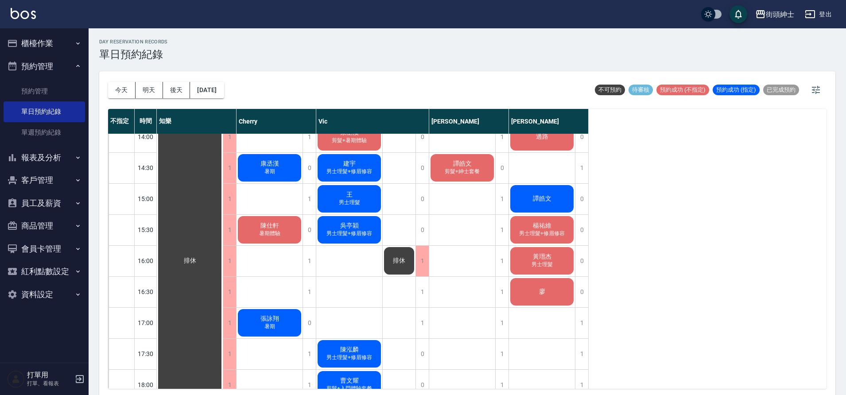
click at [272, 44] on span "男士理髮+修眉修容" at bounding box center [270, 44] width 4 height 0
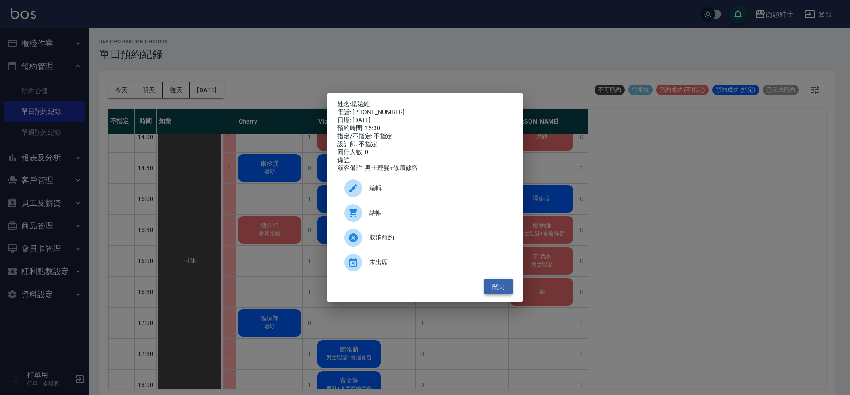
click at [505, 292] on button "關閉" at bounding box center [499, 287] width 28 height 16
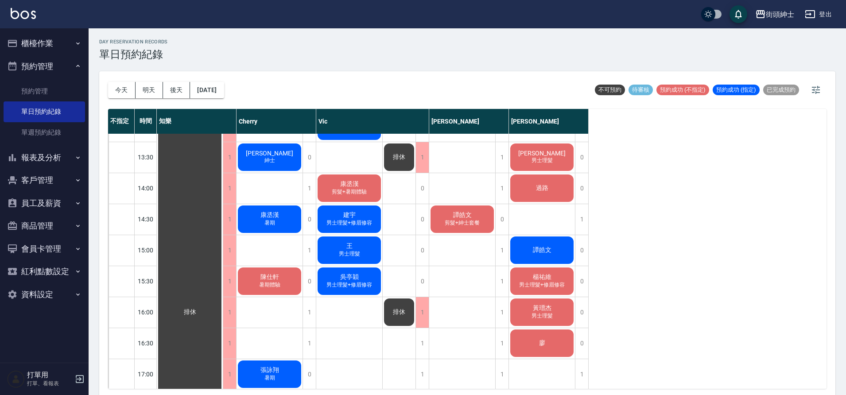
scroll to position [272, 0]
click at [198, 308] on span "陳仕軒" at bounding box center [190, 312] width 16 height 8
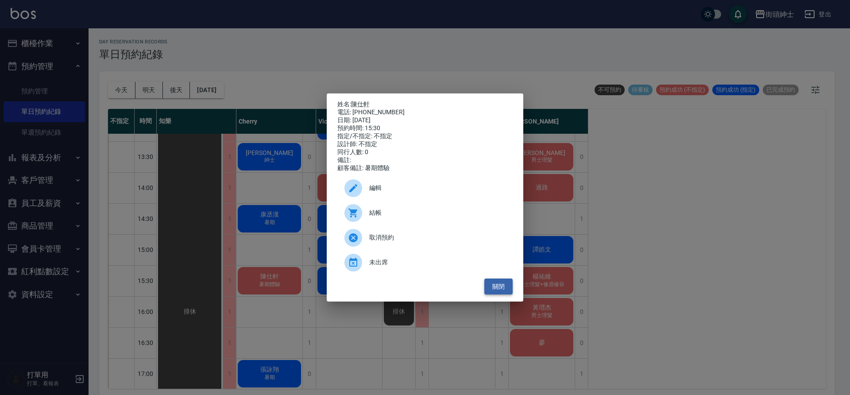
click at [487, 287] on button "關閉" at bounding box center [499, 287] width 28 height 16
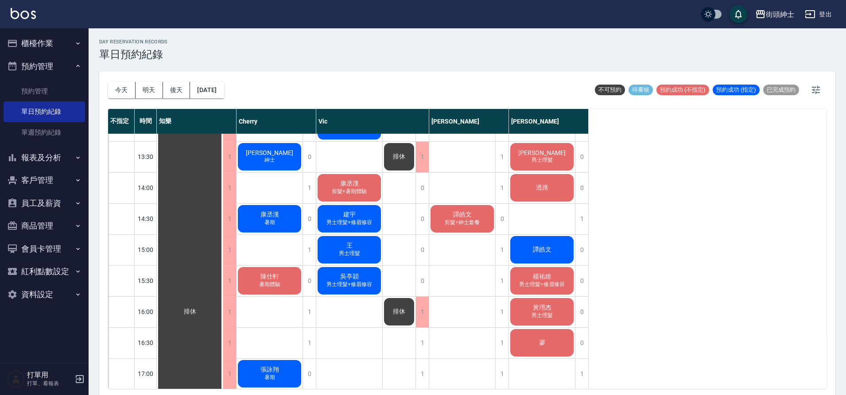
click at [272, 95] on span "男士理髮+修眉修容" at bounding box center [270, 95] width 4 height 0
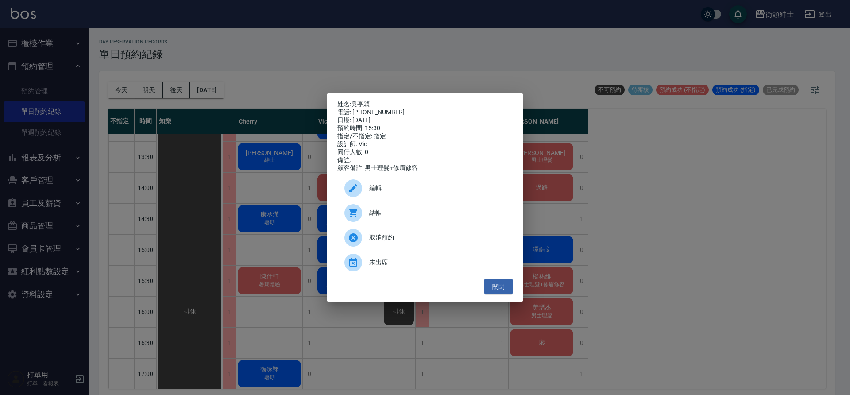
click at [477, 294] on div "關閉" at bounding box center [425, 287] width 175 height 16
click at [504, 301] on div "姓名: 吳亭穎 電話: 0983987914 日期: 2025/08/25 預約時間: 15:30 指定/不指定: 指定 設計師: Vic 同行人數: 0 備…" at bounding box center [425, 197] width 197 height 209
click at [493, 299] on div "姓名: 吳亭穎 電話: 0983987914 日期: 2025/08/25 預約時間: 15:30 指定/不指定: 指定 設計師: Vic 同行人數: 0 備…" at bounding box center [425, 197] width 197 height 209
click at [497, 295] on button "關閉" at bounding box center [499, 287] width 28 height 16
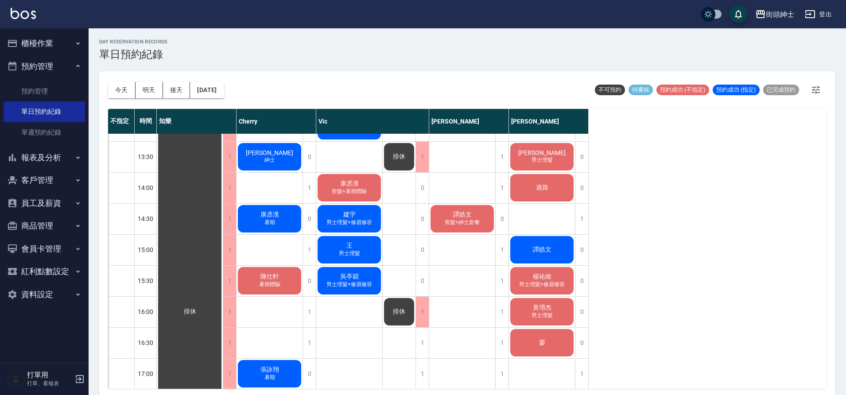
click at [198, 308] on span "楊祐維" at bounding box center [190, 312] width 16 height 8
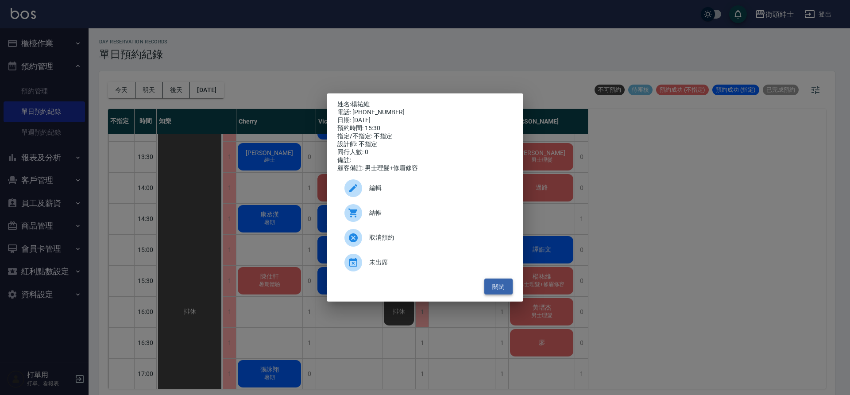
click at [494, 287] on button "關閉" at bounding box center [499, 287] width 28 height 16
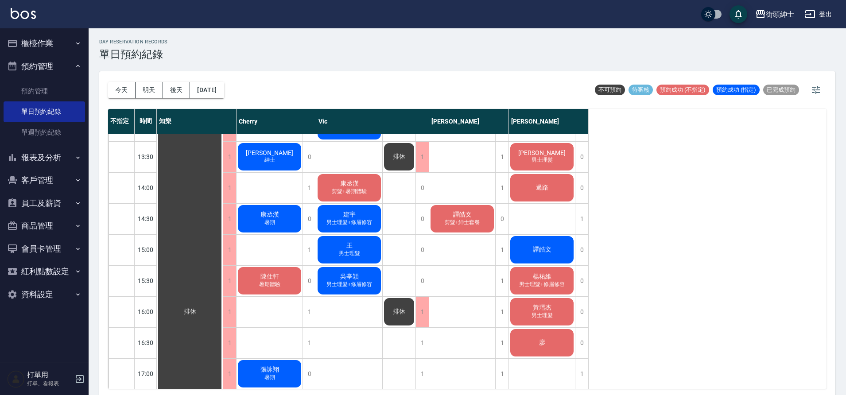
click at [223, 250] on div "譚皓文" at bounding box center [190, 312] width 66 height 898
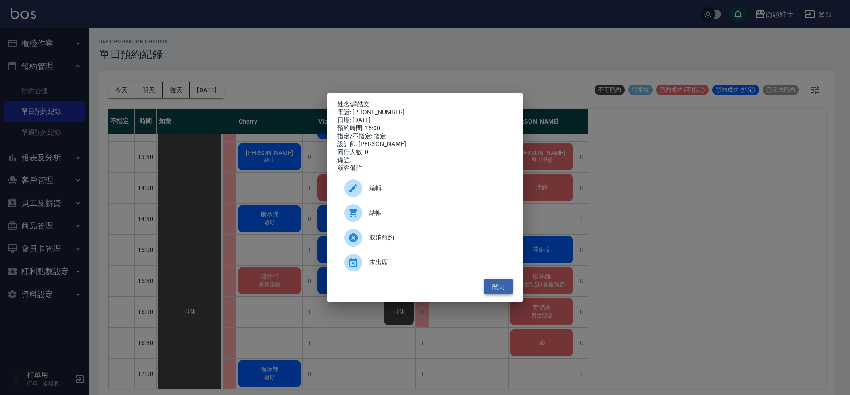
click at [492, 287] on button "關閉" at bounding box center [499, 287] width 28 height 16
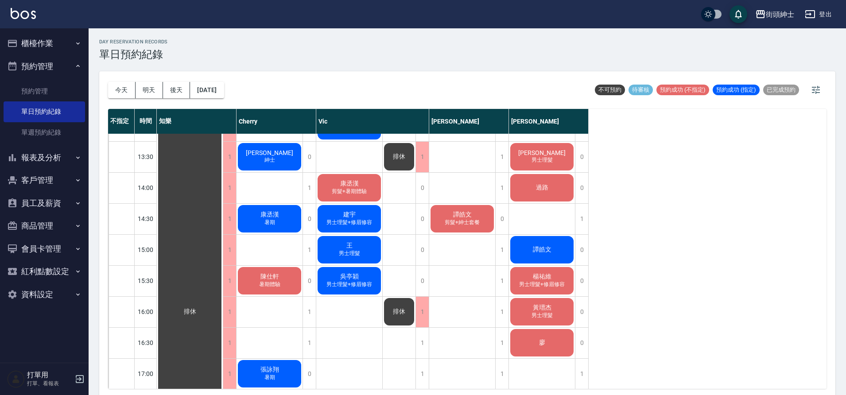
click at [223, 251] on div "王 男士理髮" at bounding box center [190, 312] width 66 height 898
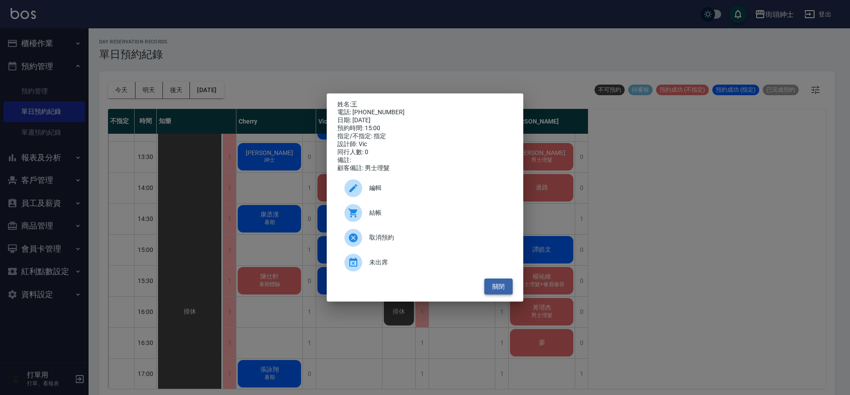
click at [494, 287] on button "關閉" at bounding box center [499, 287] width 28 height 16
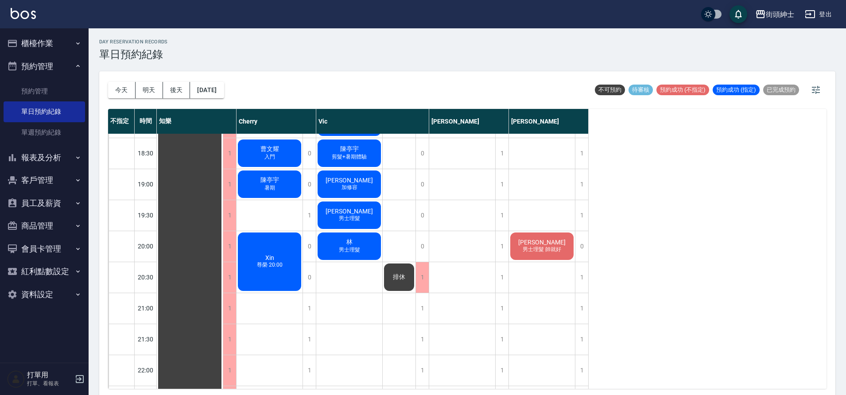
scroll to position [606, 0]
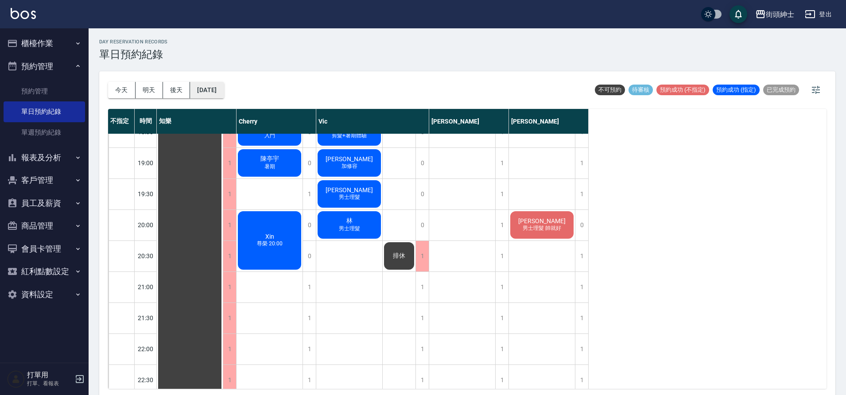
click at [224, 94] on button "2025/08/25" at bounding box center [207, 90] width 34 height 16
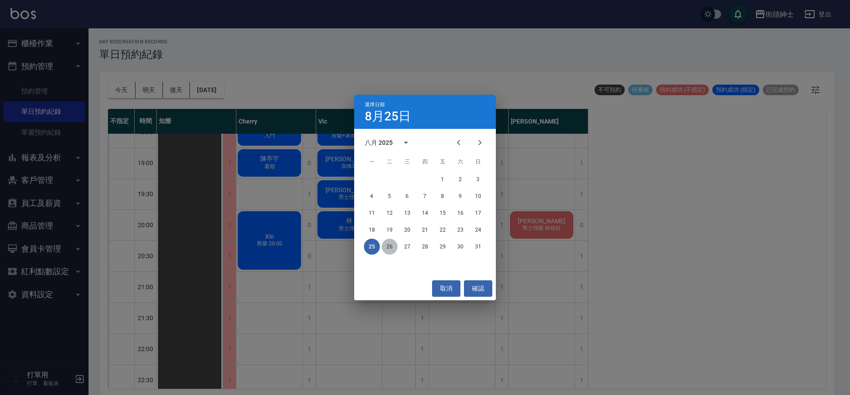
click at [393, 248] on button "26" at bounding box center [390, 247] width 16 height 16
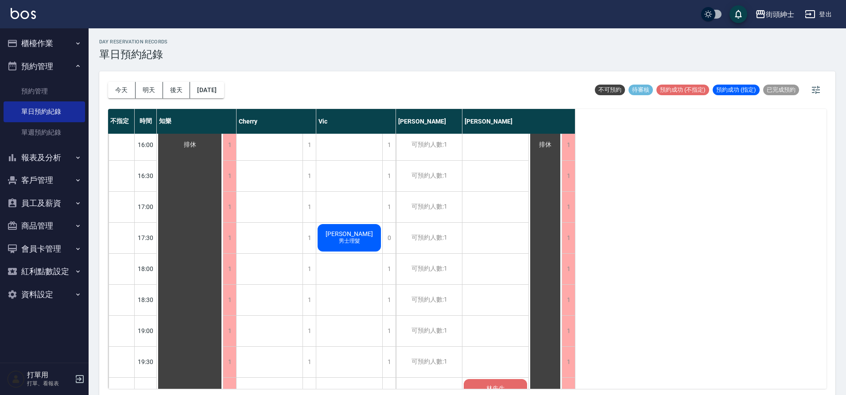
scroll to position [418, 0]
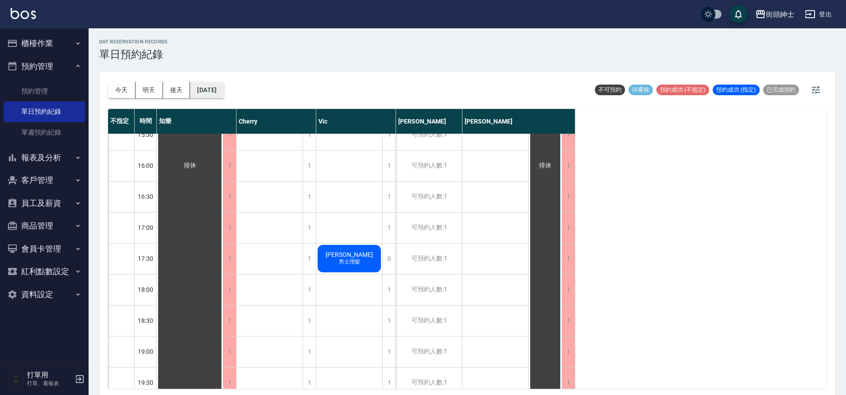
click at [224, 90] on button "[DATE]" at bounding box center [207, 90] width 34 height 16
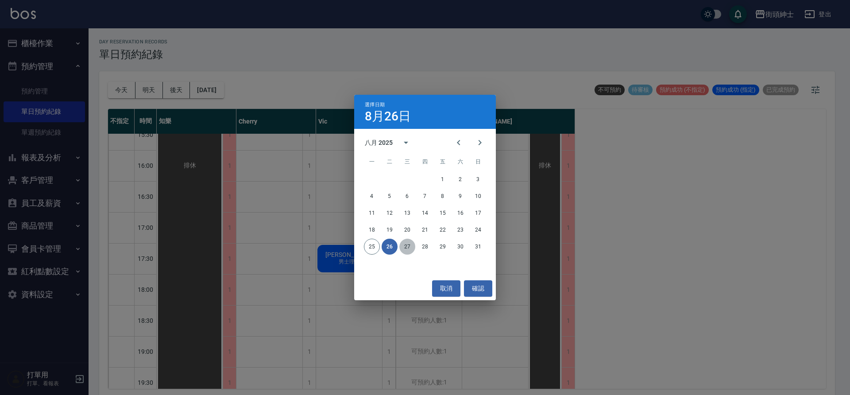
click at [406, 244] on button "27" at bounding box center [408, 247] width 16 height 16
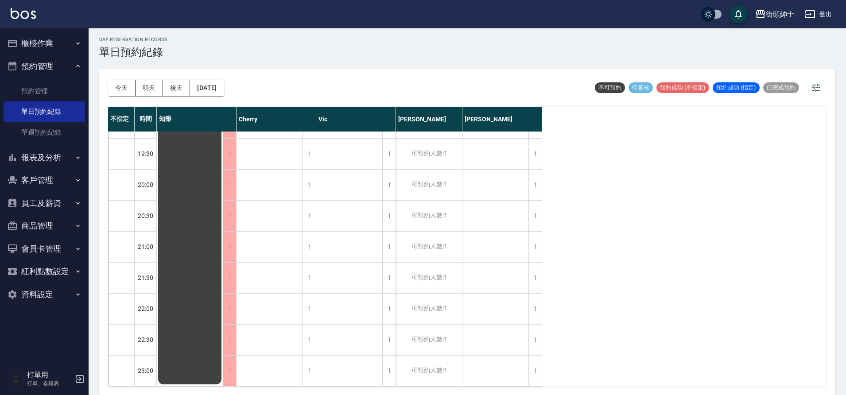
scroll to position [3, 0]
click at [224, 85] on button "2025/08/27" at bounding box center [207, 87] width 34 height 16
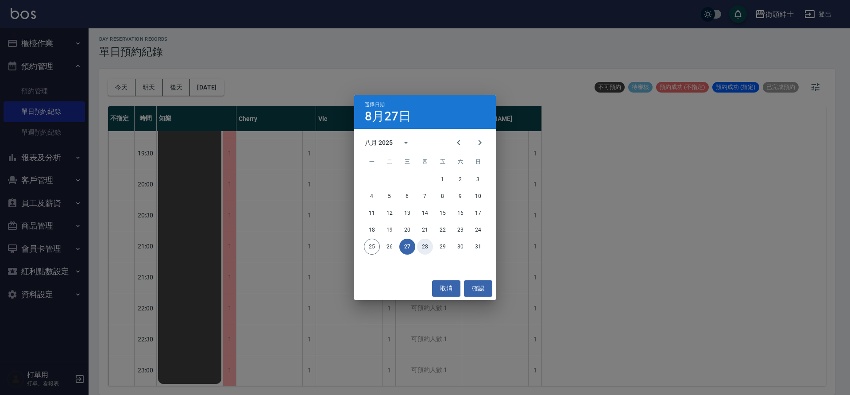
click at [424, 247] on button "28" at bounding box center [425, 247] width 16 height 16
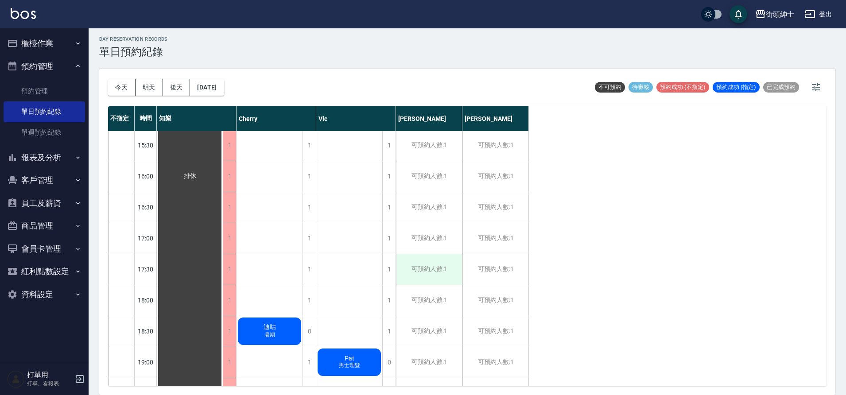
scroll to position [651, 0]
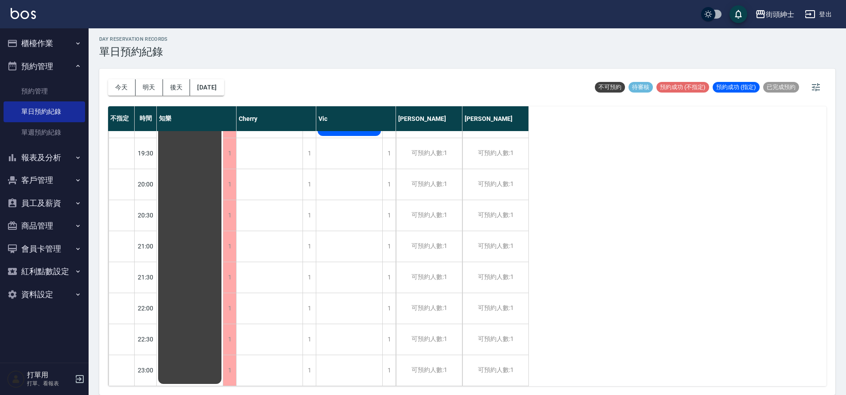
click at [217, 98] on div "今天 明天 後天 2025/08/28" at bounding box center [166, 88] width 116 height 38
click at [209, 90] on button "2025/08/28" at bounding box center [207, 87] width 34 height 16
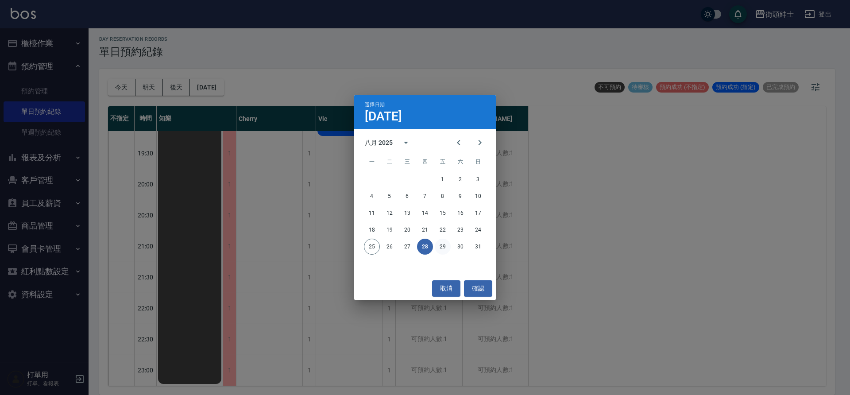
click at [441, 251] on button "29" at bounding box center [443, 247] width 16 height 16
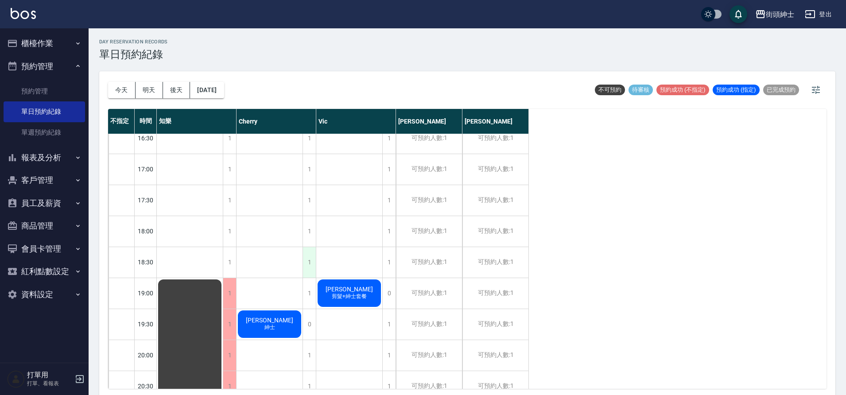
scroll to position [651, 0]
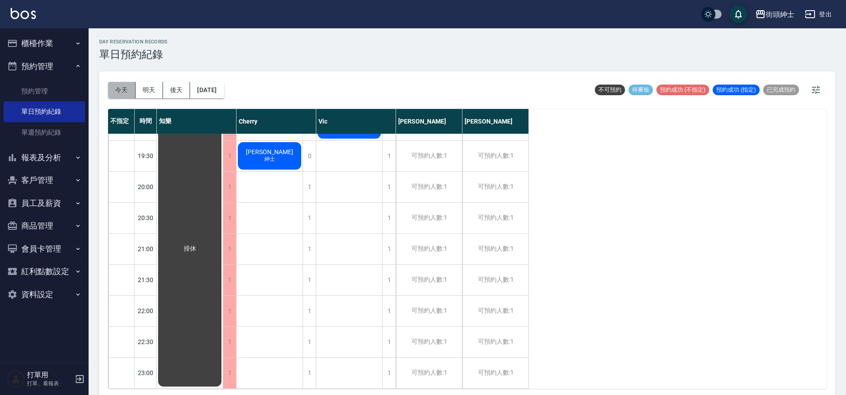
click at [113, 87] on button "今天" at bounding box center [121, 90] width 27 height 16
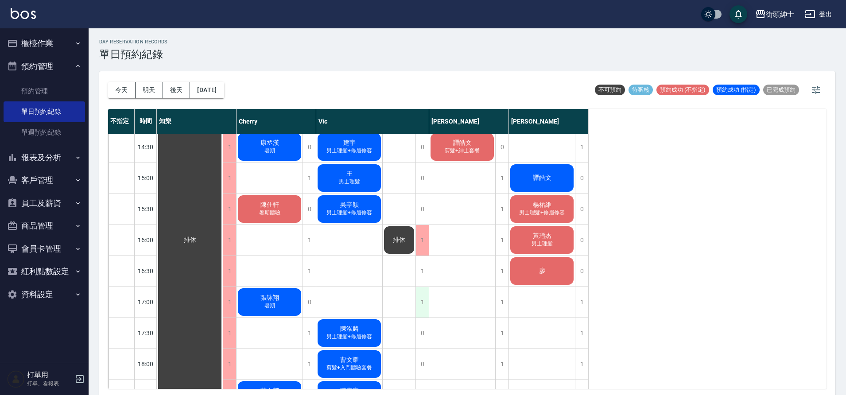
scroll to position [341, 0]
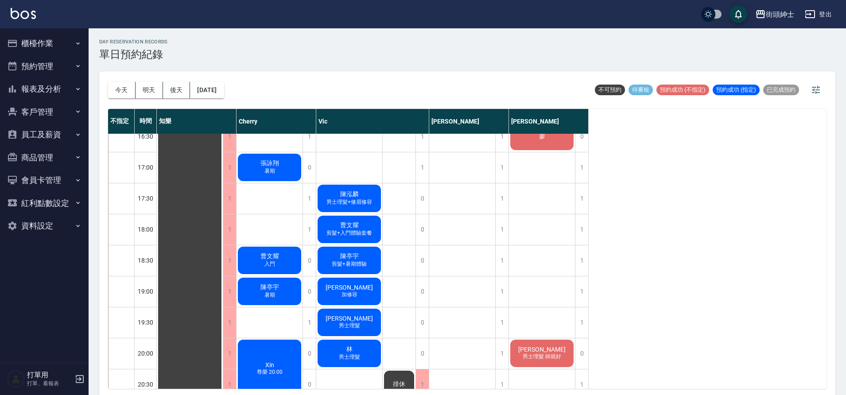
scroll to position [643, 0]
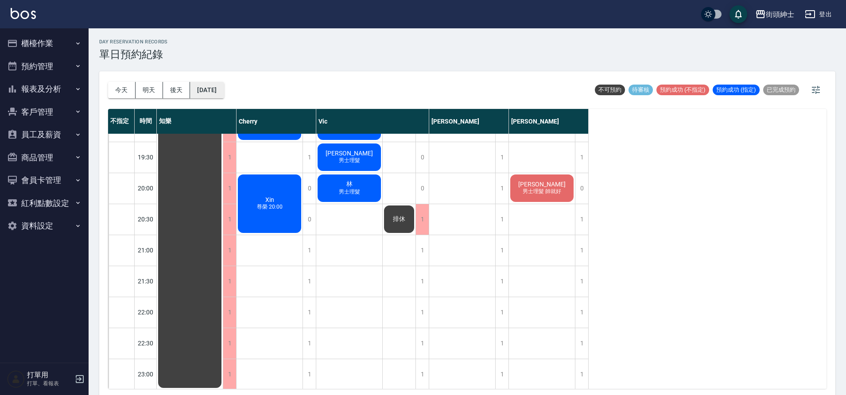
click at [224, 96] on button "[DATE]" at bounding box center [207, 90] width 34 height 16
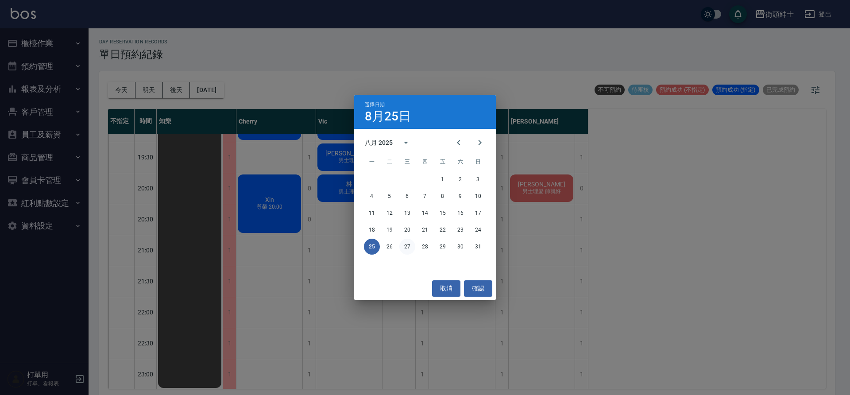
click at [405, 248] on button "27" at bounding box center [408, 247] width 16 height 16
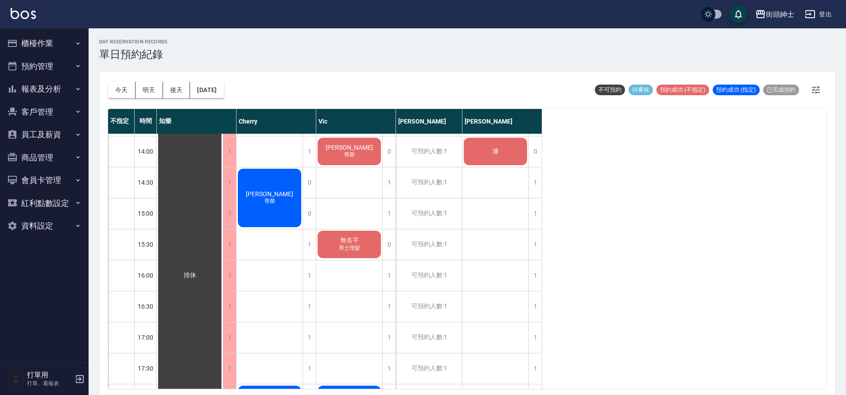
scroll to position [353, 0]
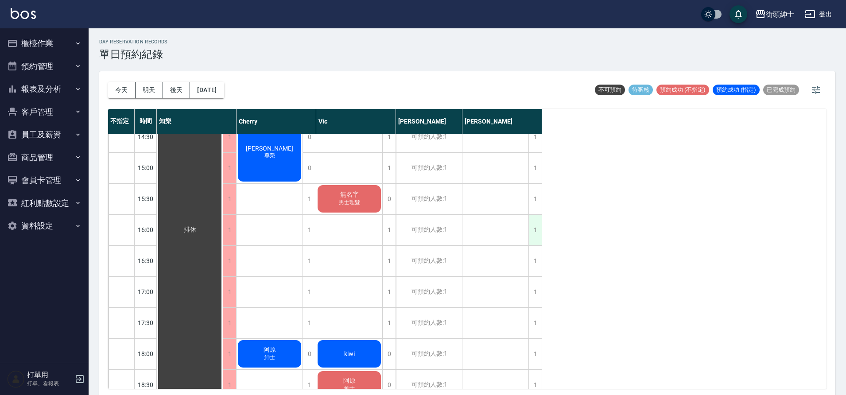
click at [536, 231] on div "1" at bounding box center [534, 230] width 13 height 31
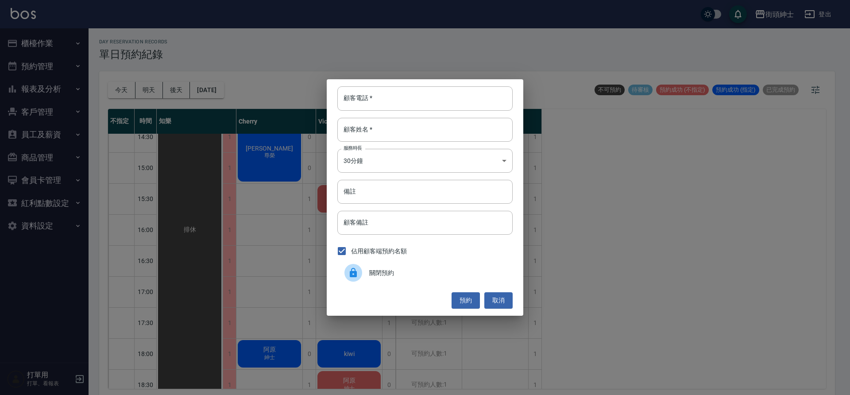
drag, startPoint x: 413, startPoint y: 95, endPoint x: 454, endPoint y: 112, distance: 44.1
click at [413, 95] on input "顧客電話   *" at bounding box center [425, 98] width 175 height 24
type input "０"
type input "0909598588"
click at [416, 142] on div "顧客電話   * [PHONE_NUMBER] 顧客電話   * 顧客姓名   * 顧客姓名   * 服務時長 30分鐘 1 服務時長 備註 備註 顧客備註 …" at bounding box center [425, 197] width 197 height 236
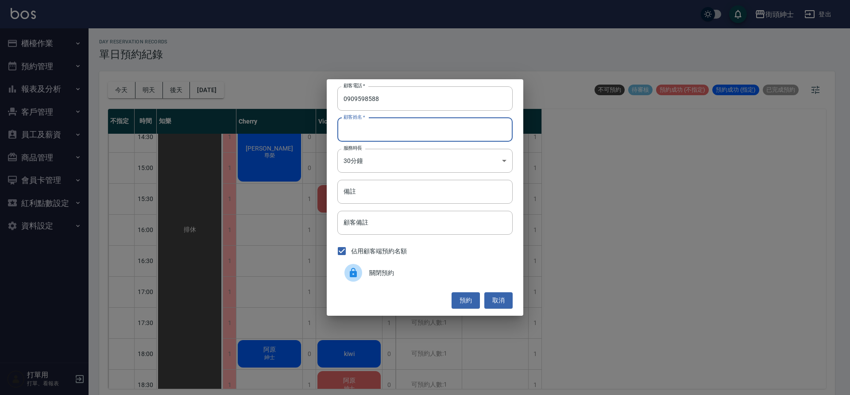
click at [414, 135] on input "顧客姓名   *" at bounding box center [425, 130] width 175 height 24
type input "曾"
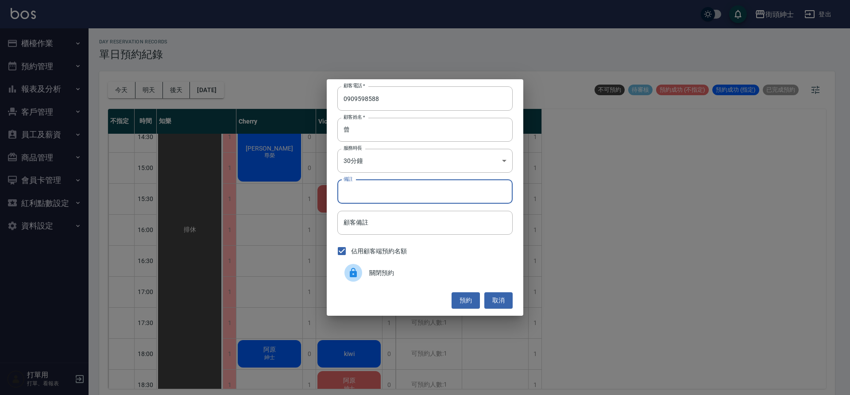
click at [396, 190] on input "備註" at bounding box center [425, 192] width 175 height 24
type input "修容"
click at [471, 304] on button "預約" at bounding box center [466, 300] width 28 height 16
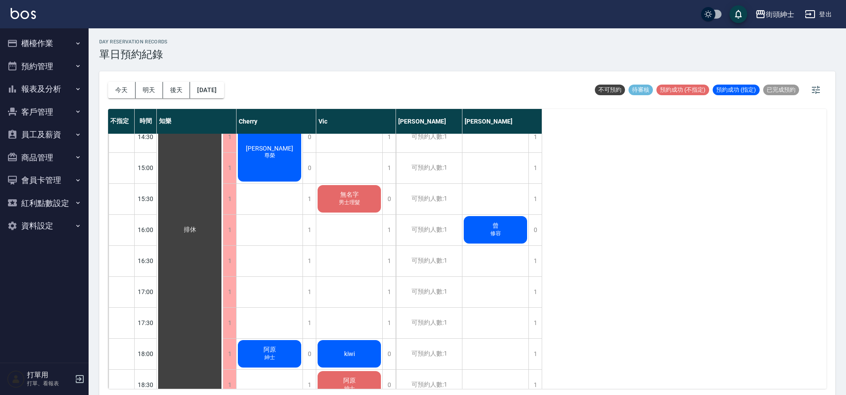
click at [277, 159] on span "修容" at bounding box center [270, 156] width 14 height 8
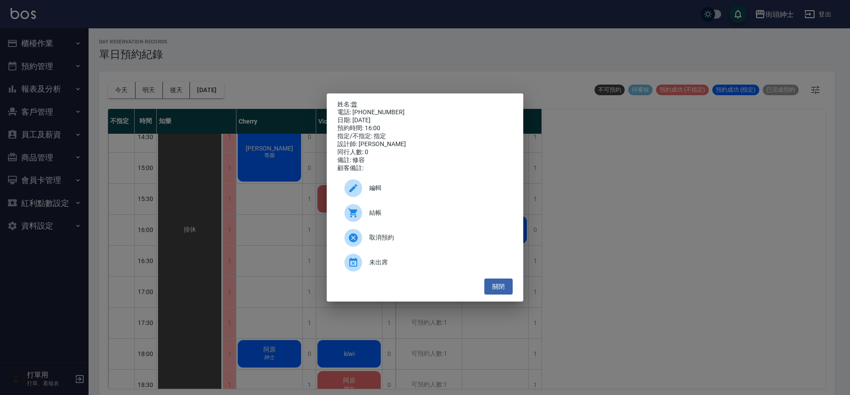
click at [356, 101] on link "曾" at bounding box center [354, 104] width 6 height 7
click at [236, 222] on div "姓名: 曾 電話: [PHONE_NUMBER] 日期: [DATE] 預約時間: 16:00 指定/不指定: 指定 設計師: [PERSON_NAME] 同…" at bounding box center [425, 197] width 850 height 395
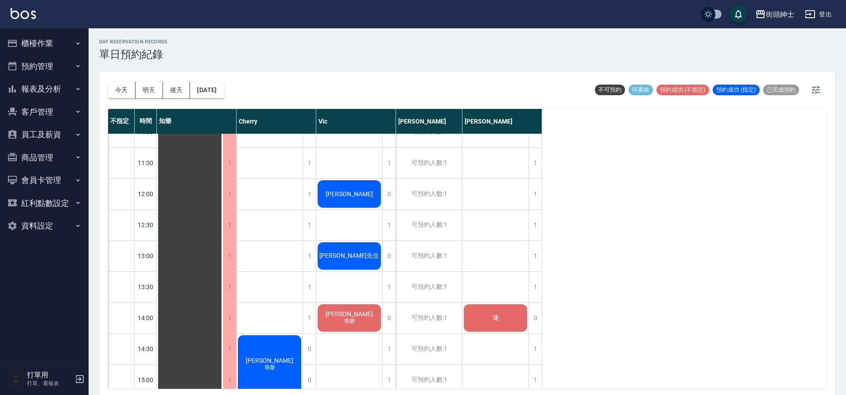
scroll to position [192, 0]
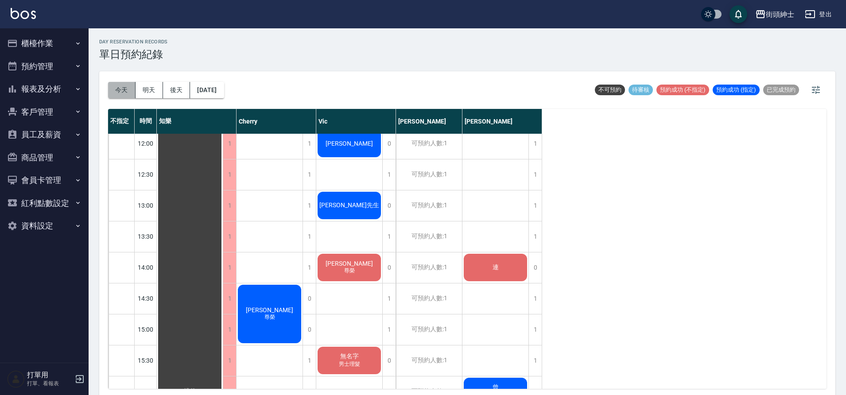
click at [119, 87] on button "今天" at bounding box center [121, 90] width 27 height 16
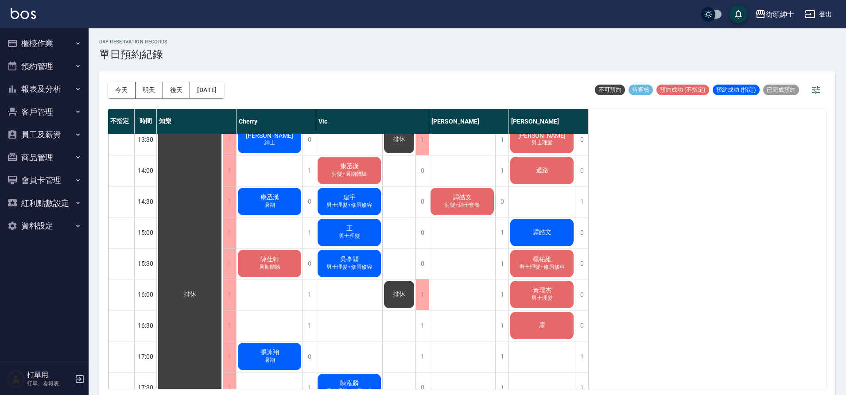
scroll to position [288, 0]
click at [272, 78] on span "男士理髮" at bounding box center [270, 78] width 4 height 0
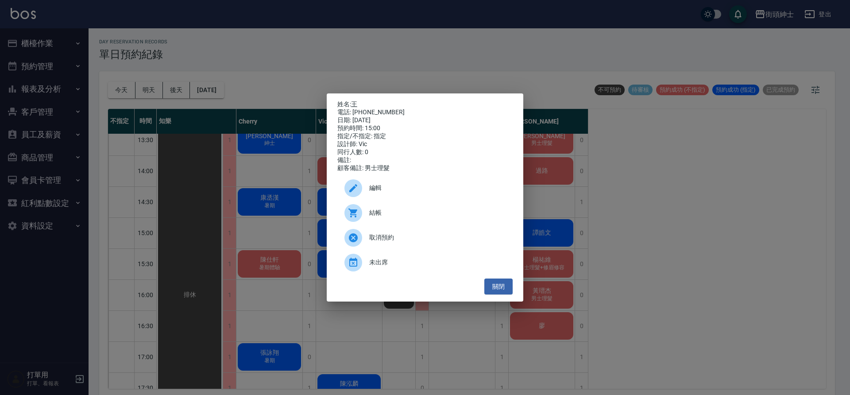
drag, startPoint x: 402, startPoint y: 272, endPoint x: 429, endPoint y: 268, distance: 26.9
click at [402, 271] on div "未出席" at bounding box center [425, 262] width 175 height 25
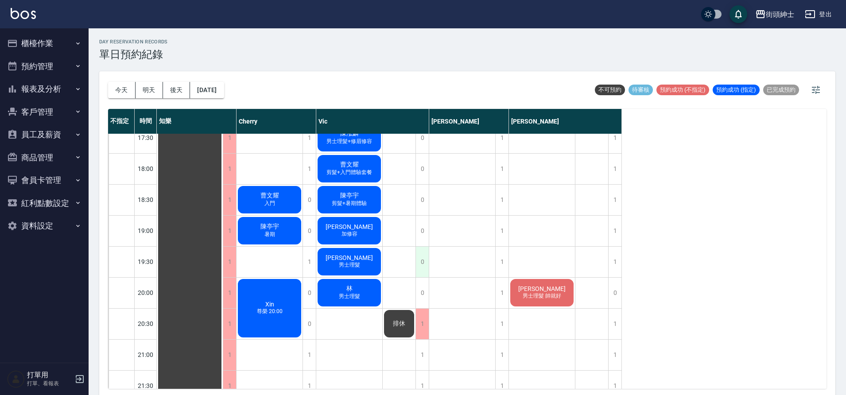
scroll to position [350, 0]
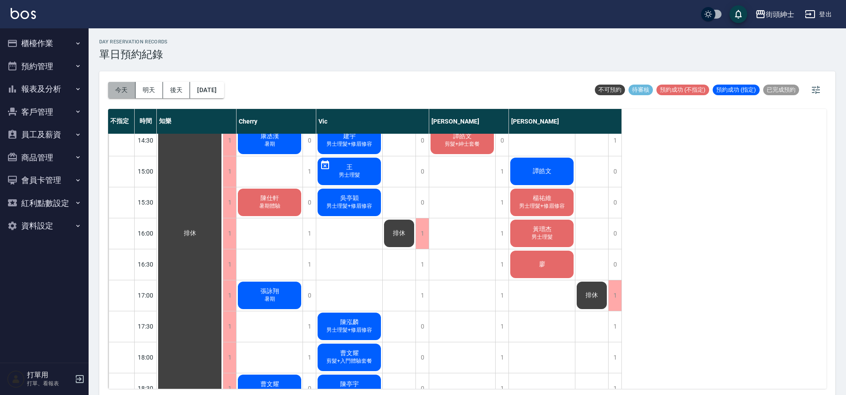
click at [117, 84] on button "今天" at bounding box center [121, 90] width 27 height 16
click at [422, 240] on div "1" at bounding box center [421, 233] width 13 height 31
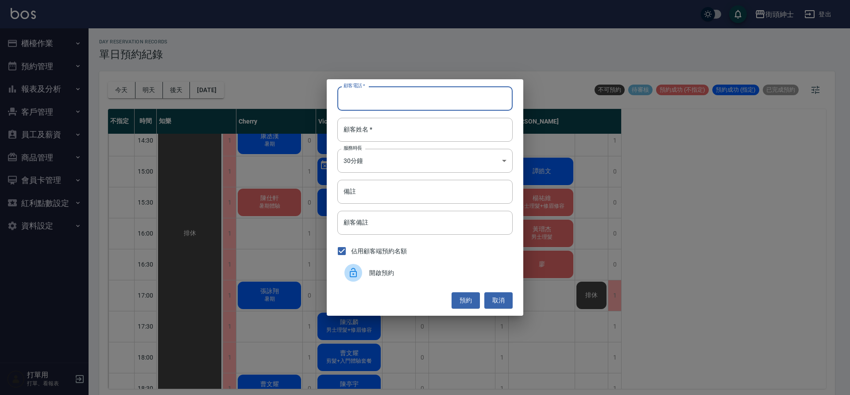
click at [382, 101] on input "顧客電話   *" at bounding box center [425, 98] width 175 height 24
click at [234, 215] on div "顧客電話   * 顧客電話   * 顧客姓名   * 顧客姓名   * 服務時長 30分鐘 1 服務時長 備註 備註 顧客備註 顧客備註 佔用顧客端預約名額 …" at bounding box center [425, 197] width 850 height 395
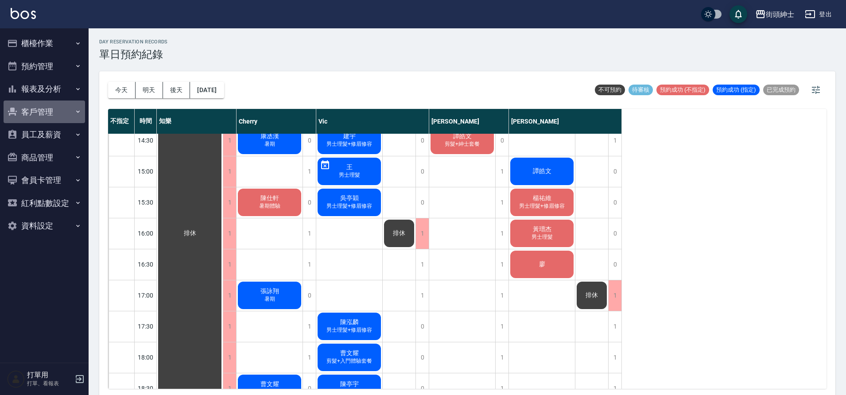
click at [54, 113] on button "客戶管理" at bounding box center [44, 112] width 81 height 23
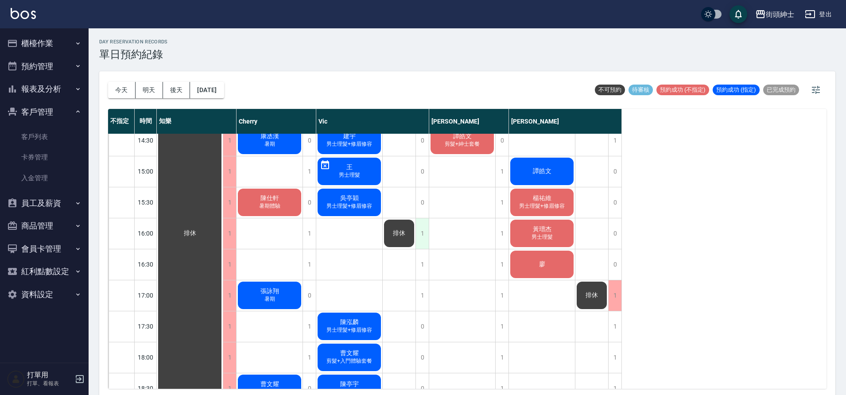
click at [424, 235] on div "1" at bounding box center [421, 233] width 13 height 31
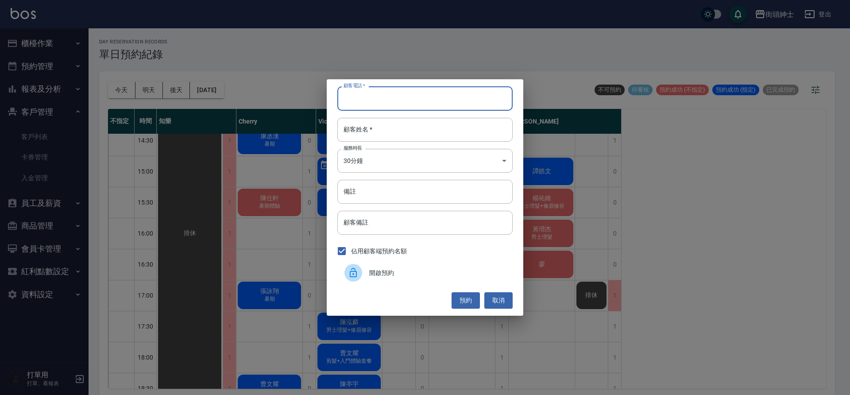
click at [391, 91] on input "顧客電話   *" at bounding box center [425, 98] width 175 height 24
paste input "0903922367"
type input "0903922367"
click at [371, 137] on input "顧客姓名   *" at bounding box center [425, 130] width 175 height 24
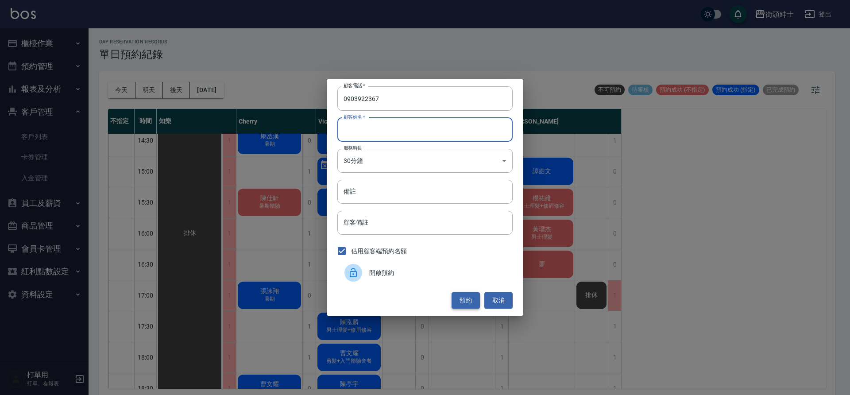
click at [461, 298] on button "預約" at bounding box center [466, 300] width 28 height 16
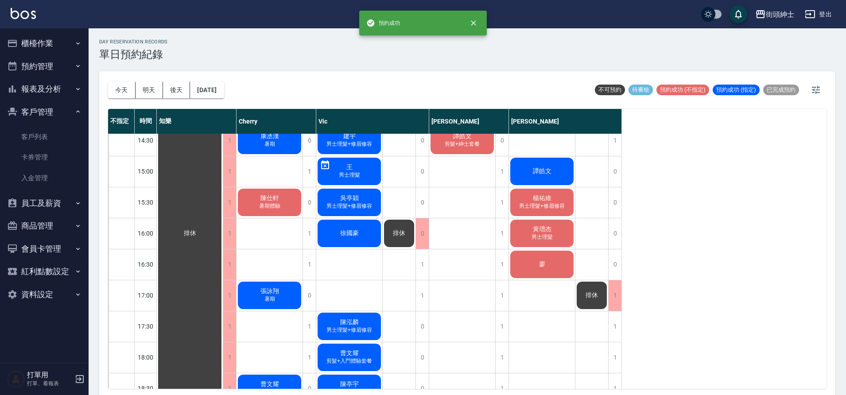
click at [223, 239] on div "排休" at bounding box center [190, 233] width 66 height 898
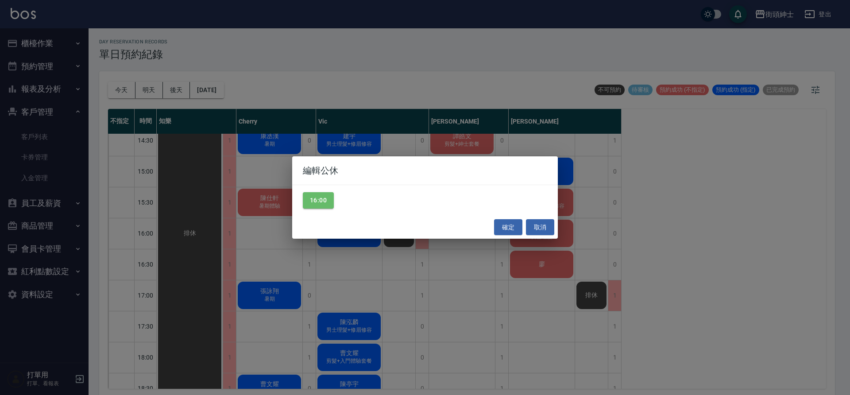
drag, startPoint x: 319, startPoint y: 196, endPoint x: 438, endPoint y: 200, distance: 118.8
click at [319, 196] on button "16:00" at bounding box center [318, 200] width 31 height 16
click at [516, 232] on button "確定" at bounding box center [508, 227] width 28 height 16
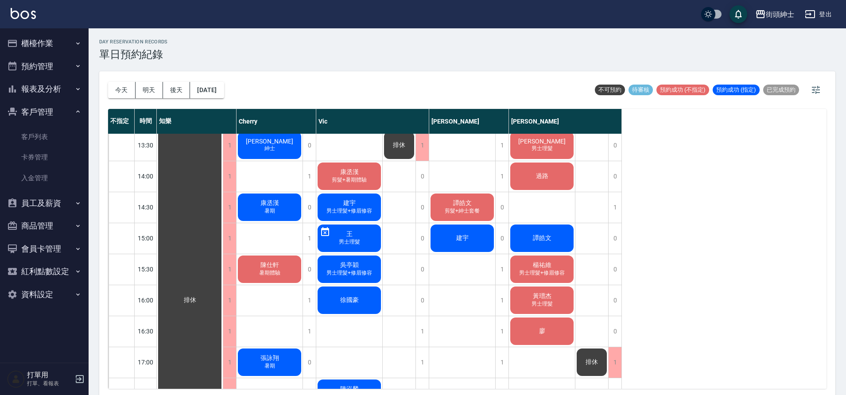
scroll to position [273, 0]
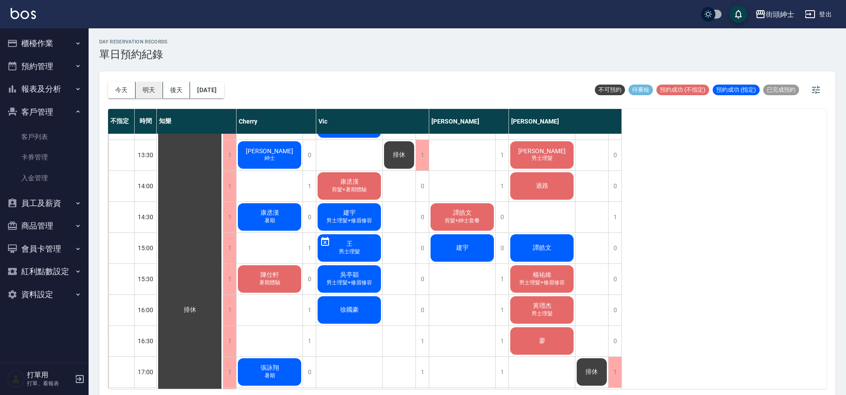
click at [151, 89] on button "明天" at bounding box center [149, 90] width 27 height 16
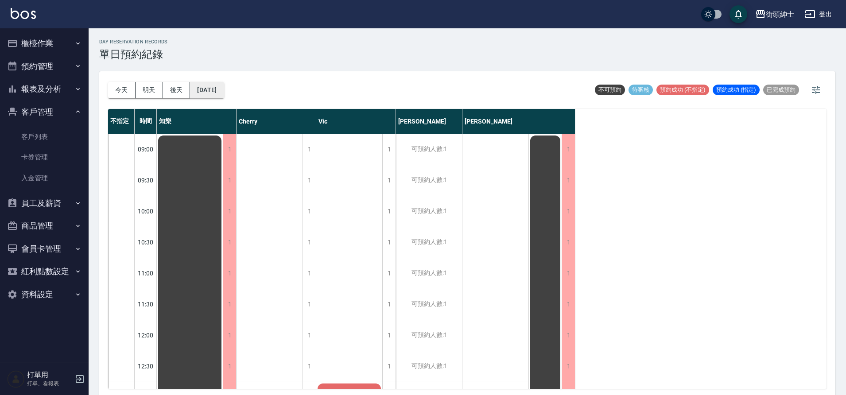
click at [224, 86] on button "2025/08/26" at bounding box center [207, 90] width 34 height 16
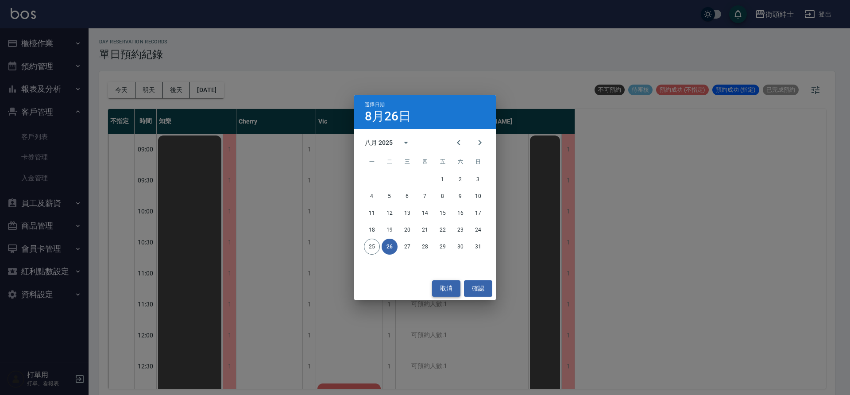
click at [454, 290] on button "取消" at bounding box center [446, 288] width 28 height 16
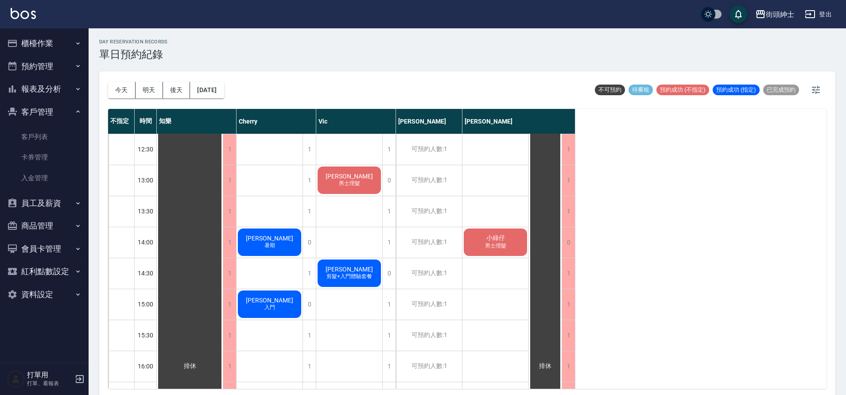
scroll to position [309, 0]
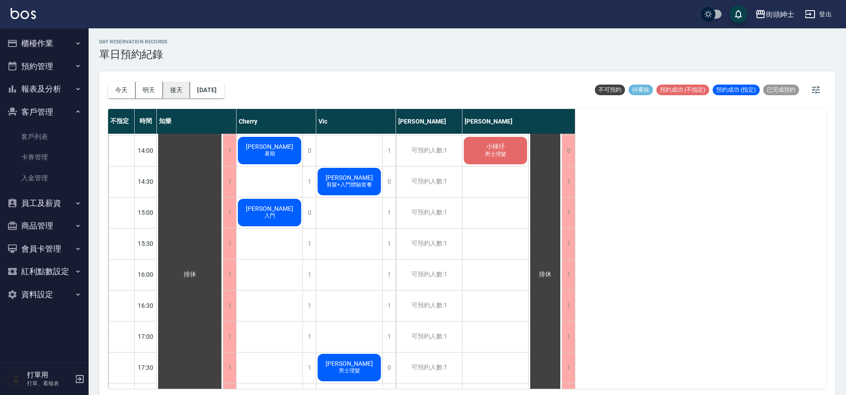
click at [173, 92] on button "後天" at bounding box center [176, 90] width 27 height 16
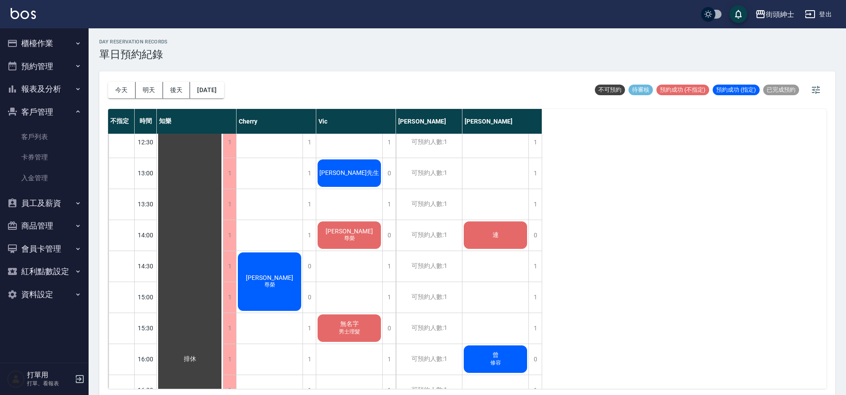
scroll to position [219, 0]
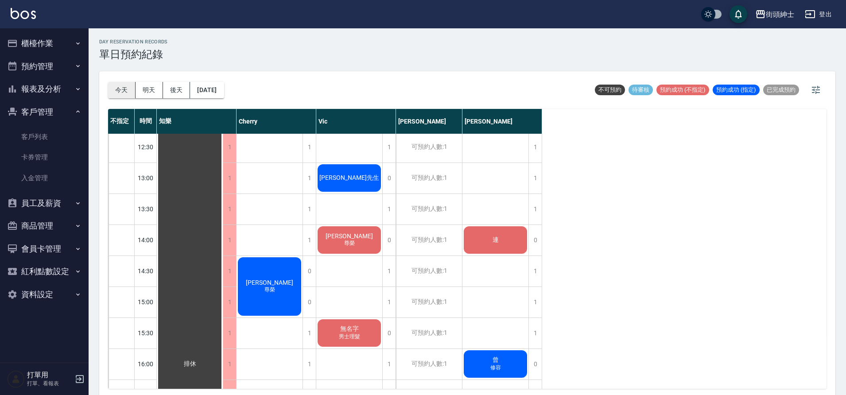
click at [118, 93] on button "今天" at bounding box center [121, 90] width 27 height 16
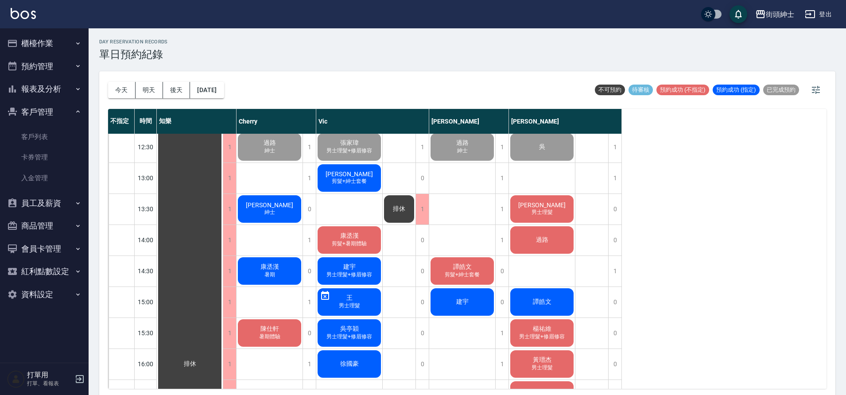
click at [149, 91] on button "明天" at bounding box center [149, 90] width 27 height 16
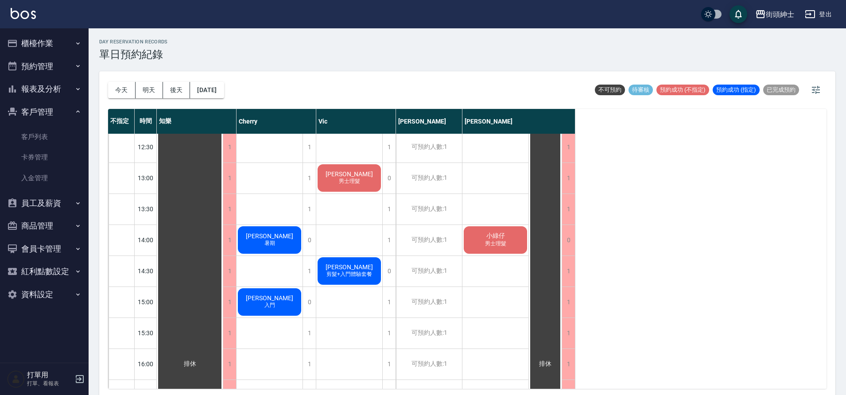
click at [503, 270] on div "小綠仔 男士理髮 林先生 男士理髮" at bounding box center [495, 364] width 66 height 899
click at [503, 272] on div "小綠仔 男士理髮 林先生 男士理髮" at bounding box center [495, 364] width 66 height 899
click at [504, 274] on div "小綠仔 男士理髮 林先生 男士理髮" at bounding box center [495, 364] width 66 height 899
click at [223, 247] on div "小綠仔 男士理髮" at bounding box center [190, 364] width 66 height 898
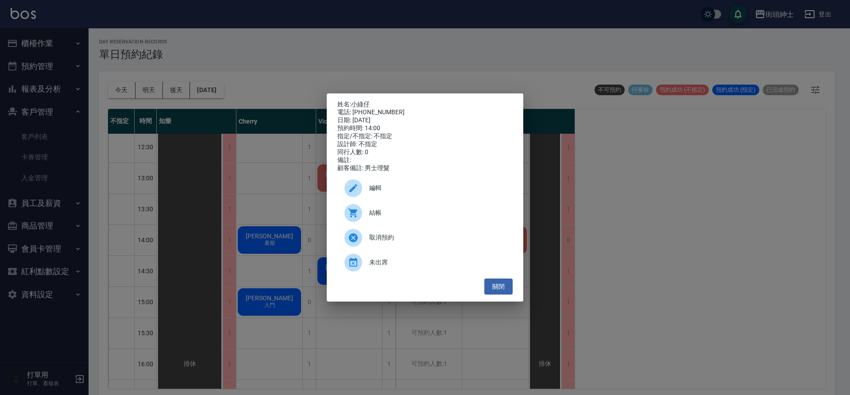
click at [420, 192] on span "編輯" at bounding box center [437, 187] width 136 height 9
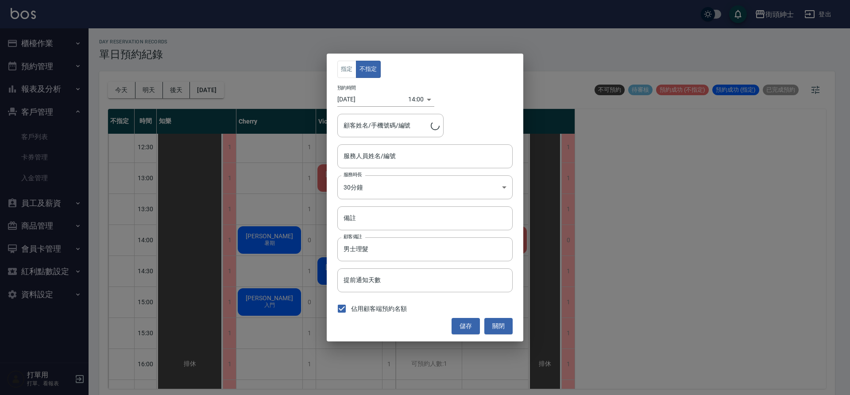
type input "eric(無代號)"
type input "小綠仔/0953917804"
click at [377, 155] on input "eric(無代號)" at bounding box center [418, 156] width 154 height 16
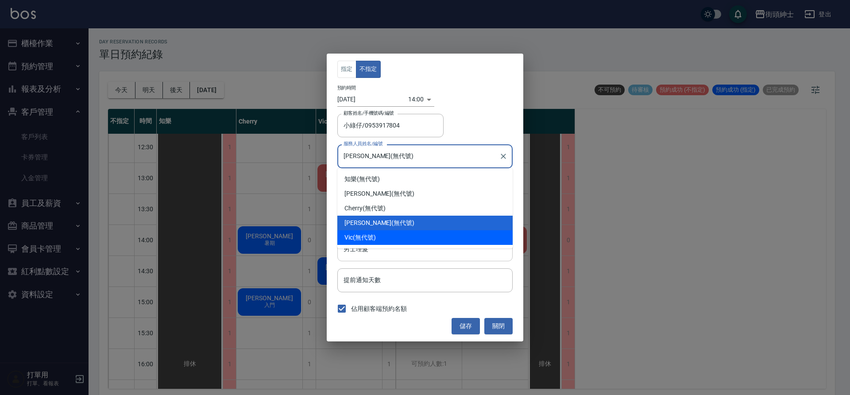
drag, startPoint x: 377, startPoint y: 237, endPoint x: 407, endPoint y: 256, distance: 34.9
click at [377, 237] on div "Vic (無代號)" at bounding box center [425, 237] width 175 height 15
type input "Vic(無代號)"
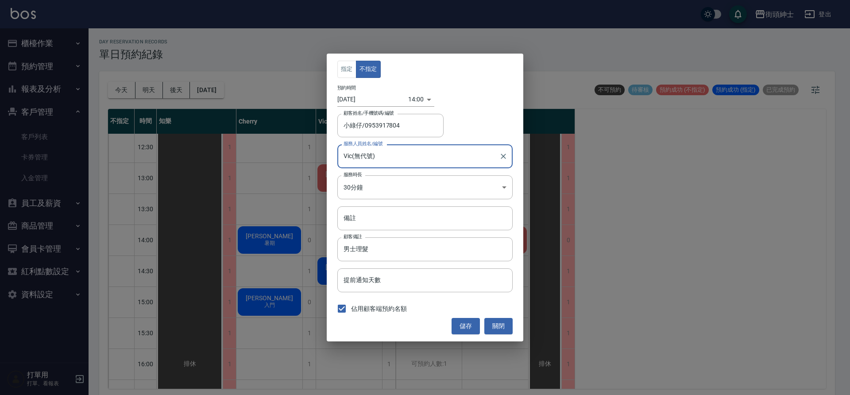
click at [468, 326] on button "儲存" at bounding box center [466, 326] width 28 height 16
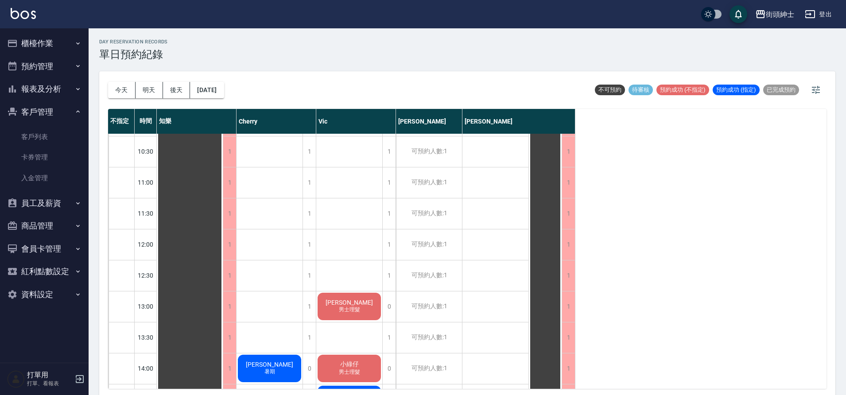
scroll to position [136, 0]
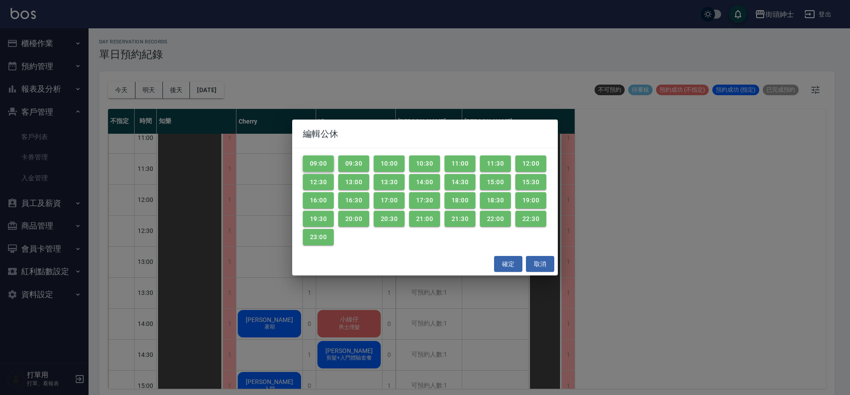
click at [322, 164] on button "09:00" at bounding box center [318, 163] width 31 height 16
click at [348, 165] on button "09:30" at bounding box center [353, 163] width 31 height 16
click at [397, 165] on button "10:00" at bounding box center [389, 163] width 31 height 16
click at [419, 164] on button "10:30" at bounding box center [424, 163] width 31 height 16
drag, startPoint x: 459, startPoint y: 164, endPoint x: 465, endPoint y: 165, distance: 5.8
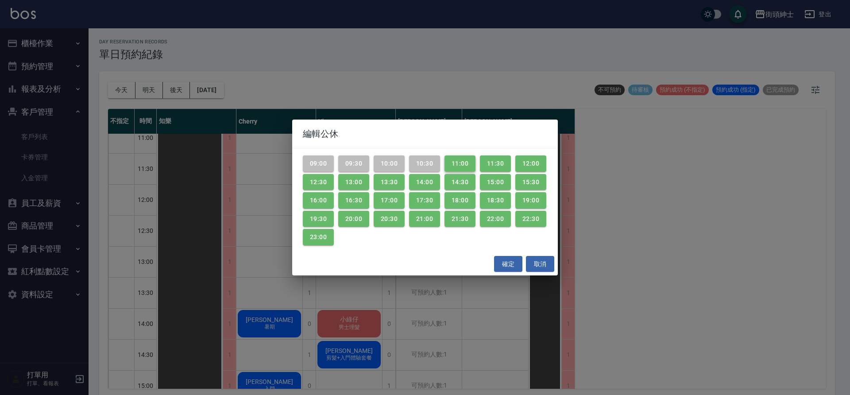
click at [459, 164] on button "11:00" at bounding box center [460, 163] width 31 height 16
click at [516, 163] on button "12:00" at bounding box center [531, 163] width 31 height 16
click at [534, 165] on button "12:00" at bounding box center [531, 163] width 31 height 16
click at [526, 185] on button "15:30" at bounding box center [531, 182] width 31 height 16
drag, startPoint x: 487, startPoint y: 167, endPoint x: 515, endPoint y: 159, distance: 28.7
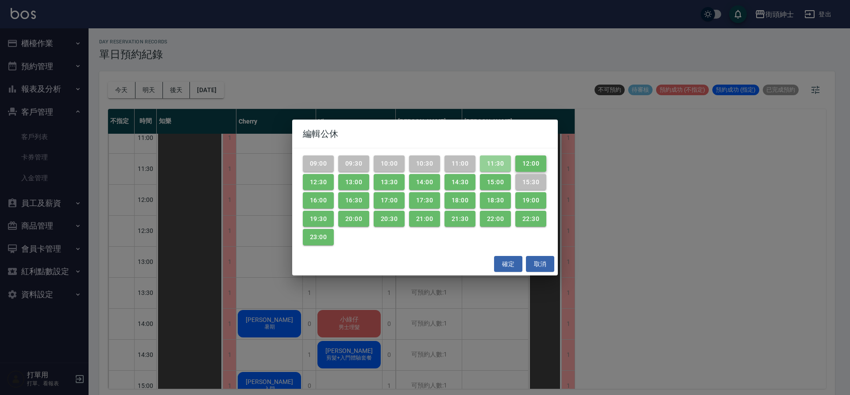
click at [488, 167] on button "11:30" at bounding box center [495, 163] width 31 height 16
drag, startPoint x: 524, startPoint y: 158, endPoint x: 521, endPoint y: 162, distance: 5.4
click at [525, 158] on button "12:00" at bounding box center [531, 163] width 31 height 16
click at [495, 182] on button "15:00" at bounding box center [495, 182] width 31 height 16
click at [446, 189] on button "14:30" at bounding box center [460, 182] width 31 height 16
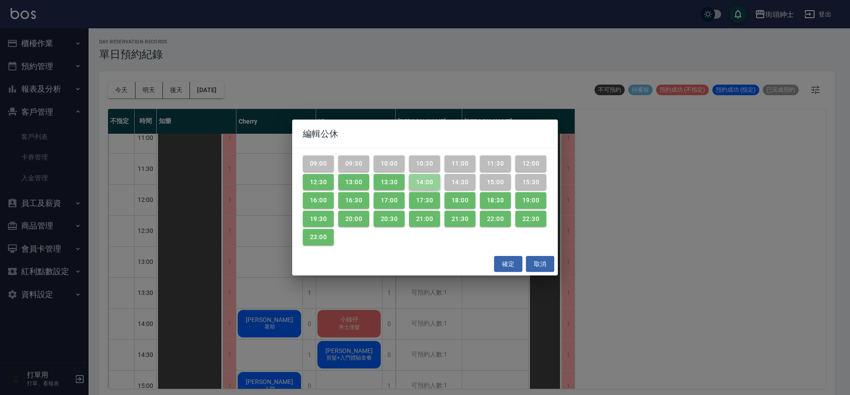
click at [428, 179] on button "14:00" at bounding box center [424, 182] width 31 height 16
drag, startPoint x: 388, startPoint y: 184, endPoint x: 377, endPoint y: 182, distance: 11.2
click at [388, 184] on button "13:30" at bounding box center [389, 182] width 31 height 16
drag, startPoint x: 349, startPoint y: 181, endPoint x: 338, endPoint y: 186, distance: 12.1
click at [349, 182] on button "13:00" at bounding box center [353, 182] width 31 height 16
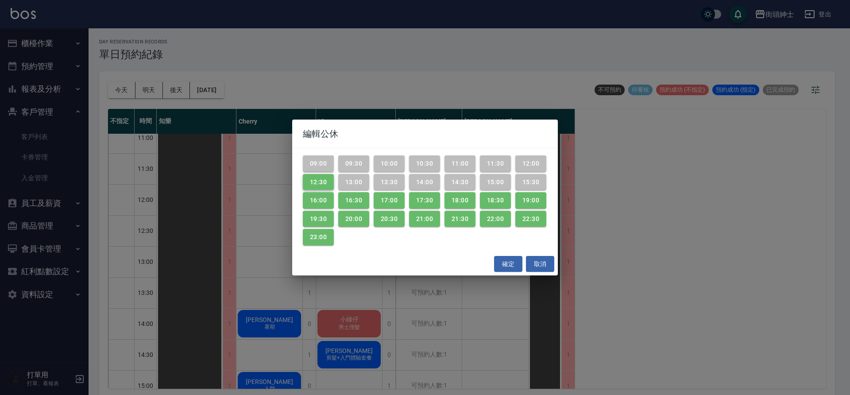
click at [311, 185] on button "12:30" at bounding box center [318, 182] width 31 height 16
click at [329, 196] on button "16:00" at bounding box center [318, 200] width 31 height 16
click at [358, 201] on button "16:30" at bounding box center [353, 200] width 31 height 16
click at [384, 196] on button "17:00" at bounding box center [389, 200] width 31 height 16
click at [433, 200] on button "17:30" at bounding box center [424, 200] width 31 height 16
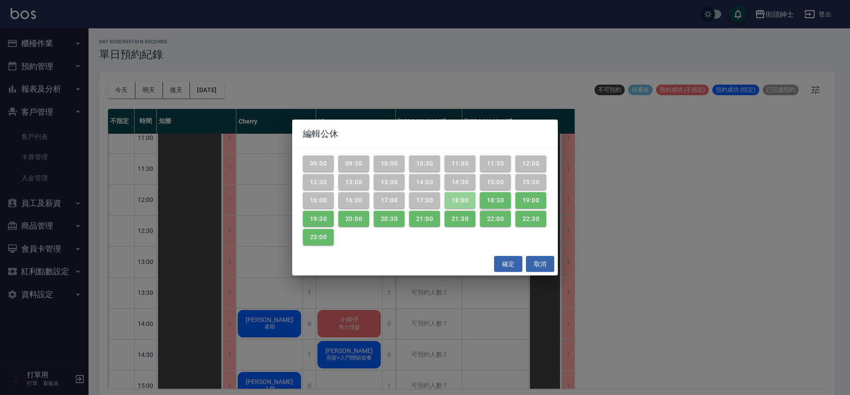
drag, startPoint x: 457, startPoint y: 198, endPoint x: 494, endPoint y: 196, distance: 37.2
click at [457, 198] on button "18:00" at bounding box center [460, 200] width 31 height 16
click at [496, 196] on button "18:30" at bounding box center [495, 200] width 31 height 16
drag, startPoint x: 533, startPoint y: 207, endPoint x: 537, endPoint y: 203, distance: 5.7
click at [533, 207] on button "19:00" at bounding box center [531, 200] width 31 height 16
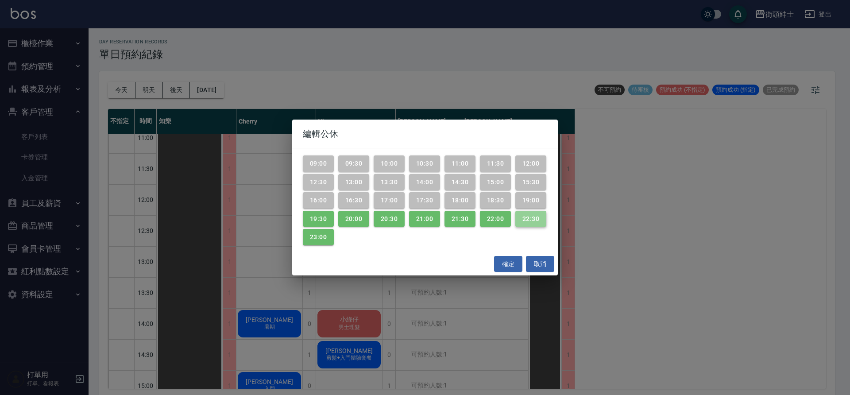
click at [534, 211] on button "22:30" at bounding box center [531, 219] width 31 height 16
click at [503, 218] on button "22:00" at bounding box center [495, 219] width 31 height 16
click at [466, 221] on button "21:30" at bounding box center [460, 219] width 31 height 16
drag, startPoint x: 420, startPoint y: 215, endPoint x: 398, endPoint y: 221, distance: 23.3
click at [420, 215] on button "21:00" at bounding box center [424, 219] width 31 height 16
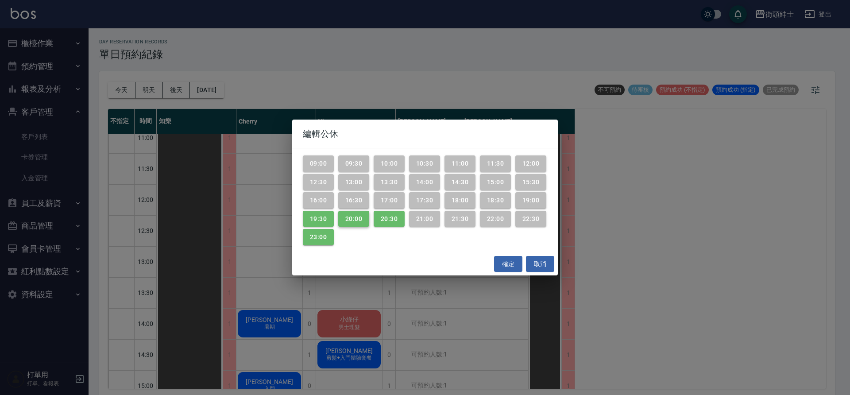
drag, startPoint x: 394, startPoint y: 220, endPoint x: 354, endPoint y: 220, distance: 39.9
click at [393, 220] on button "20:30" at bounding box center [389, 219] width 31 height 16
click at [351, 220] on button "20:00" at bounding box center [353, 219] width 31 height 16
drag, startPoint x: 324, startPoint y: 222, endPoint x: 318, endPoint y: 234, distance: 13.3
click at [324, 222] on button "19:30" at bounding box center [318, 219] width 31 height 16
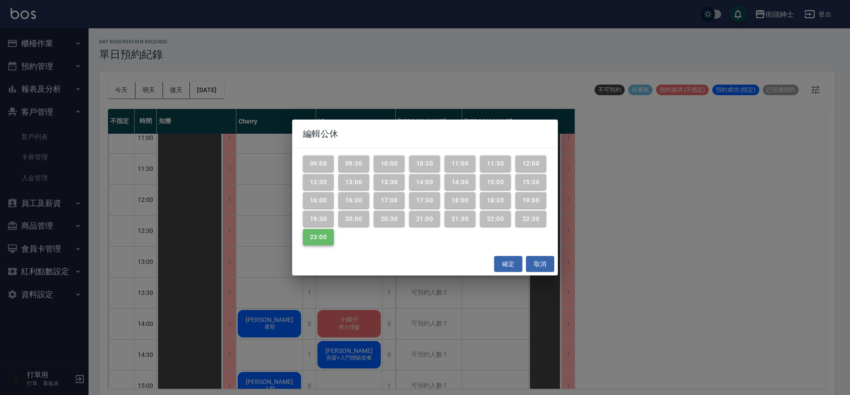
click at [318, 235] on button "23:00" at bounding box center [318, 237] width 31 height 16
click at [510, 264] on button "確定" at bounding box center [508, 264] width 28 height 16
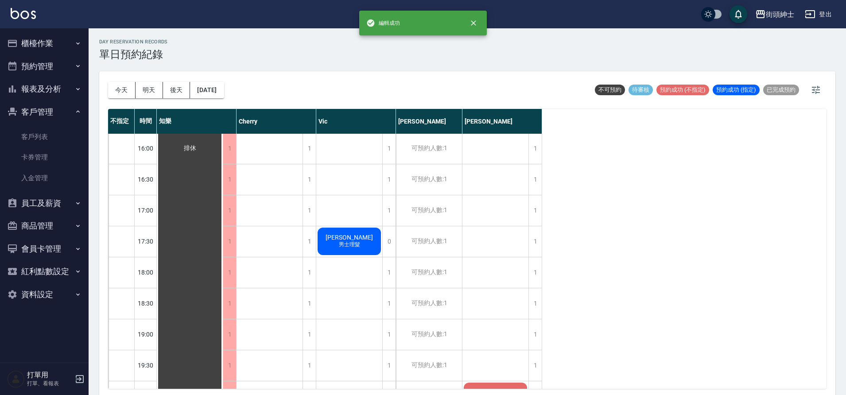
scroll to position [651, 0]
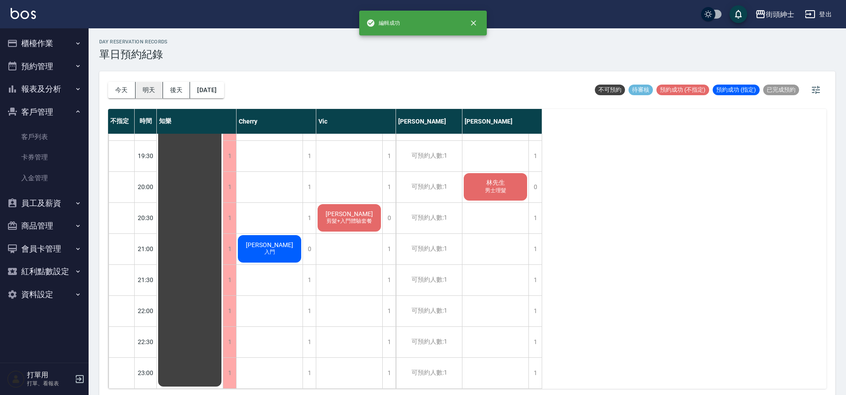
drag, startPoint x: 138, startPoint y: 93, endPoint x: 194, endPoint y: 103, distance: 56.3
click at [139, 93] on button "明天" at bounding box center [149, 90] width 27 height 16
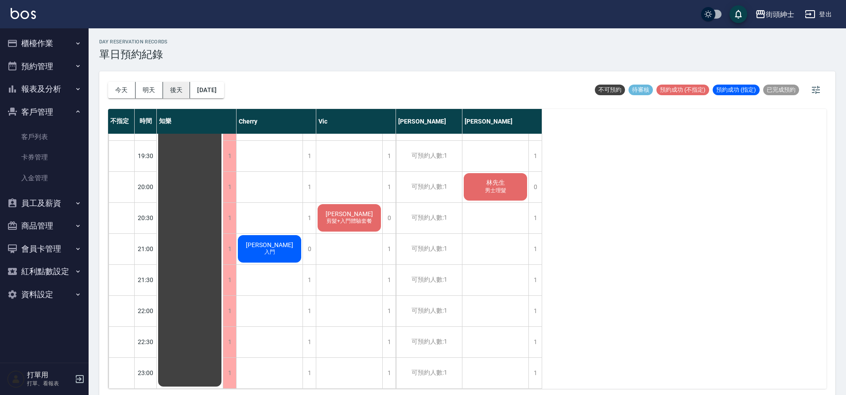
click at [171, 92] on button "後天" at bounding box center [176, 90] width 27 height 16
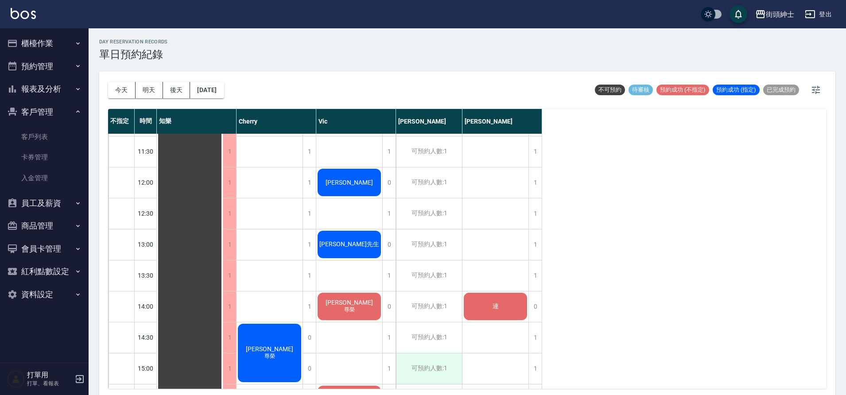
scroll to position [146, 0]
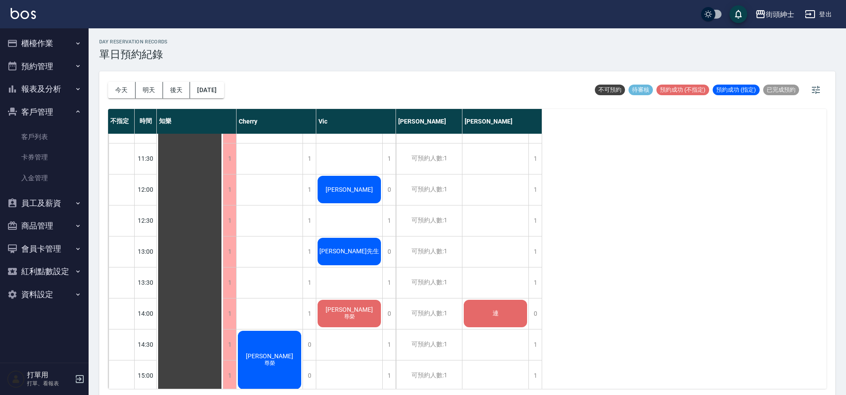
click at [129, 95] on button "今天" at bounding box center [121, 90] width 27 height 16
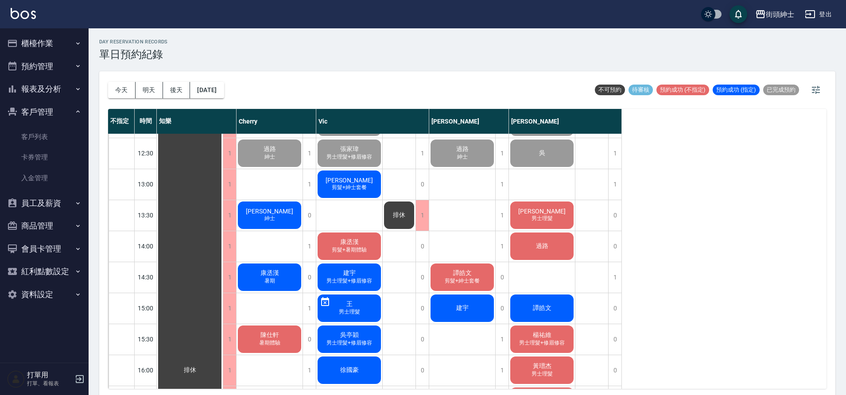
scroll to position [247, 0]
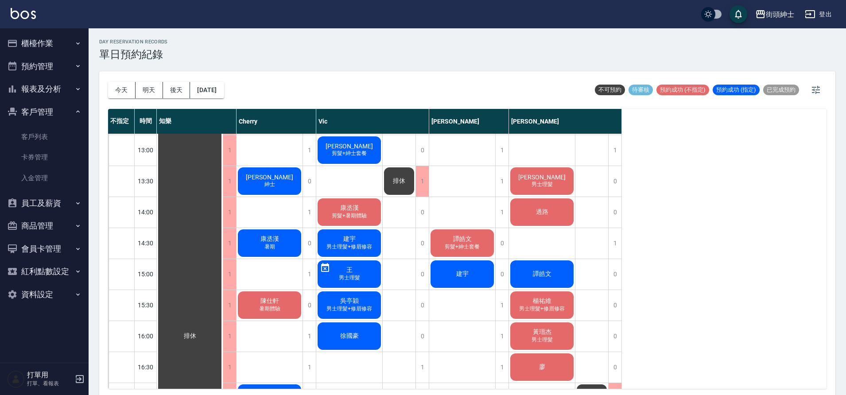
click at [66, 118] on button "客戶管理" at bounding box center [44, 112] width 81 height 23
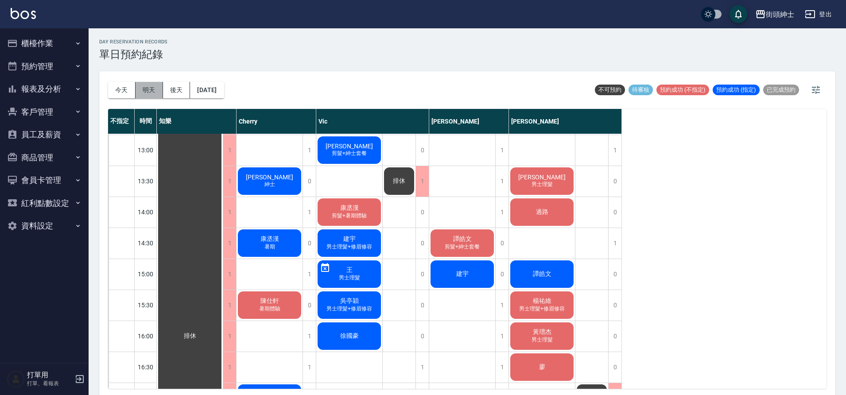
click at [146, 84] on button "明天" at bounding box center [149, 90] width 27 height 16
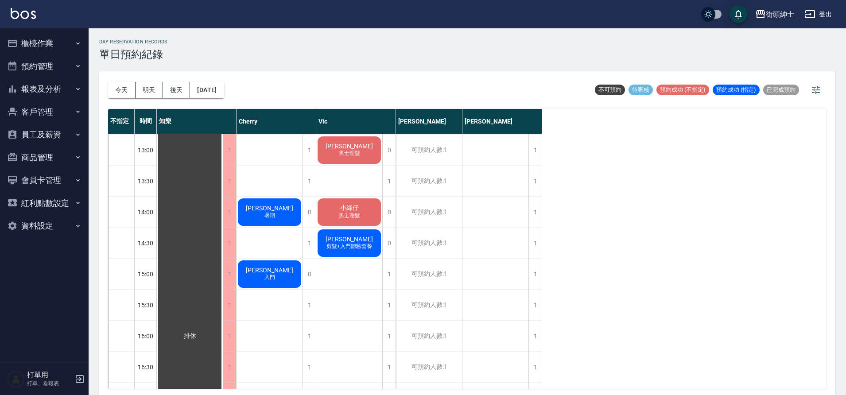
click at [183, 91] on button "後天" at bounding box center [176, 90] width 27 height 16
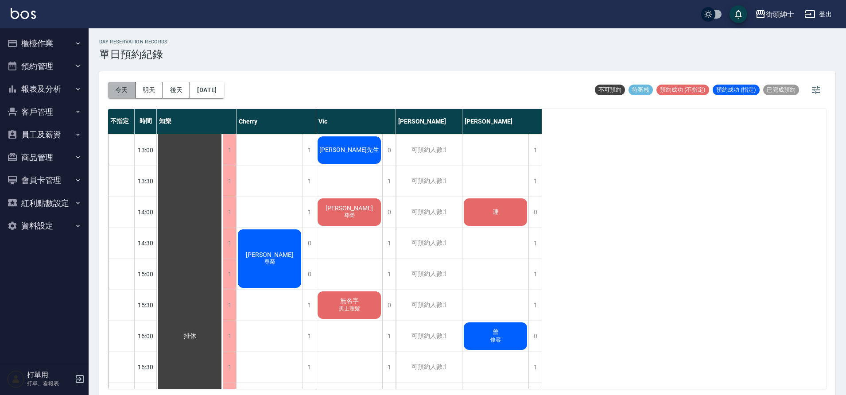
click at [125, 92] on button "今天" at bounding box center [121, 90] width 27 height 16
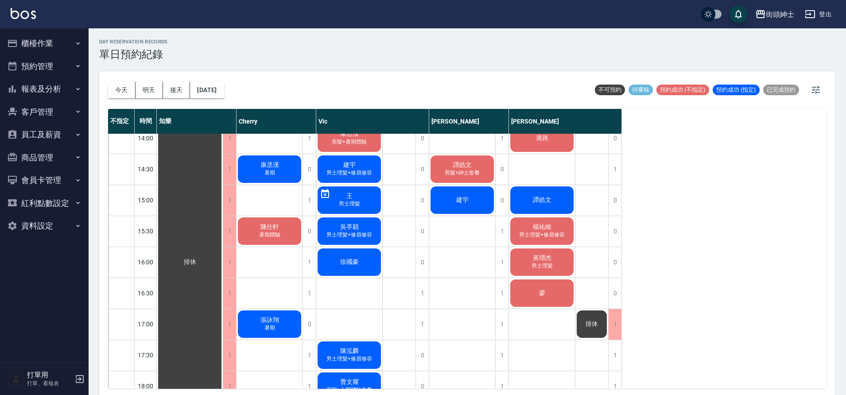
scroll to position [322, 0]
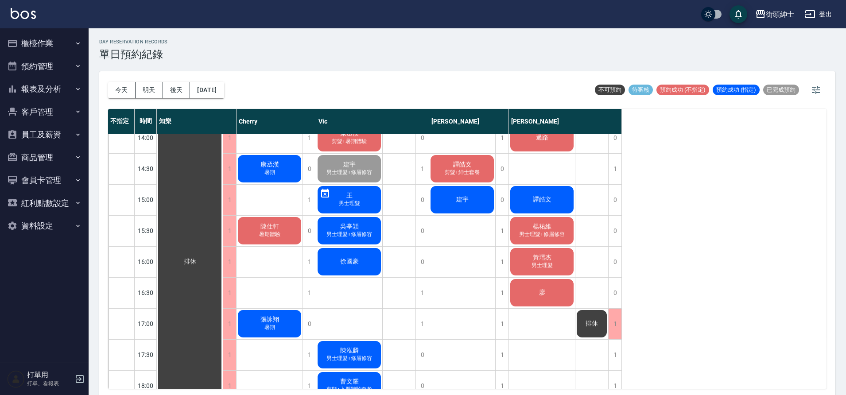
click at [223, 241] on div "吳亭穎 男士理髮+修眉修容" at bounding box center [190, 262] width 66 height 898
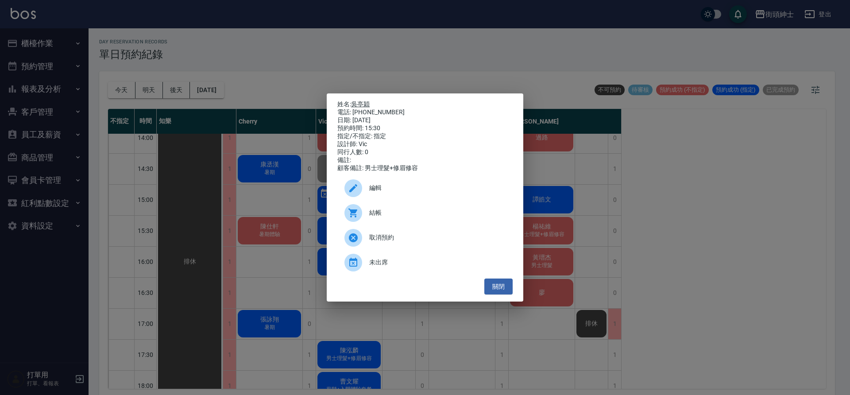
click at [365, 103] on link "吳亭穎" at bounding box center [360, 104] width 19 height 7
click at [293, 283] on div "姓名: 吳亭穎 電話: 0983987914 日期: 2025/08/25 預約時間: 15:30 指定/不指定: 指定 設計師: Vic 同行人數: 0 備…" at bounding box center [425, 197] width 850 height 395
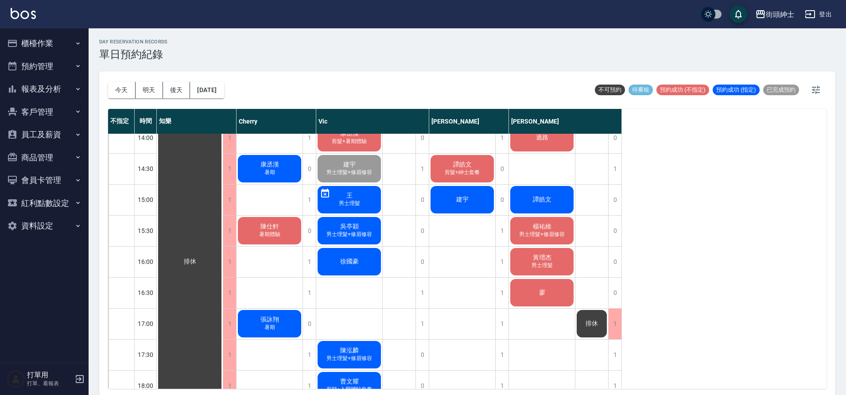
click at [198, 258] on span "吳亭穎" at bounding box center [190, 262] width 16 height 8
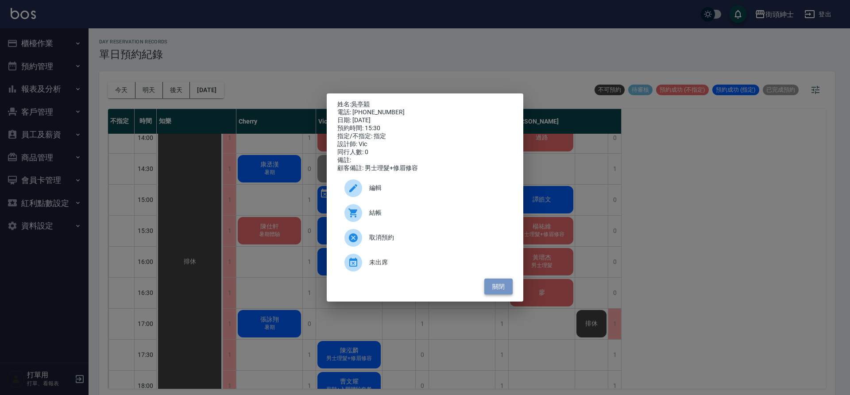
click at [500, 292] on button "關閉" at bounding box center [499, 287] width 28 height 16
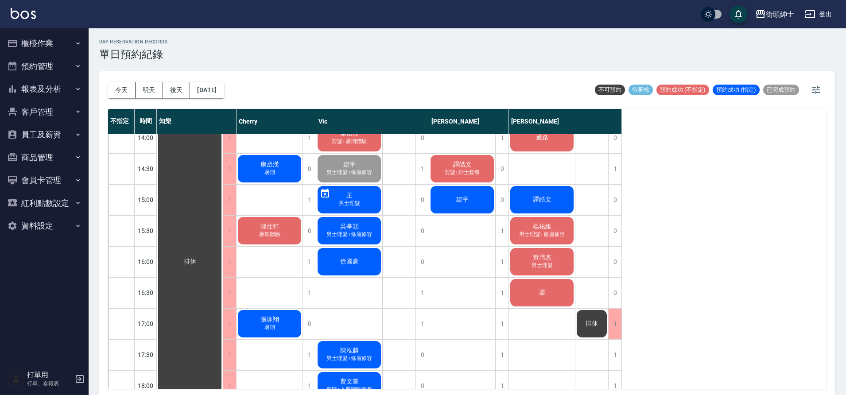
click at [154, 88] on button "明天" at bounding box center [149, 90] width 27 height 16
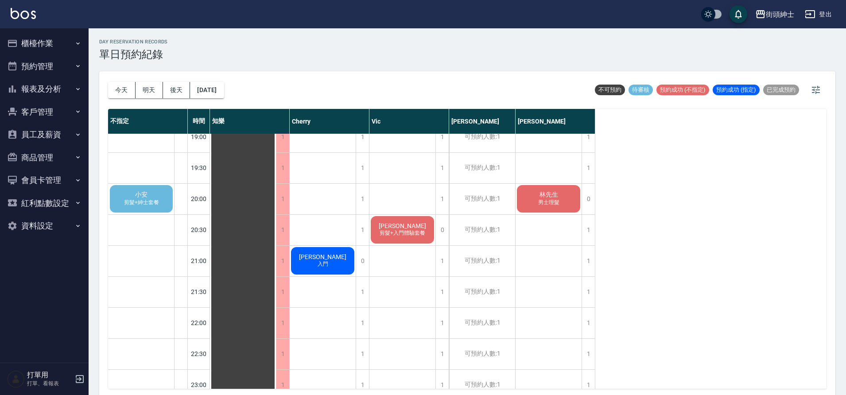
scroll to position [628, 0]
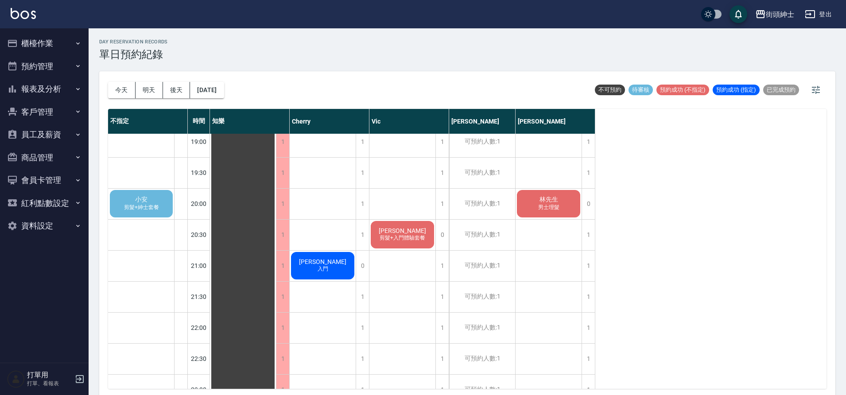
click at [155, 198] on div "小安 剪髮+紳士套餐" at bounding box center [142, 204] width 66 height 30
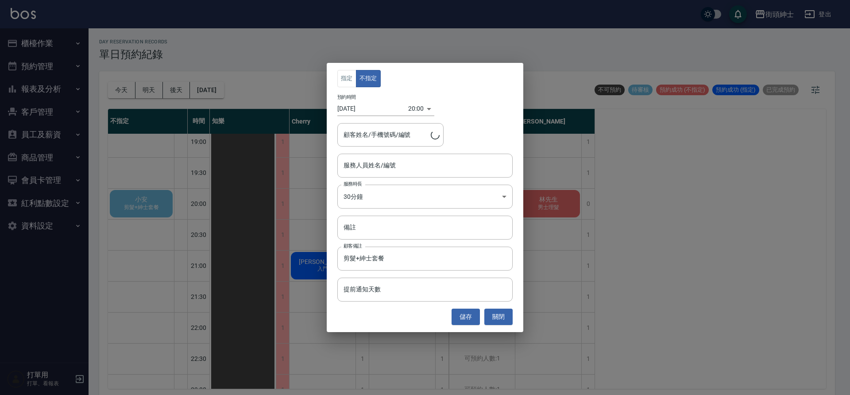
type input "小安/0988979583"
click at [426, 156] on div "服務人員姓名/編號" at bounding box center [425, 165] width 175 height 23
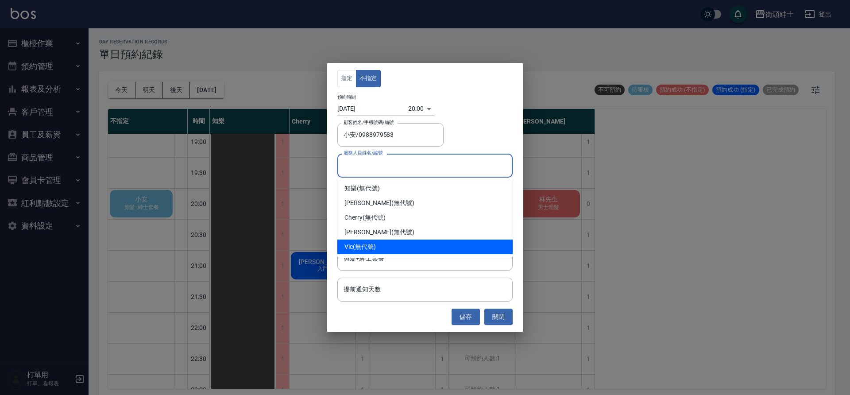
click at [361, 241] on div "Vic (無代號)" at bounding box center [425, 247] width 175 height 15
type input "Vic(無代號)"
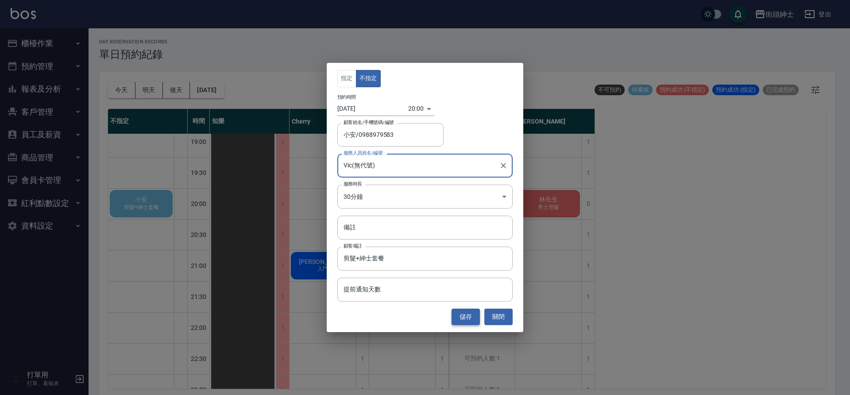
click at [469, 314] on button "儲存" at bounding box center [466, 317] width 28 height 16
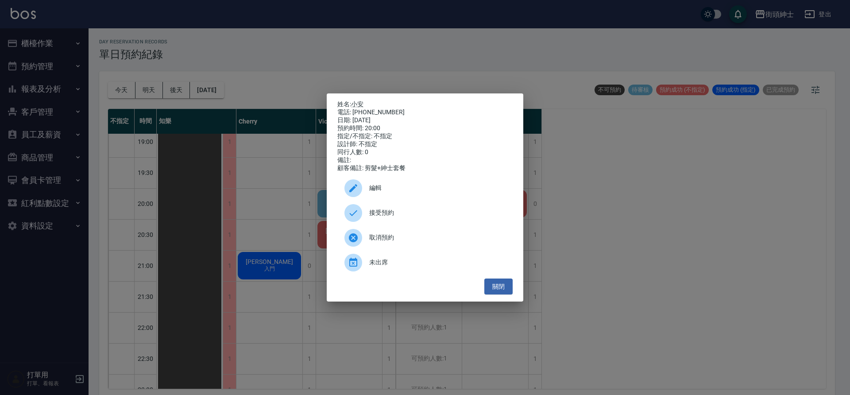
click at [407, 217] on span "接受預約" at bounding box center [437, 212] width 136 height 9
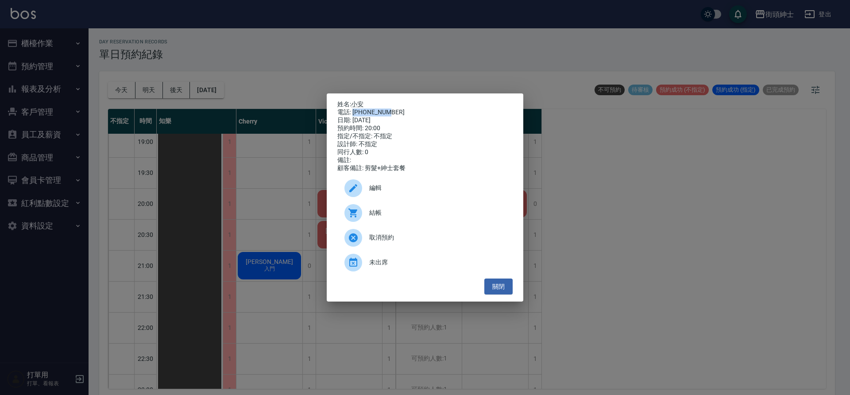
drag, startPoint x: 353, startPoint y: 109, endPoint x: 371, endPoint y: 109, distance: 18.2
click at [394, 109] on div "電話: 0988979583" at bounding box center [425, 113] width 175 height 8
copy div "0988979583"
drag, startPoint x: 260, startPoint y: 219, endPoint x: 294, endPoint y: 232, distance: 36.0
click at [261, 219] on div "姓名: 小安 電話: 0988979583 日期: 2025/08/26 預約時間: 20:00 指定/不指定: 不指定 設計師: 不指定 同行人數: 0 備…" at bounding box center [425, 197] width 850 height 395
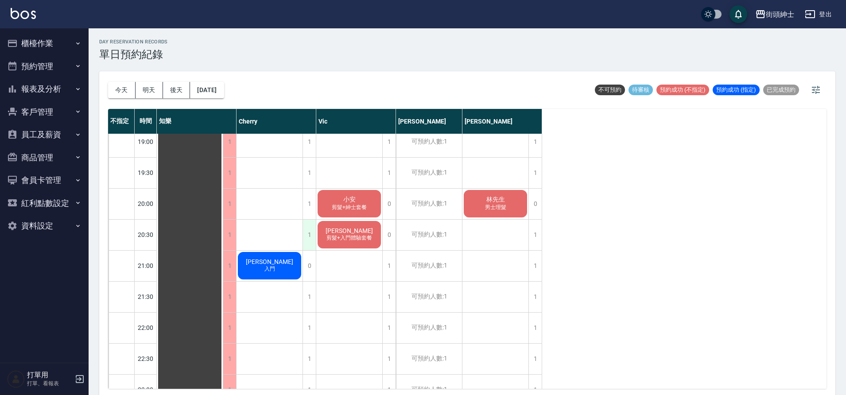
click at [310, 233] on div "1" at bounding box center [309, 235] width 13 height 31
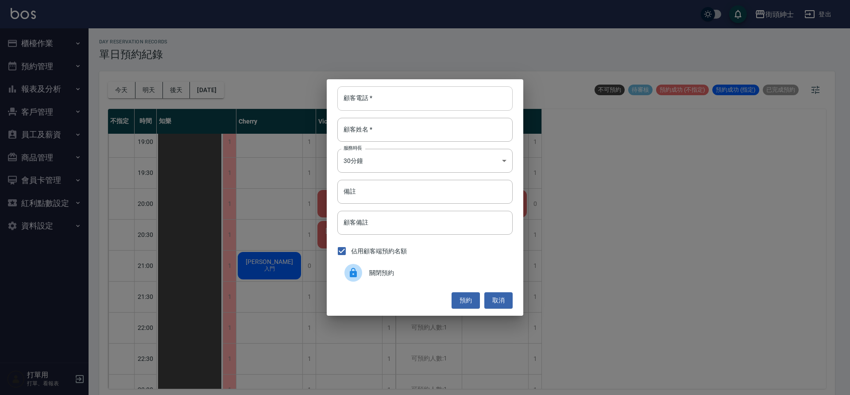
click at [373, 97] on input "顧客電話   *" at bounding box center [425, 98] width 175 height 24
paste input "0988979583"
type input "0988979583"
click at [397, 129] on input "顧客姓名   *" at bounding box center [425, 130] width 175 height 24
type input "０"
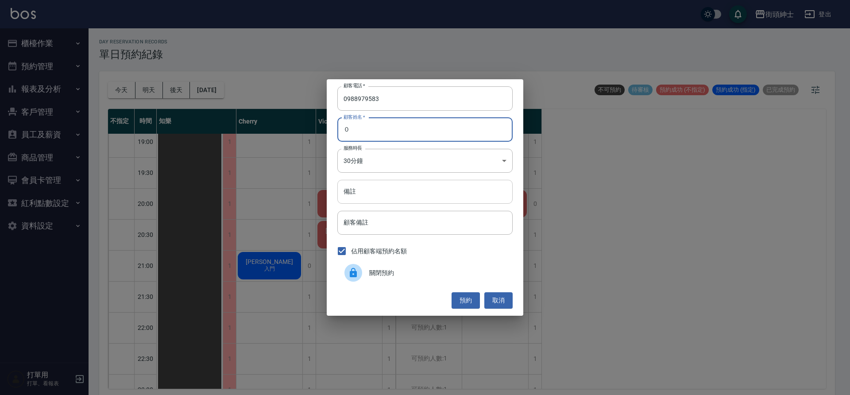
click at [395, 193] on input "備註" at bounding box center [425, 192] width 175 height 24
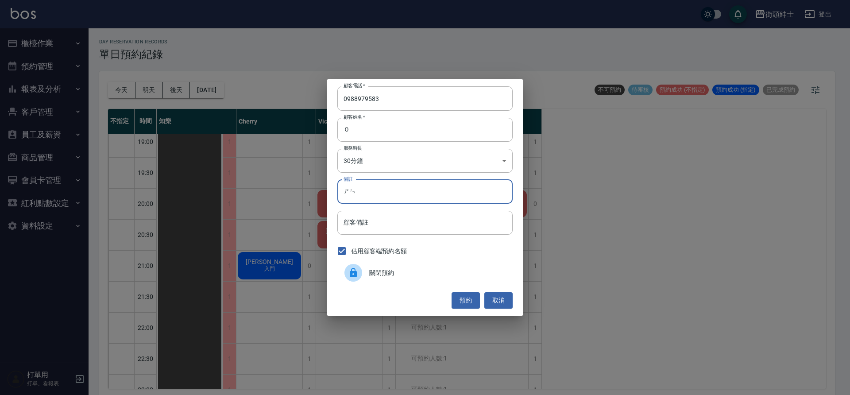
type input "ㄕ"
type input "紳士"
click at [469, 304] on button "預約" at bounding box center [466, 300] width 28 height 16
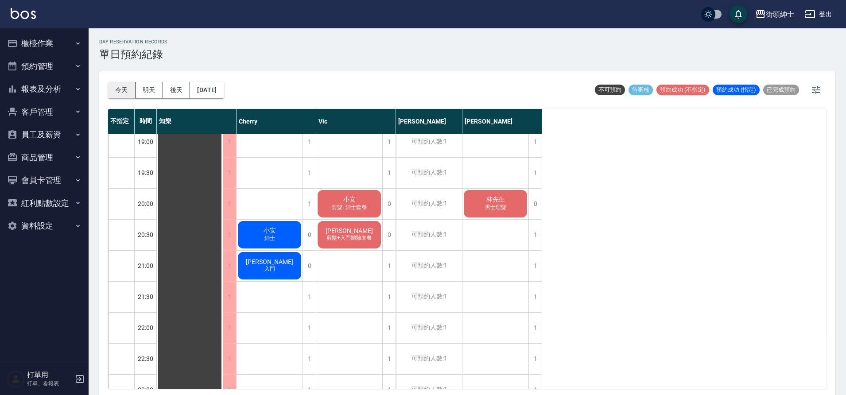
click at [125, 95] on button "今天" at bounding box center [121, 90] width 27 height 16
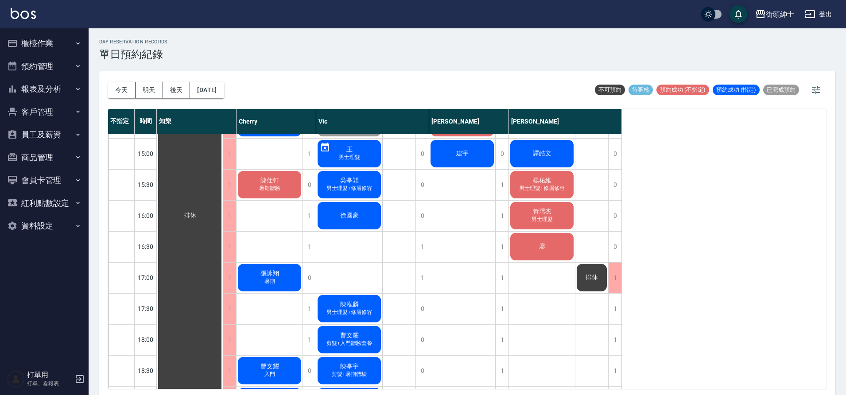
scroll to position [368, 0]
click at [223, 193] on div "吳亭穎 男士理髮+修眉修容" at bounding box center [190, 215] width 66 height 898
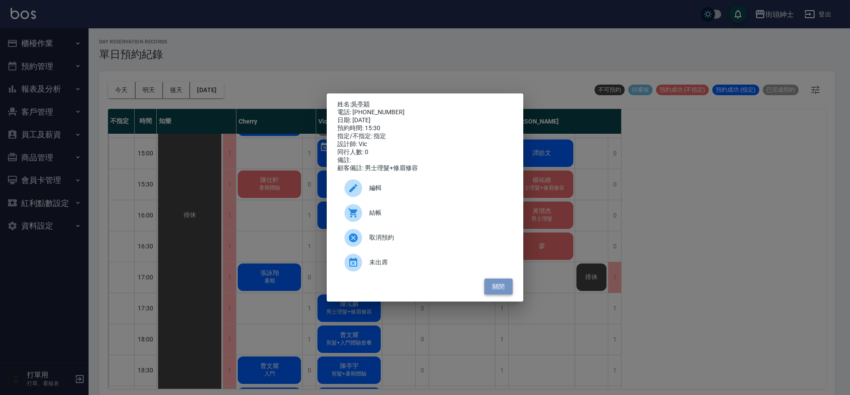
click at [503, 291] on button "關閉" at bounding box center [499, 287] width 28 height 16
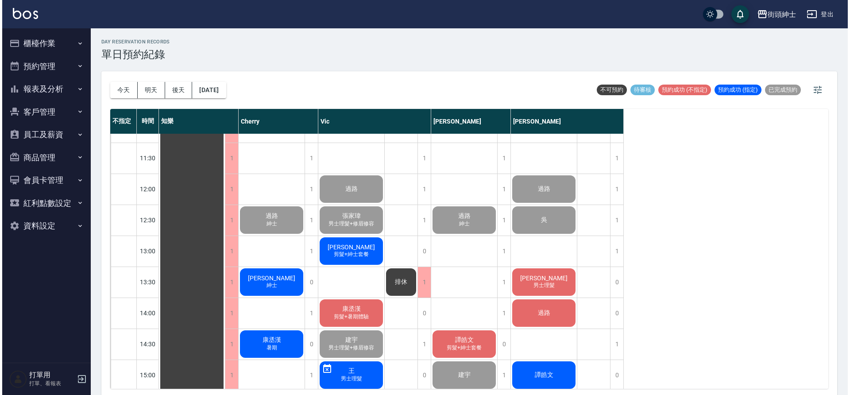
scroll to position [147, 0]
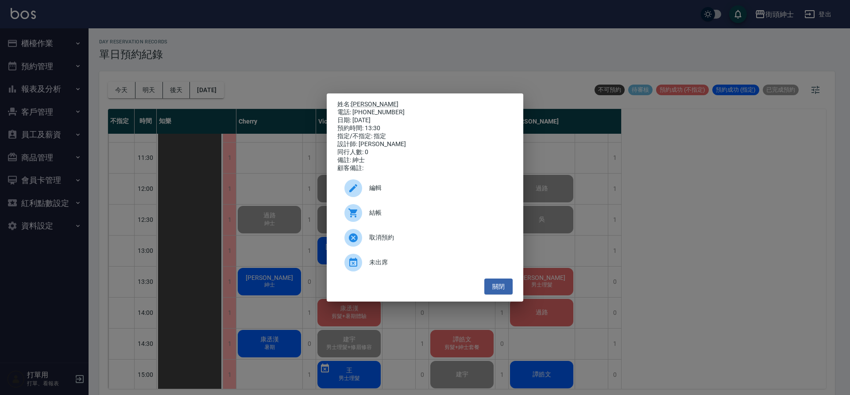
click at [371, 210] on div "結帳" at bounding box center [425, 213] width 175 height 25
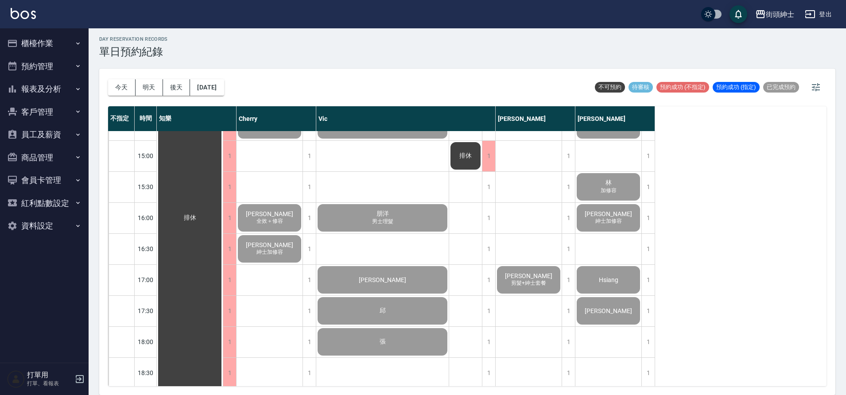
scroll to position [391, 0]
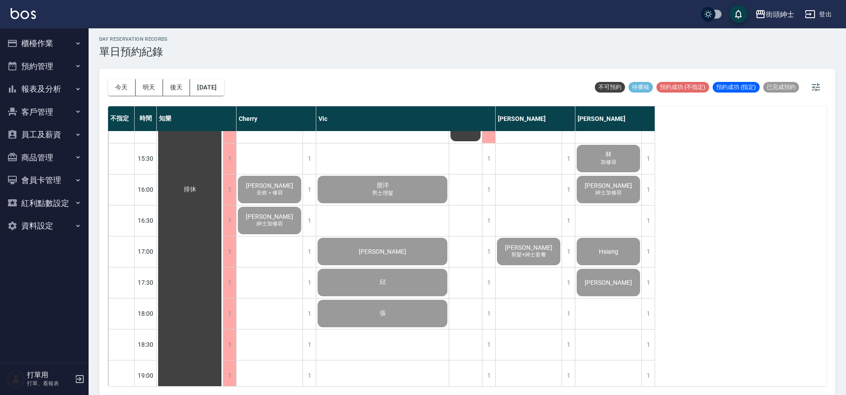
click at [60, 71] on button "預約管理" at bounding box center [44, 66] width 81 height 23
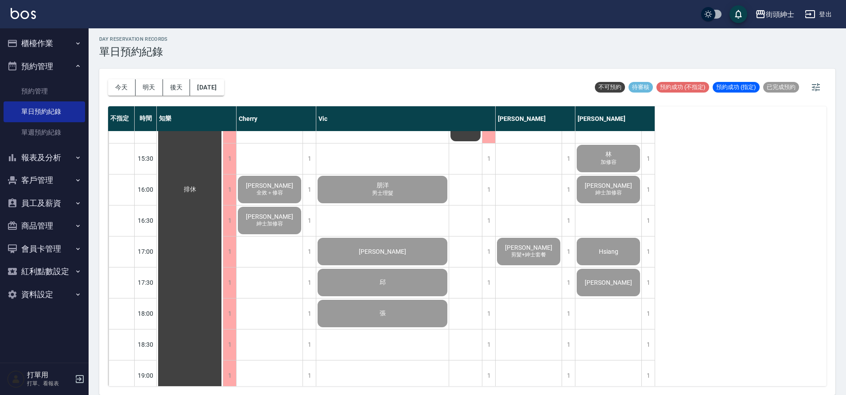
click at [62, 75] on button "預約管理" at bounding box center [44, 66] width 81 height 23
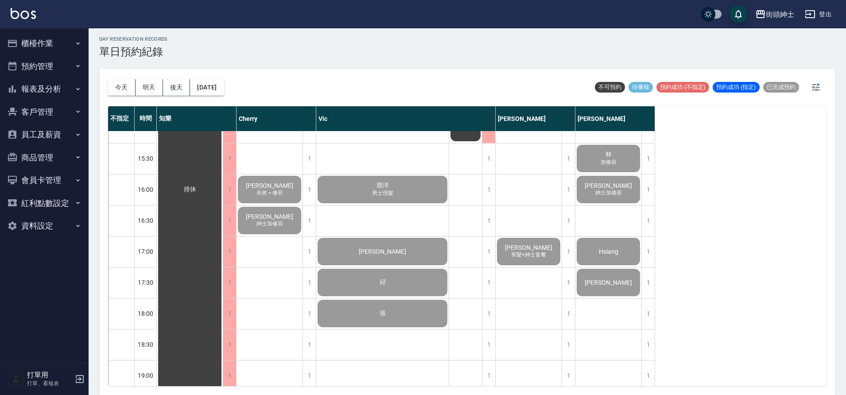
click at [59, 107] on button "客戶管理" at bounding box center [44, 112] width 81 height 23
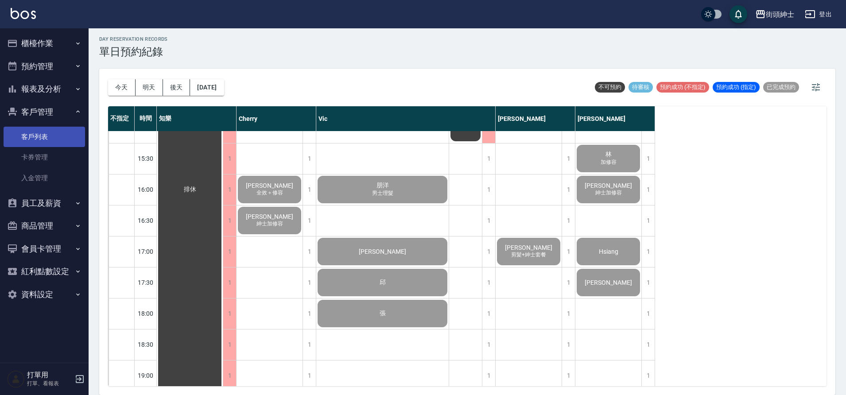
drag, startPoint x: 53, startPoint y: 140, endPoint x: 62, endPoint y: 129, distance: 13.2
click at [53, 140] on link "客戶列表" at bounding box center [44, 137] width 81 height 20
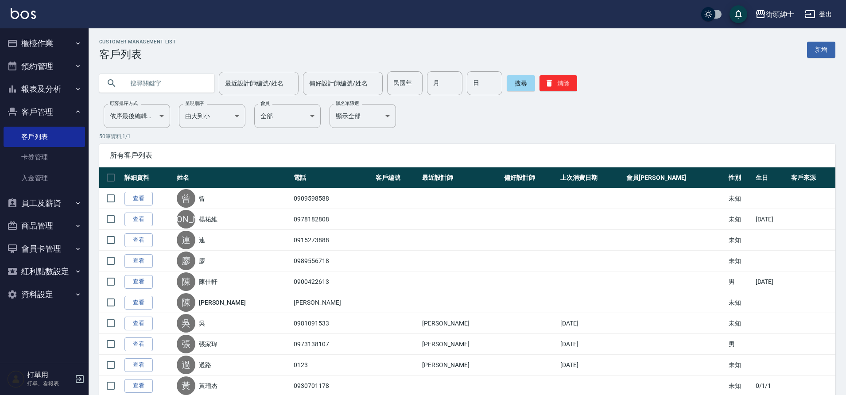
click at [172, 88] on input "text" at bounding box center [165, 83] width 83 height 24
type input "ㄖ"
type input "v"
type input "徐國豪"
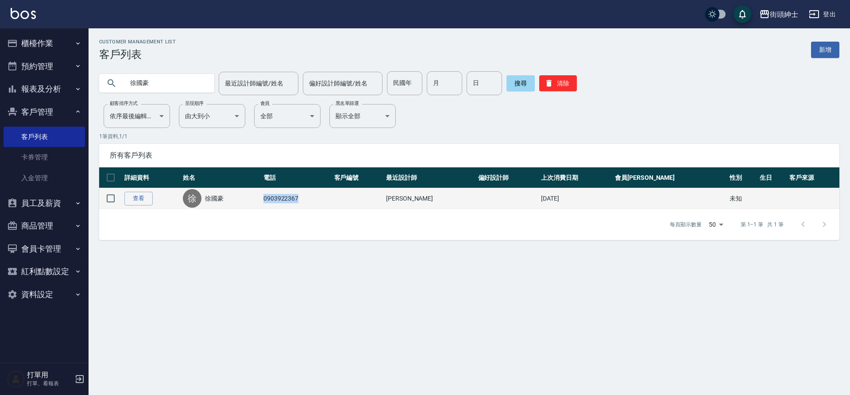
drag, startPoint x: 287, startPoint y: 197, endPoint x: 335, endPoint y: 202, distance: 49.1
click at [332, 202] on td "0903922367" at bounding box center [296, 198] width 71 height 21
copy td "0903922367"
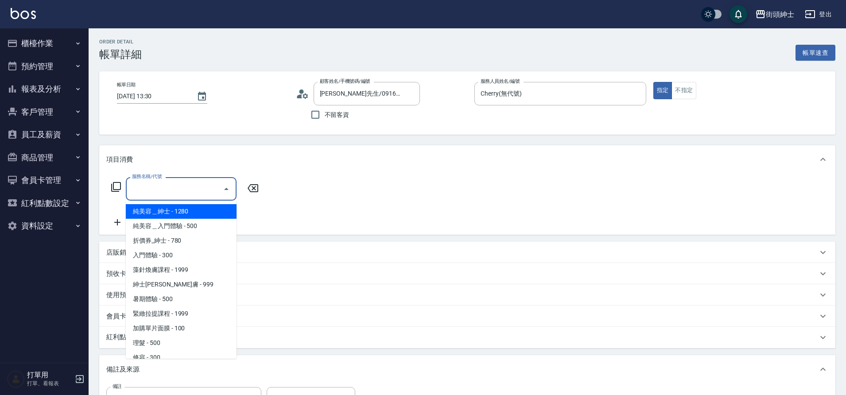
click at [172, 244] on span "折價券_紳士 - 780" at bounding box center [181, 240] width 111 height 15
type input "折價券_紳士"
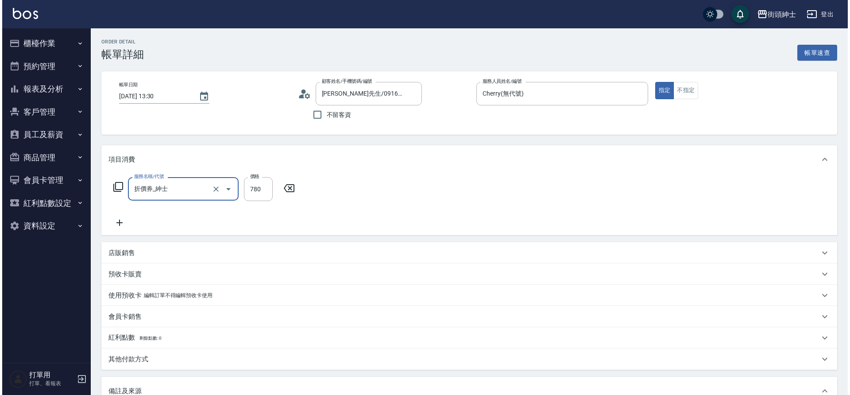
scroll to position [151, 0]
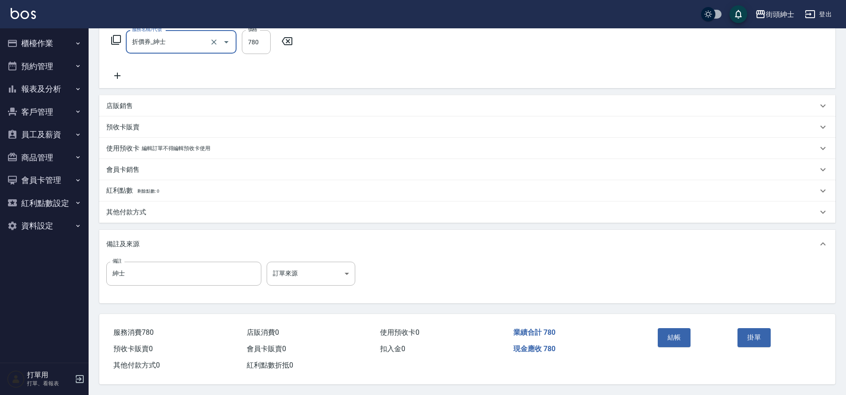
click at [666, 336] on button "結帳" at bounding box center [674, 337] width 33 height 19
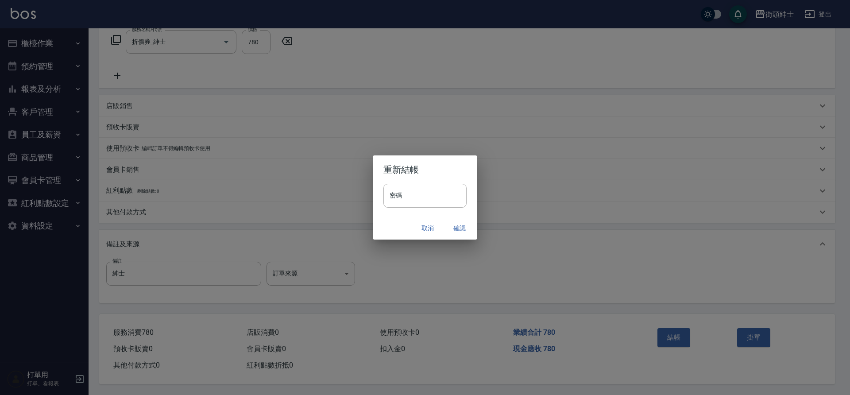
click at [462, 228] on button "確認" at bounding box center [460, 228] width 28 height 16
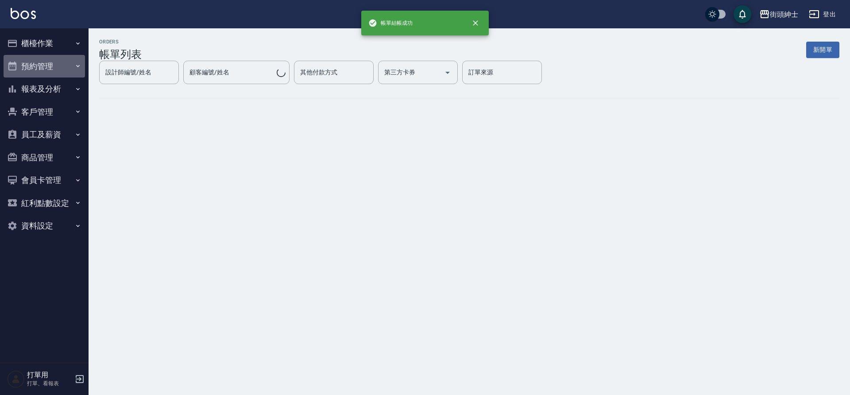
drag, startPoint x: 0, startPoint y: 0, endPoint x: 40, endPoint y: 72, distance: 82.7
click at [40, 72] on button "預約管理" at bounding box center [44, 66] width 81 height 23
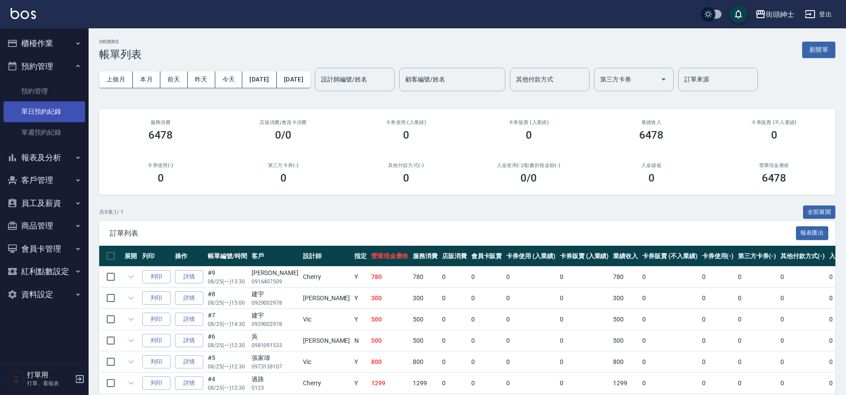
drag, startPoint x: 40, startPoint y: 72, endPoint x: 43, endPoint y: 108, distance: 35.9
click at [43, 108] on link "單日預約紀錄" at bounding box center [44, 111] width 81 height 20
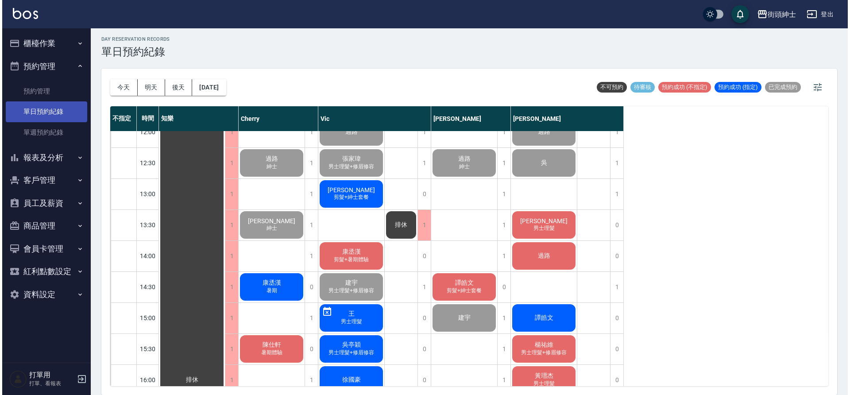
scroll to position [202, 0]
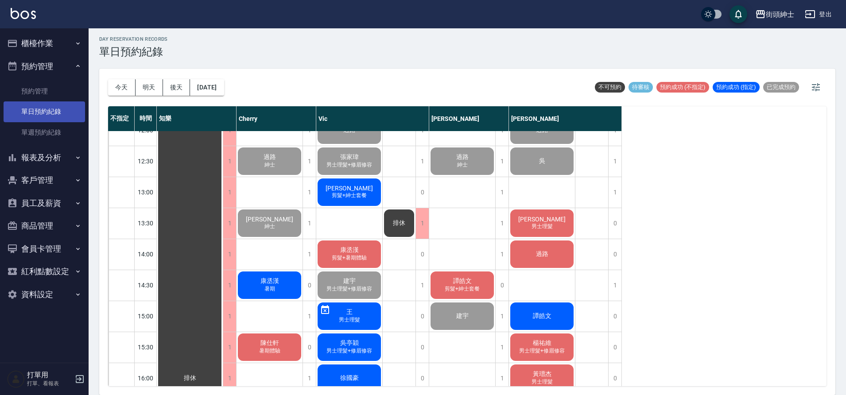
click at [223, 280] on div "[PERSON_NAME] 暑期" at bounding box center [190, 378] width 66 height 898
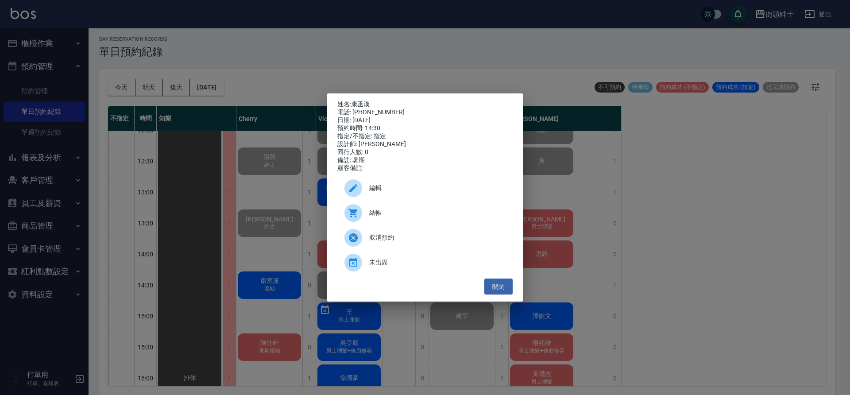
drag, startPoint x: 43, startPoint y: 108, endPoint x: 363, endPoint y: 213, distance: 337.6
click at [363, 213] on div at bounding box center [357, 213] width 25 height 18
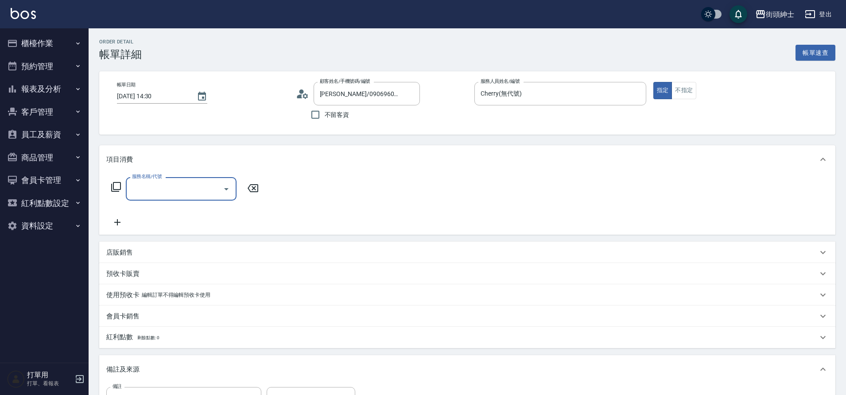
drag, startPoint x: 0, startPoint y: 0, endPoint x: 209, endPoint y: 197, distance: 287.0
click at [209, 197] on div "服務名稱/代號" at bounding box center [181, 188] width 111 height 23
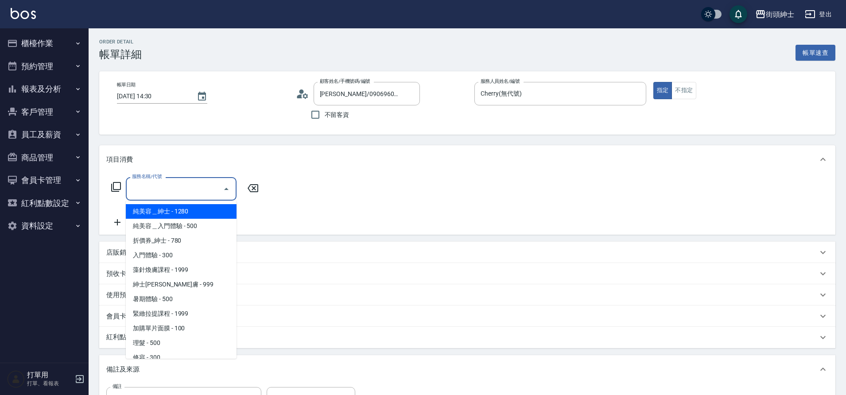
click at [167, 296] on span "暑期體驗 - 500" at bounding box center [181, 299] width 111 height 15
type input "暑期體驗"
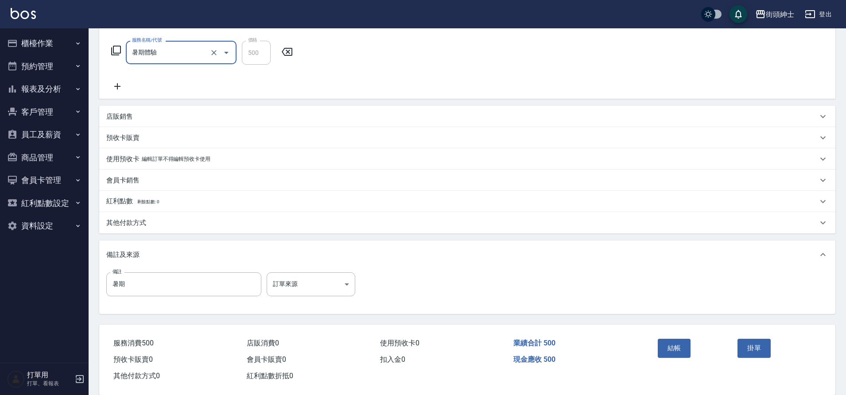
scroll to position [151, 0]
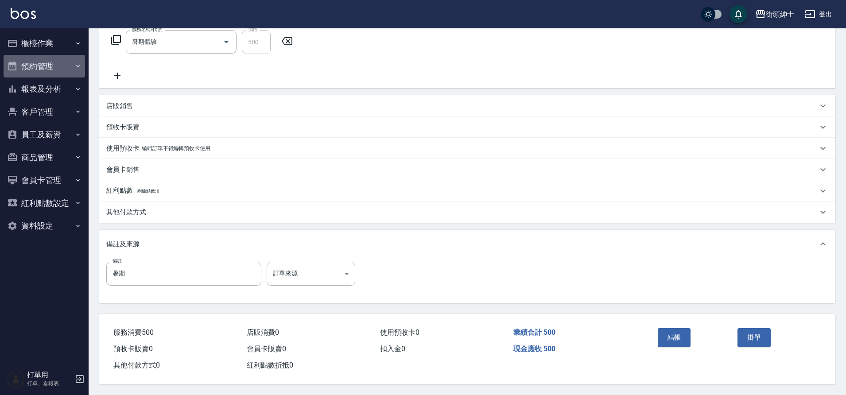
drag, startPoint x: 209, startPoint y: 197, endPoint x: 50, endPoint y: 68, distance: 204.8
click at [50, 68] on button "預約管理" at bounding box center [44, 66] width 81 height 23
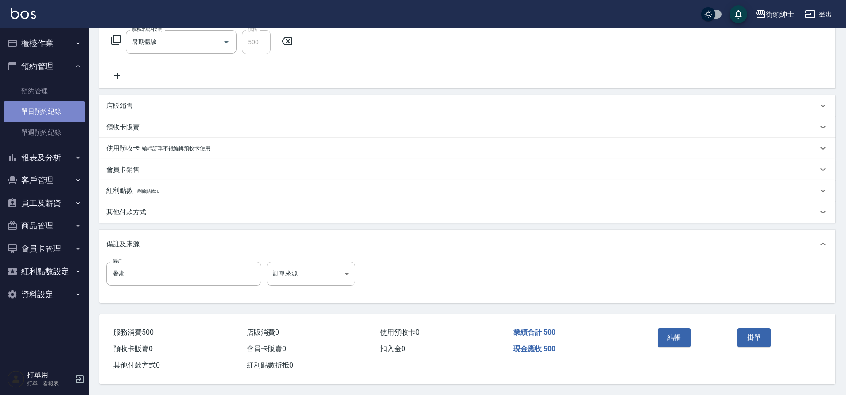
drag, startPoint x: 50, startPoint y: 68, endPoint x: 49, endPoint y: 107, distance: 38.5
click at [49, 107] on link "單日預約紀錄" at bounding box center [44, 111] width 81 height 20
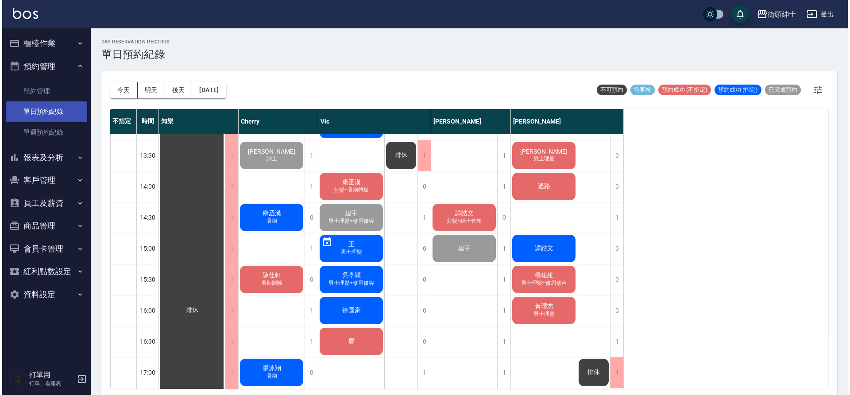
scroll to position [274, 0]
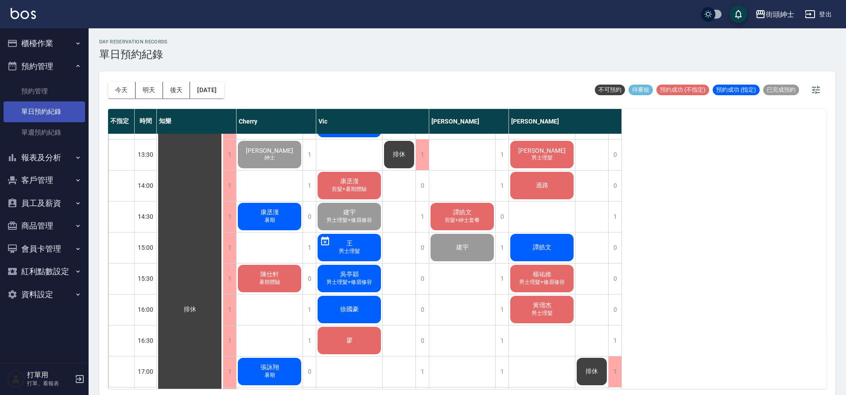
click at [271, 100] on span "暑期" at bounding box center [270, 97] width 14 height 8
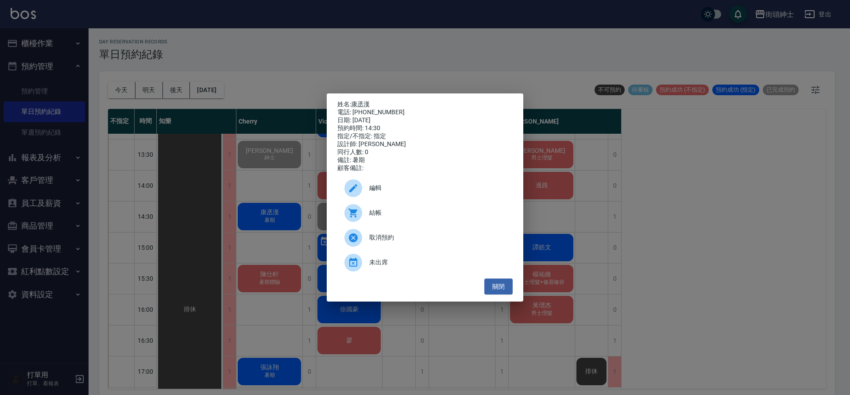
drag, startPoint x: 49, startPoint y: 107, endPoint x: 376, endPoint y: 218, distance: 346.2
click at [376, 217] on span "結帳" at bounding box center [437, 212] width 136 height 9
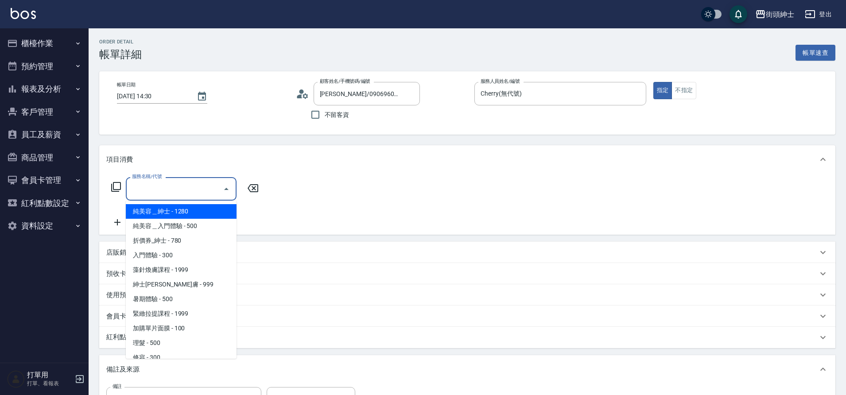
drag, startPoint x: 0, startPoint y: 0, endPoint x: 171, endPoint y: 303, distance: 347.5
click at [171, 303] on span "暑期體驗 - 500" at bounding box center [181, 299] width 111 height 15
type input "暑期體驗"
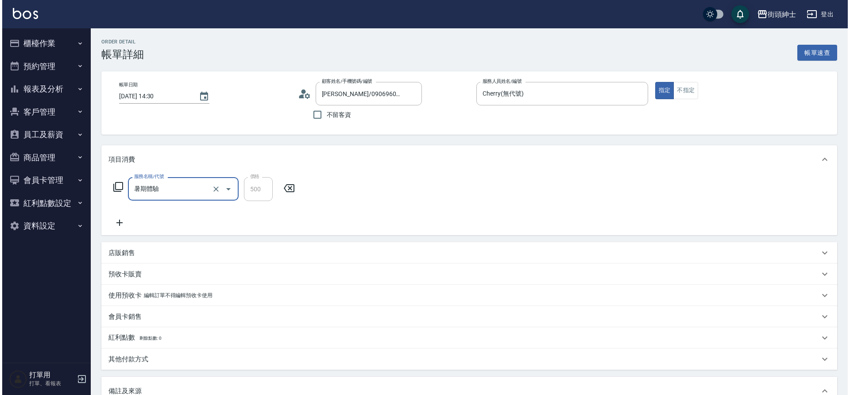
scroll to position [151, 0]
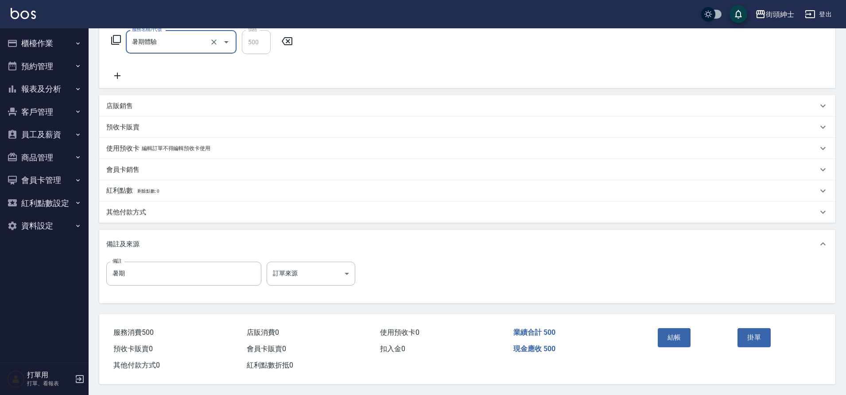
click at [655, 347] on div "結帳" at bounding box center [694, 344] width 80 height 39
drag, startPoint x: 171, startPoint y: 303, endPoint x: 664, endPoint y: 337, distance: 494.6
click at [664, 337] on button "結帳" at bounding box center [674, 337] width 33 height 19
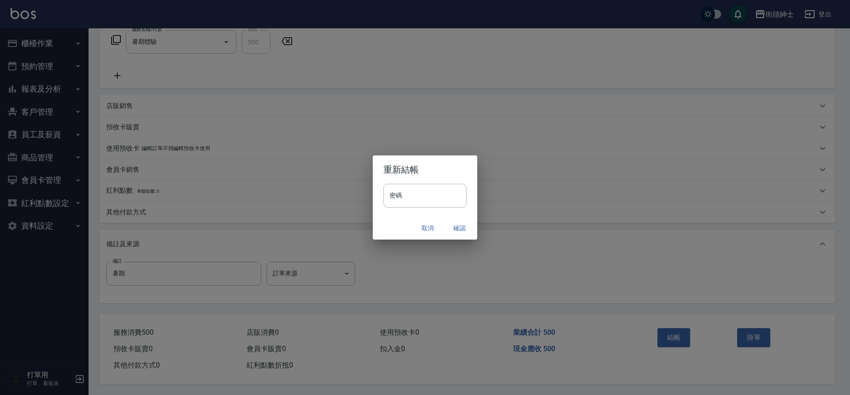
drag, startPoint x: 664, startPoint y: 337, endPoint x: 449, endPoint y: 226, distance: 242.7
click at [449, 226] on button "確認" at bounding box center [460, 228] width 28 height 16
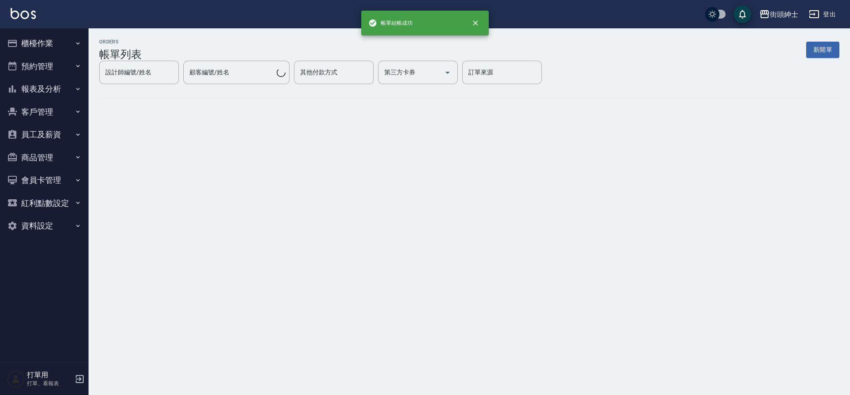
click at [48, 70] on button "預約管理" at bounding box center [44, 66] width 81 height 23
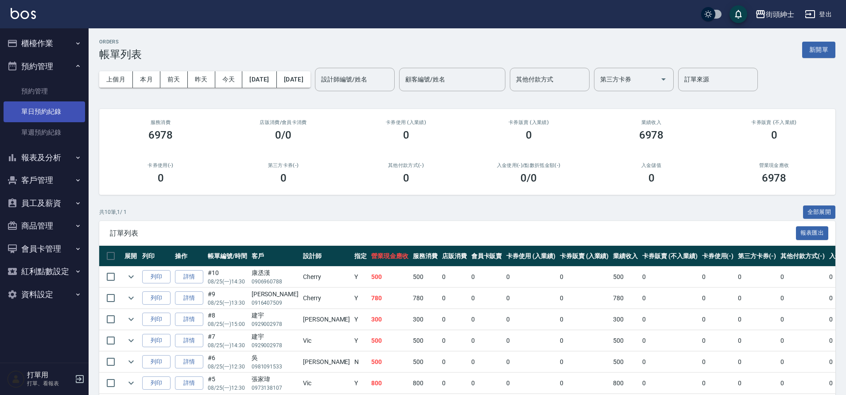
drag, startPoint x: 449, startPoint y: 226, endPoint x: 54, endPoint y: 113, distance: 410.2
click at [54, 113] on link "單日預約紀錄" at bounding box center [44, 111] width 81 height 20
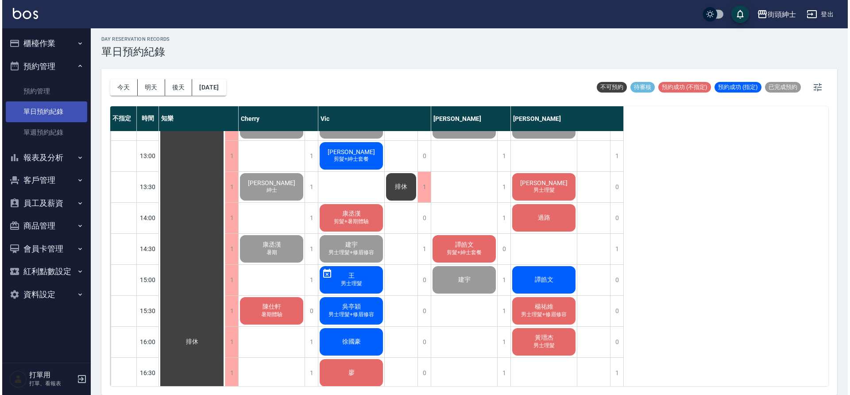
scroll to position [243, 0]
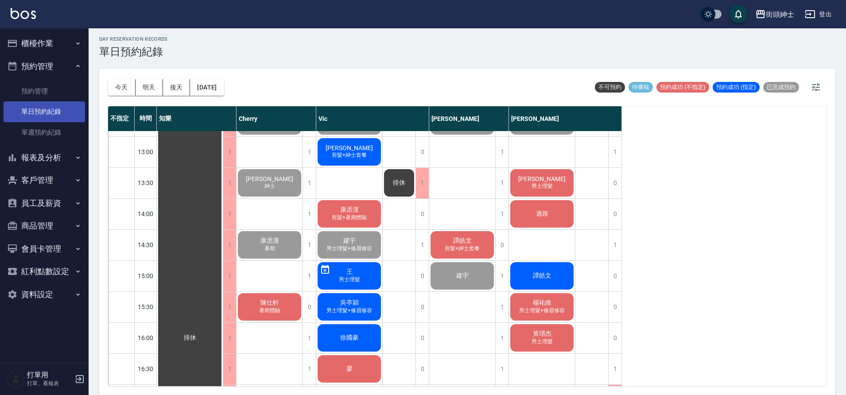
click at [223, 299] on div "陳仕軒 暑期體驗" at bounding box center [190, 338] width 66 height 898
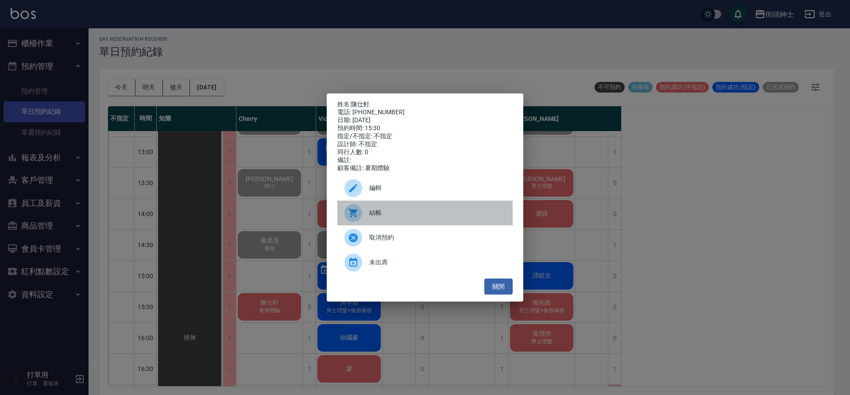
click at [356, 217] on icon at bounding box center [353, 213] width 11 height 11
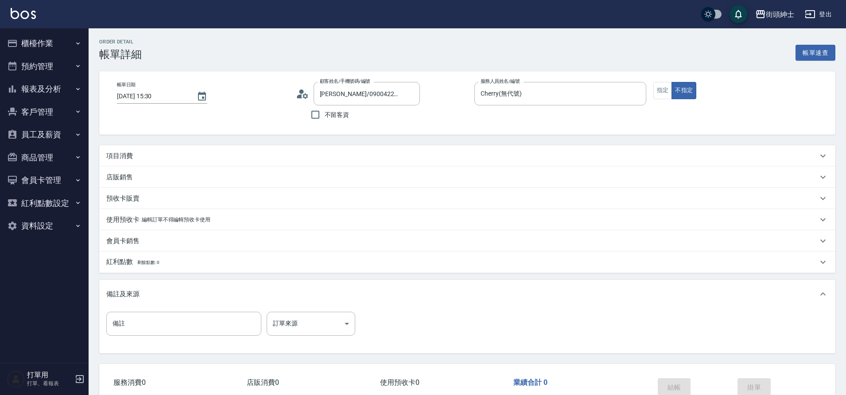
click at [166, 158] on div "項目消費" at bounding box center [461, 155] width 711 height 9
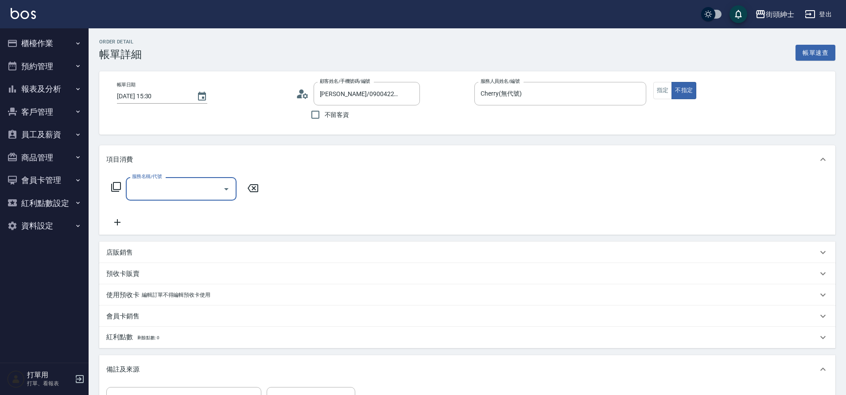
click at [167, 188] on input "服務名稱/代號" at bounding box center [174, 189] width 89 height 16
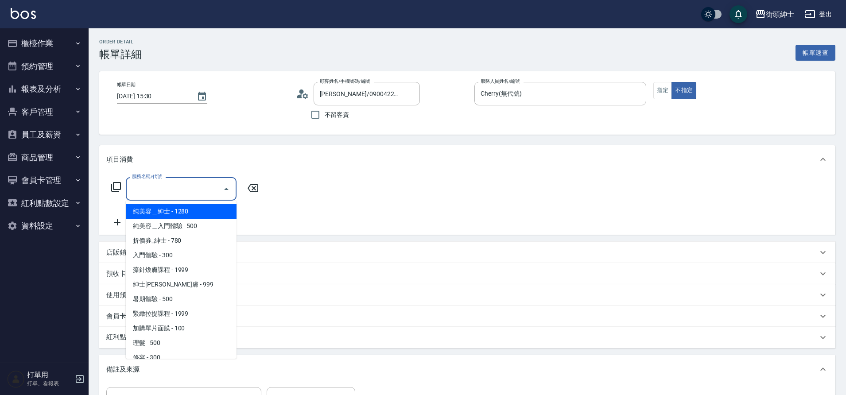
drag, startPoint x: 0, startPoint y: 0, endPoint x: 159, endPoint y: 297, distance: 337.3
click at [159, 297] on span "暑期體驗 - 500" at bounding box center [181, 299] width 111 height 15
type input "暑期體驗"
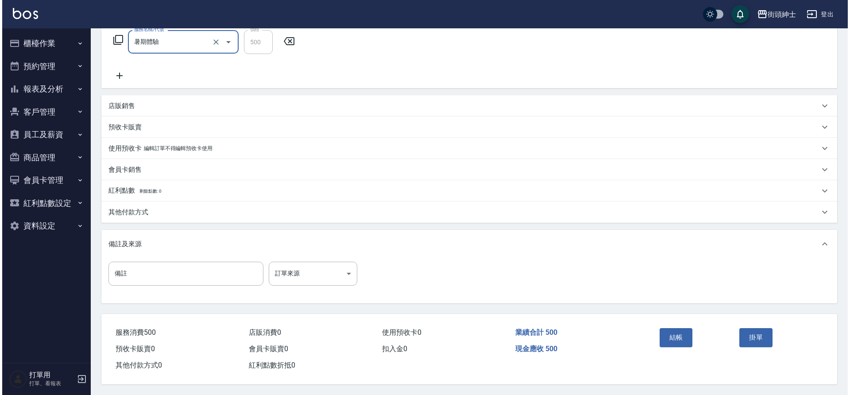
scroll to position [151, 0]
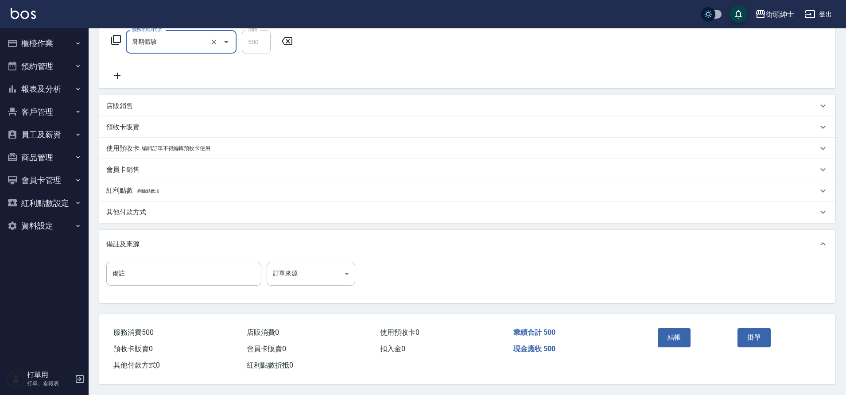
click at [678, 334] on button "結帳" at bounding box center [674, 337] width 33 height 19
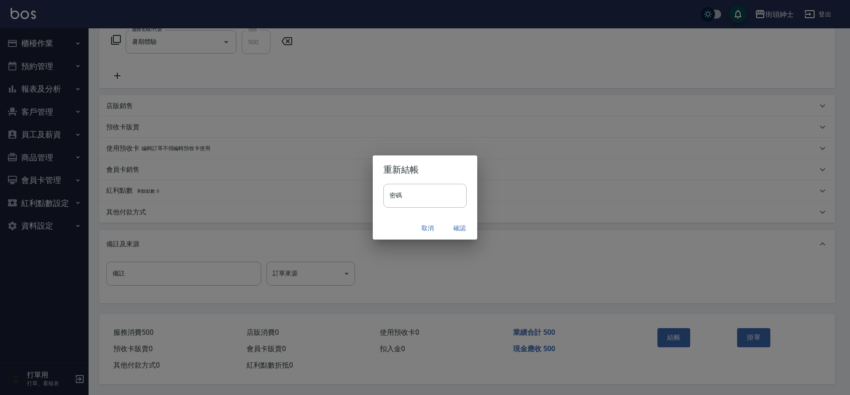
click at [468, 230] on button "確認" at bounding box center [460, 228] width 28 height 16
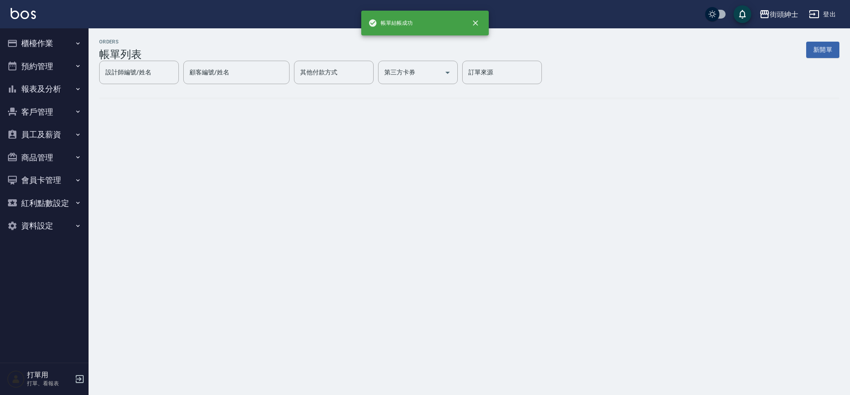
click at [51, 74] on button "預約管理" at bounding box center [44, 66] width 81 height 23
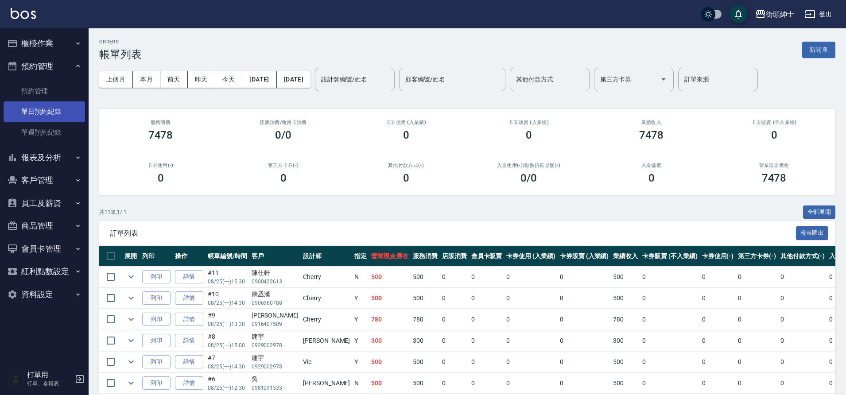
drag, startPoint x: 159, startPoint y: 297, endPoint x: 45, endPoint y: 108, distance: 221.6
click at [45, 108] on link "單日預約紀錄" at bounding box center [44, 111] width 81 height 20
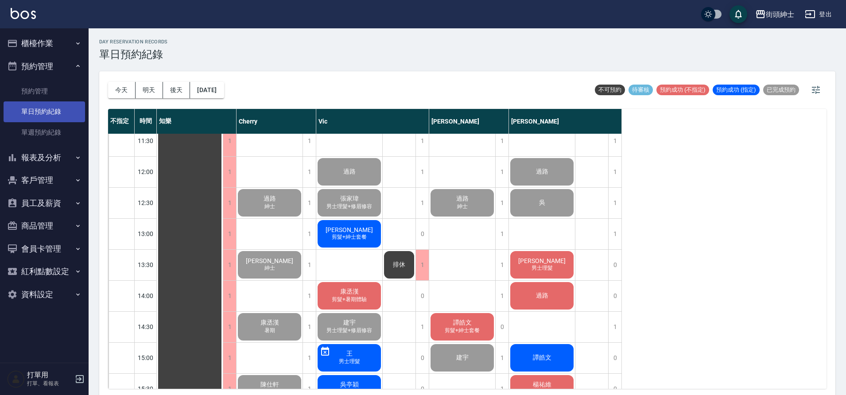
scroll to position [155, 0]
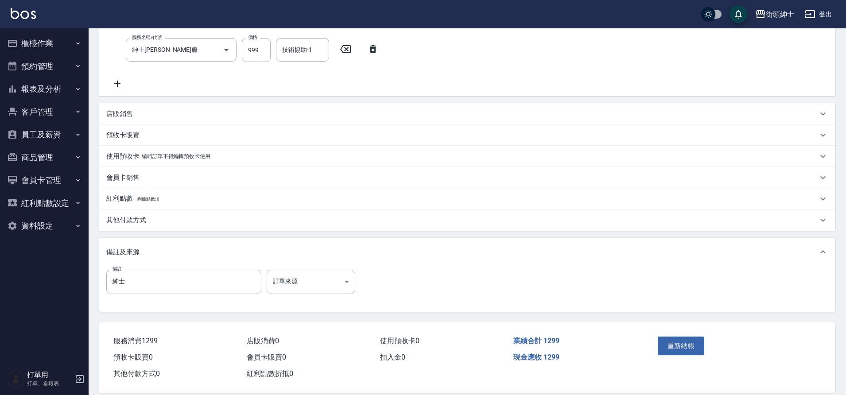
scroll to position [186, 0]
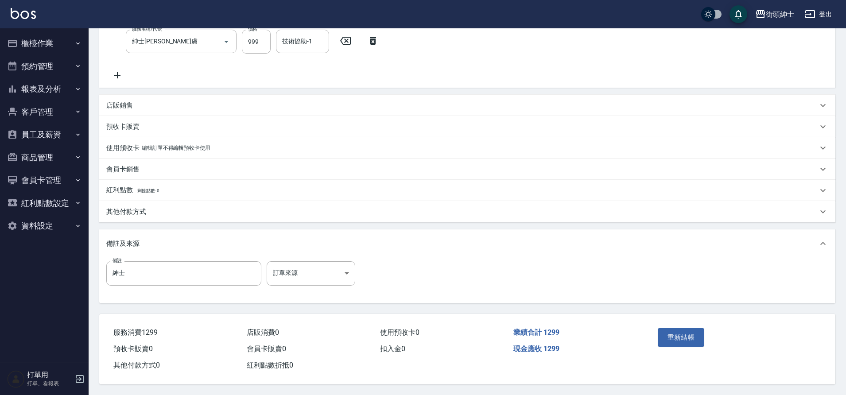
click at [51, 65] on button "預約管理" at bounding box center [44, 66] width 81 height 23
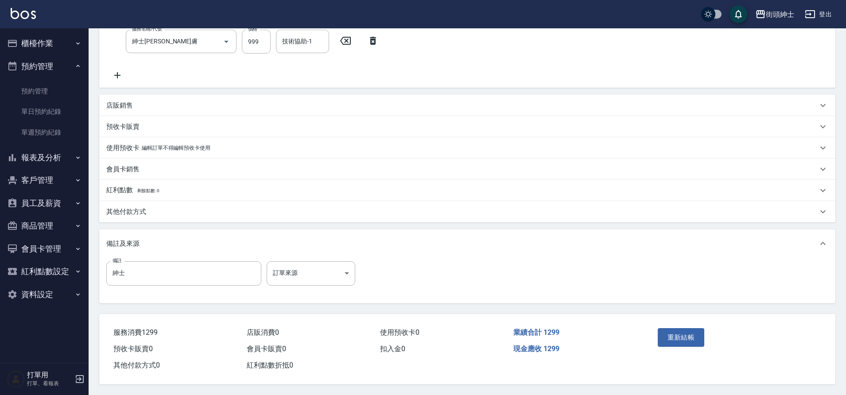
click at [43, 109] on link "單日預約紀錄" at bounding box center [44, 111] width 81 height 20
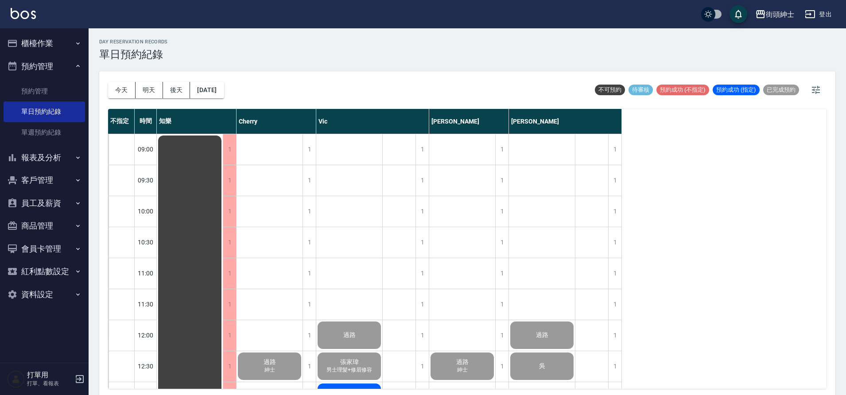
scroll to position [14, 0]
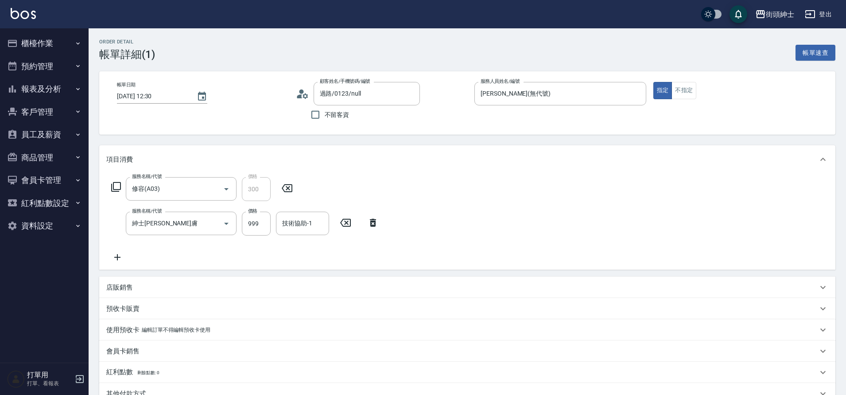
type input "過路/0123/null"
type input "修容(A03)"
type input "紳士[PERSON_NAME]膚"
click at [62, 63] on button "預約管理" at bounding box center [44, 66] width 81 height 23
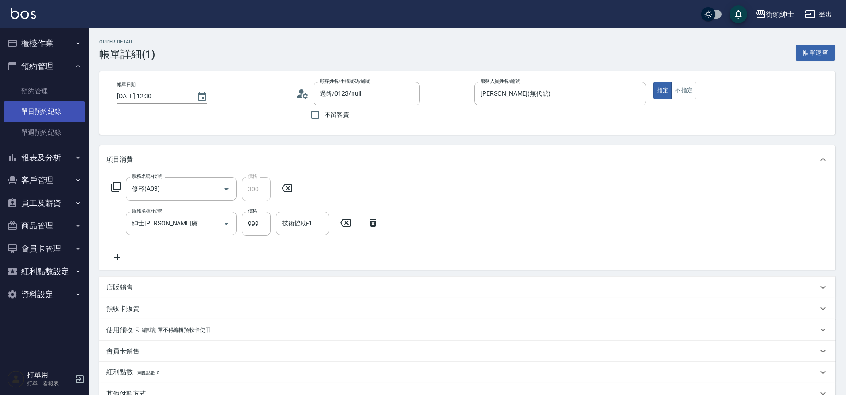
click at [49, 110] on link "單日預約紀錄" at bounding box center [44, 111] width 81 height 20
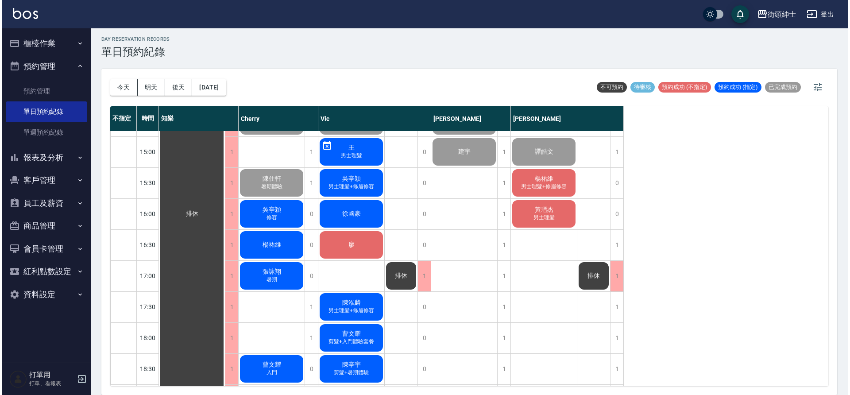
scroll to position [393, 0]
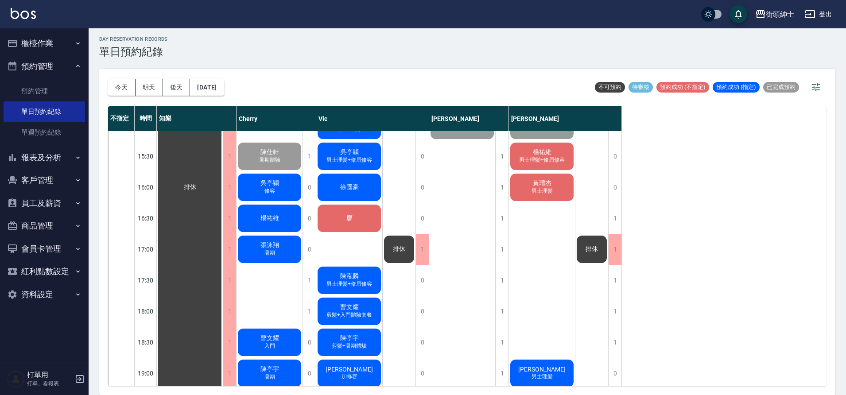
click at [223, 181] on div "吳亭穎 修容" at bounding box center [190, 187] width 66 height 898
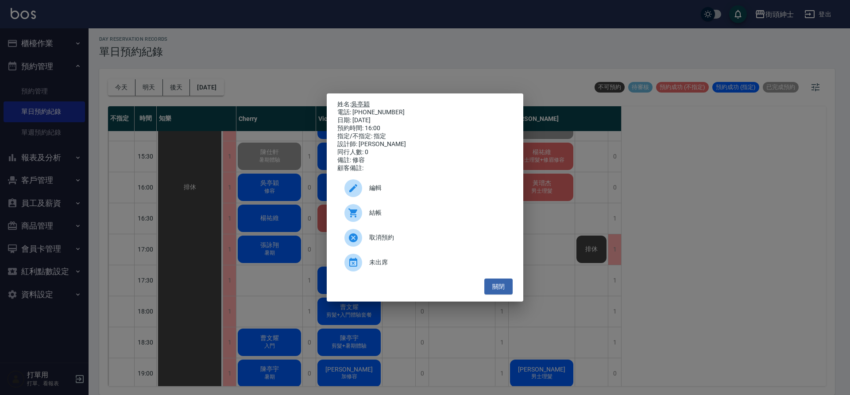
click at [364, 101] on link "吳亭穎" at bounding box center [360, 104] width 19 height 7
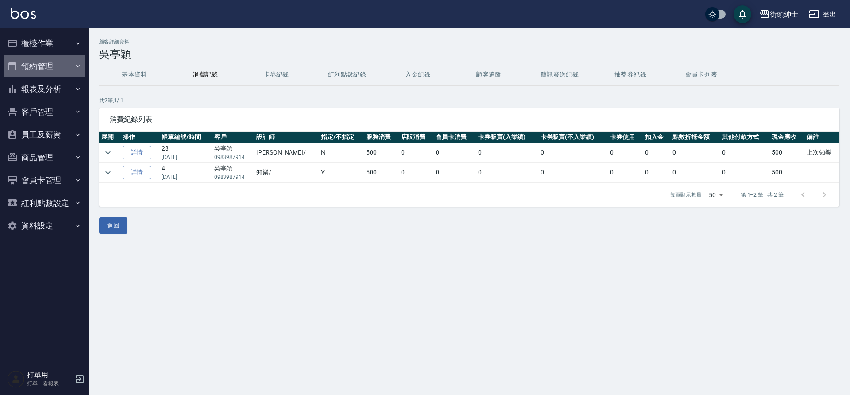
click at [48, 73] on button "預約管理" at bounding box center [44, 66] width 81 height 23
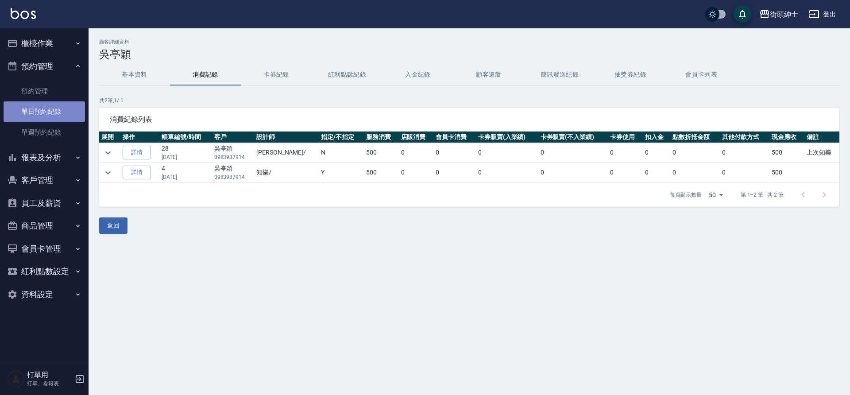
drag, startPoint x: 0, startPoint y: 0, endPoint x: 50, endPoint y: 118, distance: 128.2
click at [50, 118] on link "單日預約紀錄" at bounding box center [44, 111] width 81 height 20
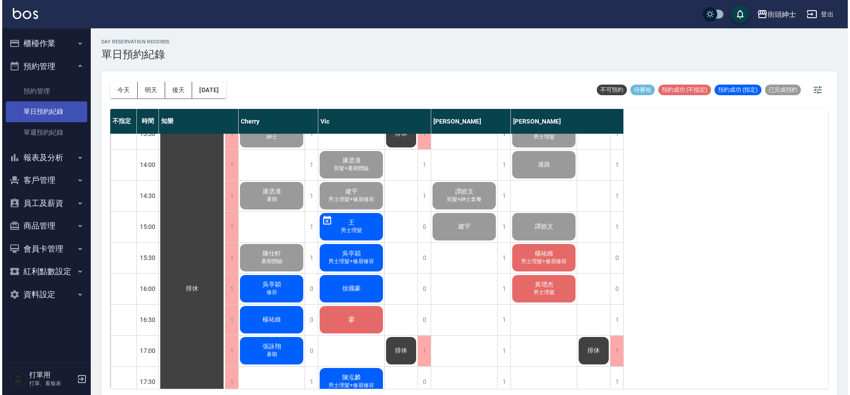
scroll to position [296, 0]
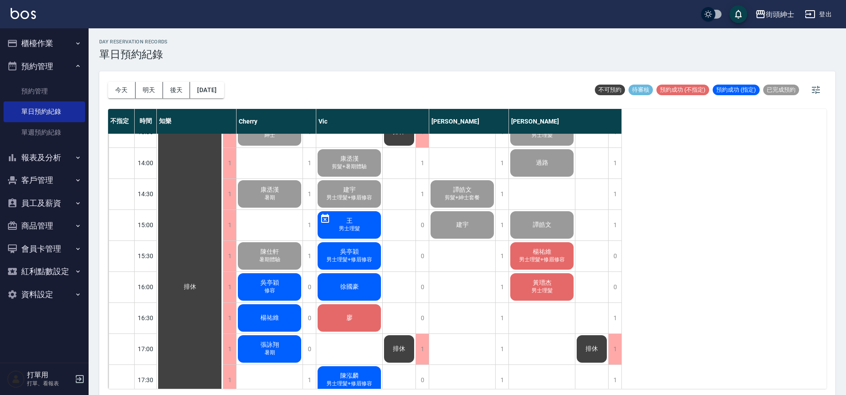
drag, startPoint x: 50, startPoint y: 118, endPoint x: 272, endPoint y: 289, distance: 280.1
click at [272, 78] on span "修容" at bounding box center [270, 74] width 14 height 8
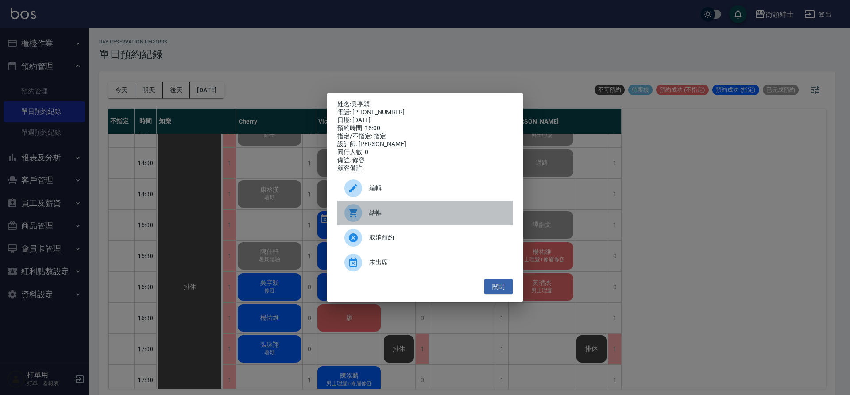
click at [379, 211] on div "結帳" at bounding box center [425, 213] width 175 height 25
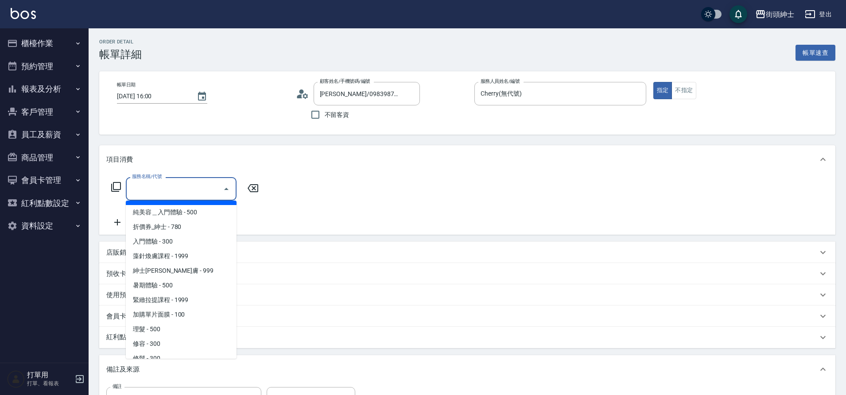
scroll to position [24, 0]
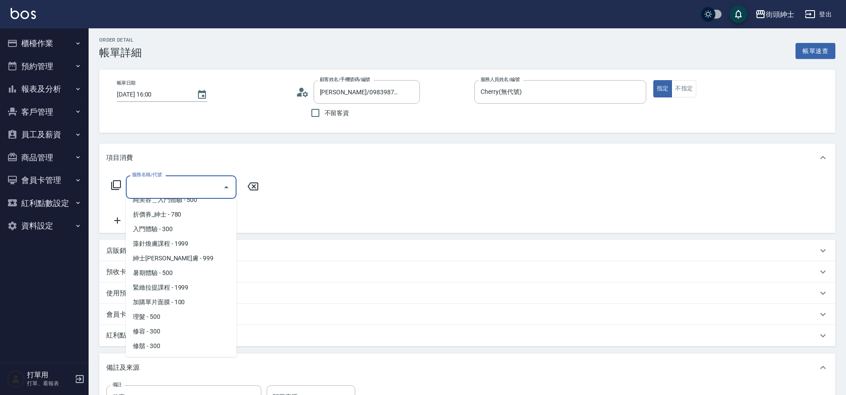
click at [159, 332] on span "修容 - 300" at bounding box center [181, 331] width 111 height 15
type input "修容(A03)"
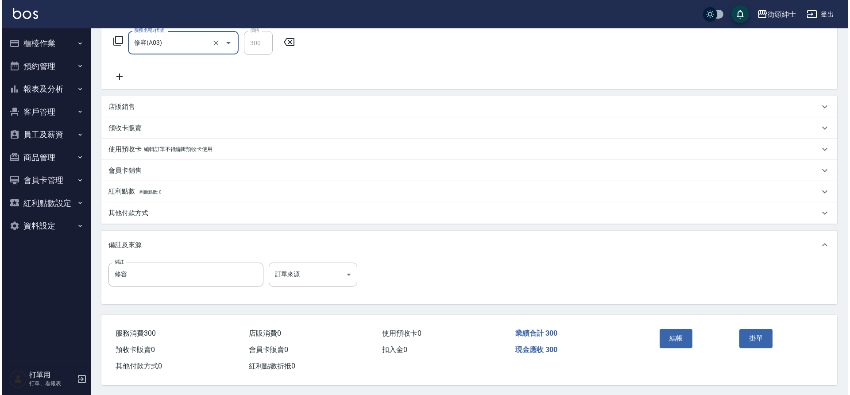
scroll to position [151, 0]
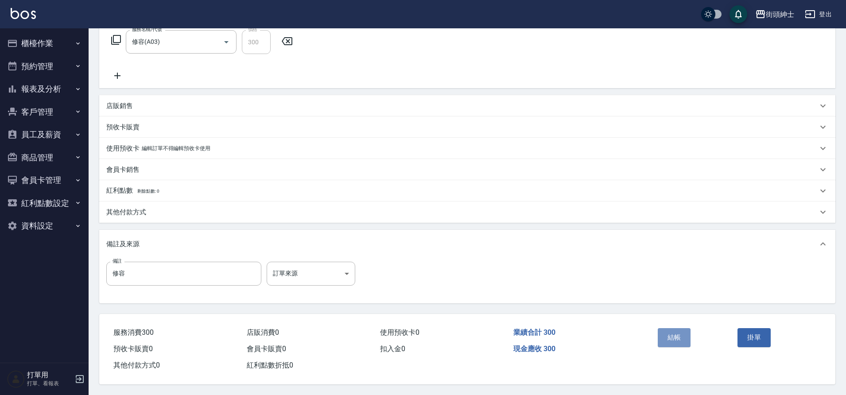
click at [673, 336] on button "結帳" at bounding box center [674, 337] width 33 height 19
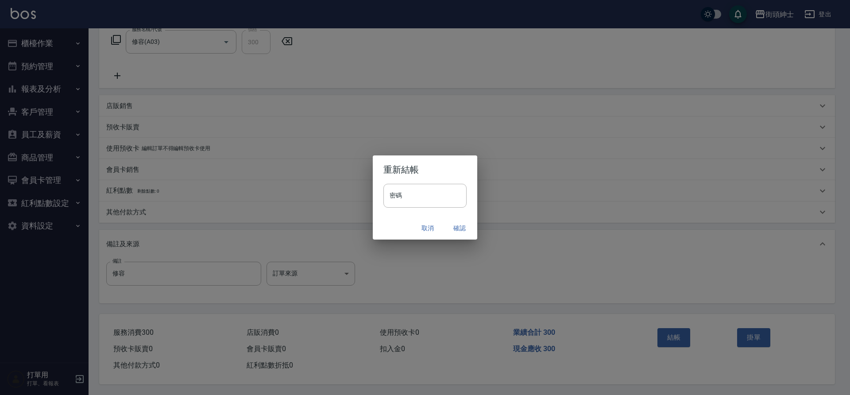
click at [454, 232] on button "確認" at bounding box center [460, 228] width 28 height 16
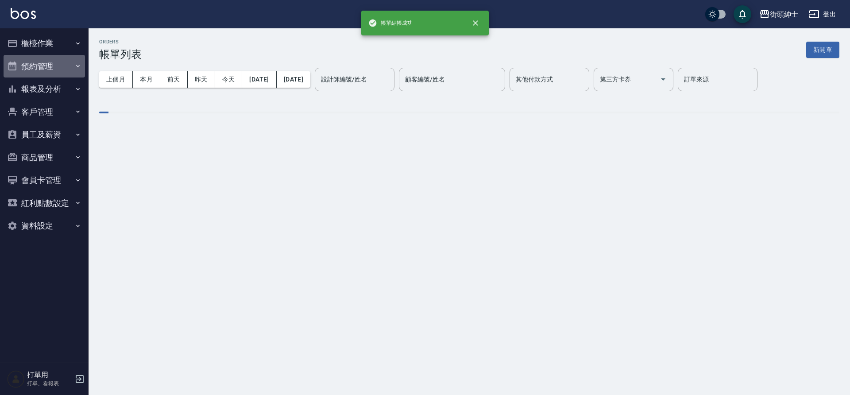
click at [37, 64] on button "預約管理" at bounding box center [44, 66] width 81 height 23
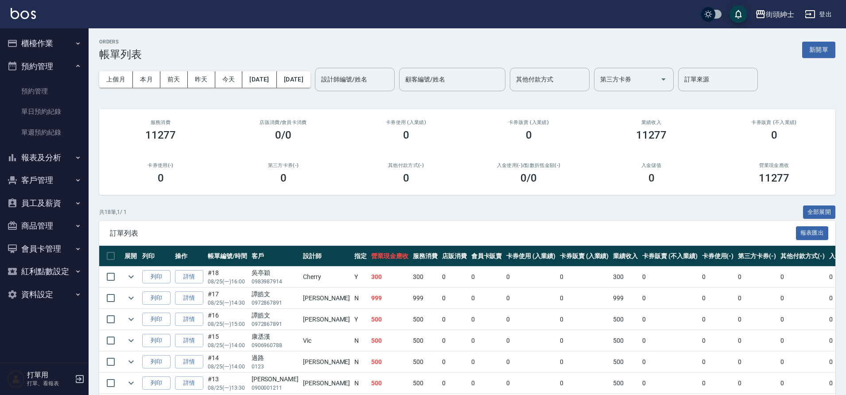
click at [52, 109] on link "單日預約紀錄" at bounding box center [44, 111] width 81 height 20
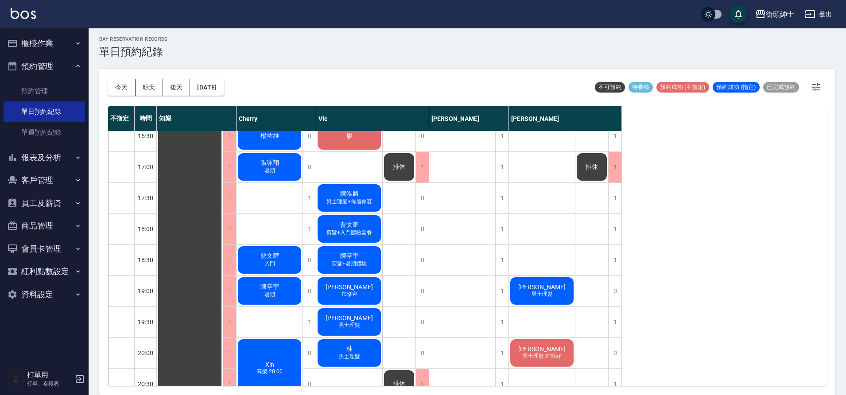
scroll to position [481, 0]
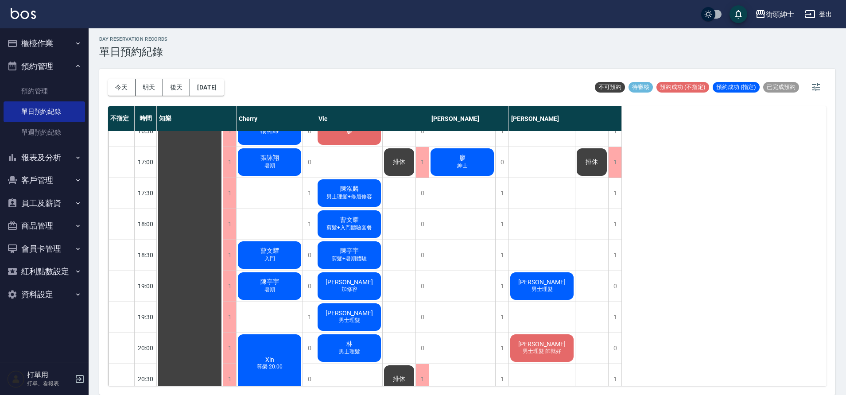
click at [198, 104] on span "張詠翔" at bounding box center [190, 100] width 16 height 8
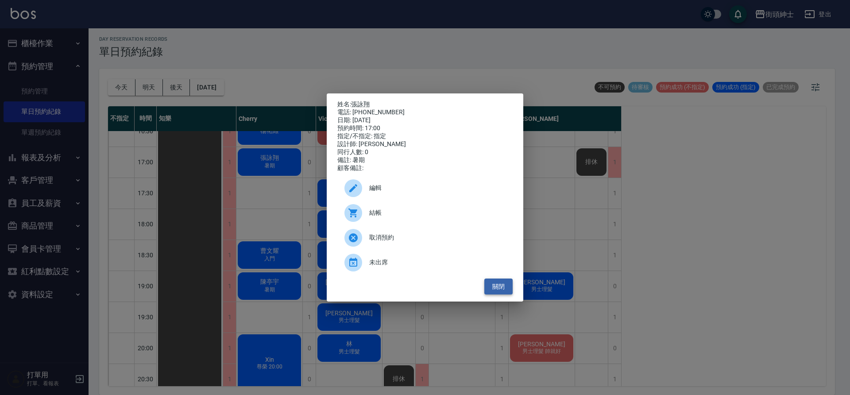
click at [500, 291] on button "關閉" at bounding box center [499, 287] width 28 height 16
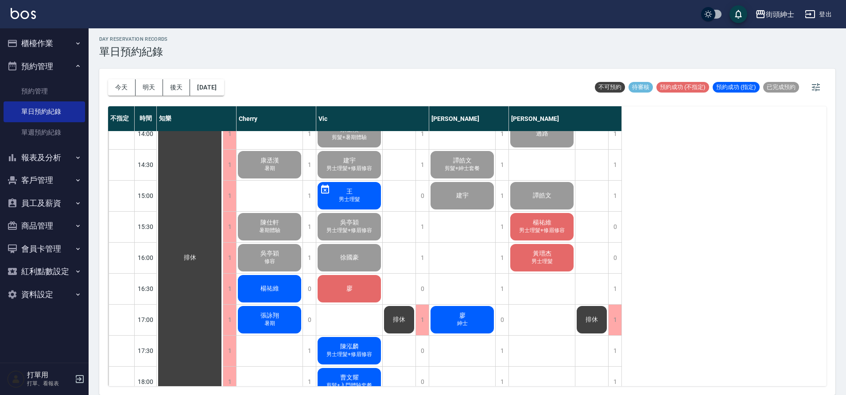
scroll to position [352, 0]
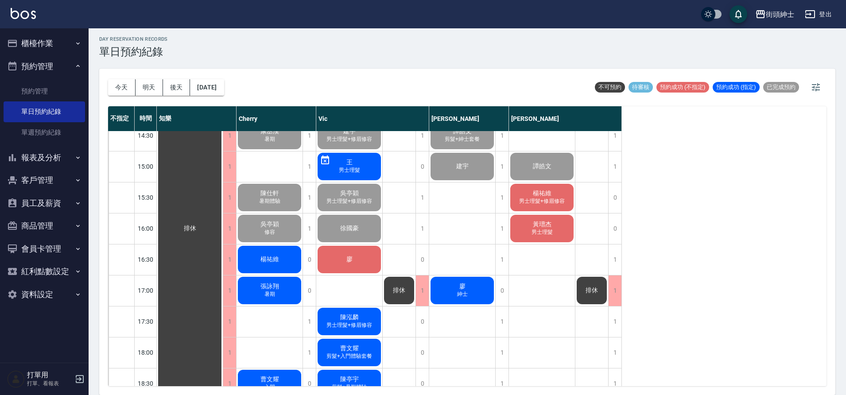
click at [198, 233] on span "排休" at bounding box center [190, 229] width 16 height 8
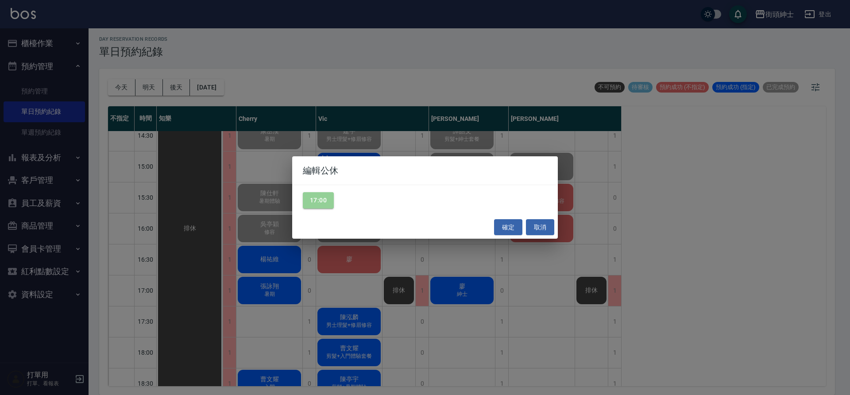
drag, startPoint x: 326, startPoint y: 197, endPoint x: 470, endPoint y: 224, distance: 146.0
click at [326, 198] on button "17:00" at bounding box center [318, 200] width 31 height 16
click at [521, 227] on button "確定" at bounding box center [508, 227] width 28 height 16
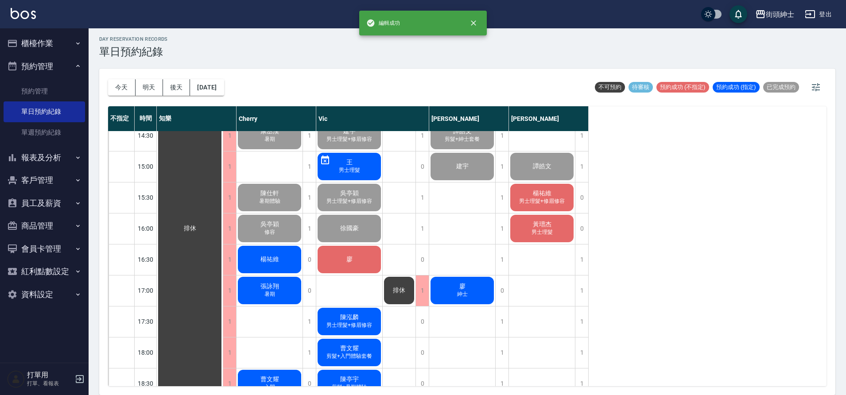
click at [198, 233] on span "排休" at bounding box center [190, 229] width 16 height 8
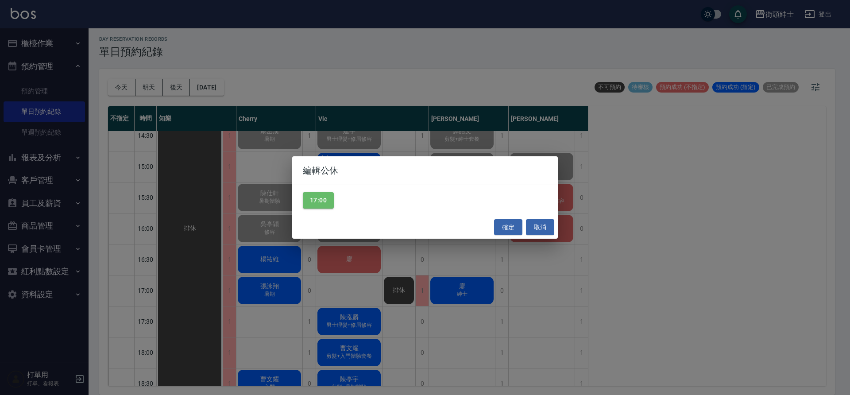
drag, startPoint x: 330, startPoint y: 201, endPoint x: 417, endPoint y: 222, distance: 89.9
click at [329, 201] on button "17:00" at bounding box center [318, 200] width 31 height 16
click at [506, 230] on button "確定" at bounding box center [508, 227] width 28 height 16
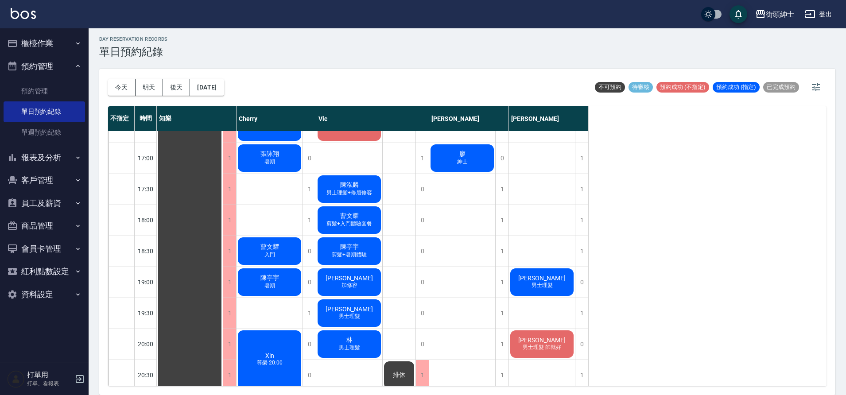
scroll to position [516, 0]
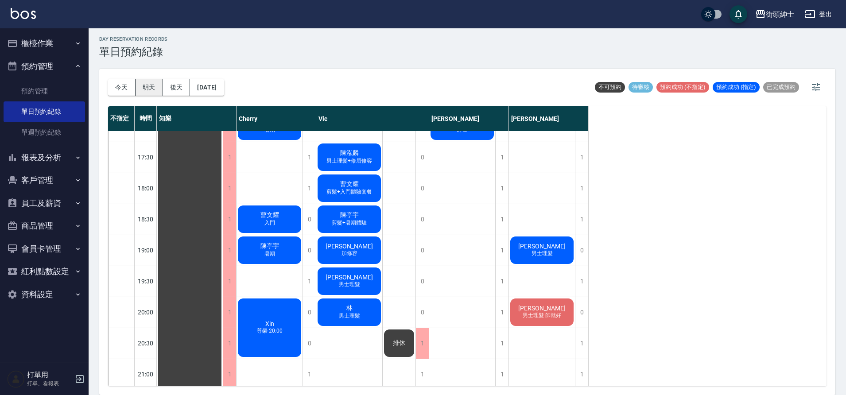
click at [150, 89] on button "明天" at bounding box center [149, 87] width 27 height 16
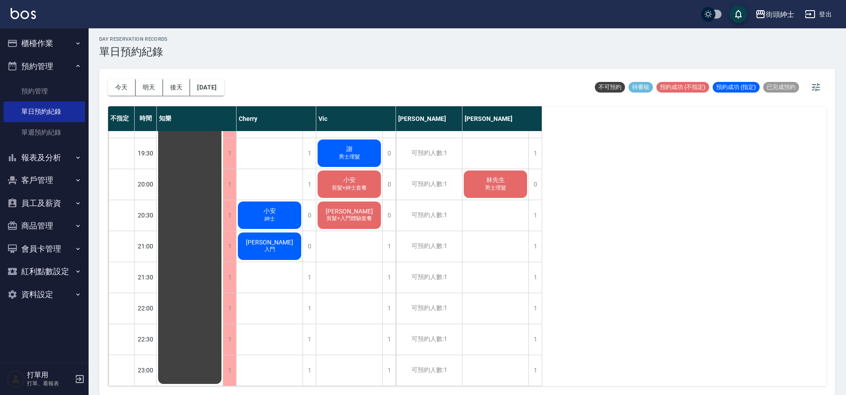
scroll to position [651, 0]
click at [176, 88] on button "後天" at bounding box center [176, 87] width 27 height 16
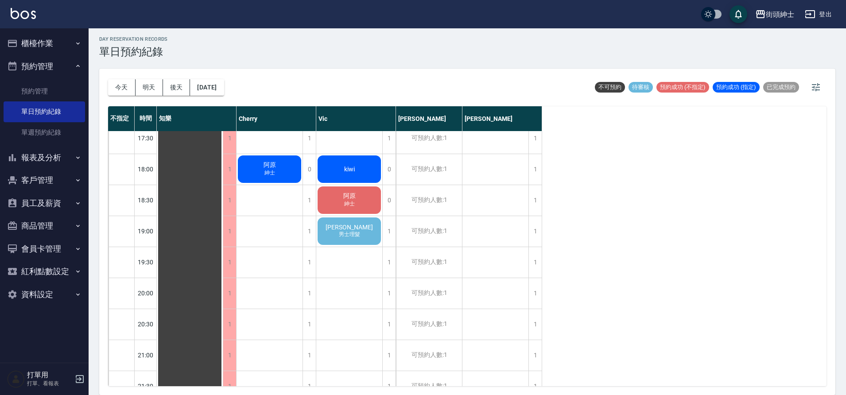
scroll to position [534, 0]
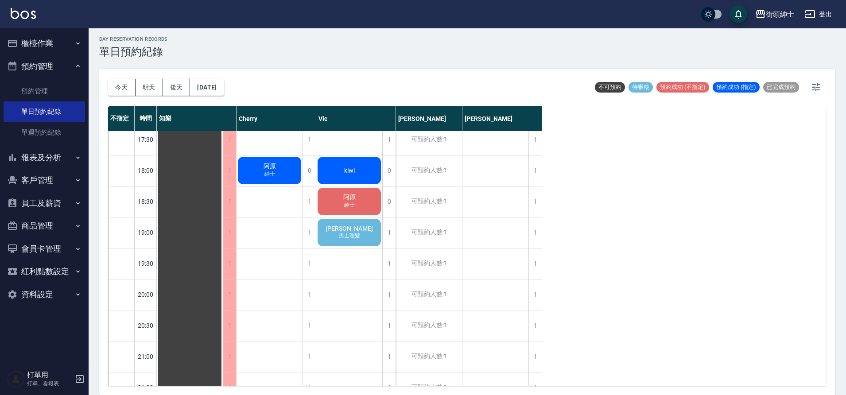
click at [223, 233] on div "ryan 男士理髮" at bounding box center [190, 46] width 66 height 898
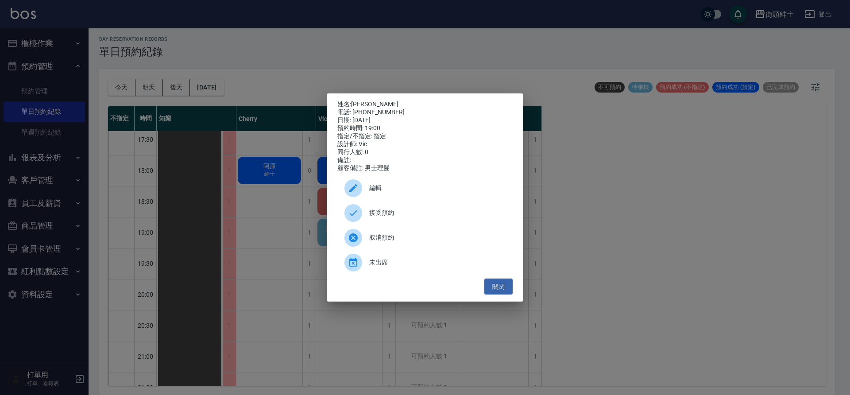
click at [417, 210] on div "接受預約" at bounding box center [425, 213] width 175 height 25
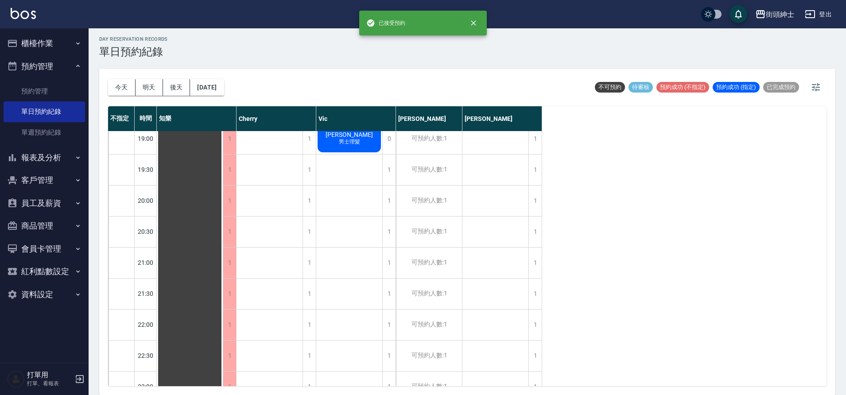
scroll to position [651, 0]
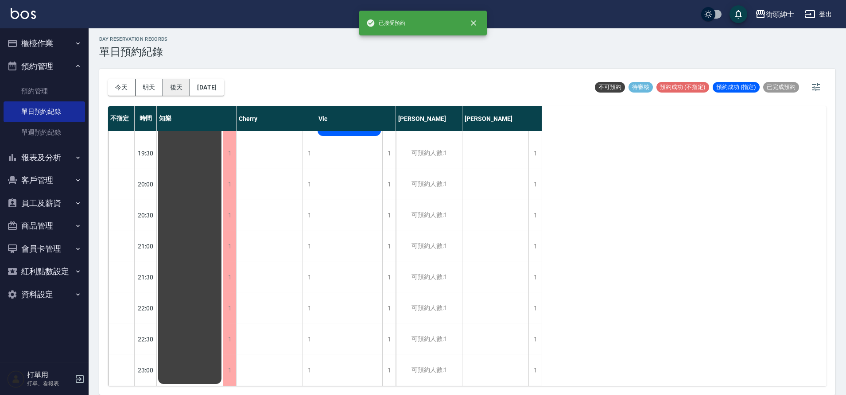
click at [174, 87] on button "後天" at bounding box center [176, 87] width 27 height 16
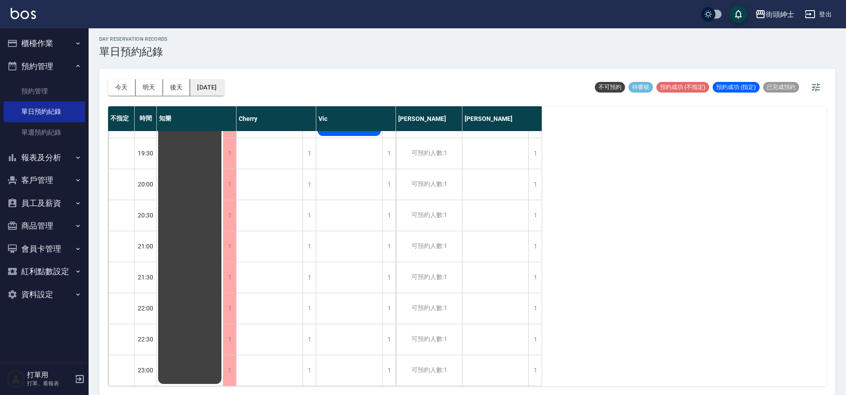
click at [224, 89] on button "2025/08/27" at bounding box center [207, 87] width 34 height 16
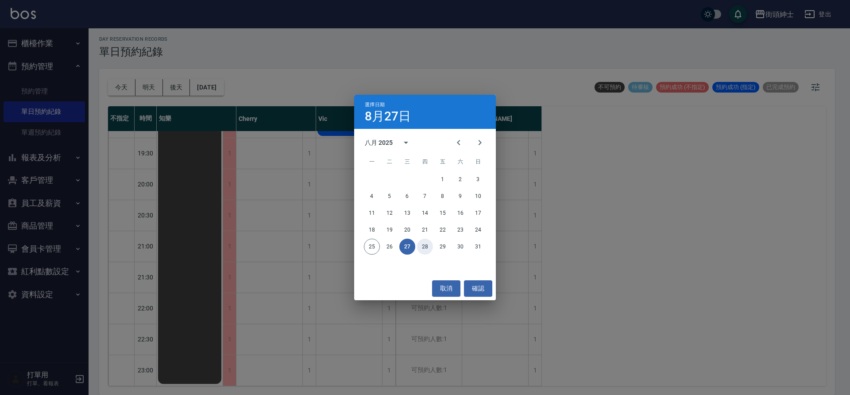
click at [428, 248] on button "28" at bounding box center [425, 247] width 16 height 16
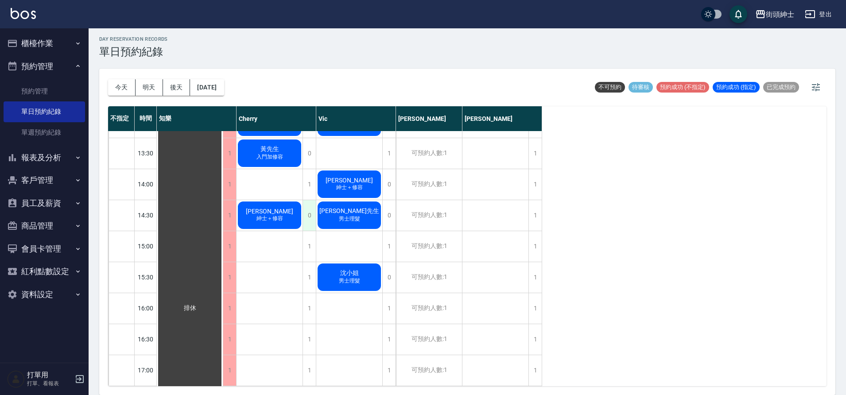
scroll to position [272, 0]
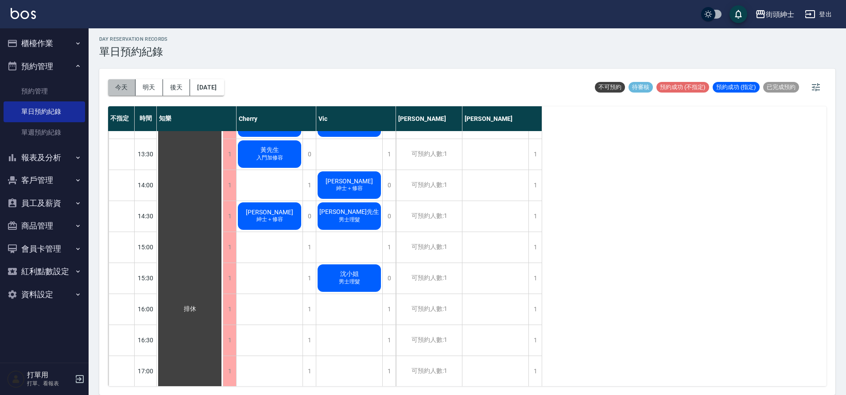
drag, startPoint x: 122, startPoint y: 84, endPoint x: 217, endPoint y: 94, distance: 95.3
click at [122, 84] on button "今天" at bounding box center [121, 87] width 27 height 16
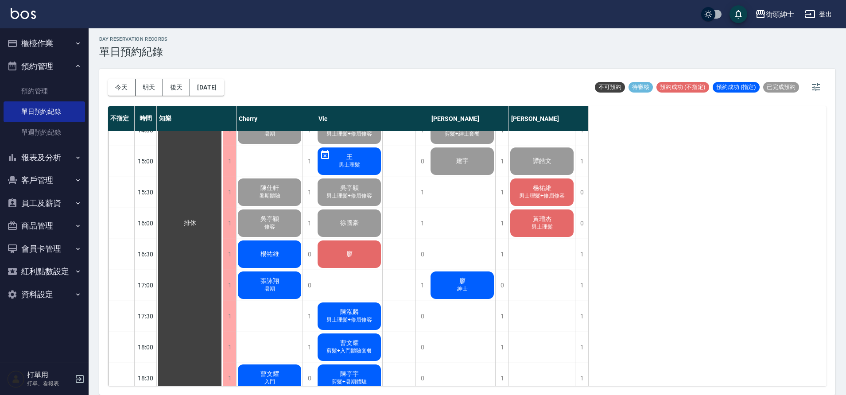
scroll to position [358, 0]
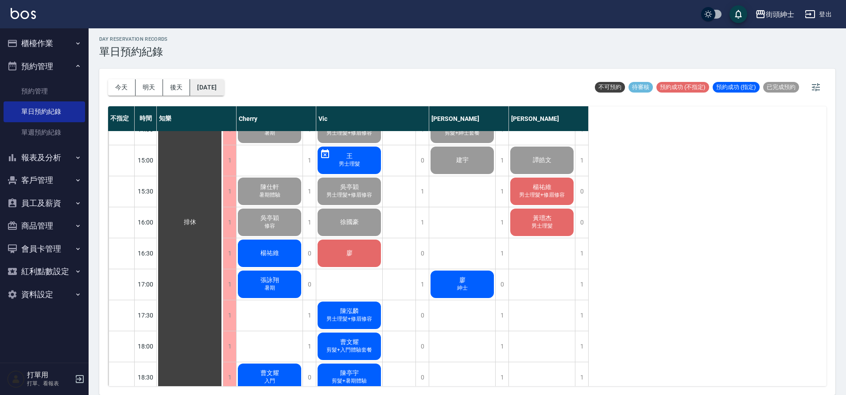
click at [220, 89] on button "[DATE]" at bounding box center [207, 87] width 34 height 16
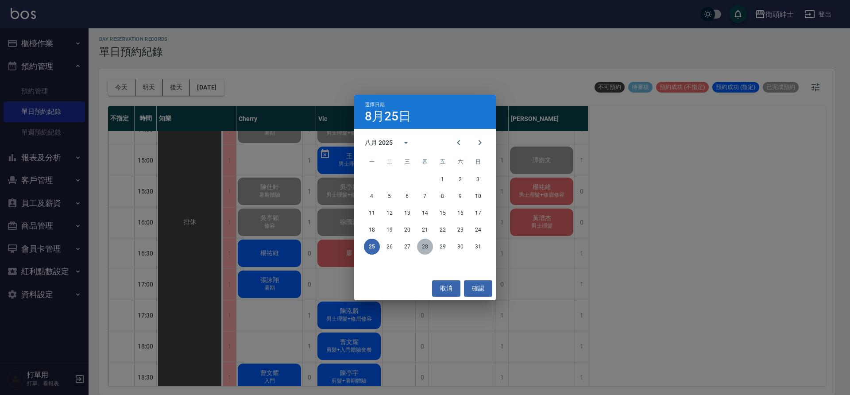
drag, startPoint x: 423, startPoint y: 245, endPoint x: 443, endPoint y: 237, distance: 22.0
click at [423, 245] on button "28" at bounding box center [425, 247] width 16 height 16
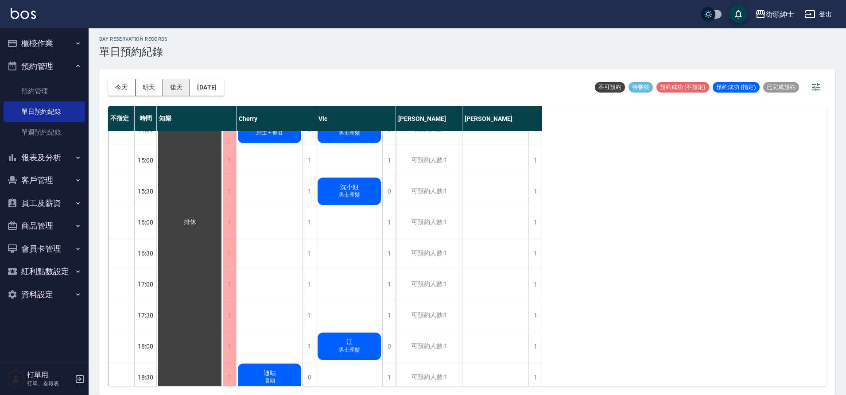
click at [173, 85] on button "後天" at bounding box center [176, 87] width 27 height 16
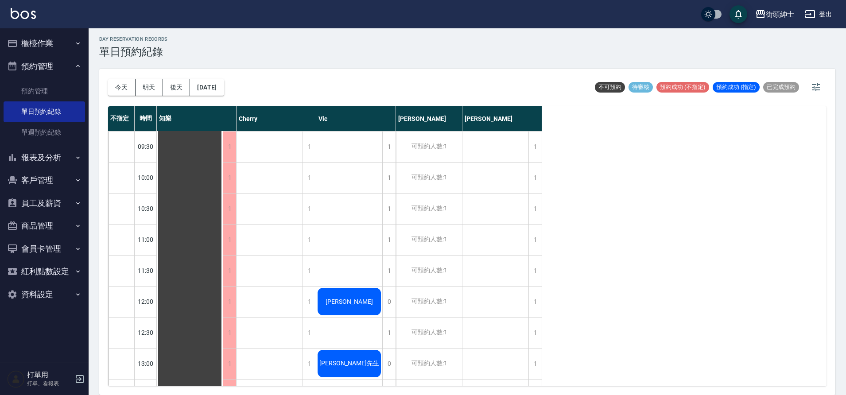
scroll to position [139, 0]
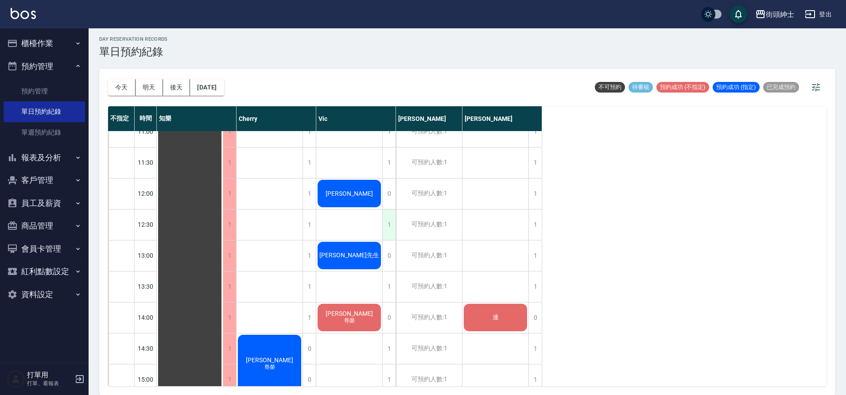
click at [391, 226] on div "1" at bounding box center [388, 225] width 13 height 31
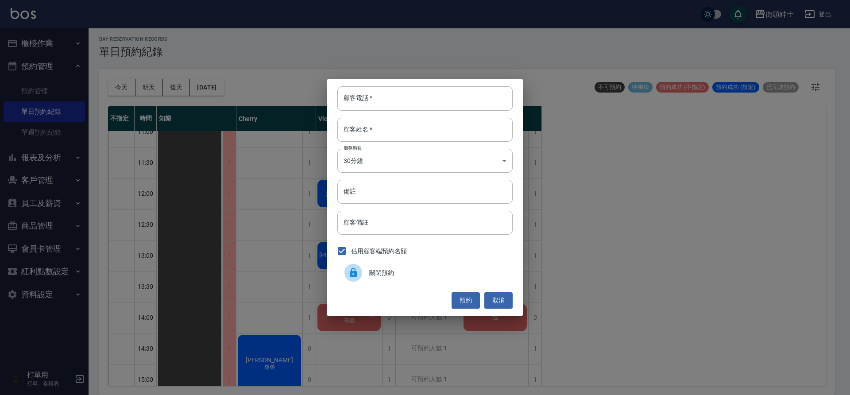
click at [400, 270] on span "關閉預約" at bounding box center [437, 272] width 136 height 9
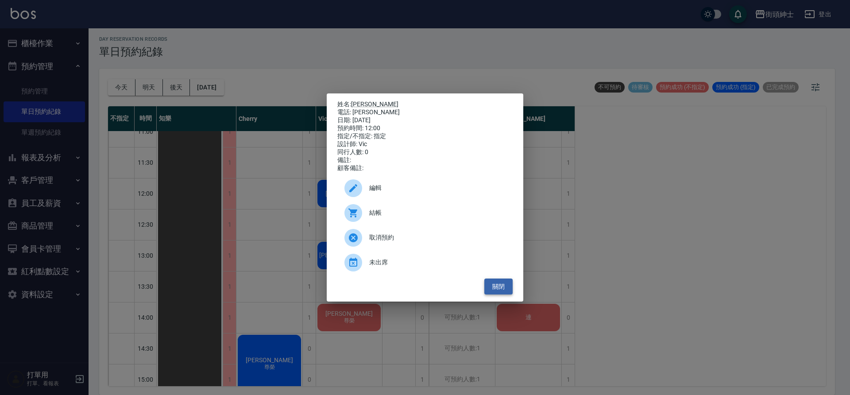
click at [503, 288] on button "關閉" at bounding box center [499, 287] width 28 height 16
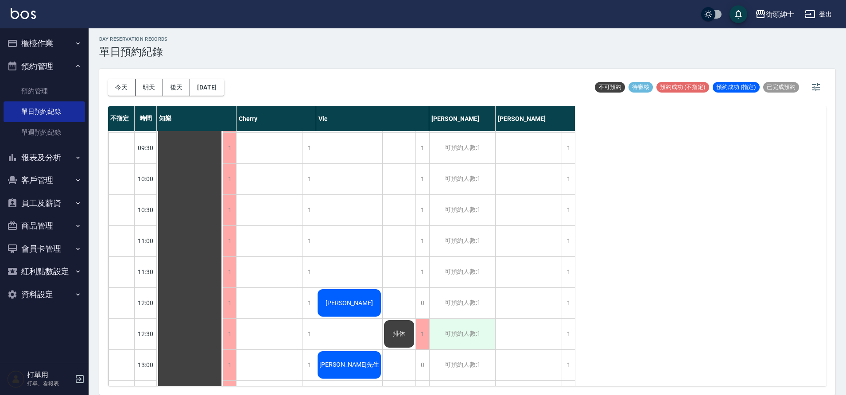
scroll to position [73, 0]
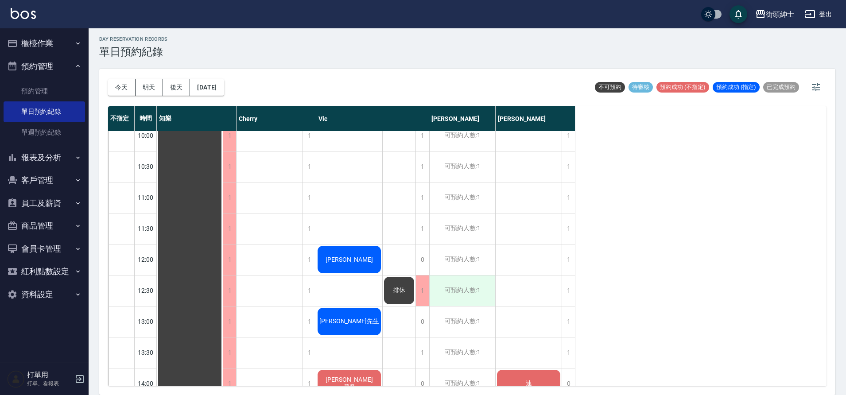
click at [477, 290] on div "可預約人數:1" at bounding box center [462, 291] width 66 height 31
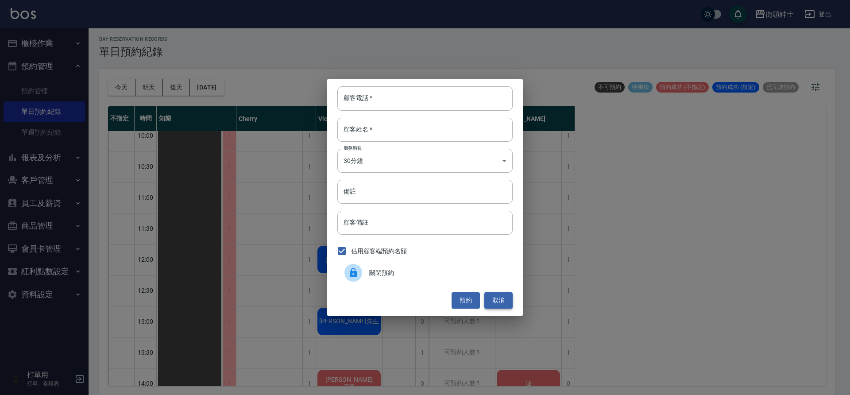
click at [495, 297] on button "取消" at bounding box center [499, 300] width 28 height 16
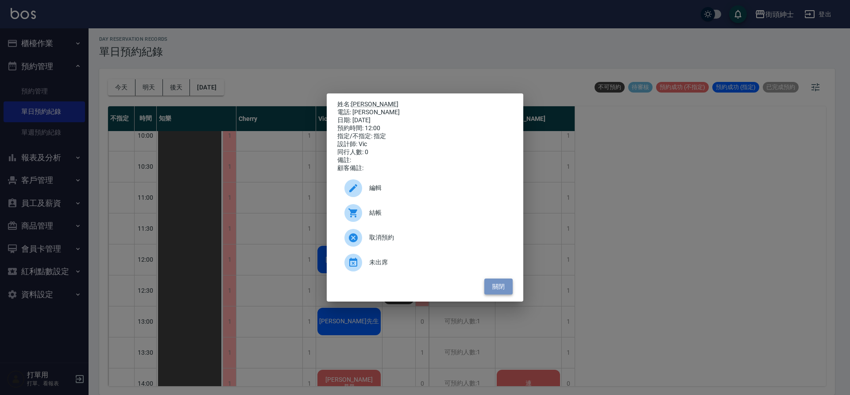
click at [493, 289] on button "關閉" at bounding box center [499, 287] width 28 height 16
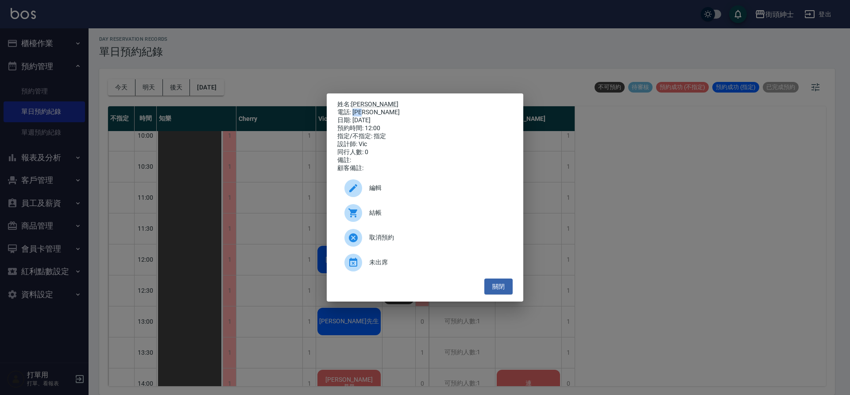
drag, startPoint x: 354, startPoint y: 110, endPoint x: 373, endPoint y: 110, distance: 19.0
click at [374, 110] on div "電話: 陳品旭" at bounding box center [425, 113] width 175 height 8
drag, startPoint x: 379, startPoint y: 103, endPoint x: 355, endPoint y: 101, distance: 24.5
click at [355, 101] on p "姓名: 陳品旭" at bounding box center [425, 105] width 175 height 8
copy link "陳品旭"
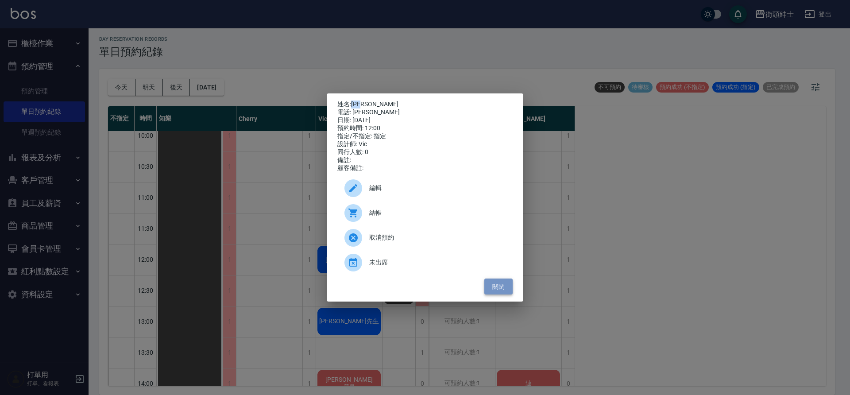
click at [504, 292] on button "關閉" at bounding box center [499, 287] width 28 height 16
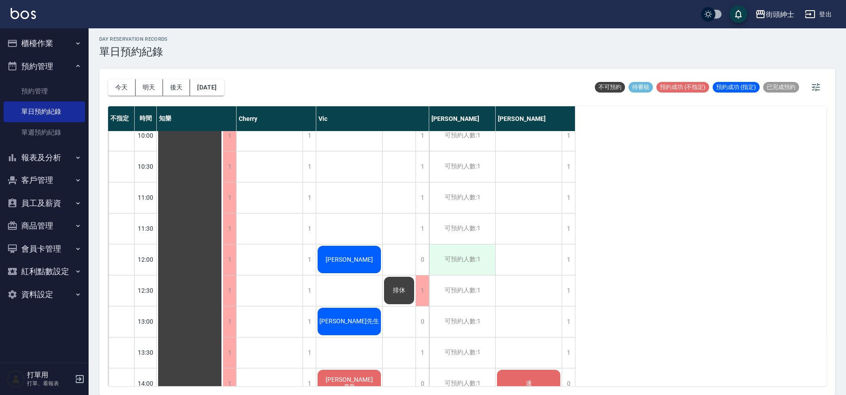
click at [471, 265] on div "可預約人數:1" at bounding box center [462, 259] width 66 height 31
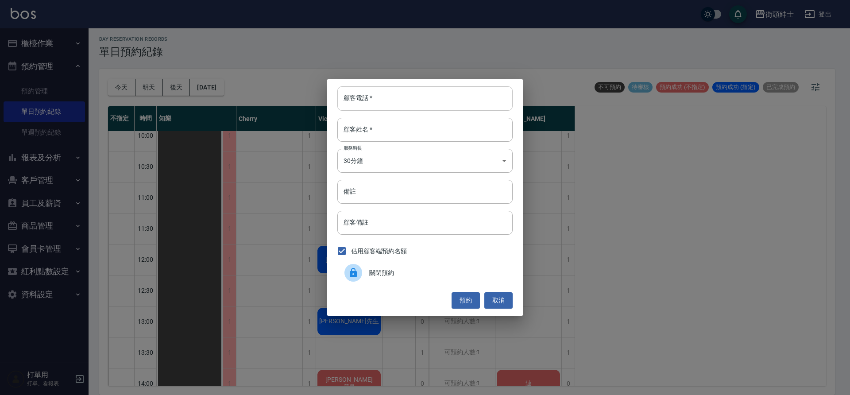
click at [406, 103] on input "顧客電話   *" at bounding box center [425, 98] width 175 height 24
paste input "陳品旭"
type input "陳品旭"
click at [407, 126] on input "顧客姓名   *" at bounding box center [425, 130] width 175 height 24
type input "０"
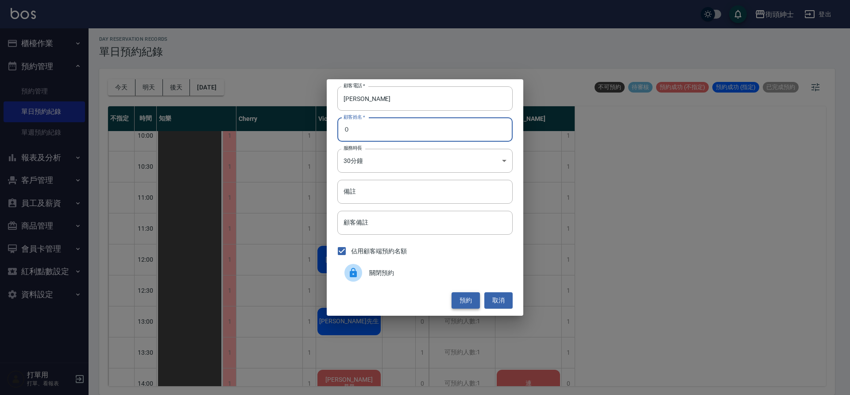
click at [467, 303] on button "預約" at bounding box center [466, 300] width 28 height 16
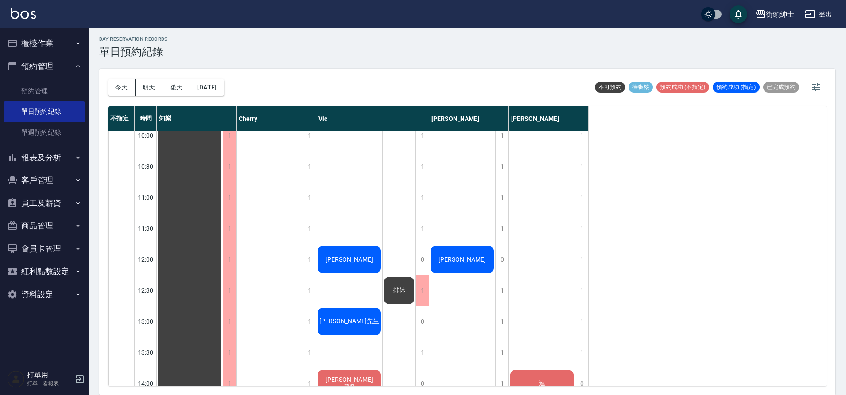
drag, startPoint x: 125, startPoint y: 83, endPoint x: 215, endPoint y: 96, distance: 90.8
click at [125, 84] on button "今天" at bounding box center [121, 87] width 27 height 16
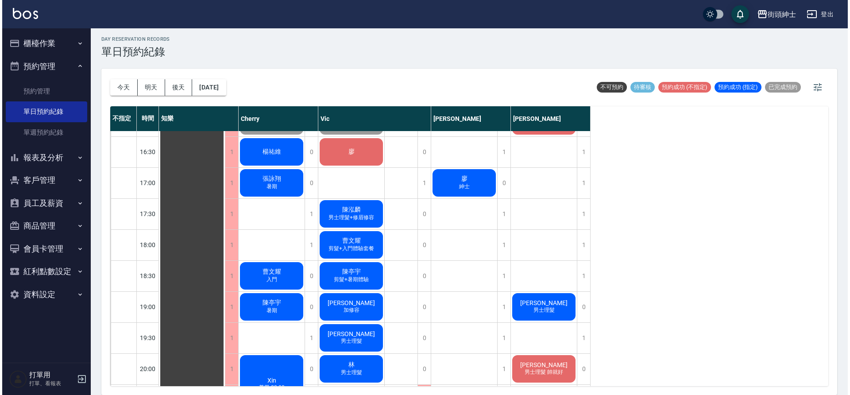
scroll to position [459, 0]
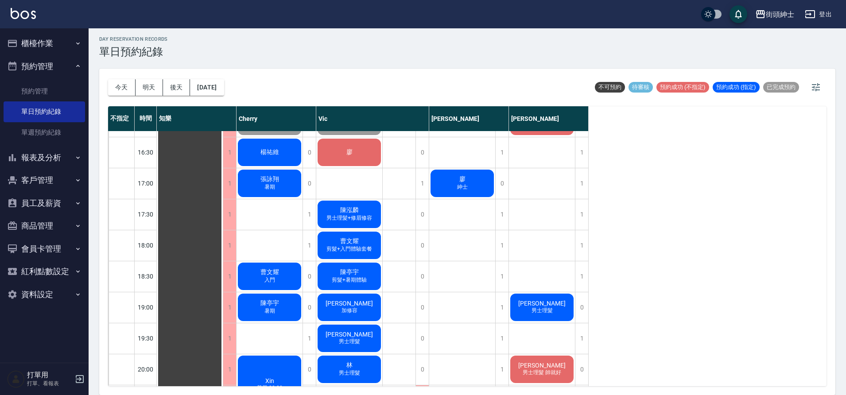
click at [223, 207] on div "陳泓麟 男士理髮+修眉修容" at bounding box center [190, 121] width 66 height 898
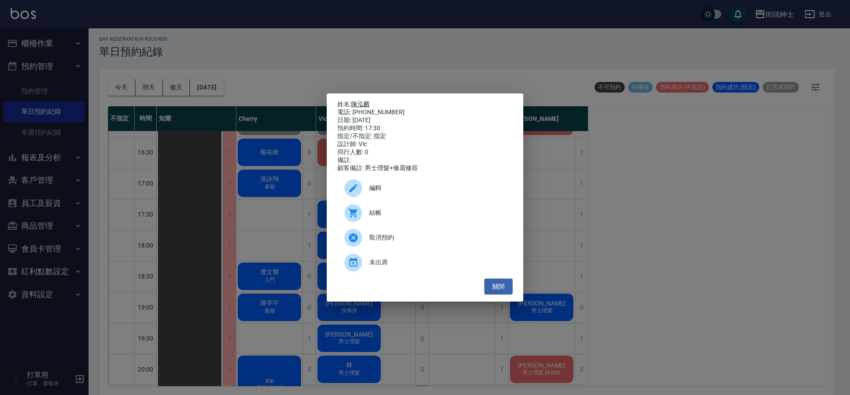
click at [361, 101] on link "陳泓麟" at bounding box center [360, 104] width 19 height 7
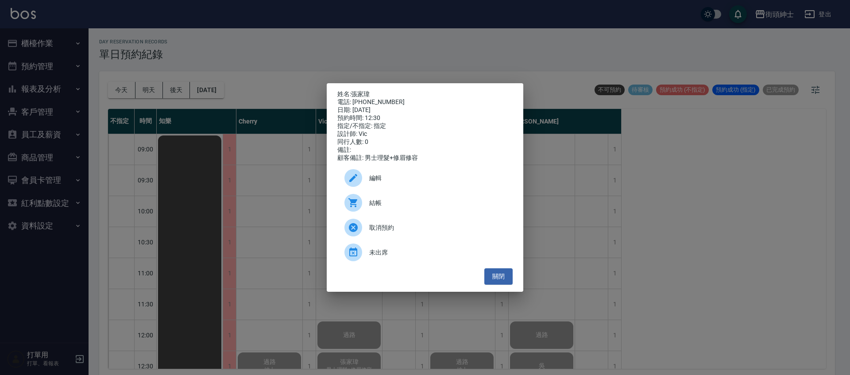
click at [155, 97] on div "姓名: [PERSON_NAME] 電話: [PHONE_NUMBER] 日期: [DATE] 預約時間: 12:30 指定/不指定: 指定 設計師: [PE…" at bounding box center [425, 187] width 850 height 375
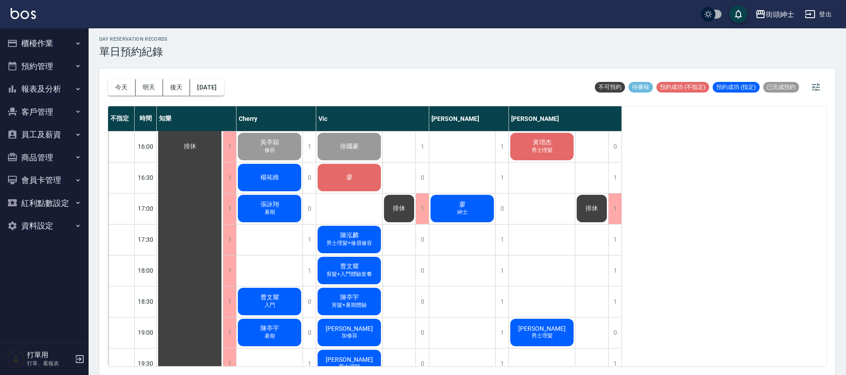
scroll to position [603, 0]
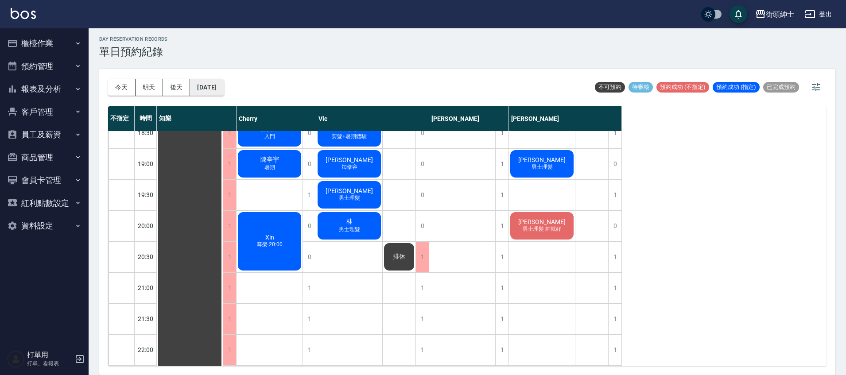
click at [219, 92] on button "[DATE]" at bounding box center [207, 87] width 34 height 16
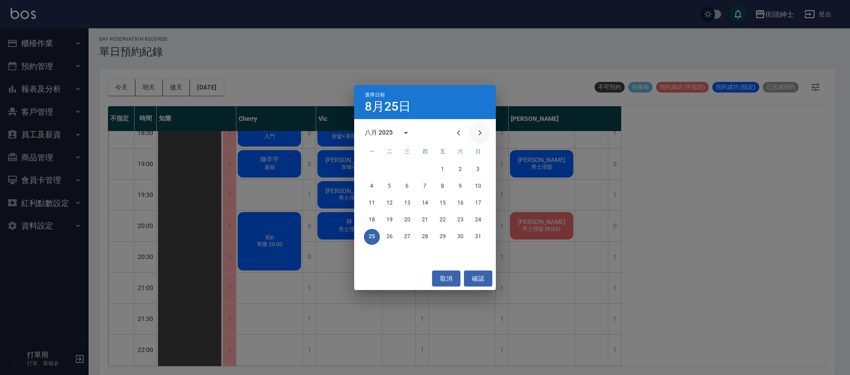
click at [480, 136] on icon "Next month" at bounding box center [480, 133] width 11 height 11
click at [413, 168] on button "3" at bounding box center [408, 170] width 16 height 16
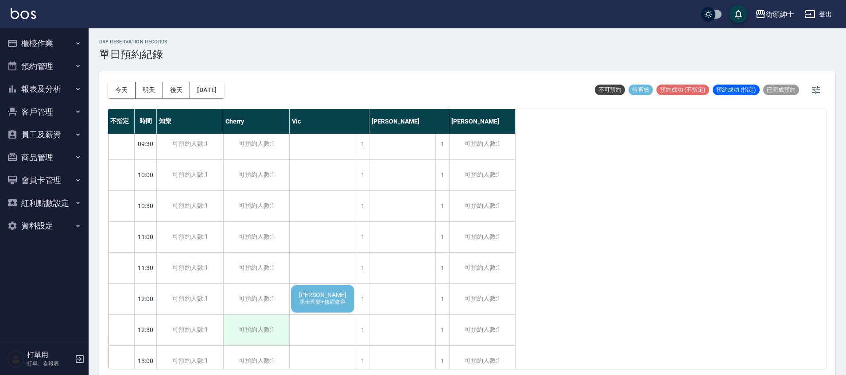
scroll to position [80, 0]
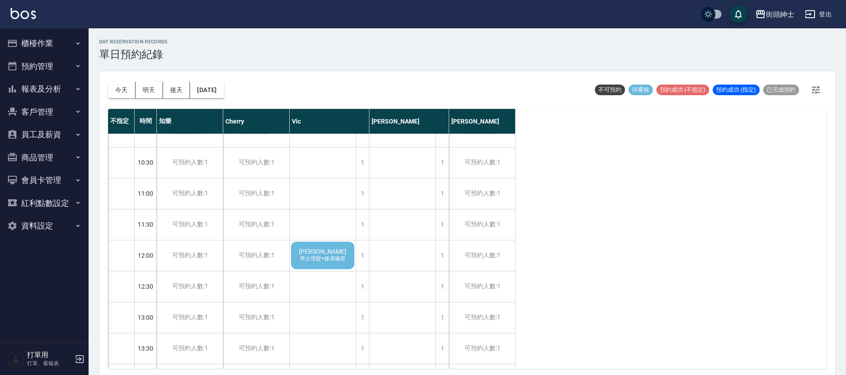
click at [341, 265] on div "[PERSON_NAME] 男士理髮+修眉修容" at bounding box center [323, 256] width 66 height 30
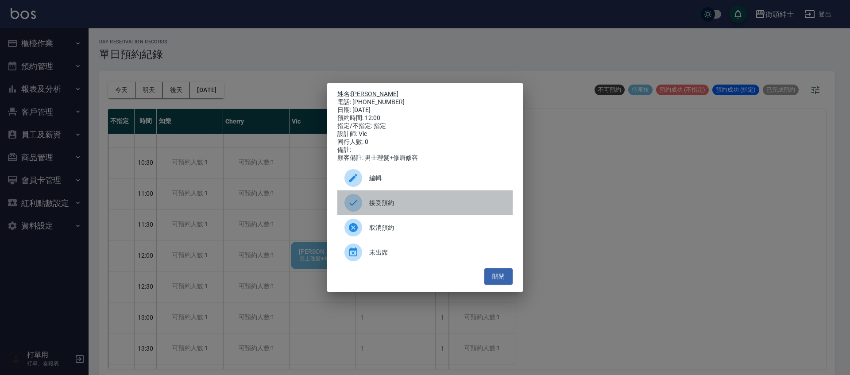
drag, startPoint x: 405, startPoint y: 211, endPoint x: 31, endPoint y: 222, distance: 374.4
click at [404, 211] on div "接受預約" at bounding box center [425, 202] width 175 height 25
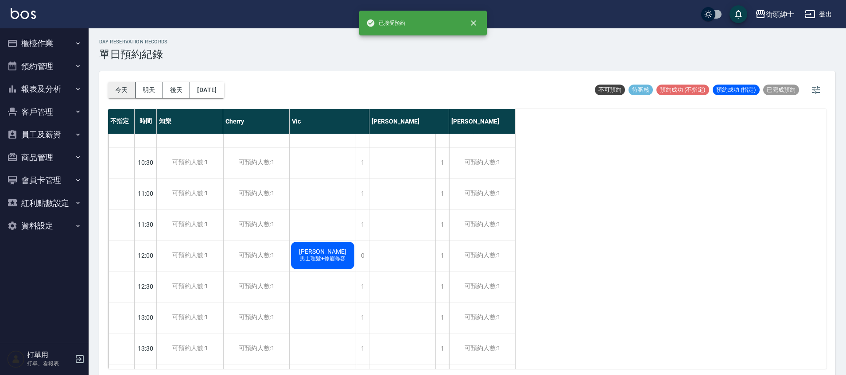
drag, startPoint x: 113, startPoint y: 81, endPoint x: 122, endPoint y: 86, distance: 10.6
click at [114, 82] on div "[DATE] [DATE] [DATE] [DATE]" at bounding box center [166, 90] width 116 height 38
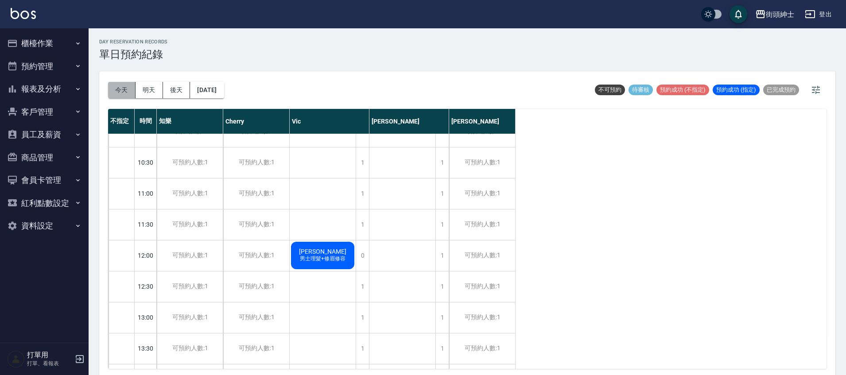
click at [124, 91] on button "今天" at bounding box center [121, 90] width 27 height 16
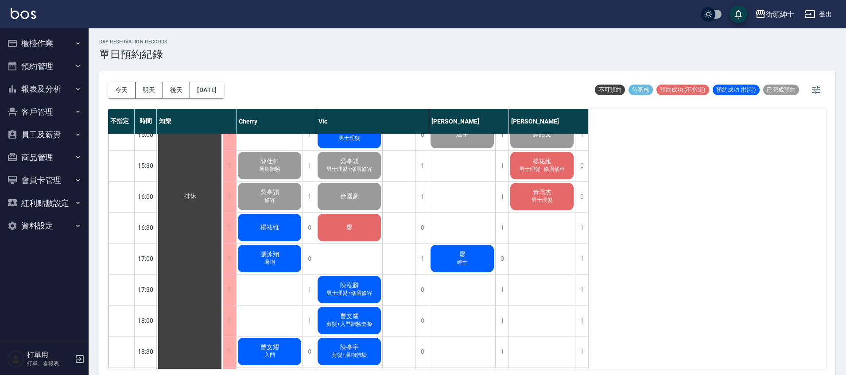
scroll to position [523, 0]
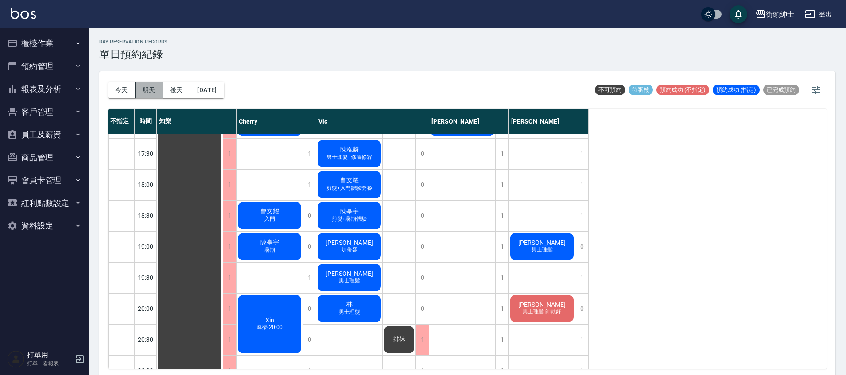
click at [150, 90] on button "明天" at bounding box center [149, 90] width 27 height 16
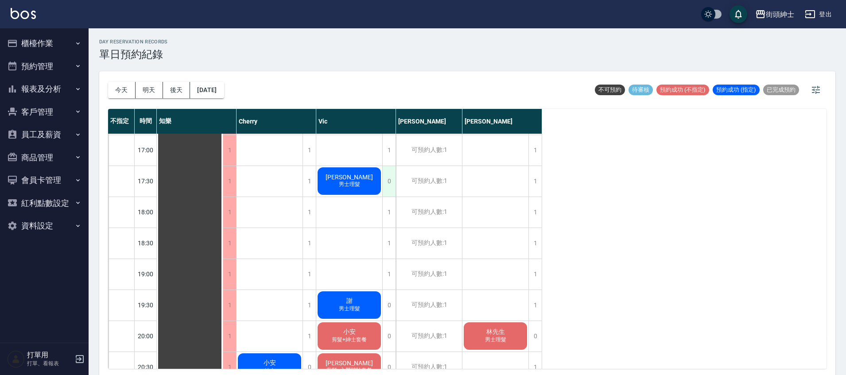
scroll to position [458, 0]
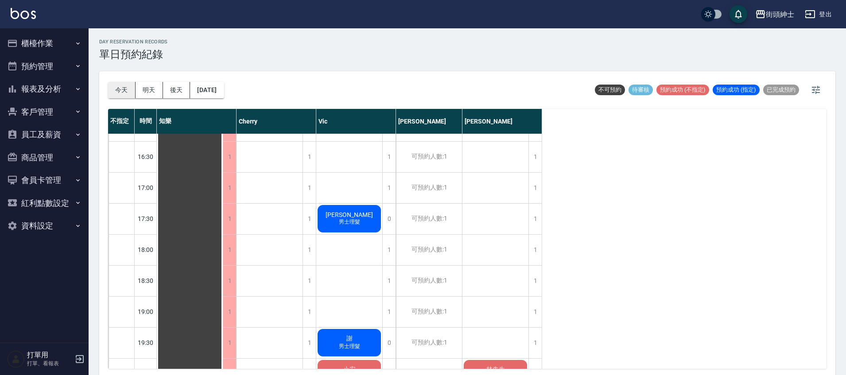
click at [128, 89] on button "今天" at bounding box center [121, 90] width 27 height 16
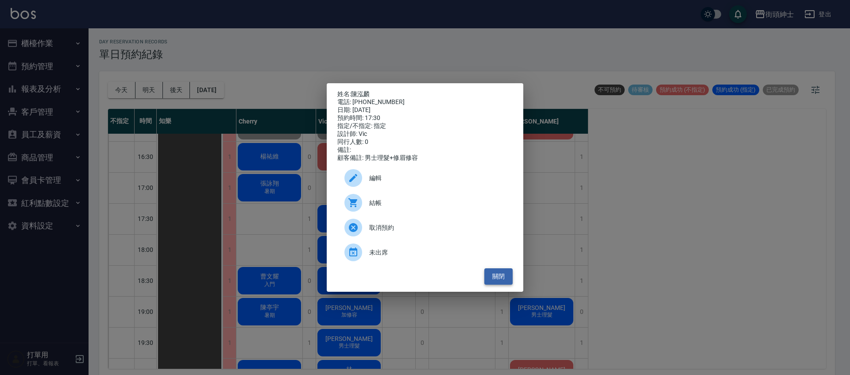
click at [494, 282] on button "關閉" at bounding box center [499, 276] width 28 height 16
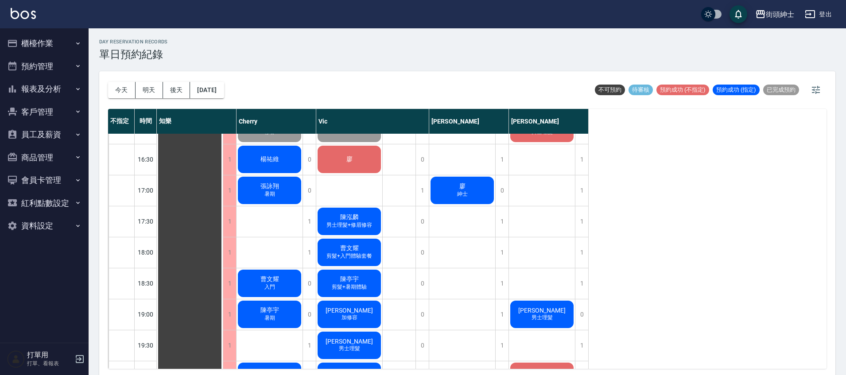
scroll to position [378, 0]
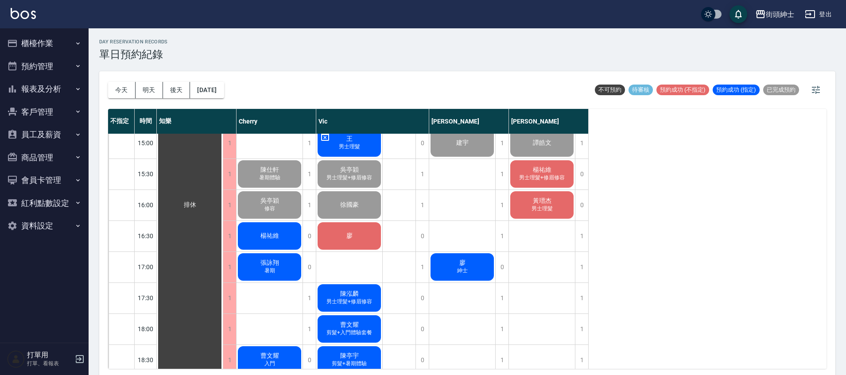
click at [198, 201] on span "楊祐維" at bounding box center [190, 205] width 16 height 8
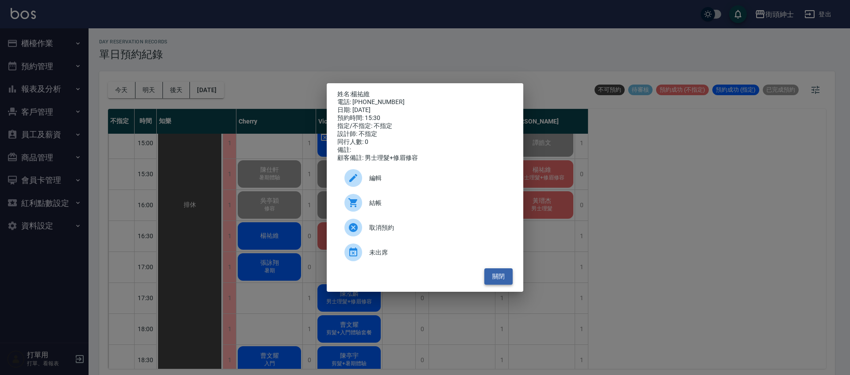
click at [506, 283] on button "關閉" at bounding box center [499, 276] width 28 height 16
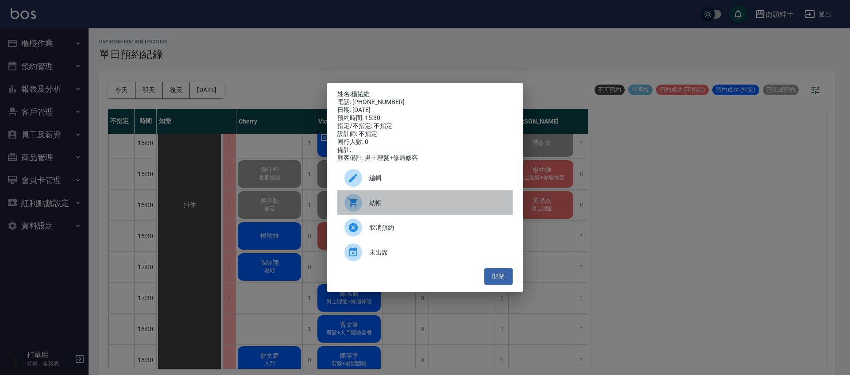
click at [386, 208] on span "結帳" at bounding box center [437, 202] width 136 height 9
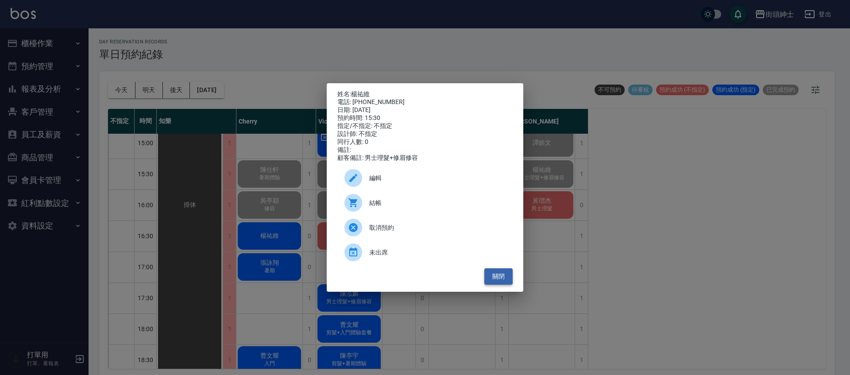
click at [512, 283] on button "關閉" at bounding box center [499, 276] width 28 height 16
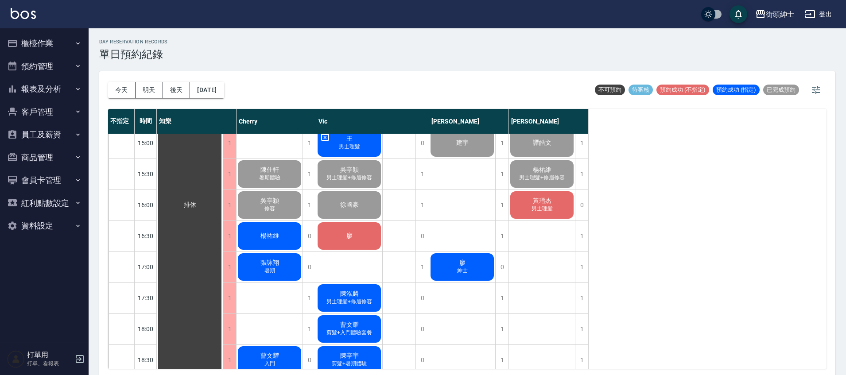
click at [223, 213] on div "黃瑨杰 男士理髮" at bounding box center [190, 205] width 66 height 898
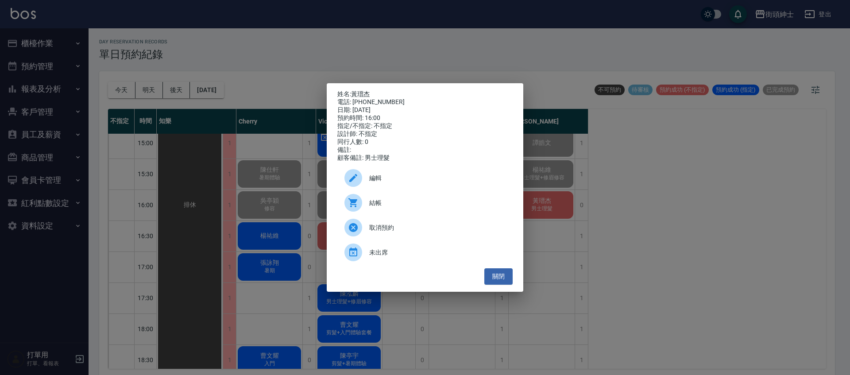
click at [372, 208] on span "結帳" at bounding box center [437, 202] width 136 height 9
click at [495, 278] on button "關閉" at bounding box center [499, 276] width 28 height 16
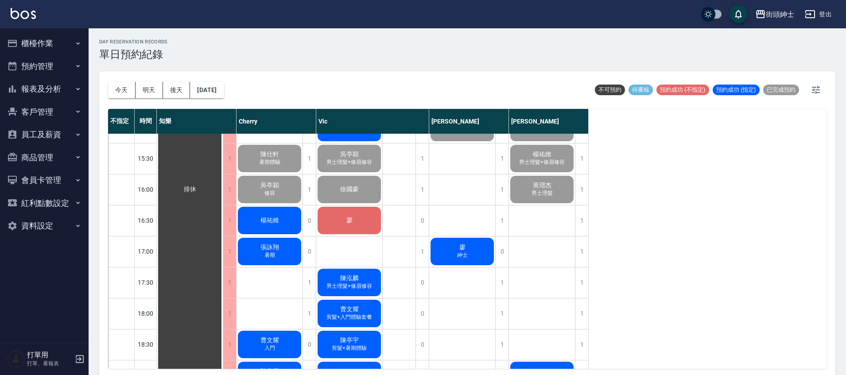
scroll to position [382, 0]
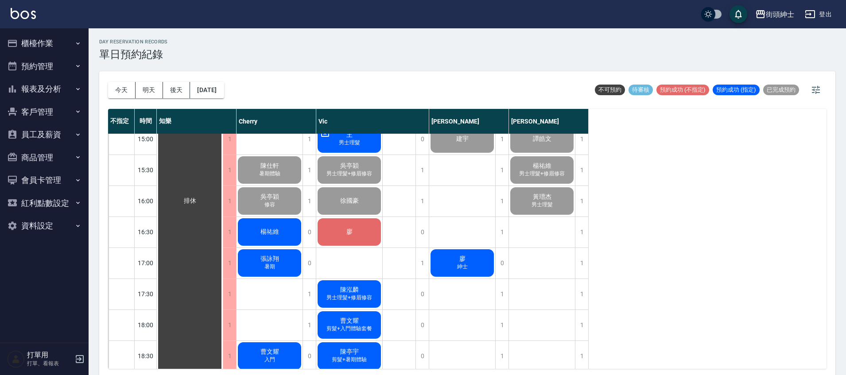
click at [198, 205] on span "楊祐維" at bounding box center [190, 201] width 16 height 8
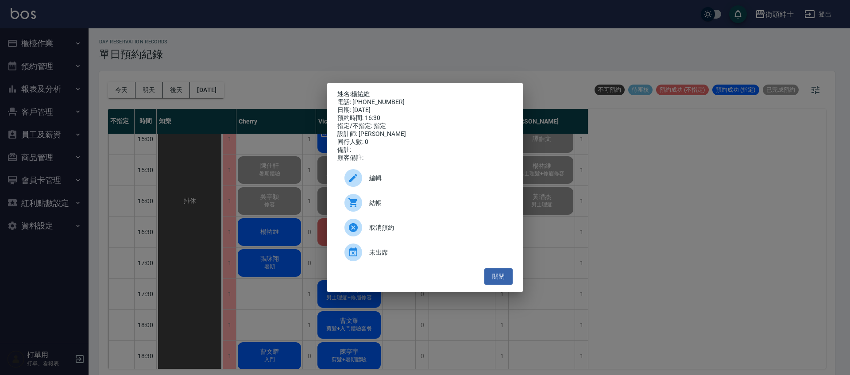
click at [424, 180] on span "編輯" at bounding box center [437, 178] width 136 height 9
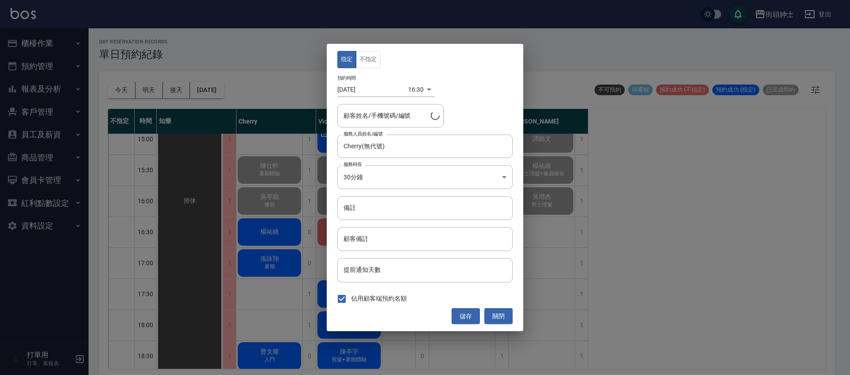
type input "楊祐維/0978182808"
click at [421, 204] on input "備註" at bounding box center [425, 208] width 175 height 24
type input "暑期"
click at [475, 316] on button "儲存" at bounding box center [466, 316] width 28 height 16
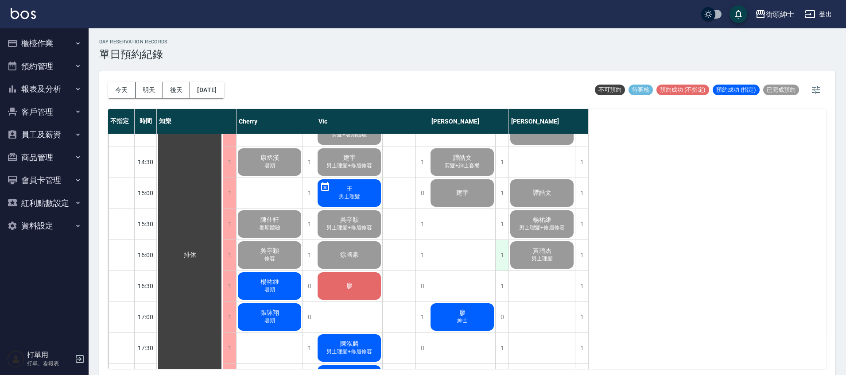
scroll to position [341, 0]
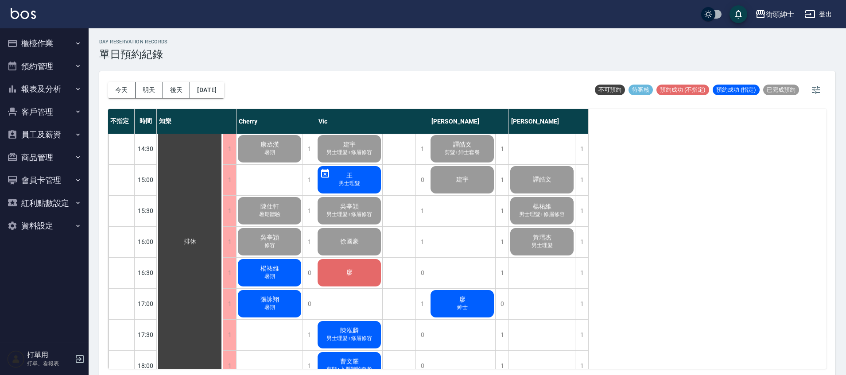
click at [272, 25] on span "男士理髮+修眉修容" at bounding box center [270, 25] width 4 height 0
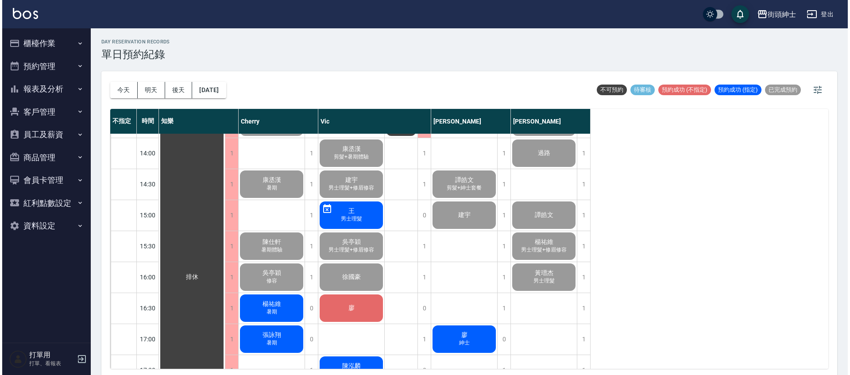
scroll to position [307, 0]
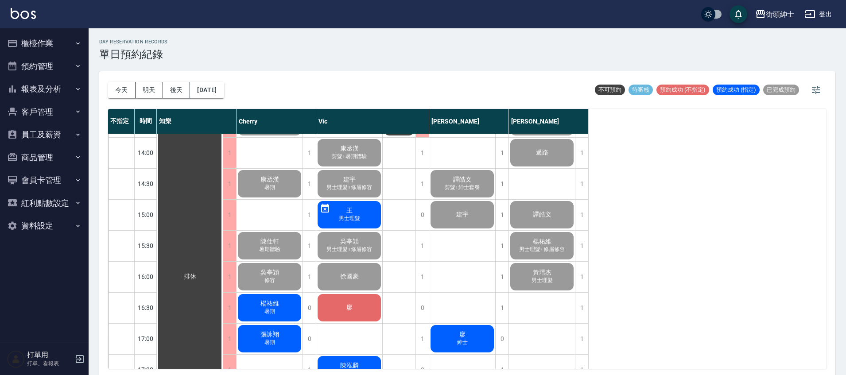
click at [223, 312] on div "楊祐維 暑期" at bounding box center [190, 277] width 66 height 898
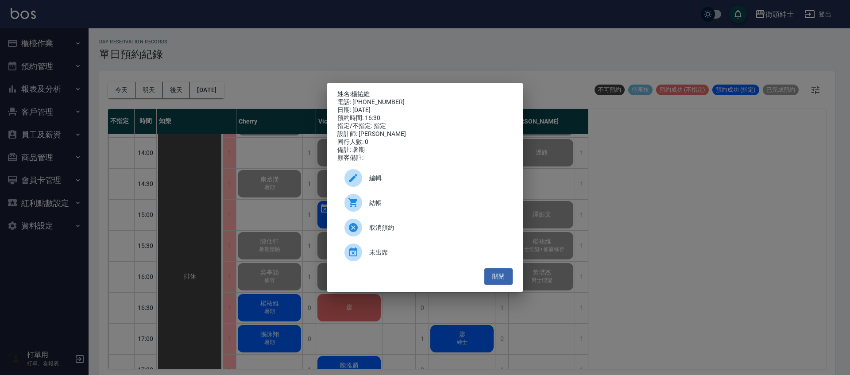
click at [401, 206] on span "結帳" at bounding box center [437, 202] width 136 height 9
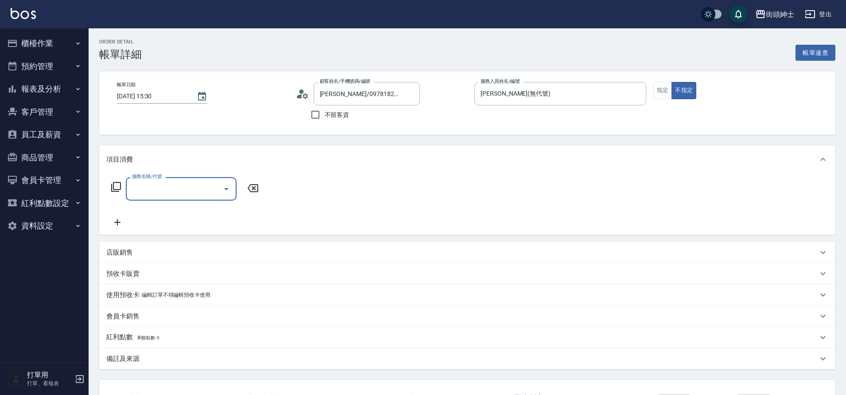
drag, startPoint x: 0, startPoint y: 0, endPoint x: 221, endPoint y: 184, distance: 288.1
click at [221, 184] on icon "Open" at bounding box center [226, 189] width 11 height 11
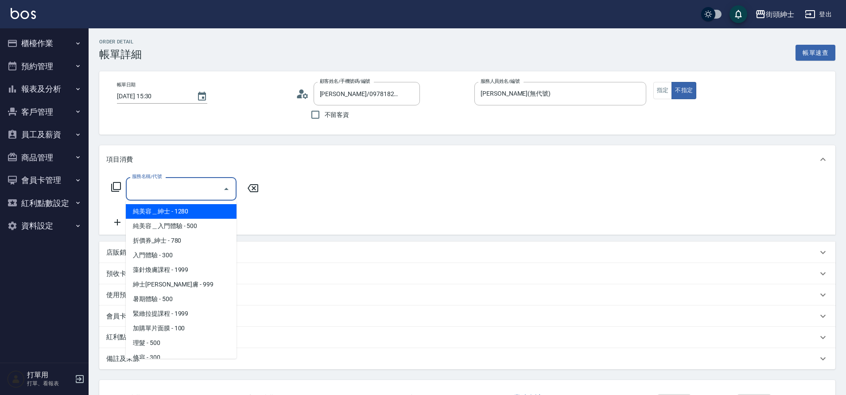
click at [160, 341] on span "理髮 - 500" at bounding box center [181, 343] width 111 height 15
type input "理髮(A02)"
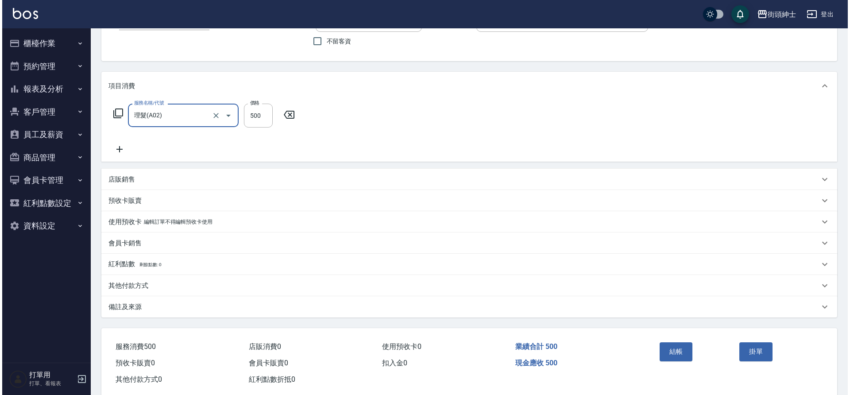
scroll to position [74, 0]
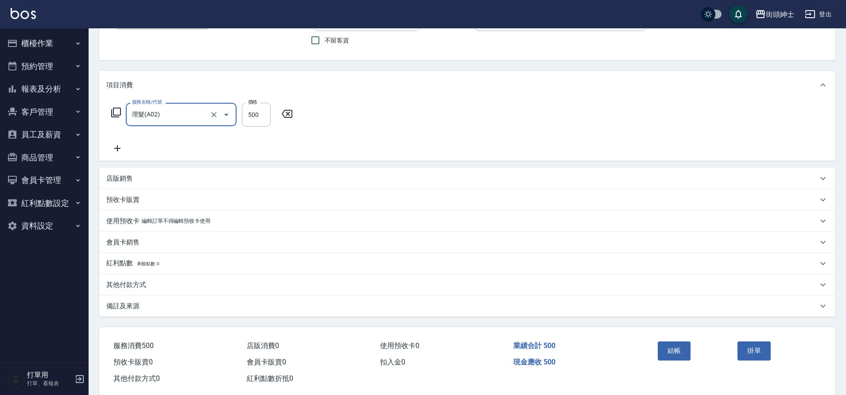
click at [671, 347] on button "結帳" at bounding box center [674, 350] width 33 height 19
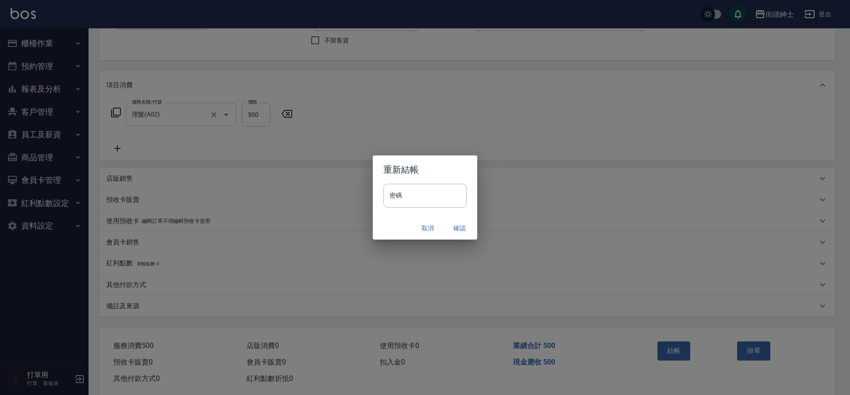
click at [460, 227] on button "確認" at bounding box center [460, 228] width 28 height 16
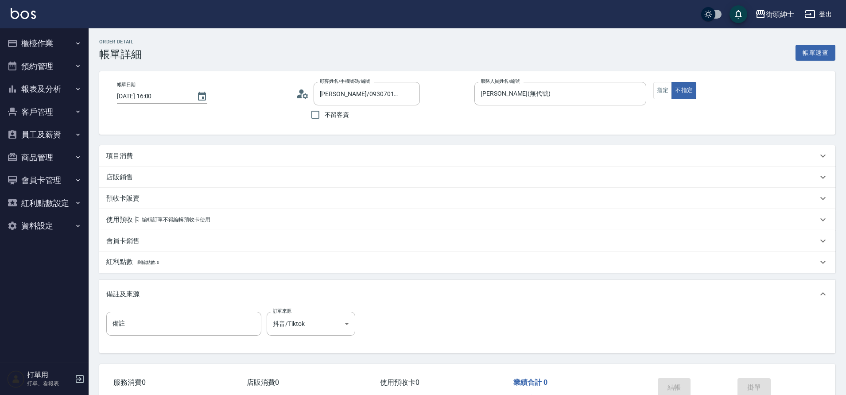
click at [317, 161] on div "項目消費" at bounding box center [467, 155] width 736 height 21
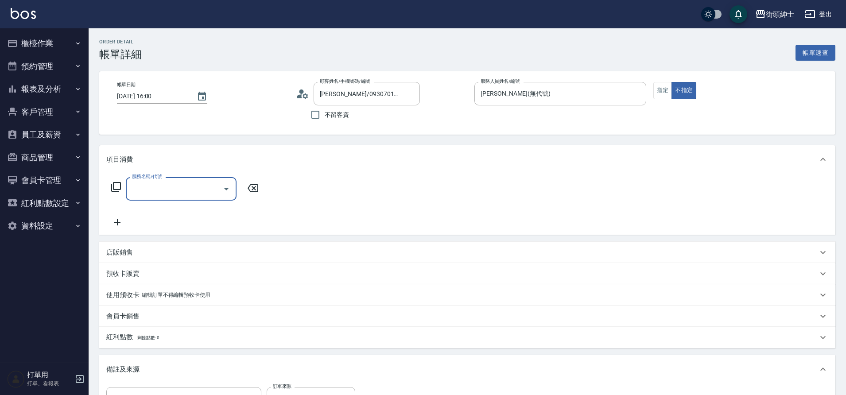
click at [228, 191] on icon "Open" at bounding box center [226, 189] width 11 height 11
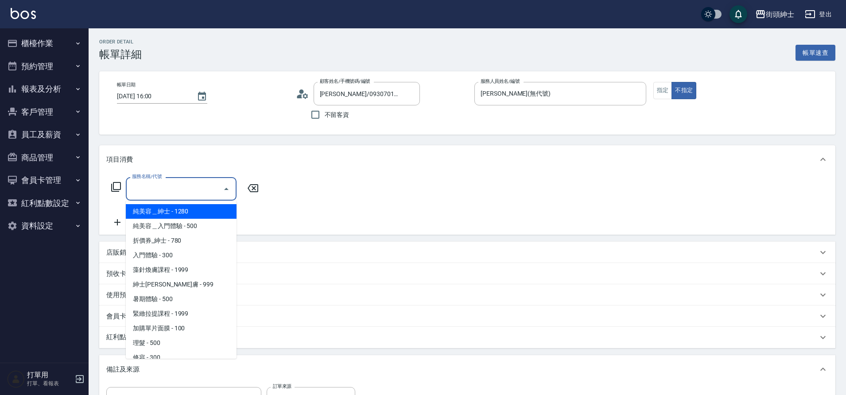
click at [170, 344] on span "理髮 - 500" at bounding box center [181, 343] width 111 height 15
type input "理髮(A02)"
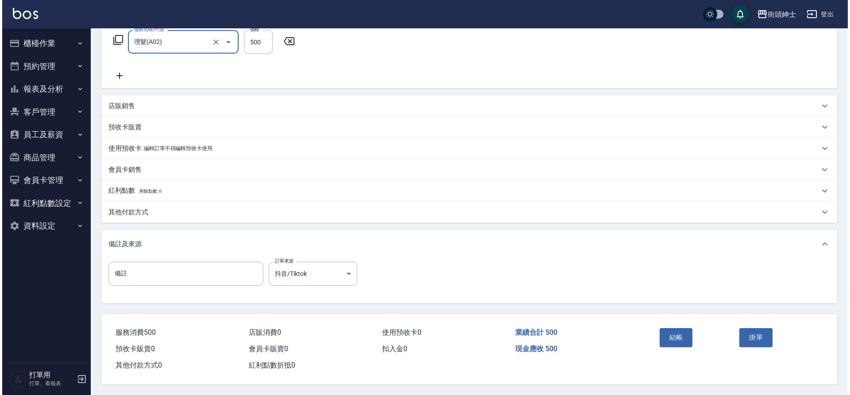
scroll to position [151, 0]
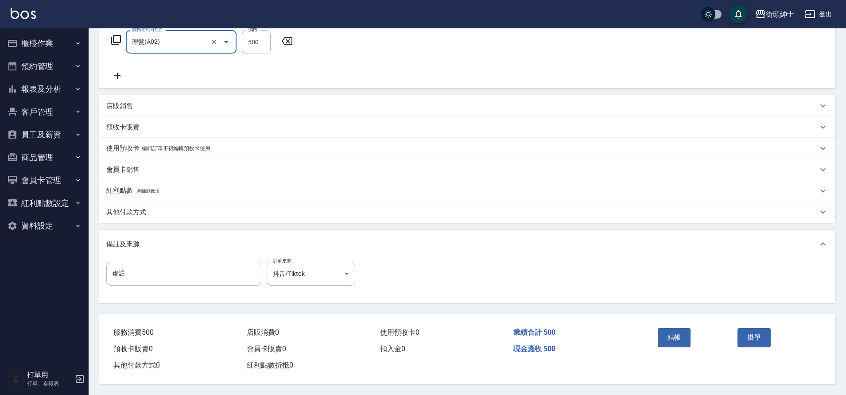
click at [668, 330] on button "結帳" at bounding box center [674, 337] width 33 height 19
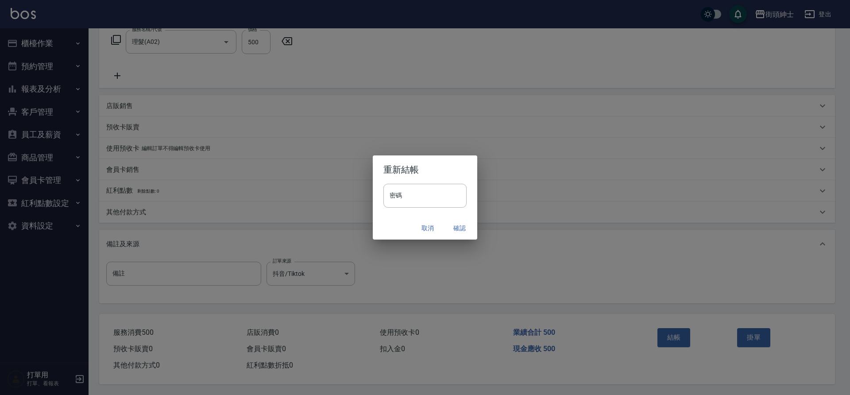
click at [459, 227] on button "確認" at bounding box center [460, 228] width 28 height 16
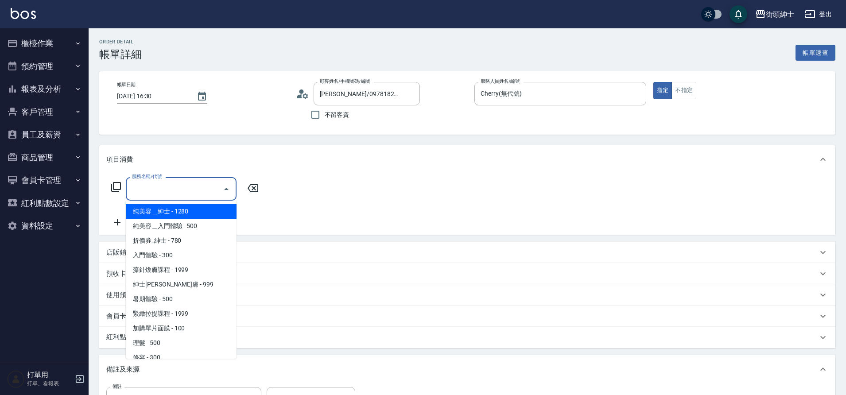
click at [177, 300] on span "暑期體驗 - 500" at bounding box center [181, 299] width 111 height 15
type input "暑期體驗"
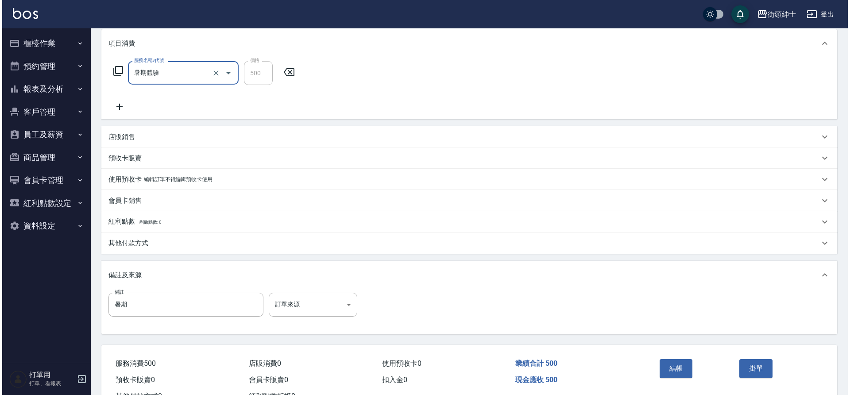
scroll to position [151, 0]
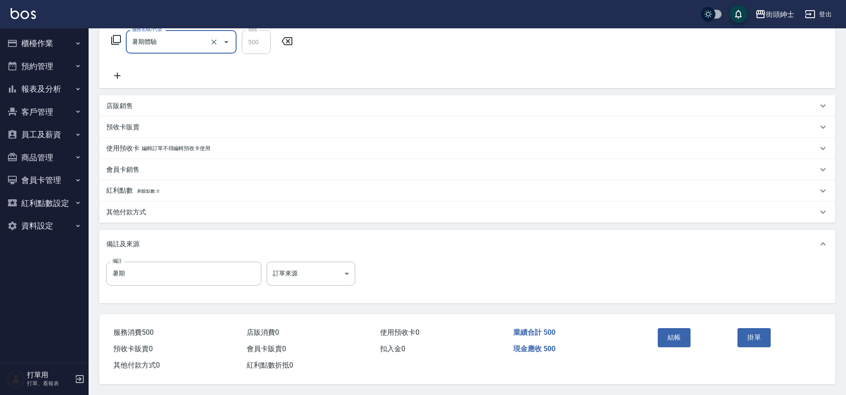
click at [667, 335] on button "結帳" at bounding box center [674, 337] width 33 height 19
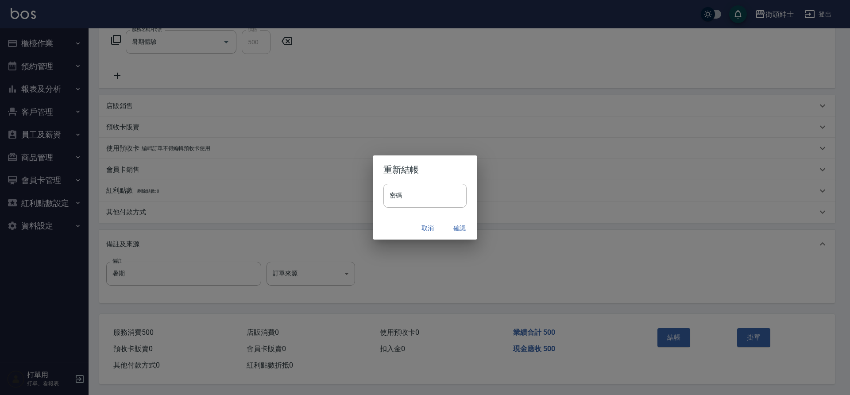
click at [454, 226] on button "確認" at bounding box center [460, 228] width 28 height 16
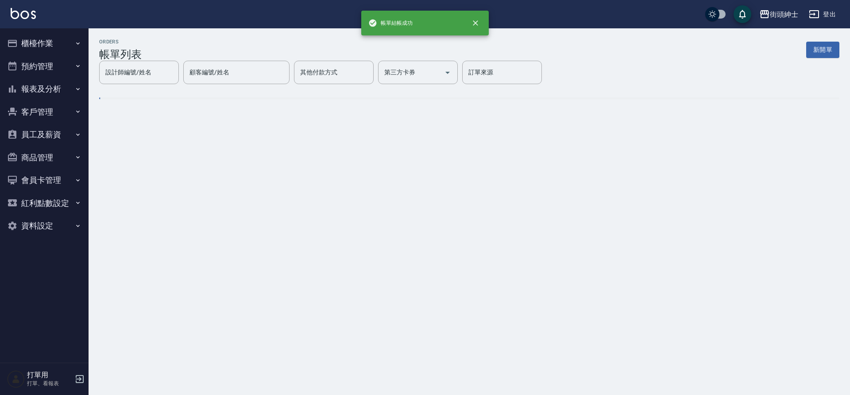
click at [46, 66] on button "預約管理" at bounding box center [44, 66] width 81 height 23
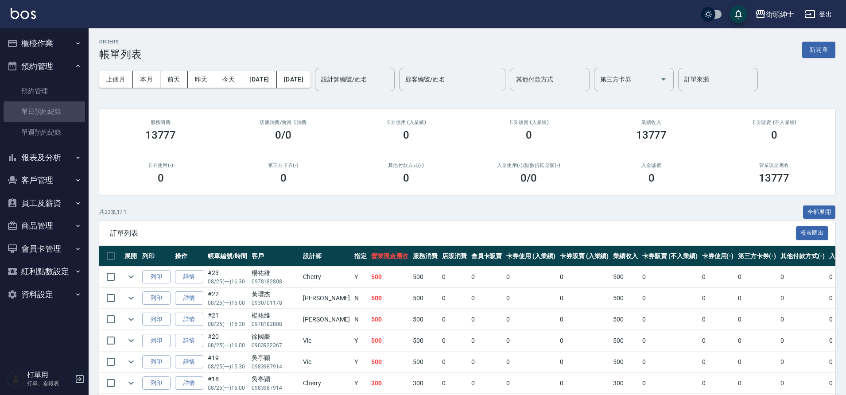
click at [53, 109] on link "單日預約紀錄" at bounding box center [44, 111] width 81 height 20
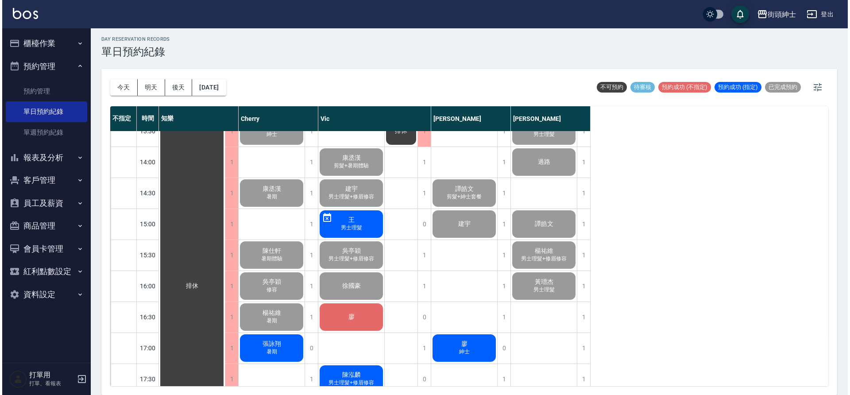
scroll to position [299, 0]
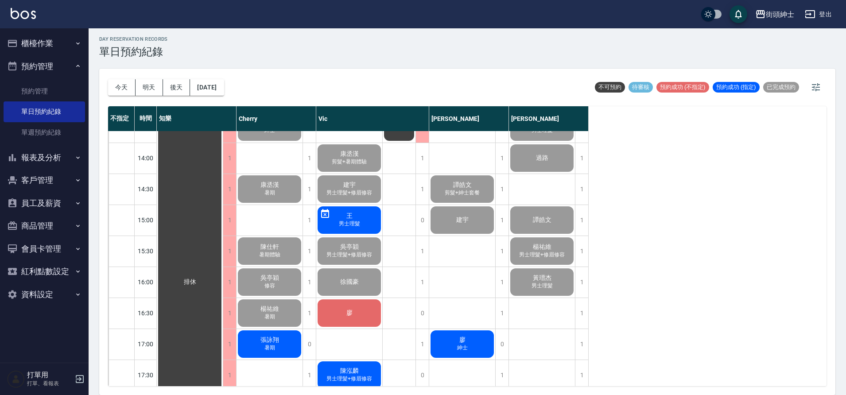
drag, startPoint x: 0, startPoint y: 0, endPoint x: 286, endPoint y: 342, distance: 445.6
click at [223, 342] on div "張詠翔 暑期" at bounding box center [190, 282] width 66 height 898
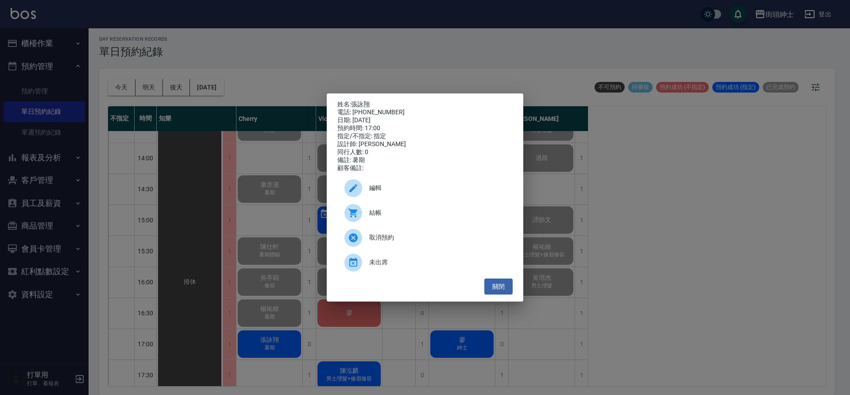
click at [405, 222] on div "結帳" at bounding box center [425, 213] width 175 height 25
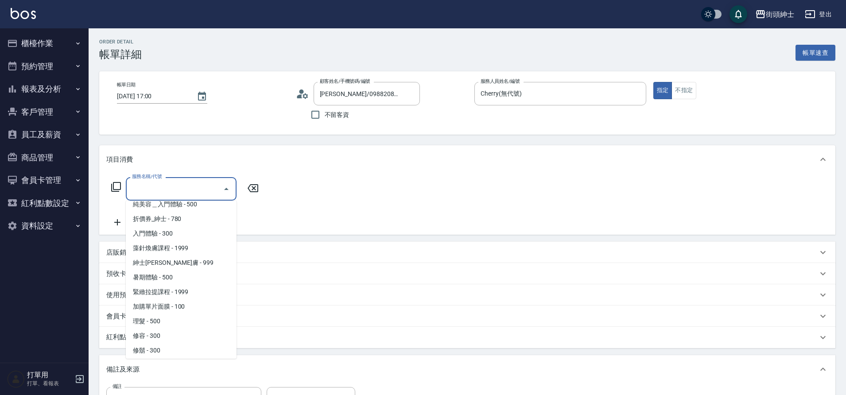
scroll to position [24, 0]
click at [165, 276] on span "暑期體驗 - 500" at bounding box center [181, 275] width 111 height 15
type input "暑期體驗"
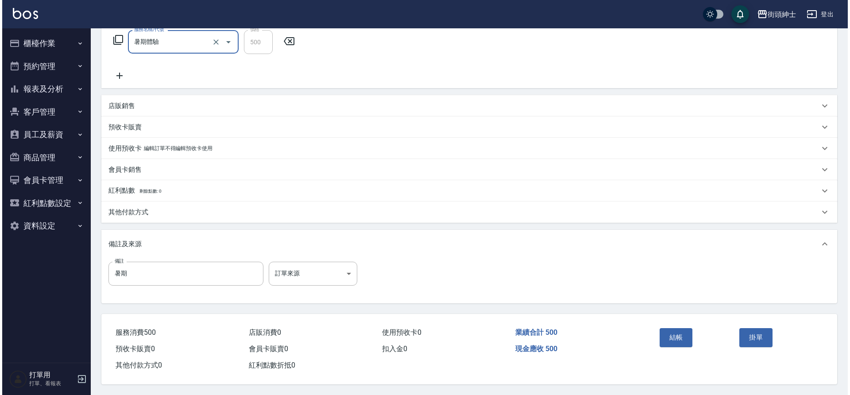
scroll to position [151, 0]
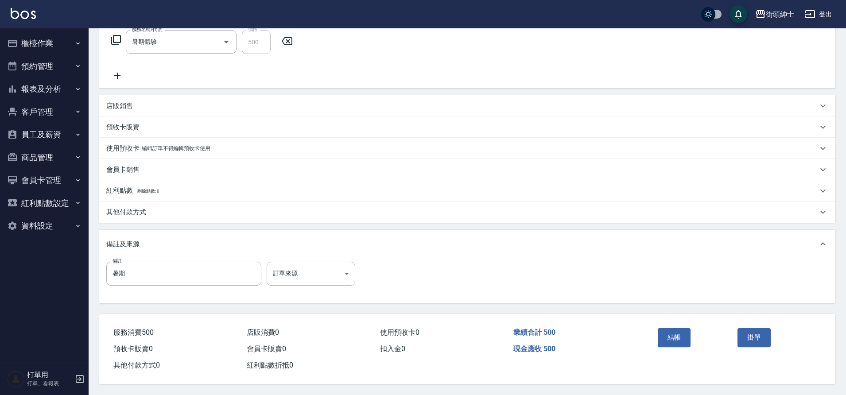
click at [670, 345] on div "結帳" at bounding box center [694, 344] width 80 height 39
drag, startPoint x: 0, startPoint y: 0, endPoint x: 671, endPoint y: 327, distance: 746.6
click at [671, 328] on button "結帳" at bounding box center [674, 337] width 33 height 19
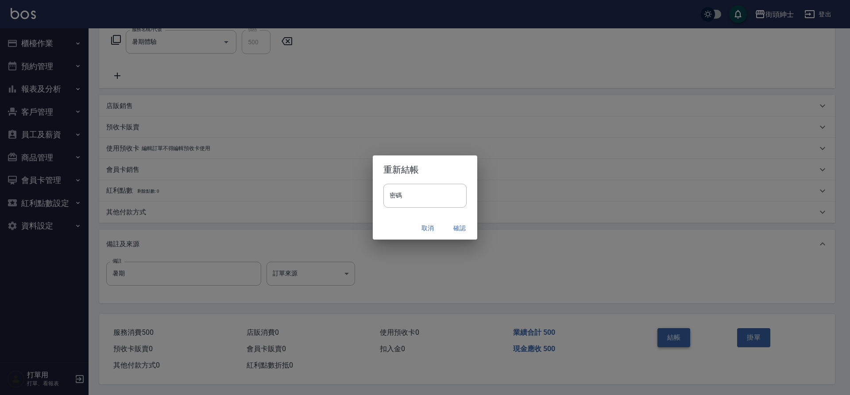
click at [466, 229] on button "確認" at bounding box center [460, 228] width 28 height 16
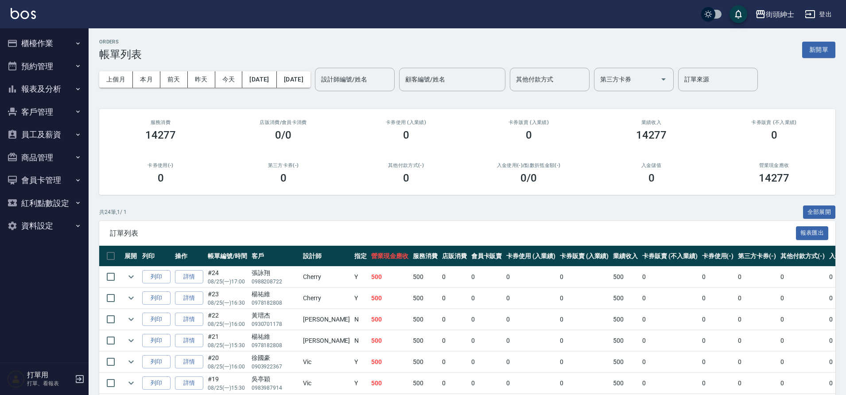
click at [43, 72] on button "預約管理" at bounding box center [44, 66] width 81 height 23
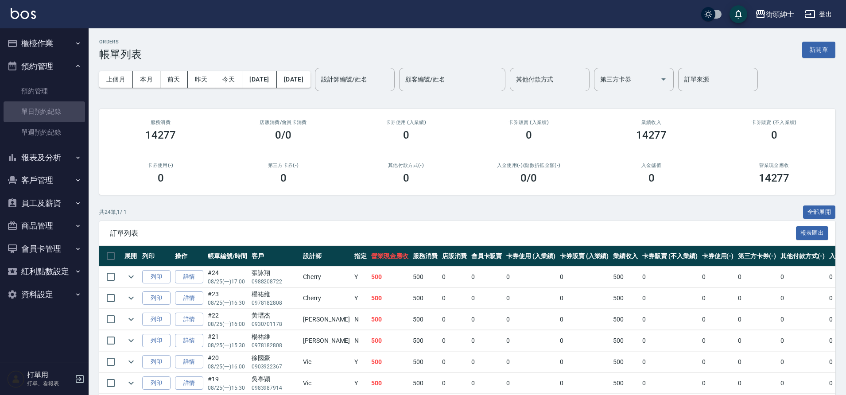
click at [43, 113] on link "單日預約紀錄" at bounding box center [44, 111] width 81 height 20
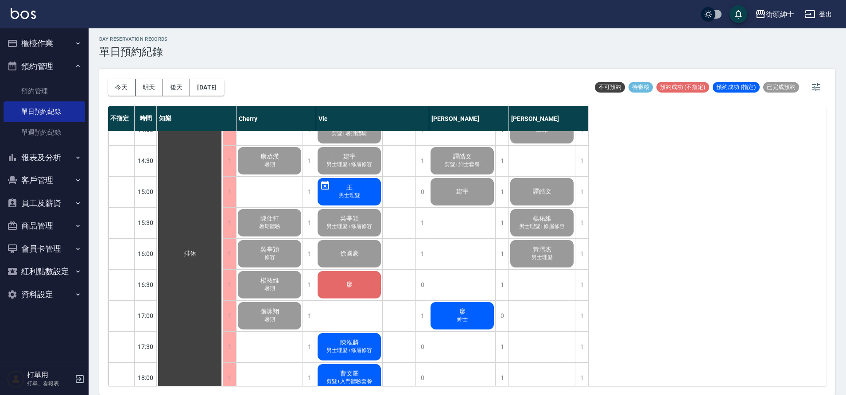
scroll to position [228, 0]
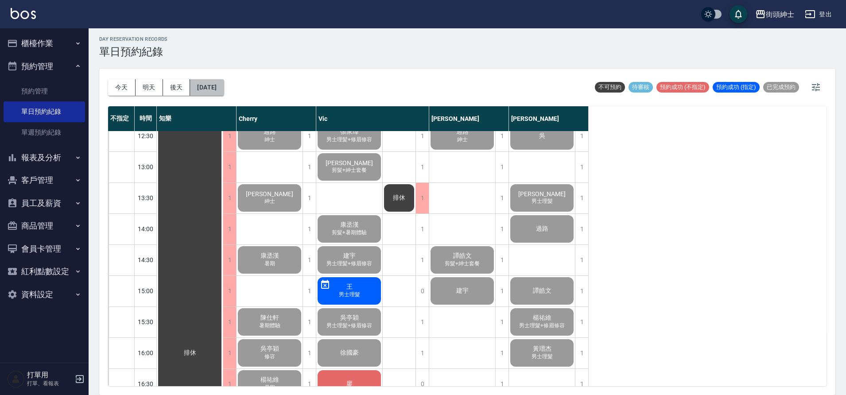
click at [217, 90] on button "2025/08/25" at bounding box center [207, 87] width 34 height 16
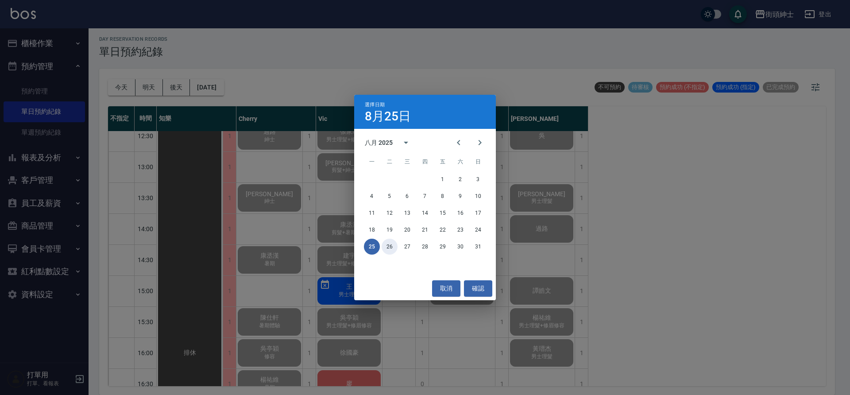
click at [392, 248] on button "26" at bounding box center [390, 247] width 16 height 16
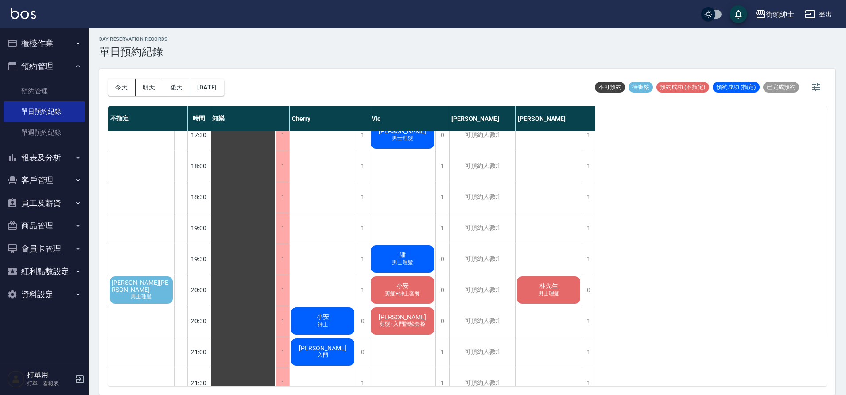
scroll to position [583, 0]
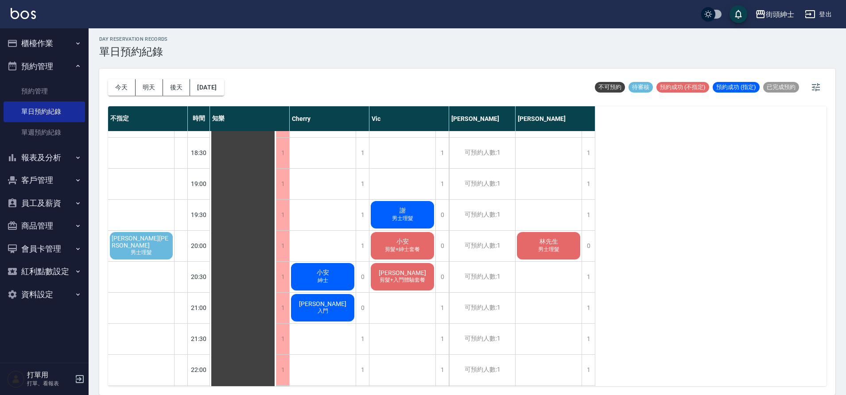
drag, startPoint x: 671, startPoint y: 327, endPoint x: 159, endPoint y: 244, distance: 518.8
click at [159, 244] on span "Jason Kao高傳勝" at bounding box center [141, 242] width 63 height 14
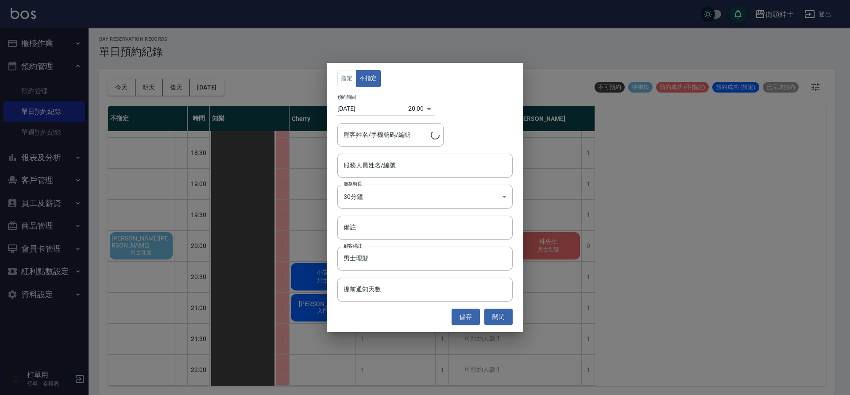
type input "Jason Kao高傳勝/0939896676"
click at [384, 172] on input "服務人員姓名/編號" at bounding box center [424, 166] width 167 height 16
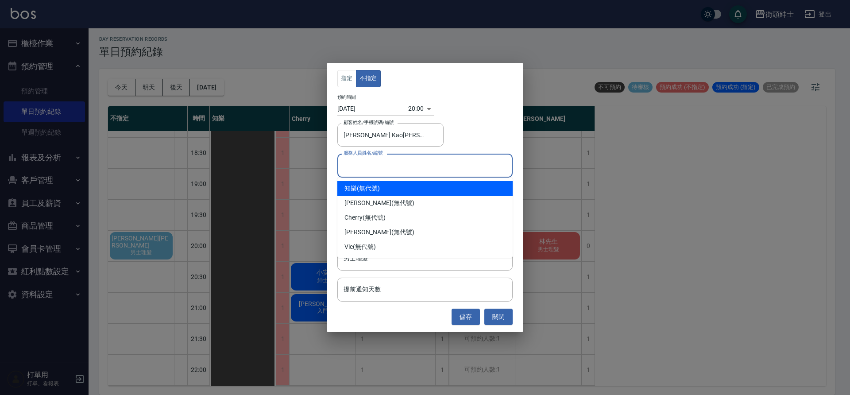
drag, startPoint x: 159, startPoint y: 244, endPoint x: 378, endPoint y: 231, distance: 219.6
click at [378, 231] on div "eric (無代號)" at bounding box center [425, 232] width 175 height 15
type input "eric(無代號)"
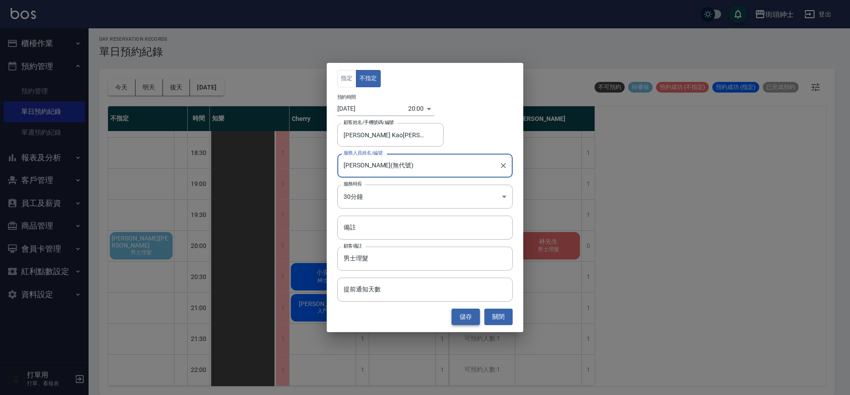
drag, startPoint x: 378, startPoint y: 231, endPoint x: 463, endPoint y: 313, distance: 117.8
click at [463, 313] on button "儲存" at bounding box center [466, 317] width 28 height 16
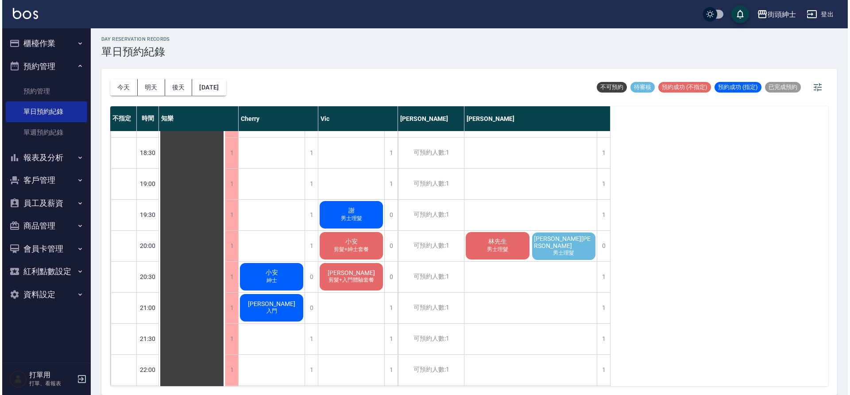
scroll to position [585, 0]
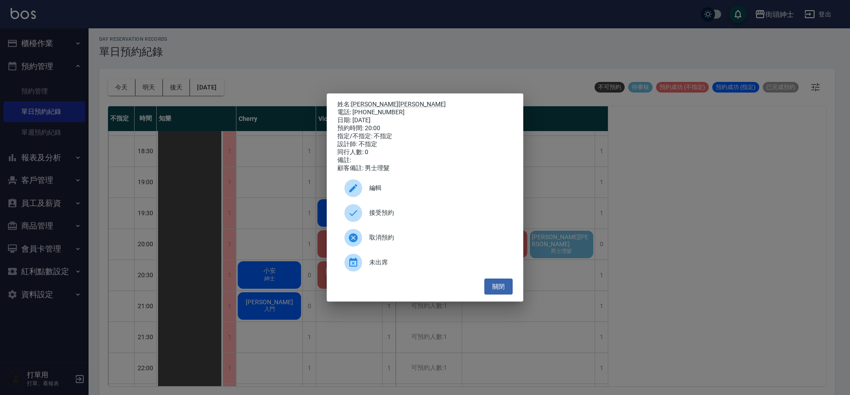
click at [390, 191] on span "編輯" at bounding box center [437, 187] width 136 height 9
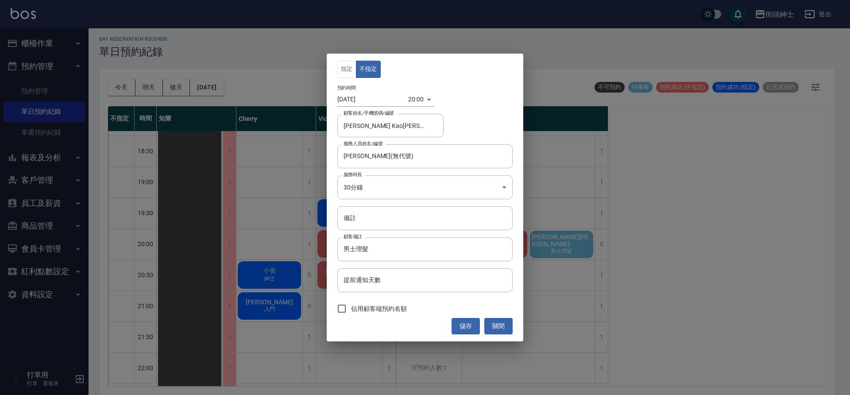
click at [404, 104] on body "街頭紳士 登出 櫃檯作業 打帳單 帳單列表 營業儀表板 現金收支登錄 材料自購登錄 每日結帳 排班表 現場電腦打卡 預約管理 預約管理 單日預約紀錄 單週預約…" at bounding box center [425, 196] width 850 height 398
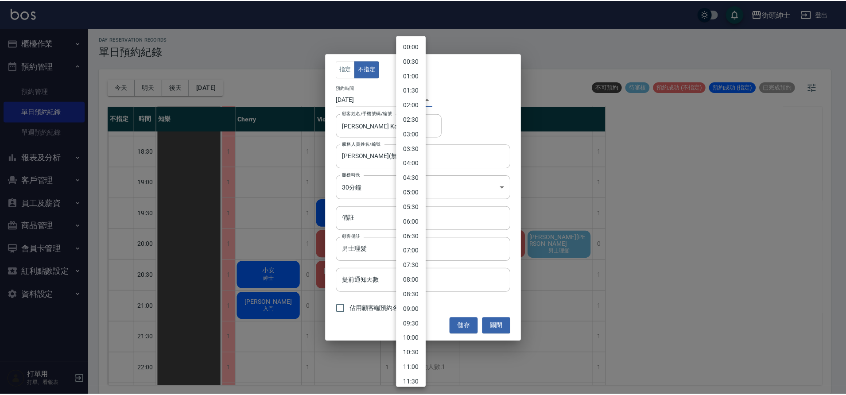
scroll to position [356, 0]
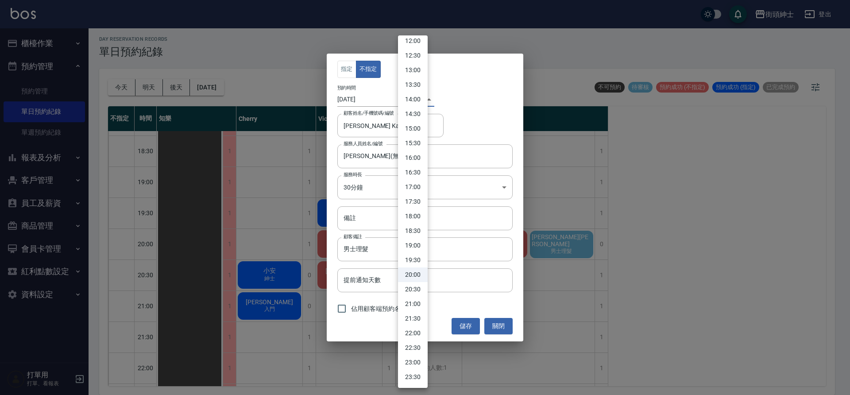
click at [492, 325] on div at bounding box center [425, 197] width 850 height 395
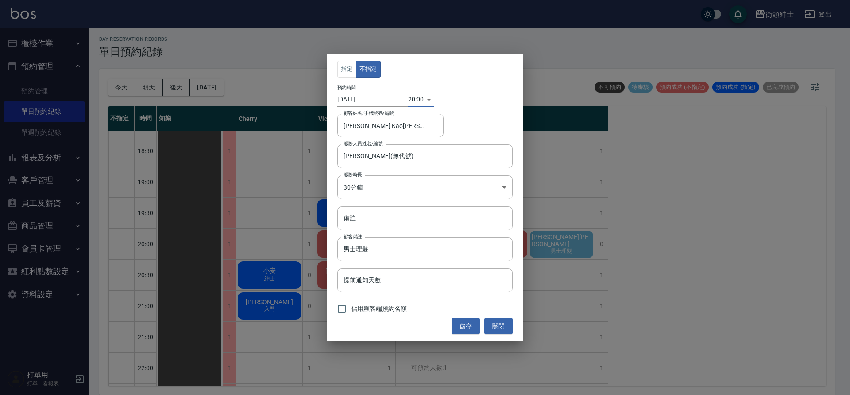
click at [496, 325] on button "關閉" at bounding box center [499, 326] width 28 height 16
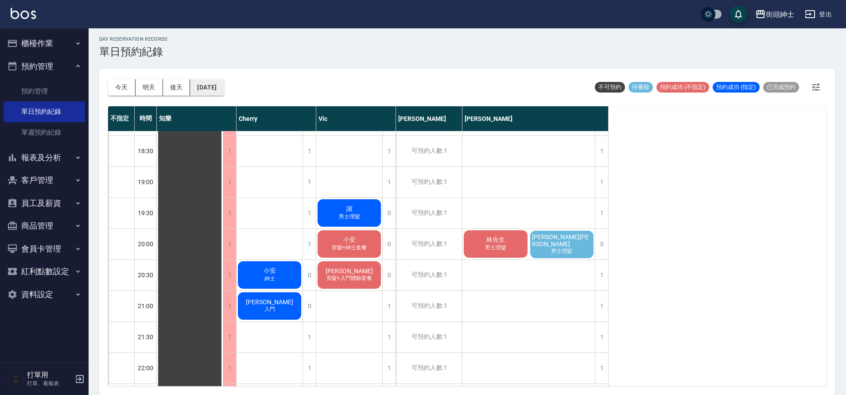
click at [209, 93] on button "2025/08/26" at bounding box center [207, 87] width 34 height 16
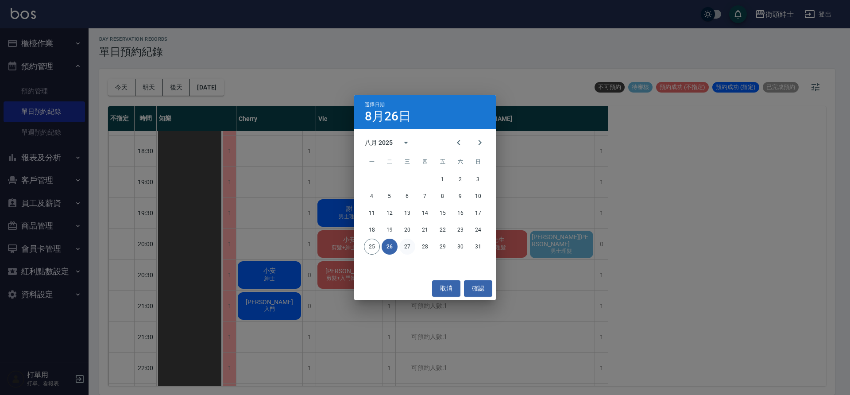
click at [407, 246] on button "27" at bounding box center [408, 247] width 16 height 16
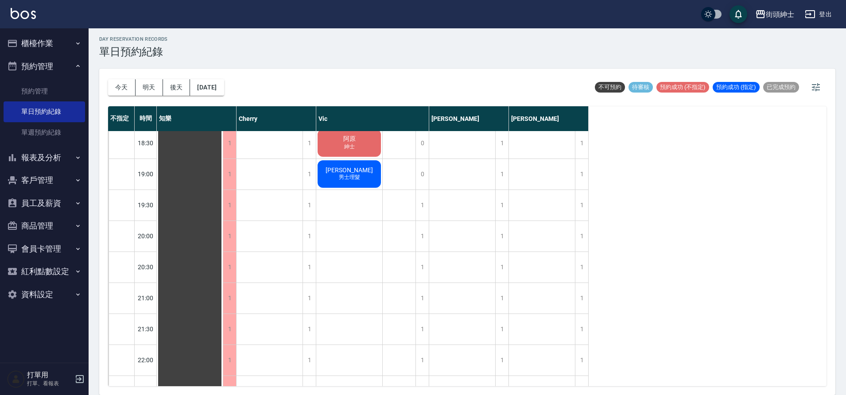
scroll to position [651, 0]
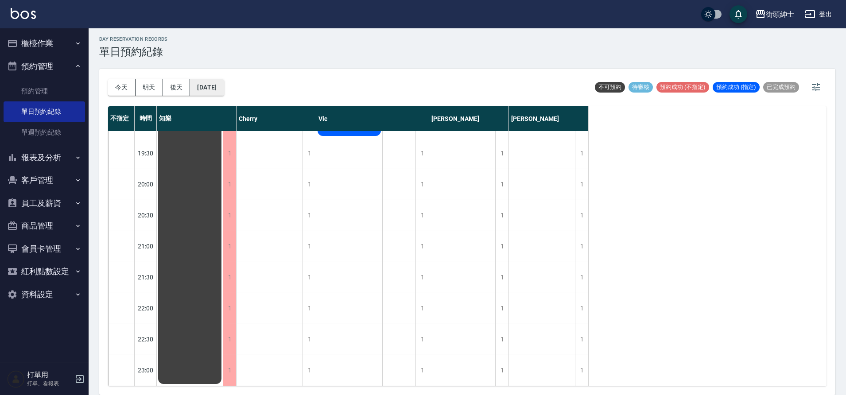
click at [224, 86] on button "2025/08/27" at bounding box center [207, 87] width 34 height 16
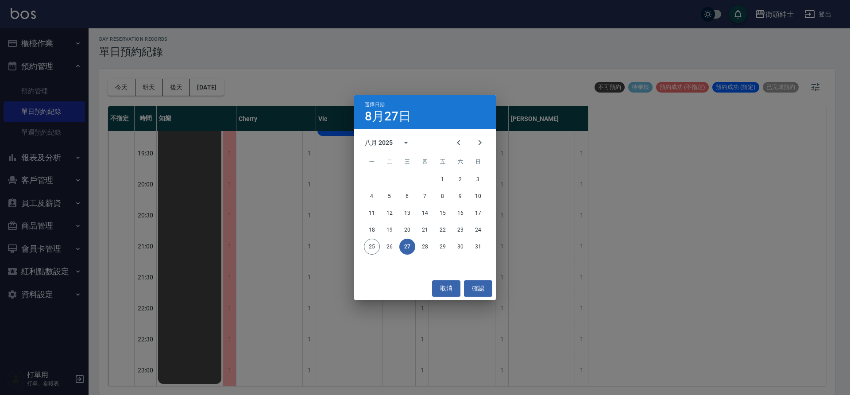
click at [432, 240] on div "25 26 27 28 29 30 31" at bounding box center [425, 247] width 142 height 16
click at [427, 243] on button "28" at bounding box center [425, 247] width 16 height 16
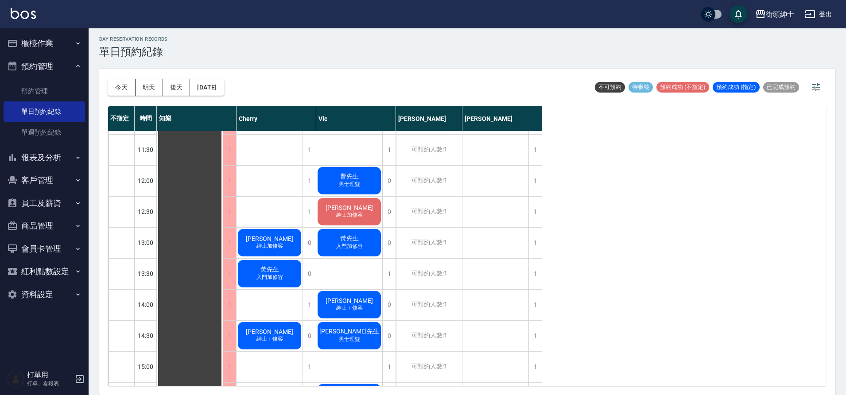
scroll to position [154, 0]
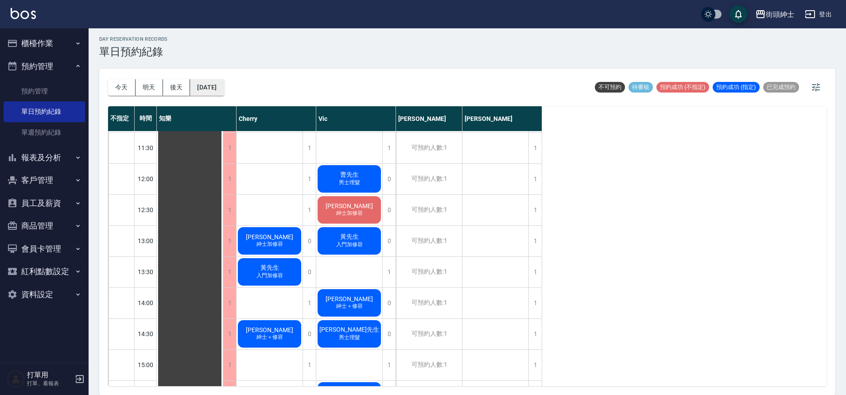
drag, startPoint x: 242, startPoint y: 93, endPoint x: 231, endPoint y: 90, distance: 11.4
click at [242, 93] on div "今天 明天 後天 2025/08/28 不可預約 待審核 預約成功 (不指定) 預約成功 (指定) 已完成預約" at bounding box center [467, 88] width 718 height 38
click at [224, 89] on button "2025/08/28" at bounding box center [207, 87] width 34 height 16
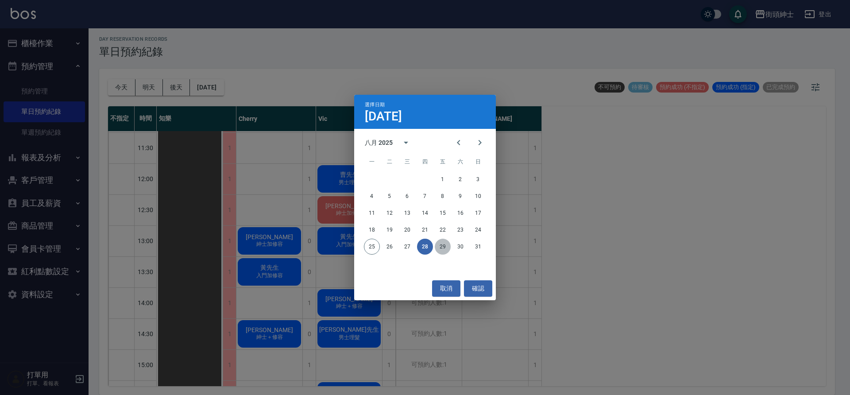
click at [441, 242] on button "29" at bounding box center [443, 247] width 16 height 16
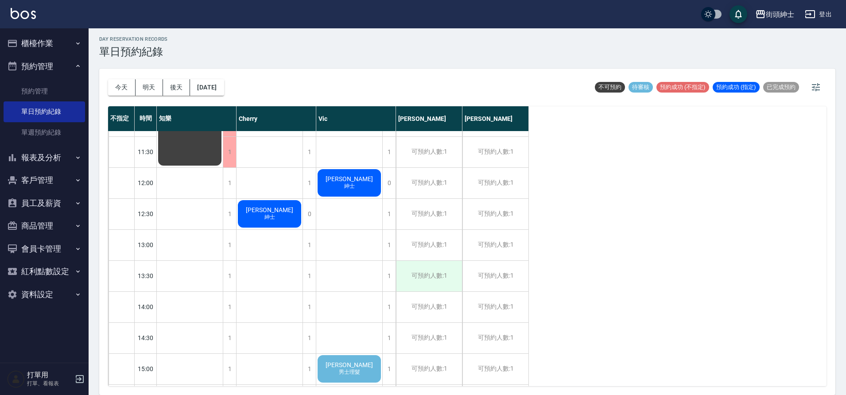
scroll to position [152, 0]
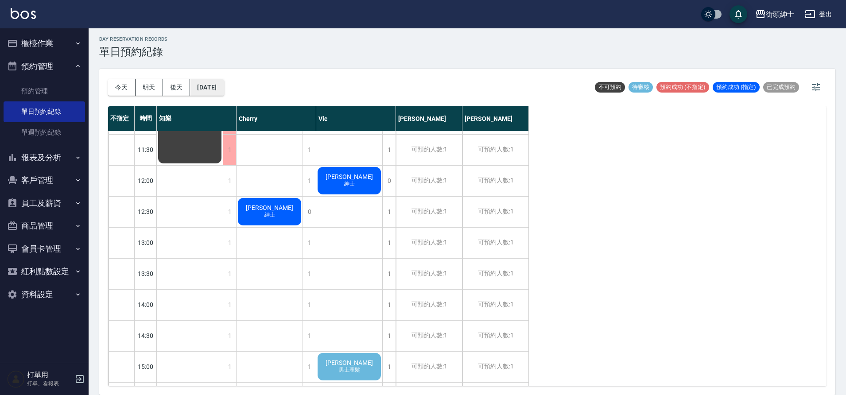
click at [203, 81] on button "2025/08/29" at bounding box center [207, 87] width 34 height 16
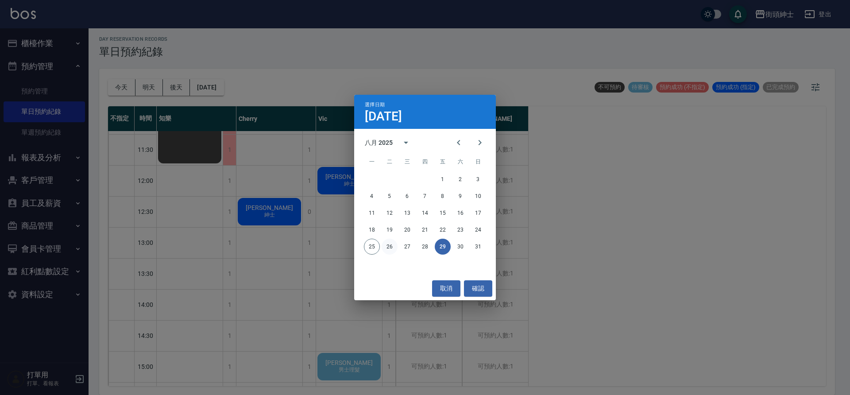
click at [395, 248] on button "26" at bounding box center [390, 247] width 16 height 16
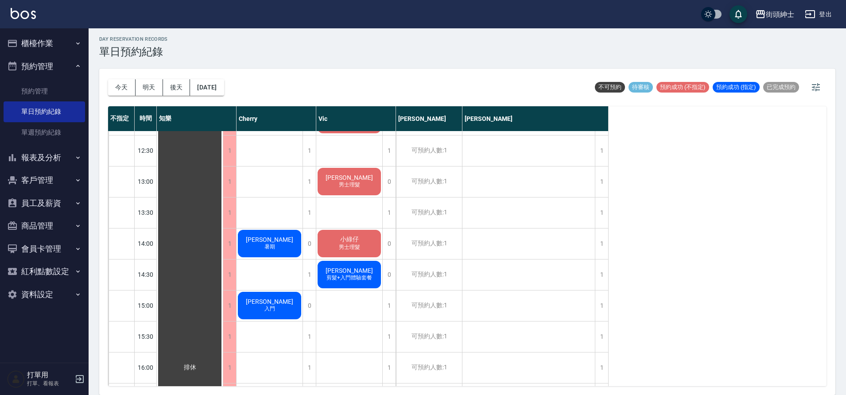
scroll to position [217, 0]
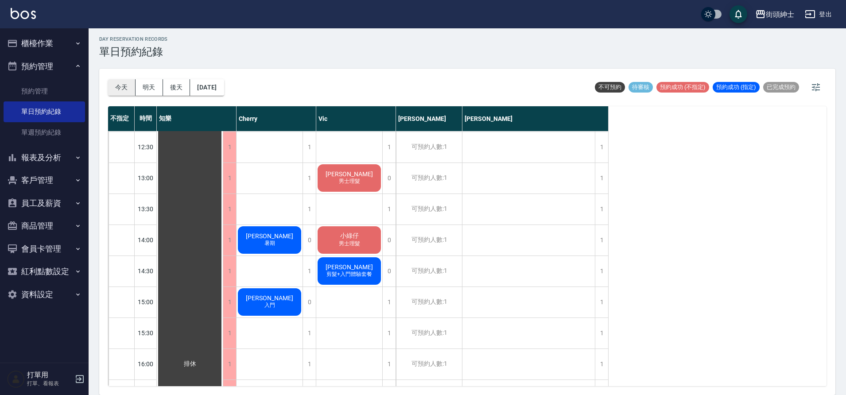
click at [120, 92] on button "今天" at bounding box center [121, 87] width 27 height 16
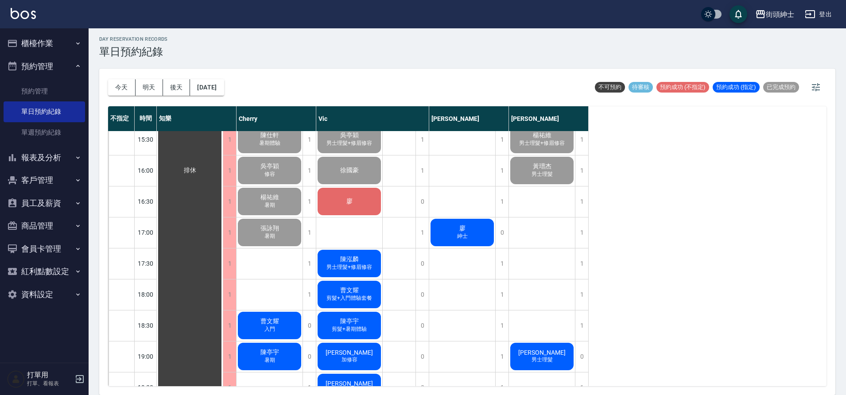
scroll to position [432, 0]
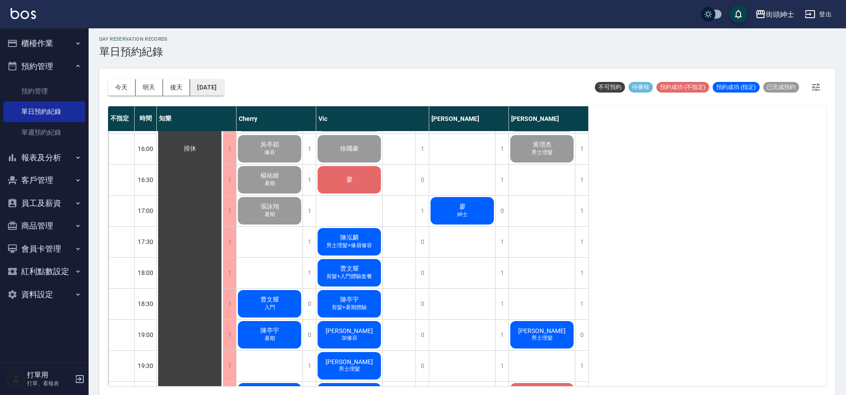
click at [210, 90] on button "2025/08/25" at bounding box center [207, 87] width 34 height 16
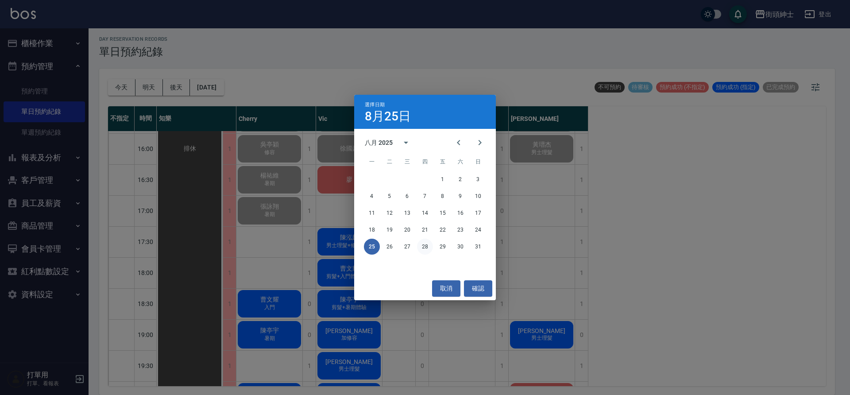
click at [421, 247] on button "28" at bounding box center [425, 247] width 16 height 16
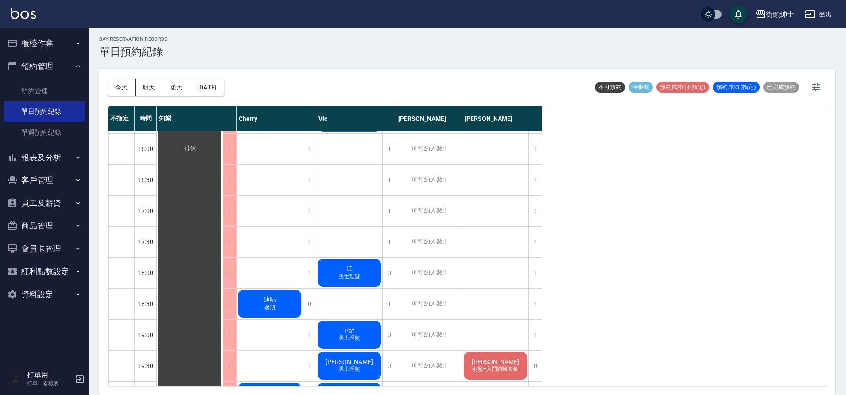
scroll to position [651, 0]
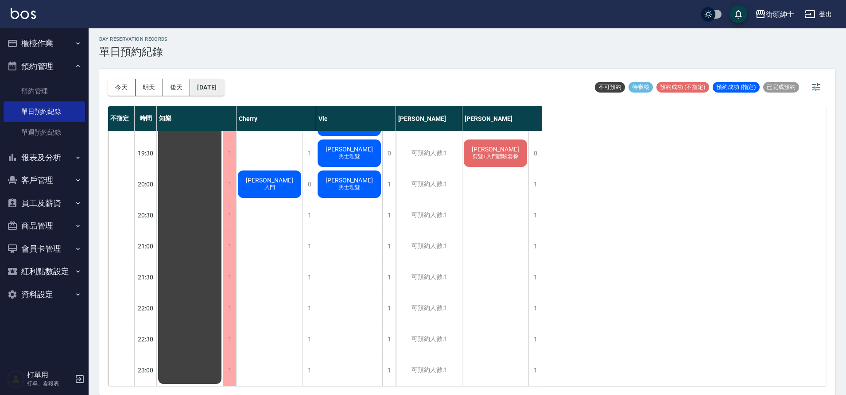
click at [199, 87] on button "2025/08/28" at bounding box center [207, 87] width 34 height 16
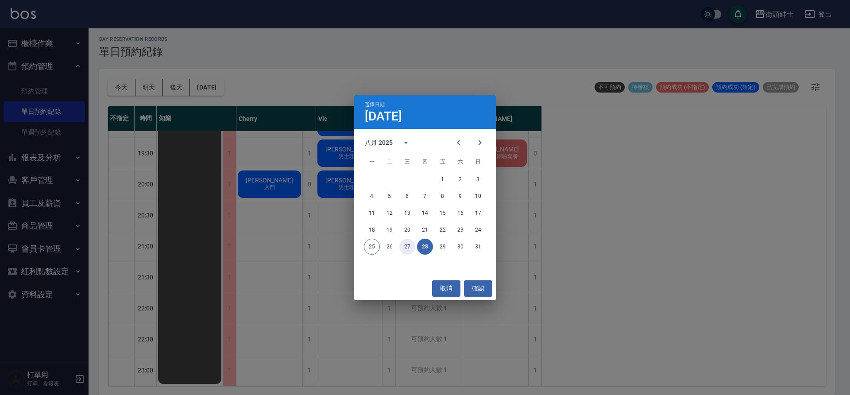
click at [411, 249] on button "27" at bounding box center [408, 247] width 16 height 16
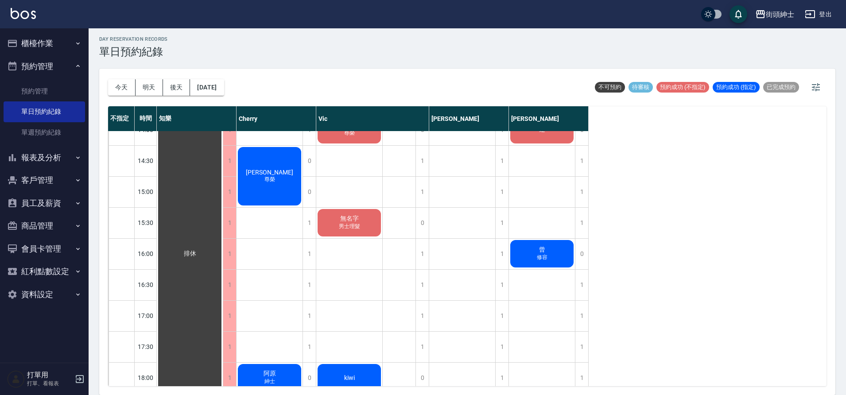
scroll to position [636, 0]
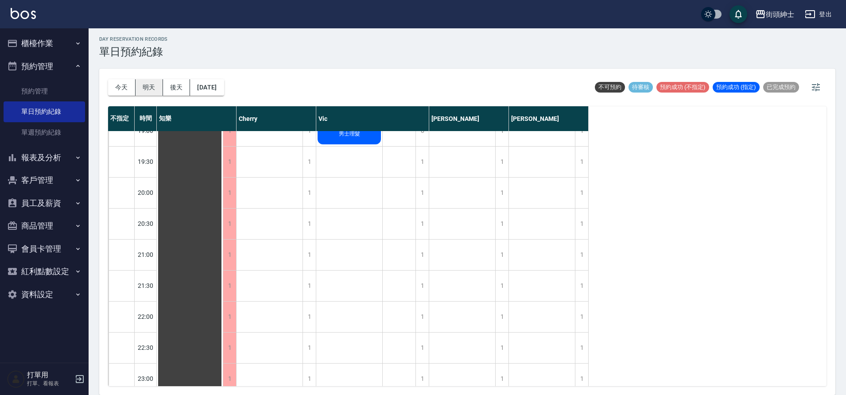
click at [151, 89] on button "明天" at bounding box center [149, 87] width 27 height 16
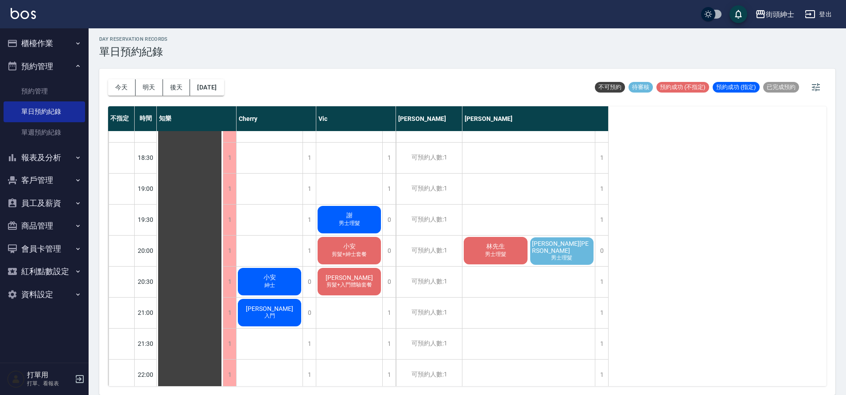
scroll to position [576, 0]
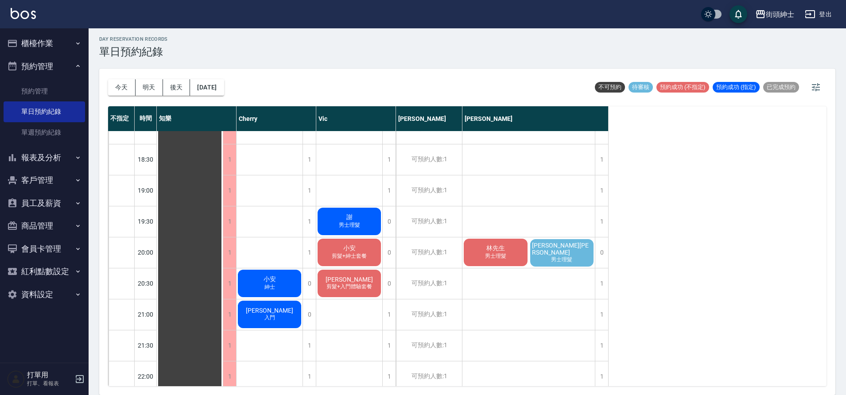
click at [554, 261] on div "Jason Kao高傳勝 男士理髮" at bounding box center [562, 253] width 66 height 30
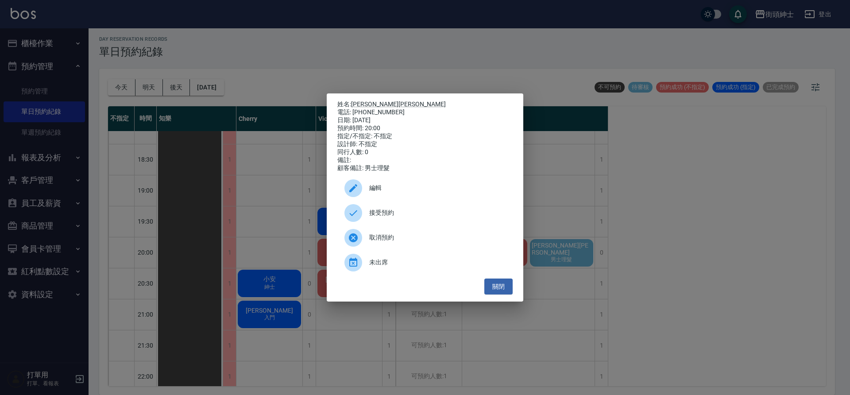
click at [537, 86] on div "姓名: Jason Kao高傳勝 電話: 0939896676 日期: 2025/08/26 預約時間: 20:00 指定/不指定: 不指定 設計師: 不指定…" at bounding box center [425, 197] width 850 height 395
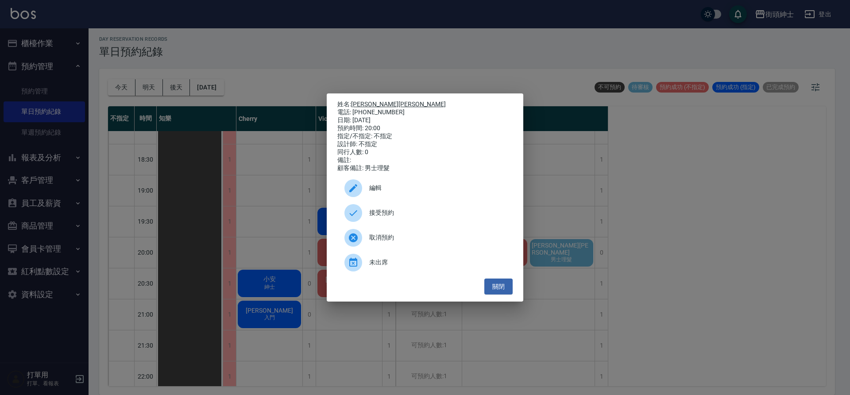
click at [394, 102] on link "Jason Kao高傳勝" at bounding box center [398, 104] width 95 height 7
click at [511, 295] on button "關閉" at bounding box center [499, 287] width 28 height 16
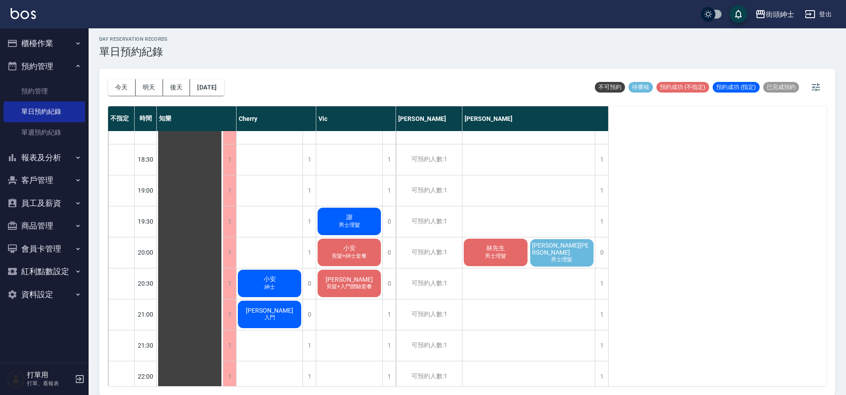
click at [223, 260] on div "林先生 男士理髮" at bounding box center [190, 4] width 66 height 898
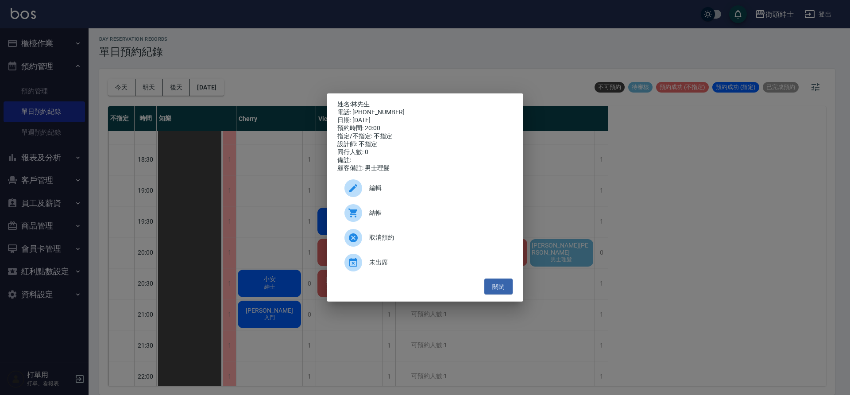
click at [369, 102] on link "林先生" at bounding box center [360, 104] width 19 height 7
click at [501, 295] on button "關閉" at bounding box center [499, 287] width 28 height 16
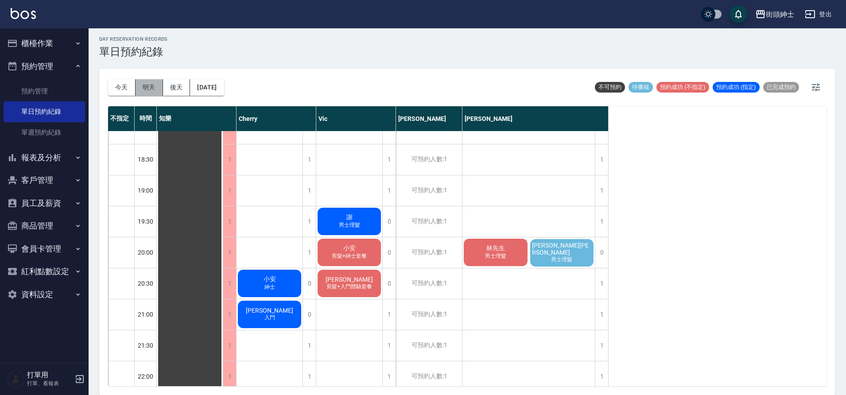
click at [149, 91] on button "明天" at bounding box center [149, 87] width 27 height 16
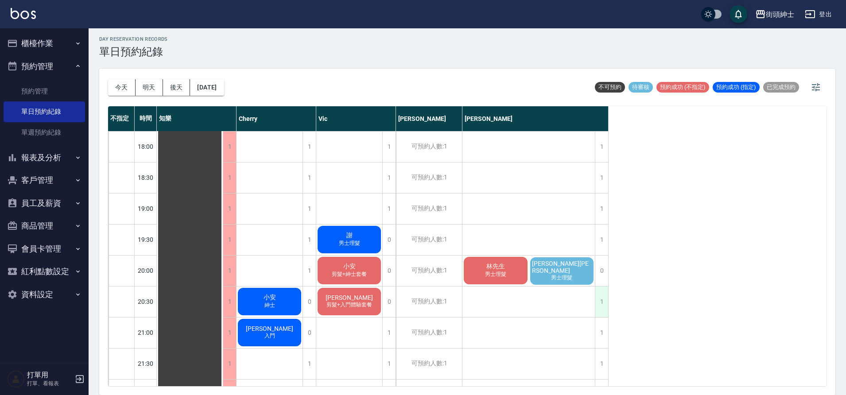
scroll to position [572, 0]
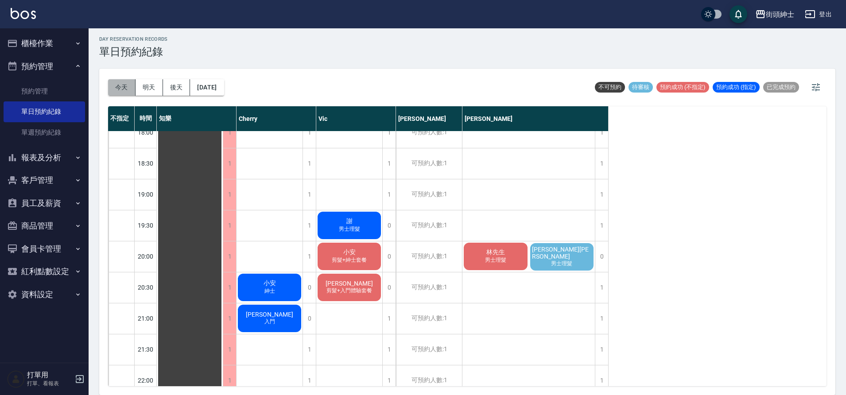
click at [124, 81] on button "今天" at bounding box center [121, 87] width 27 height 16
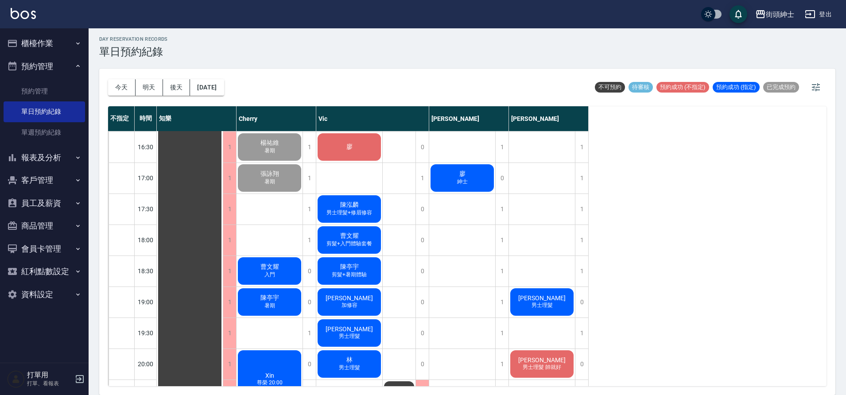
scroll to position [444, 0]
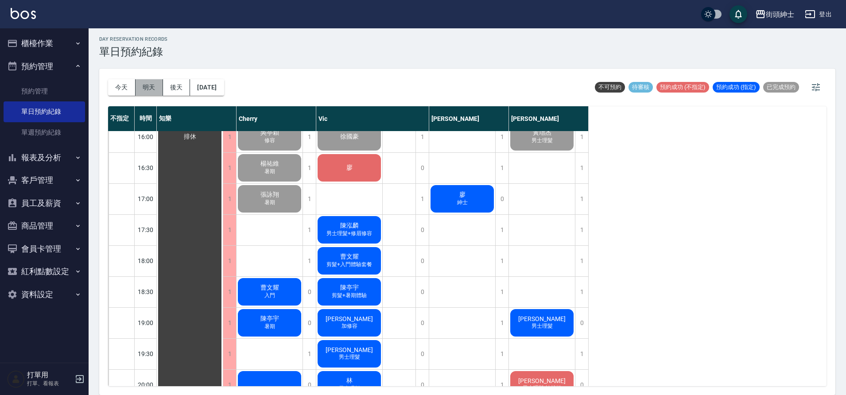
click at [141, 90] on button "明天" at bounding box center [149, 87] width 27 height 16
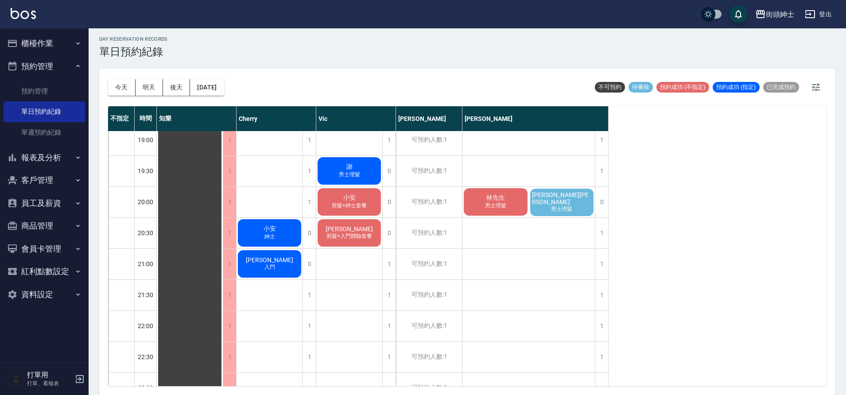
scroll to position [634, 0]
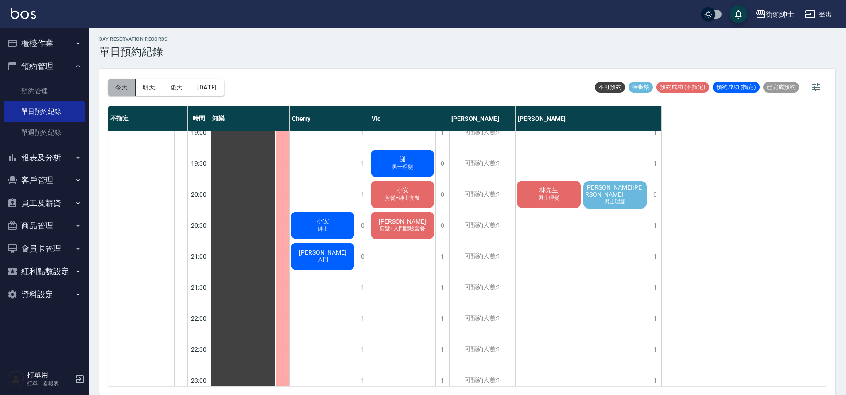
click at [132, 91] on button "今天" at bounding box center [121, 87] width 27 height 16
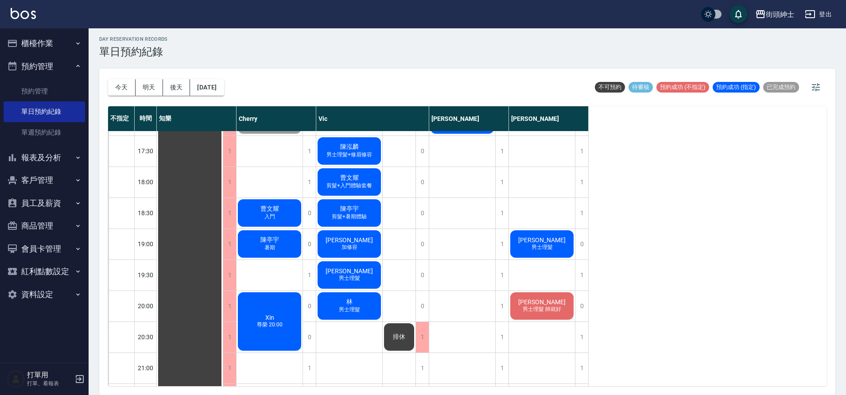
scroll to position [521, 0]
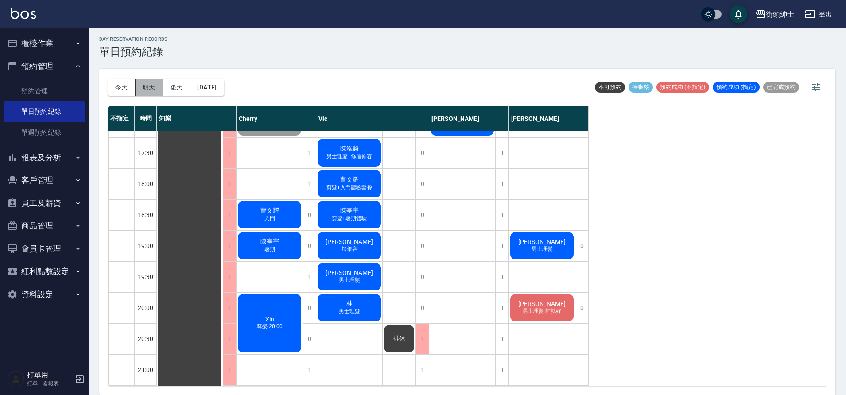
click at [152, 90] on button "明天" at bounding box center [149, 87] width 27 height 16
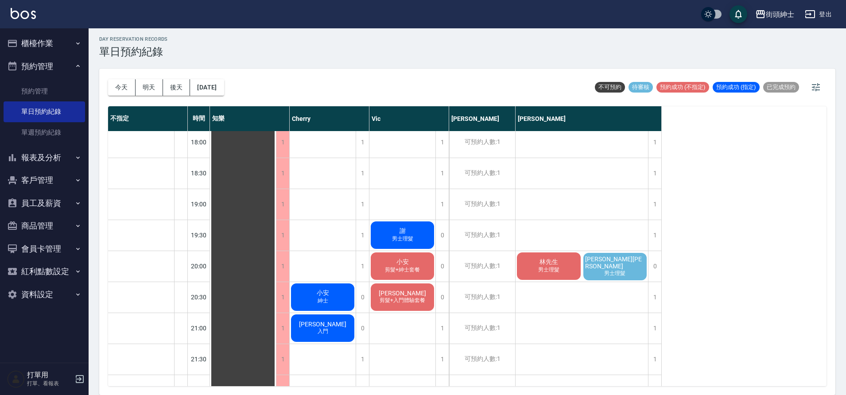
scroll to position [563, 0]
click at [116, 88] on button "今天" at bounding box center [121, 87] width 27 height 16
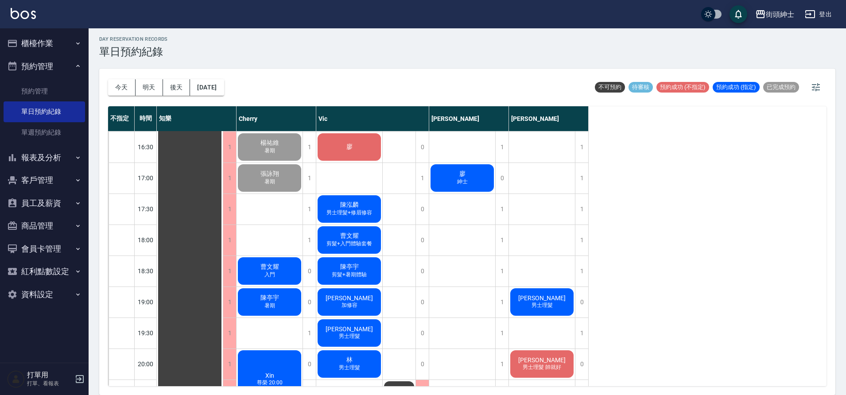
scroll to position [466, 0]
